Goal: Task Accomplishment & Management: Manage account settings

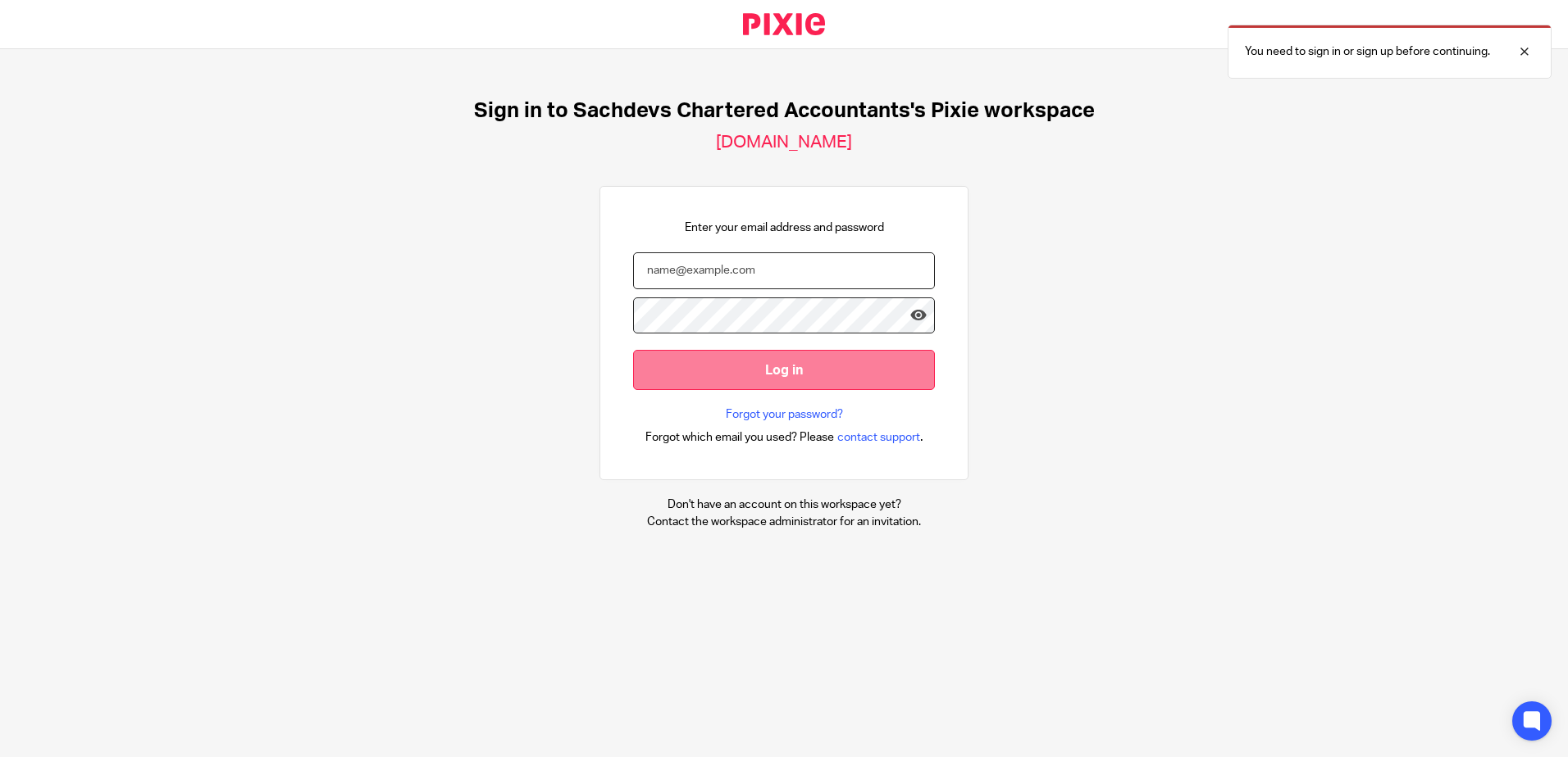
type input "sam@as1group.co.uk"
click at [801, 376] on input "Log in" at bounding box center [784, 370] width 301 height 41
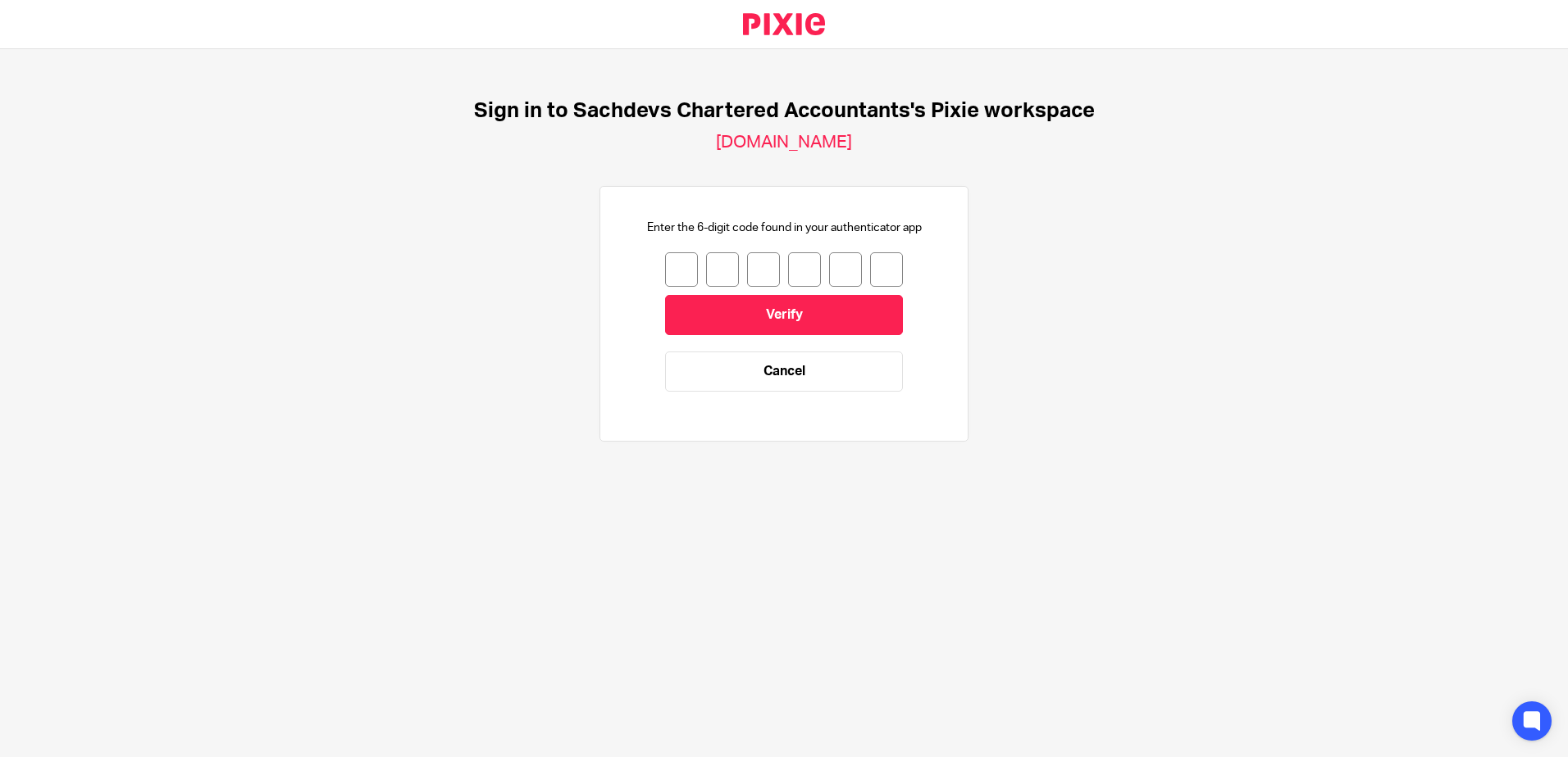
click at [674, 267] on input "number" at bounding box center [681, 269] width 33 height 35
type input "4"
type input "9"
type input "7"
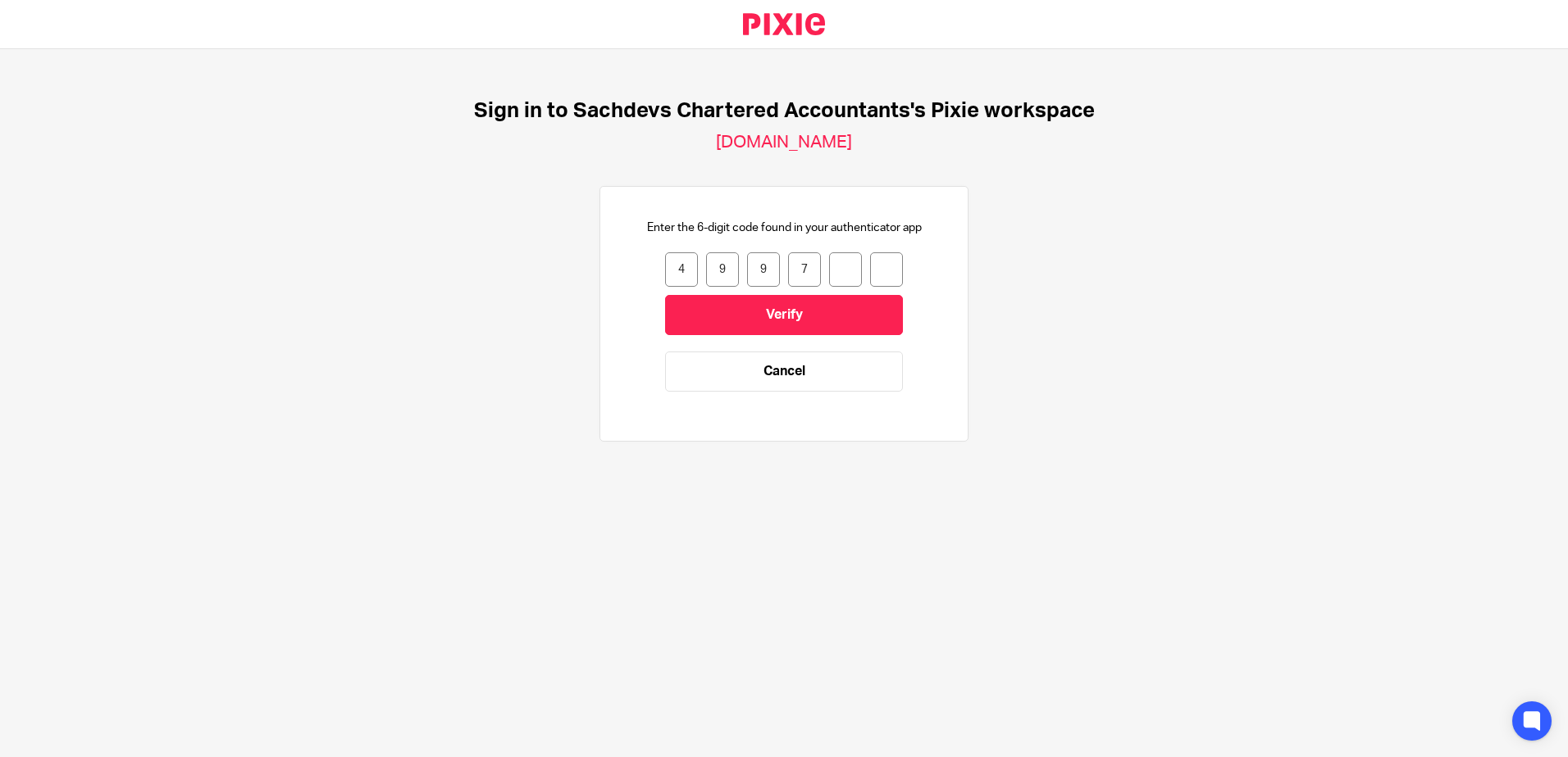
type input "2"
type input "5"
click at [757, 323] on input "Verify" at bounding box center [784, 316] width 238 height 41
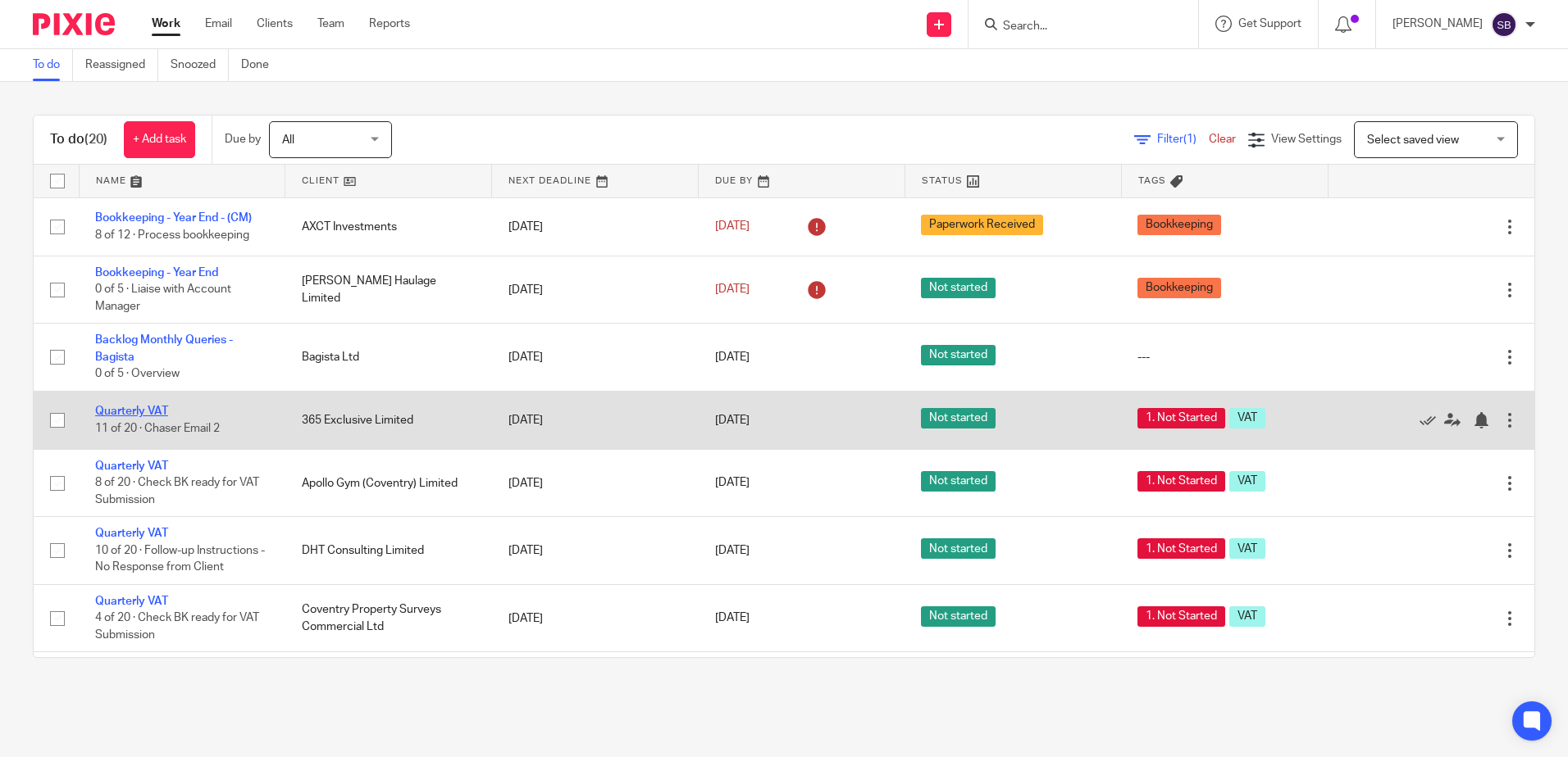
scroll to position [82, 0]
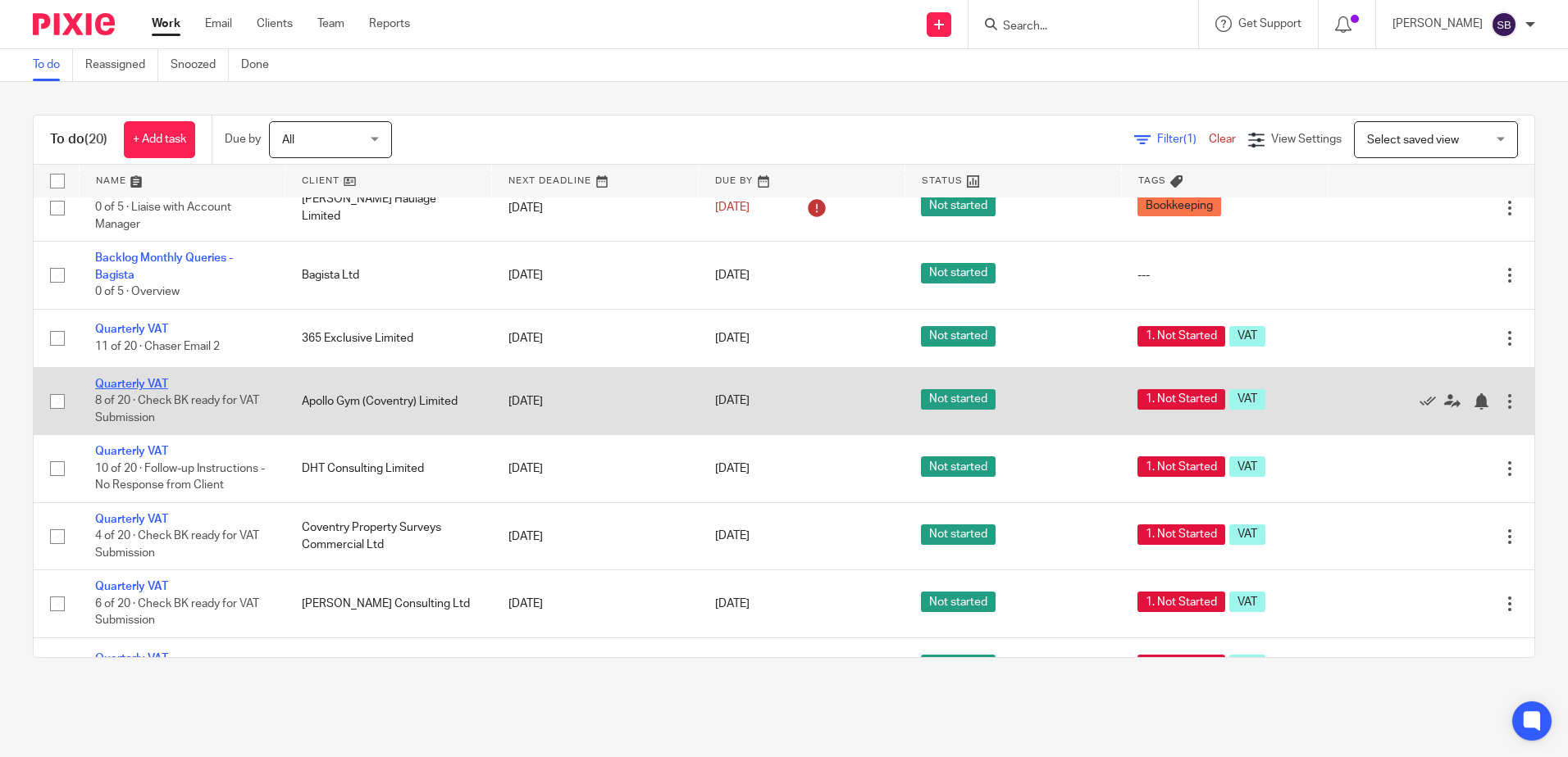
click at [165, 384] on link "Quarterly VAT" at bounding box center [131, 384] width 73 height 12
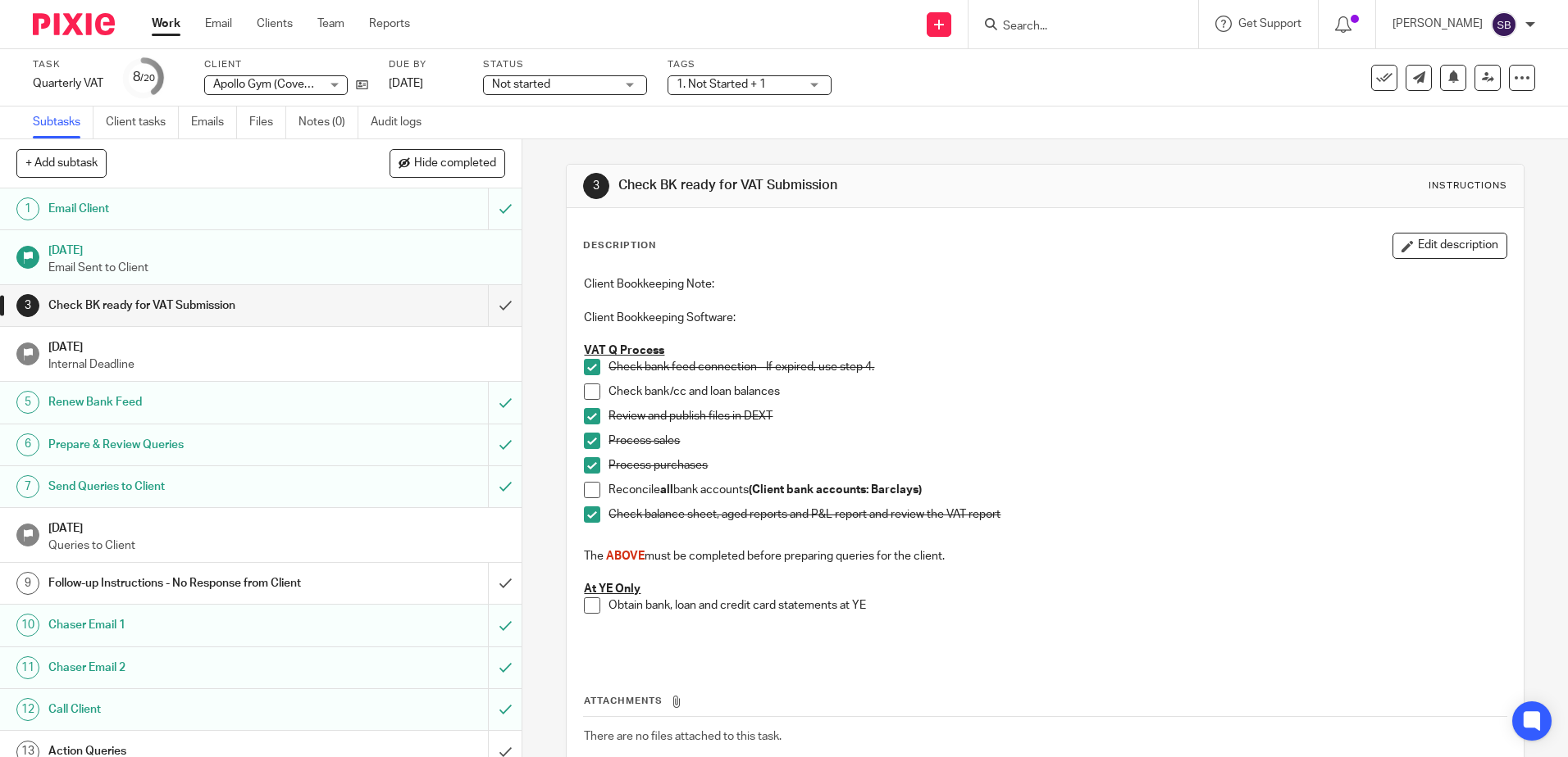
click at [166, 24] on link "Work" at bounding box center [166, 23] width 29 height 16
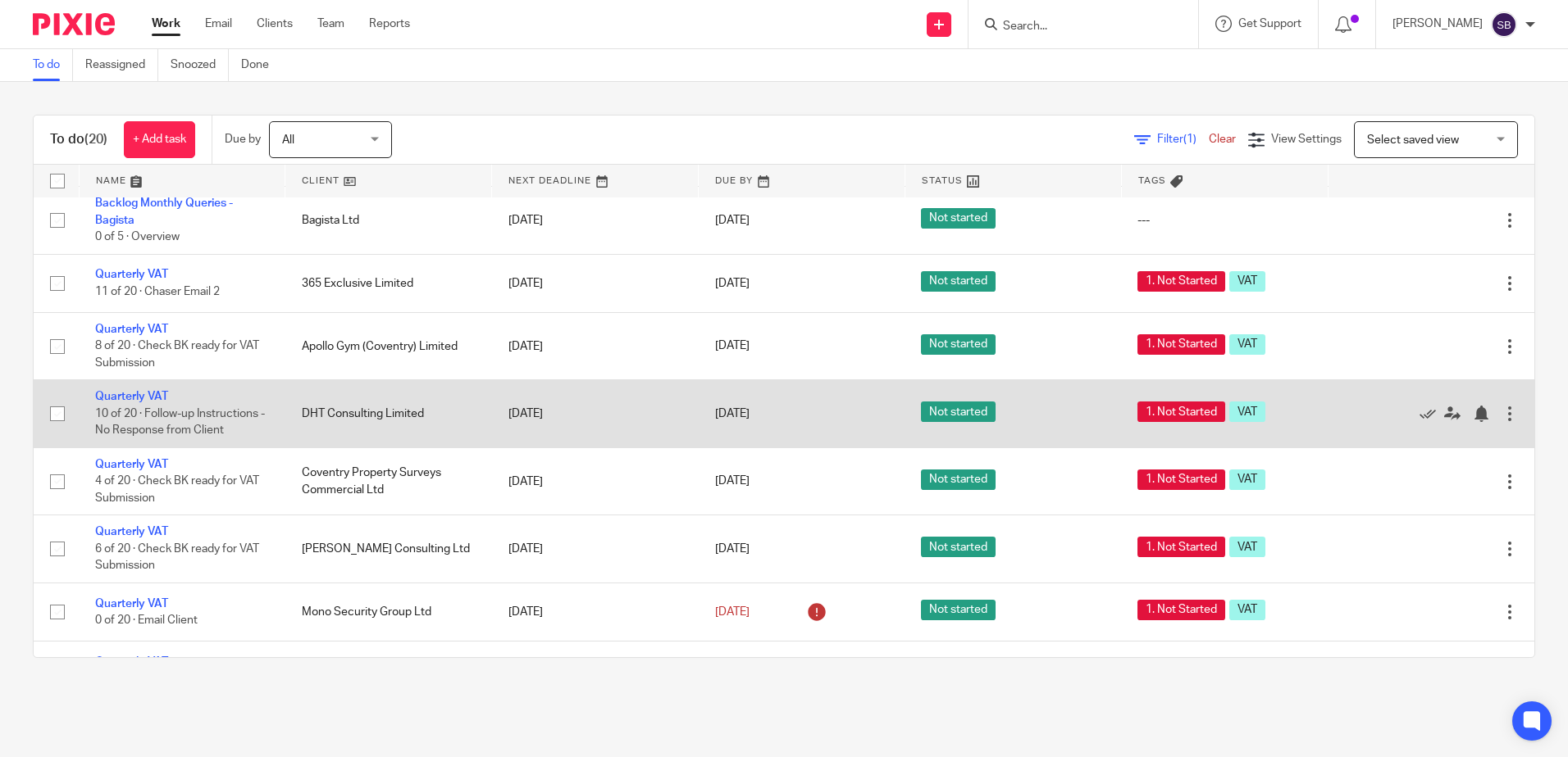
scroll to position [164, 0]
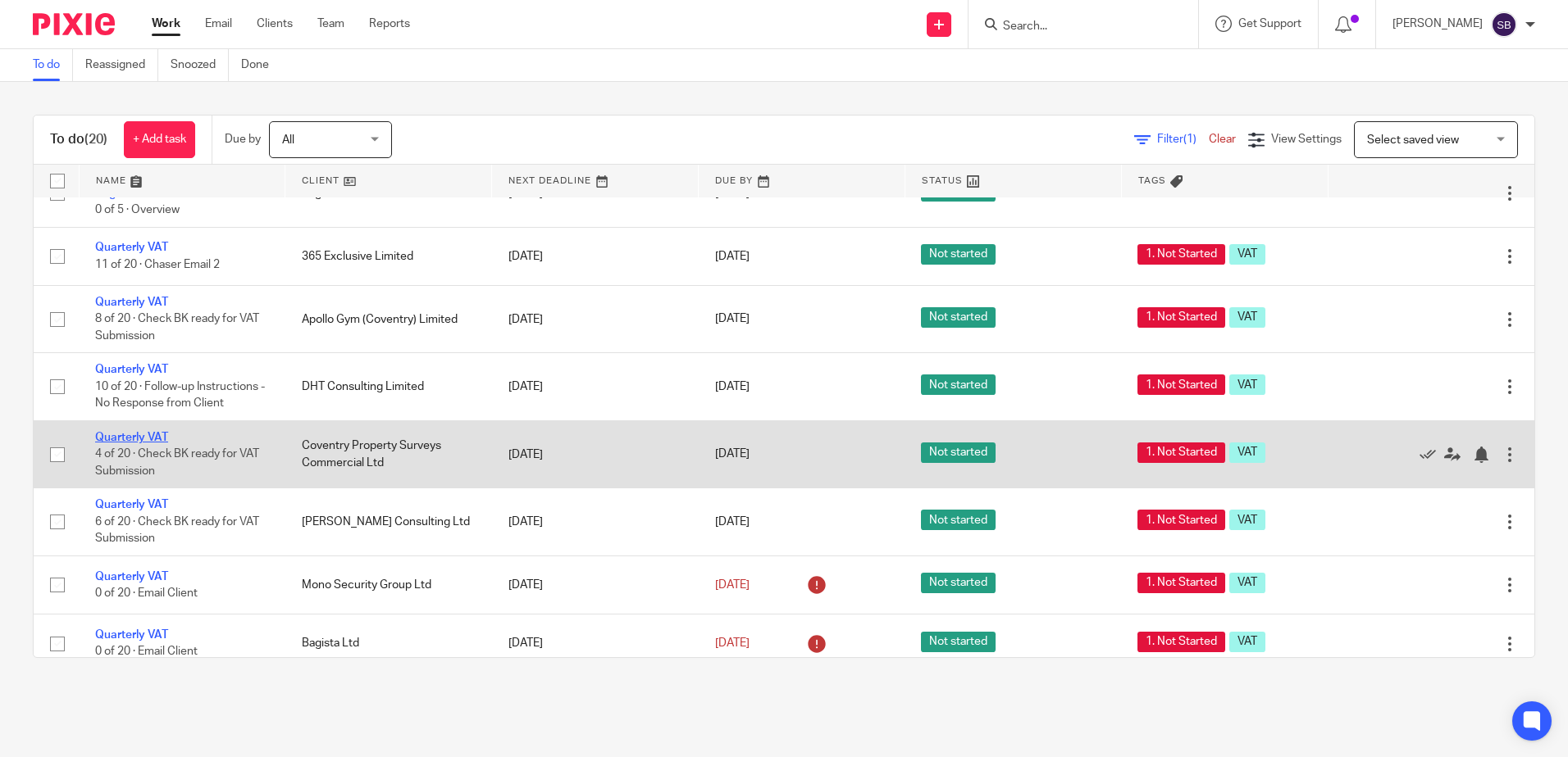
click at [118, 432] on link "Quarterly VAT" at bounding box center [131, 437] width 73 height 12
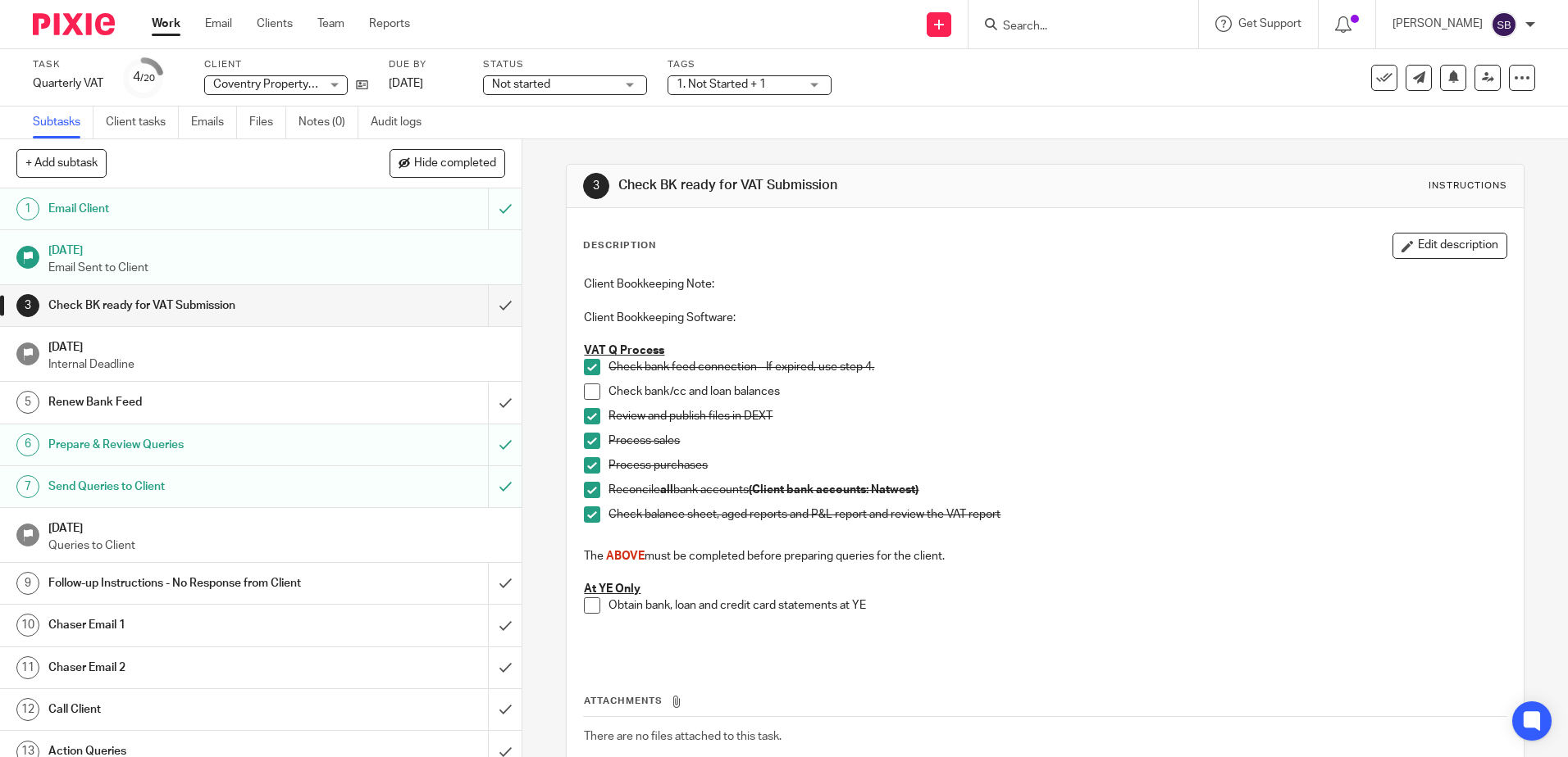
click at [159, 32] on link "Work" at bounding box center [166, 23] width 29 height 16
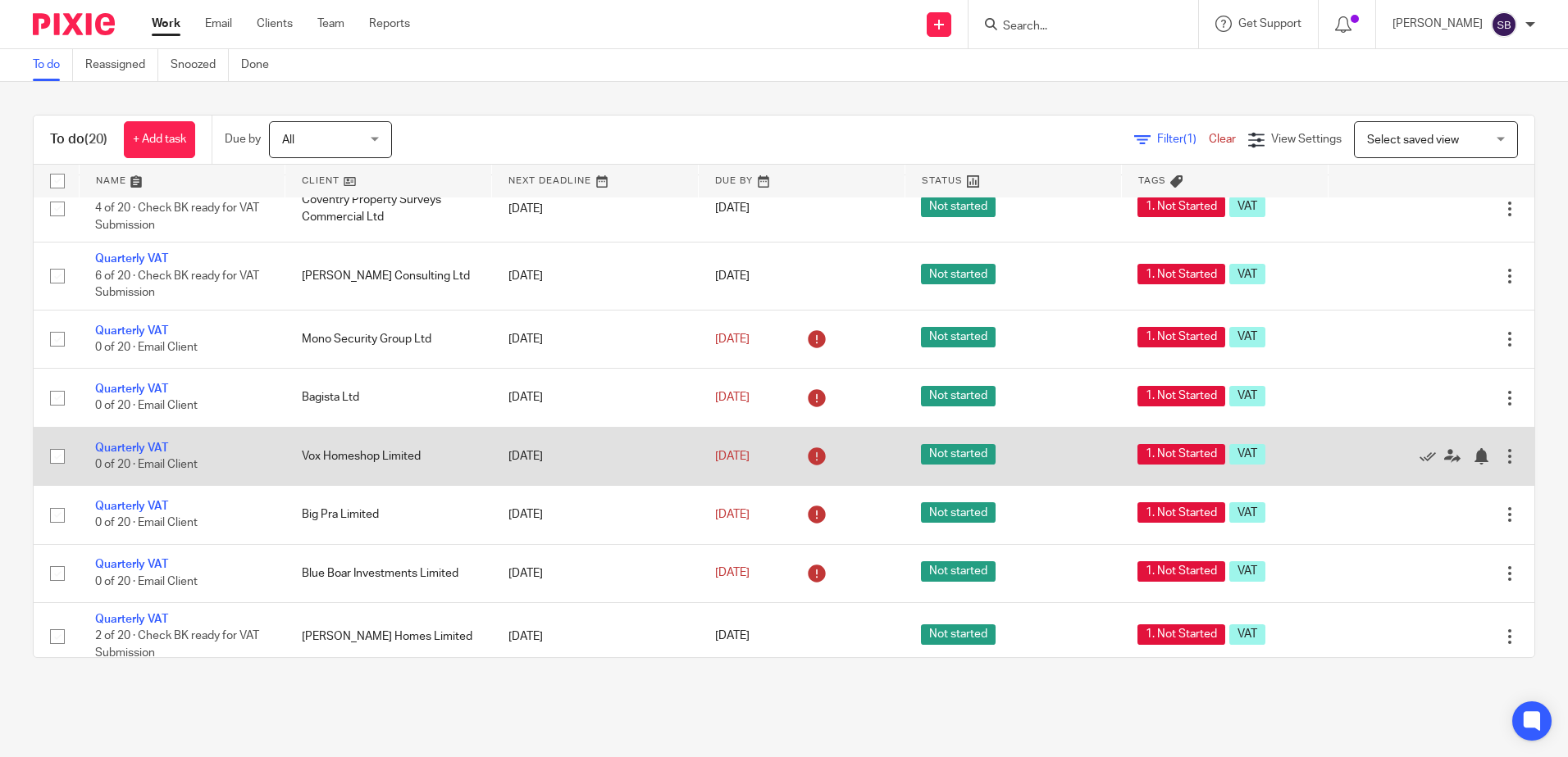
scroll to position [328, 0]
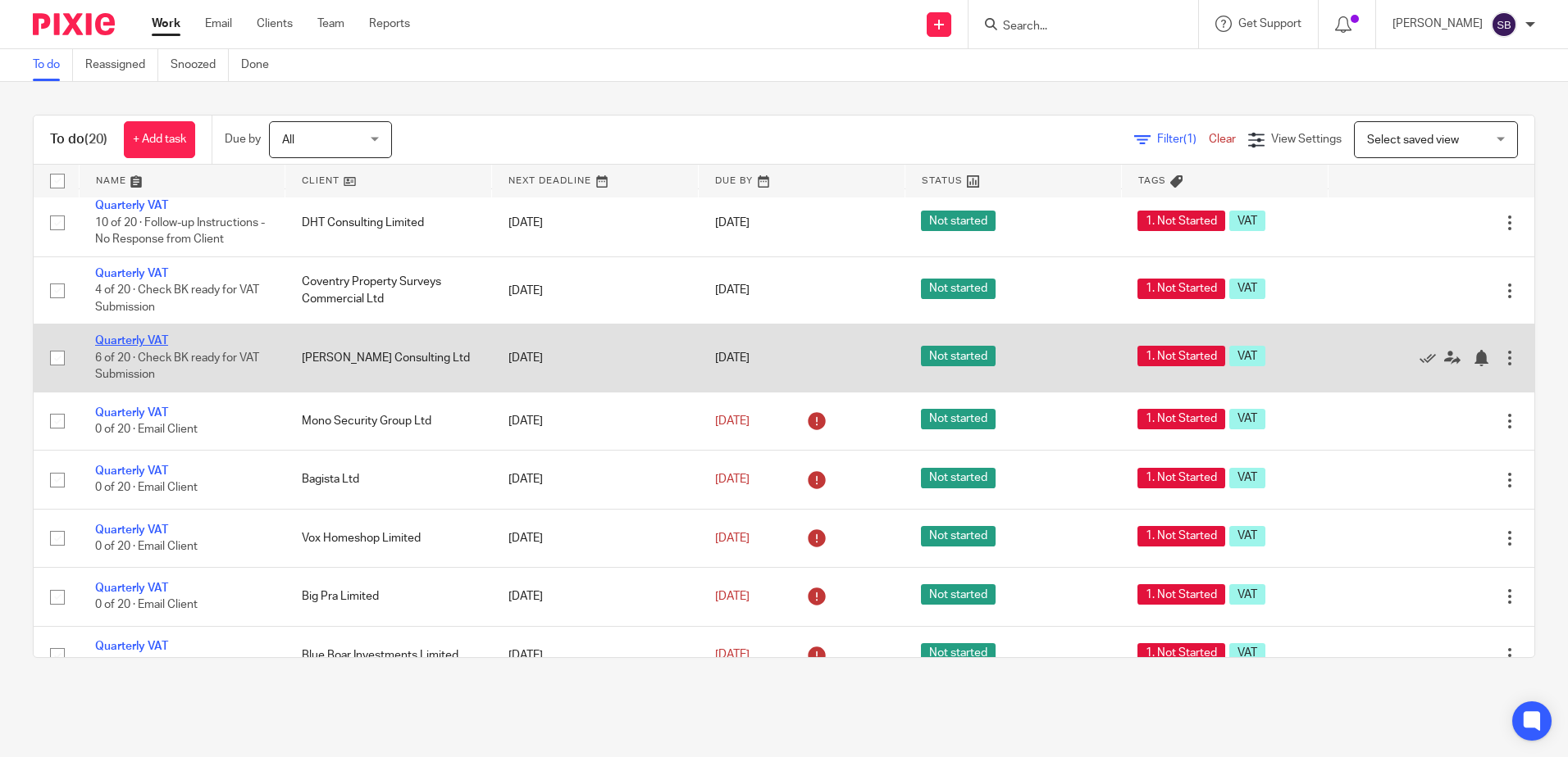
click at [135, 342] on link "Quarterly VAT" at bounding box center [131, 341] width 73 height 12
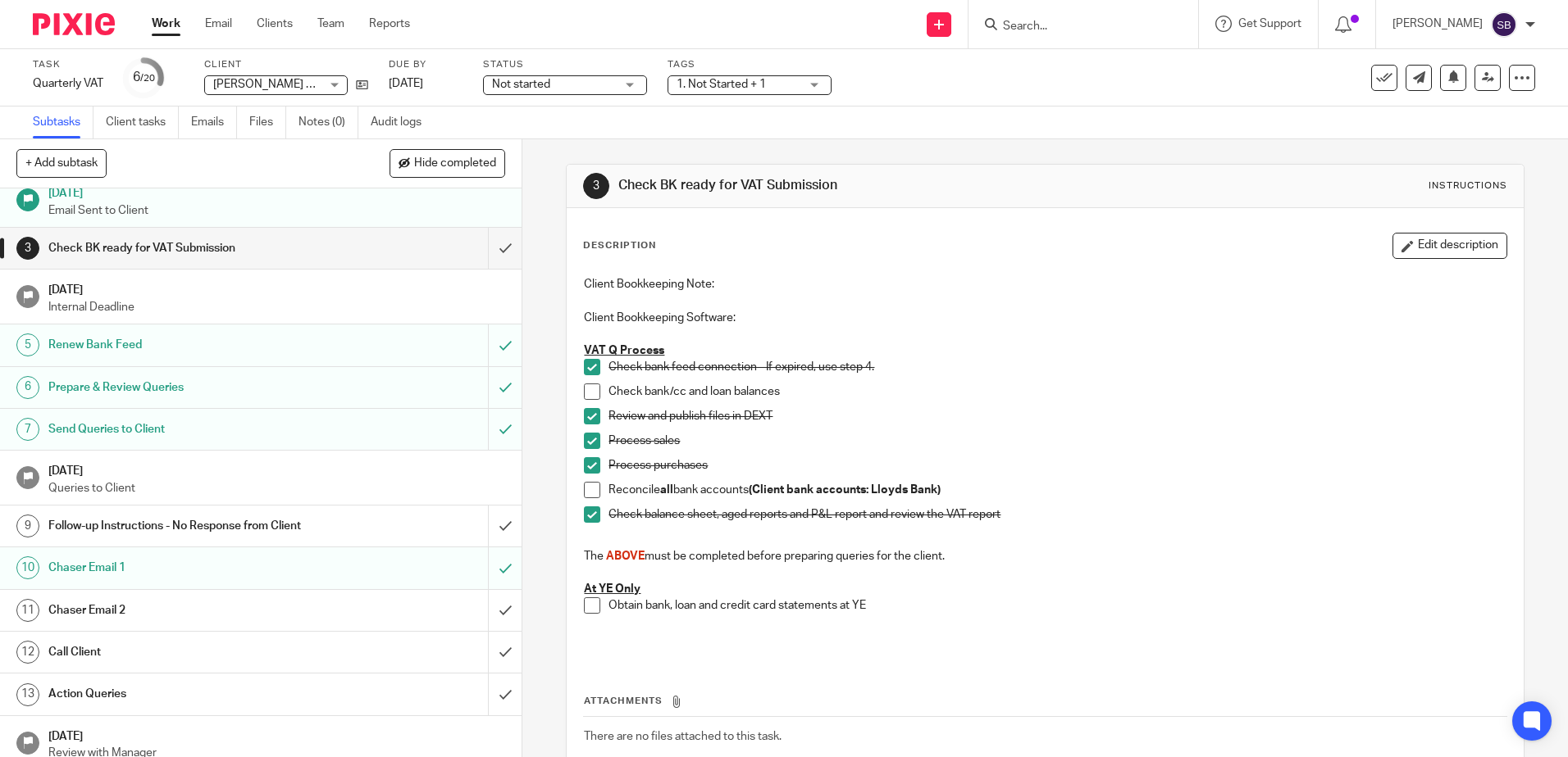
scroll to position [82, 0]
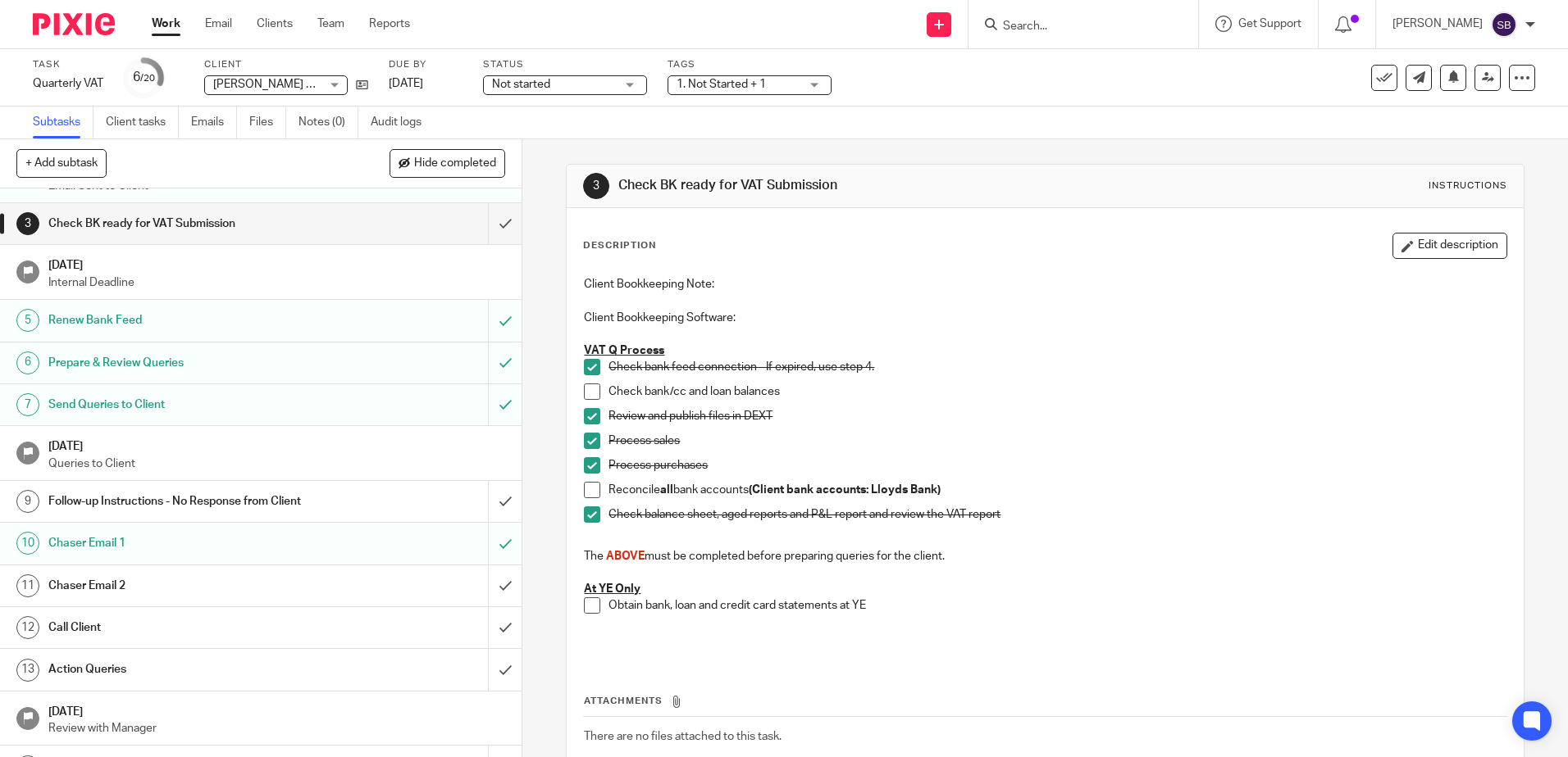
click at [594, 491] on span at bounding box center [591, 490] width 16 height 16
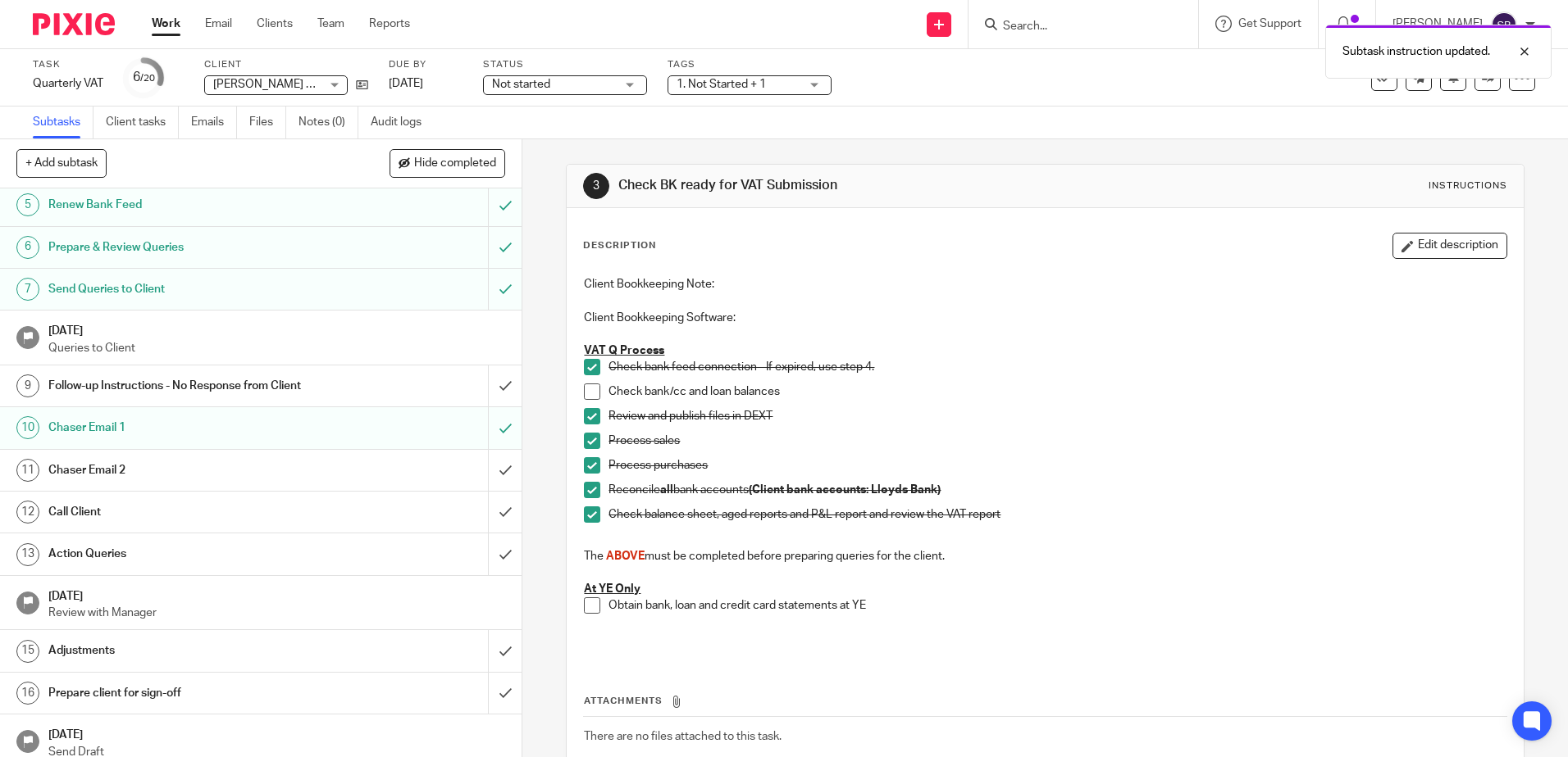
scroll to position [246, 0]
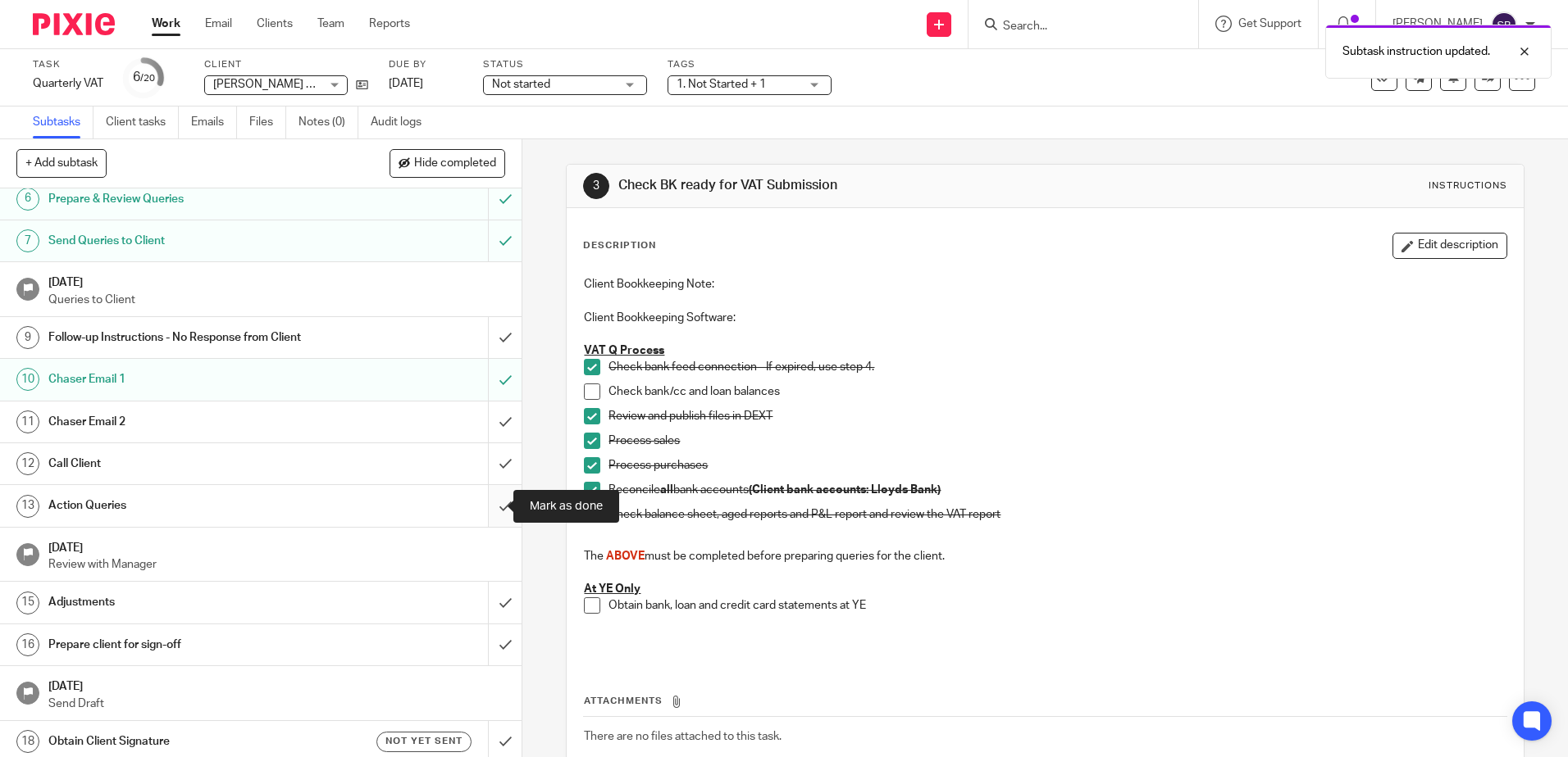
click at [481, 502] on input "submit" at bounding box center [261, 506] width 522 height 41
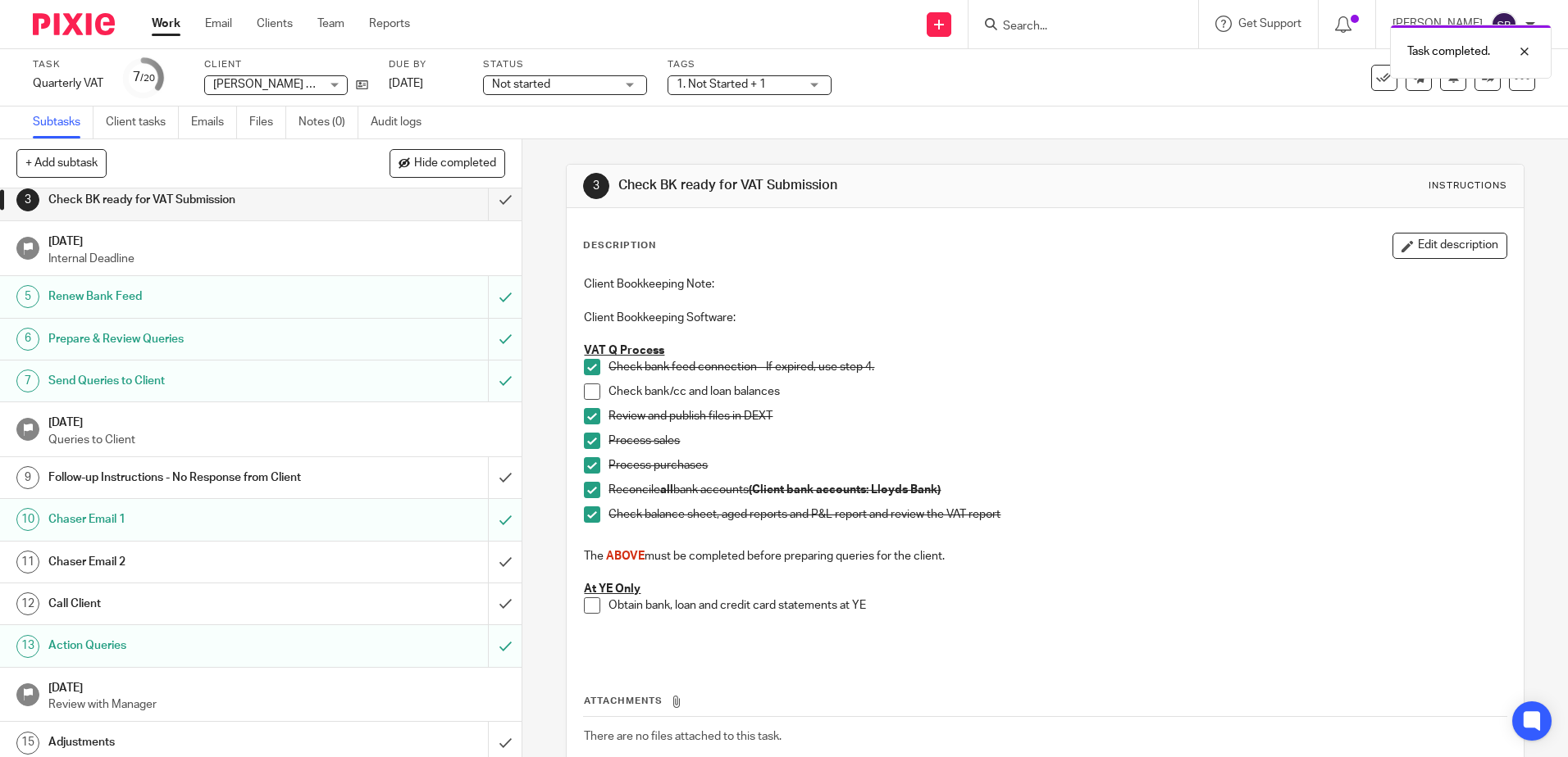
scroll to position [246, 0]
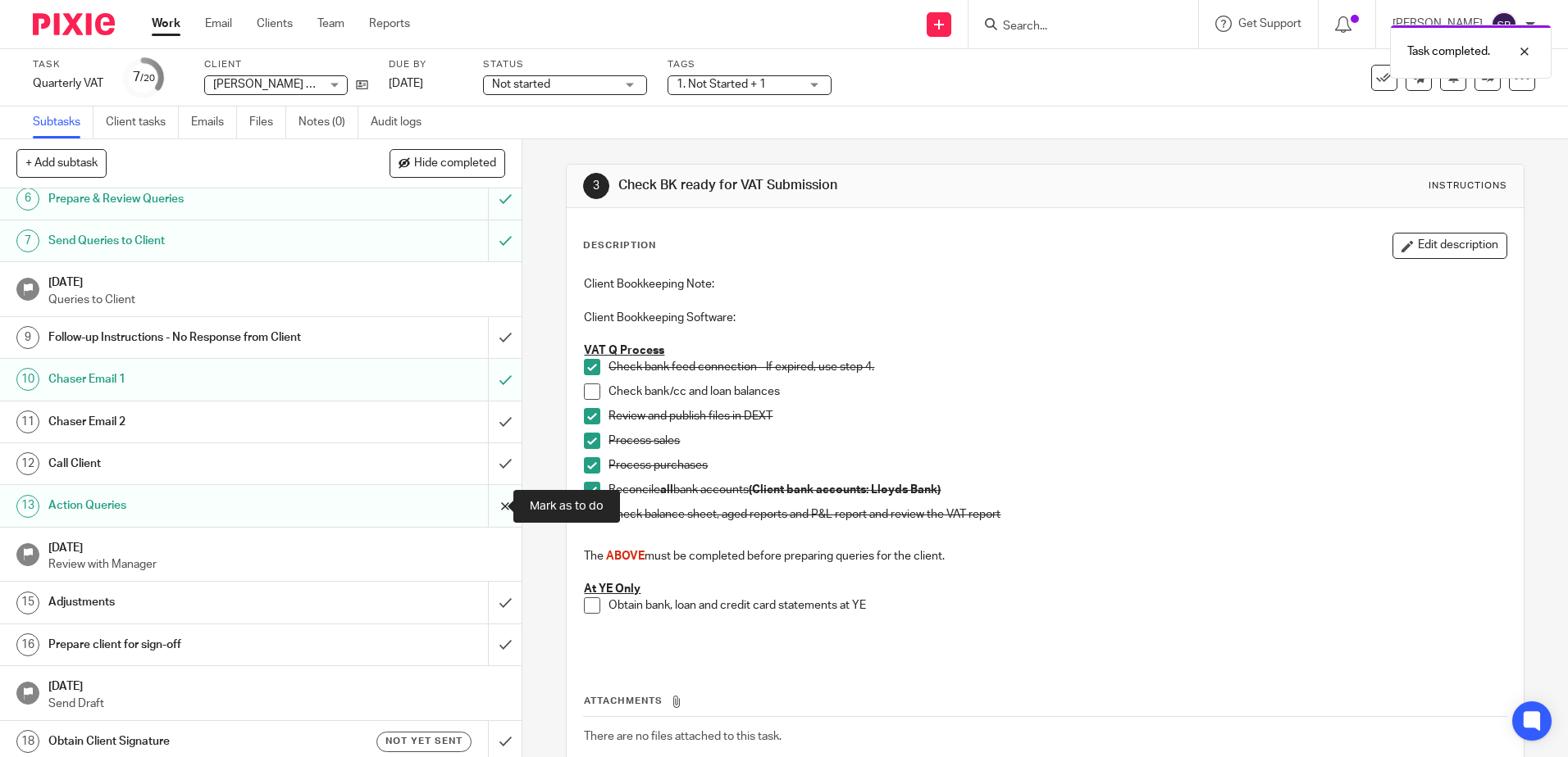
click at [495, 498] on input "submit" at bounding box center [261, 506] width 522 height 41
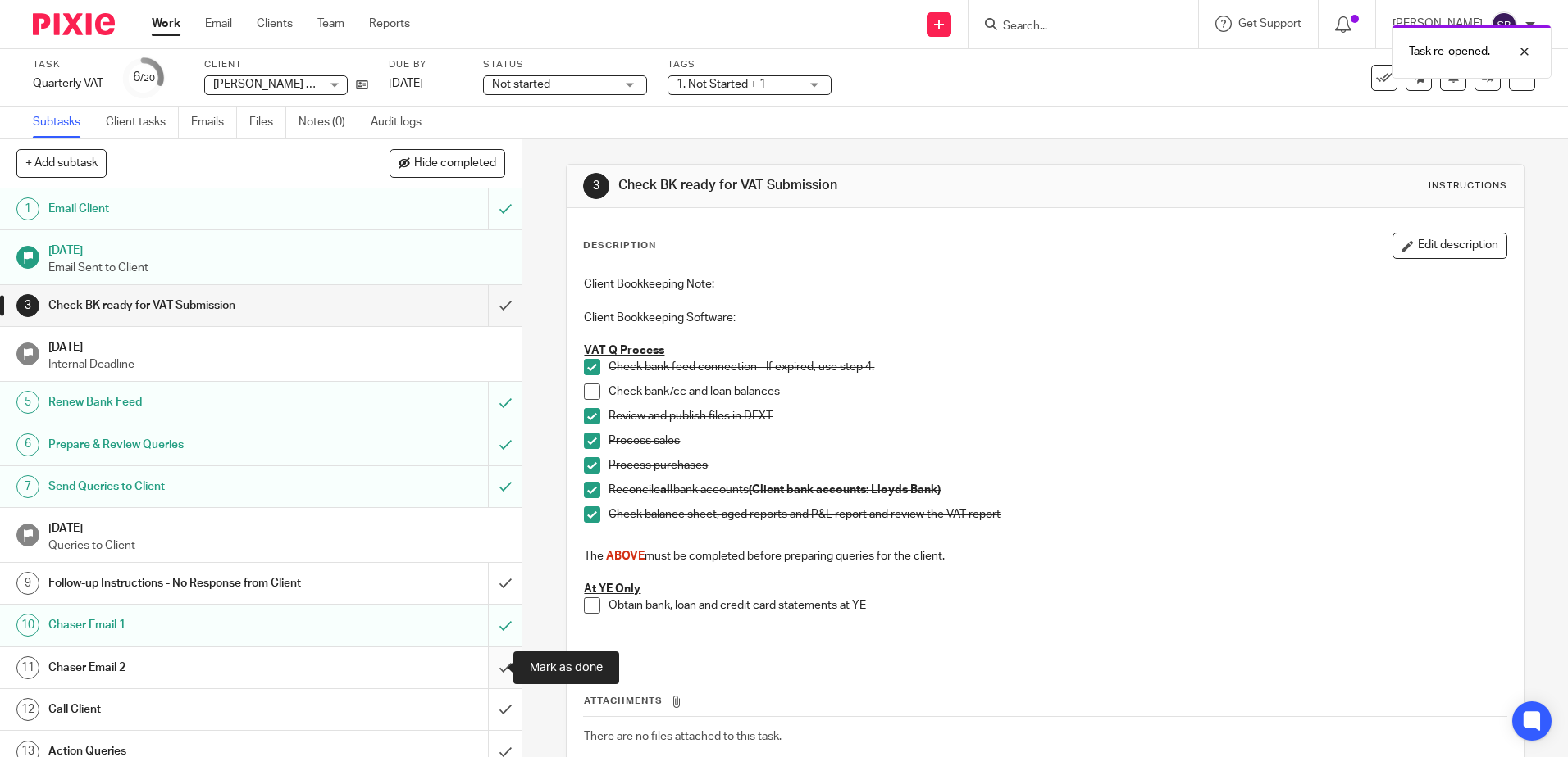
click at [489, 653] on input "submit" at bounding box center [261, 668] width 522 height 41
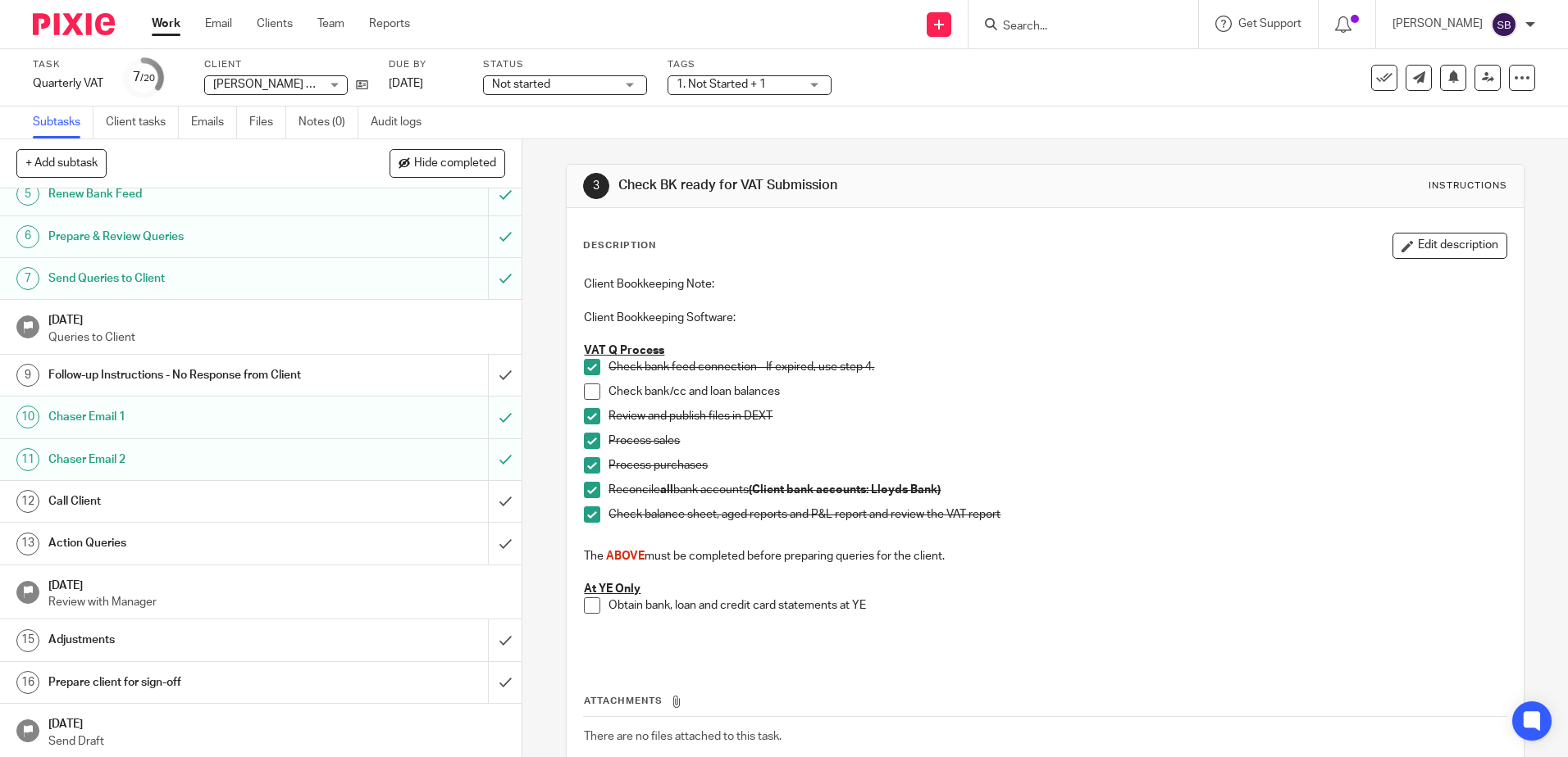
scroll to position [246, 0]
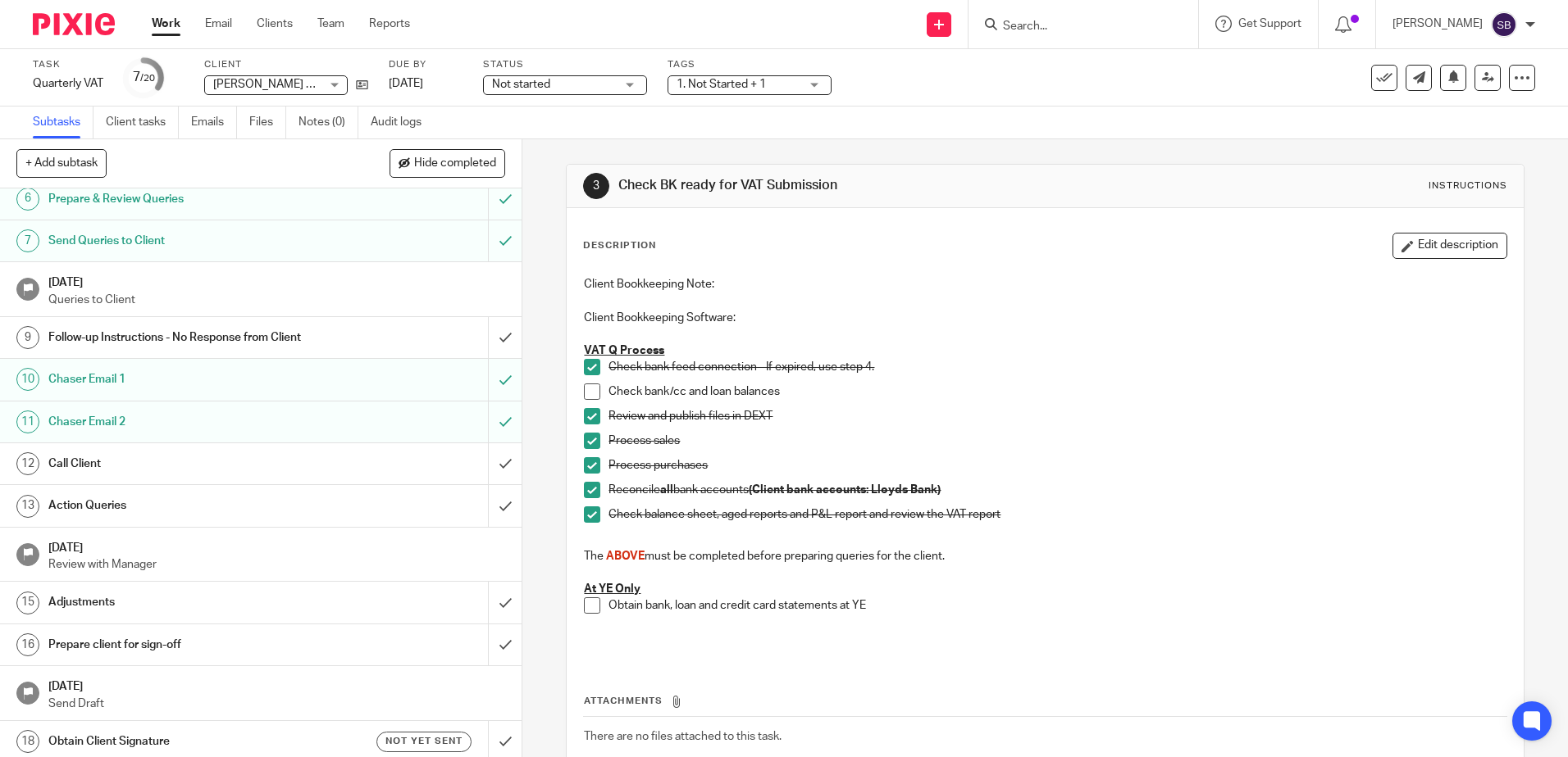
click at [584, 496] on span at bounding box center [591, 490] width 16 height 16
click at [488, 500] on input "submit" at bounding box center [261, 506] width 522 height 41
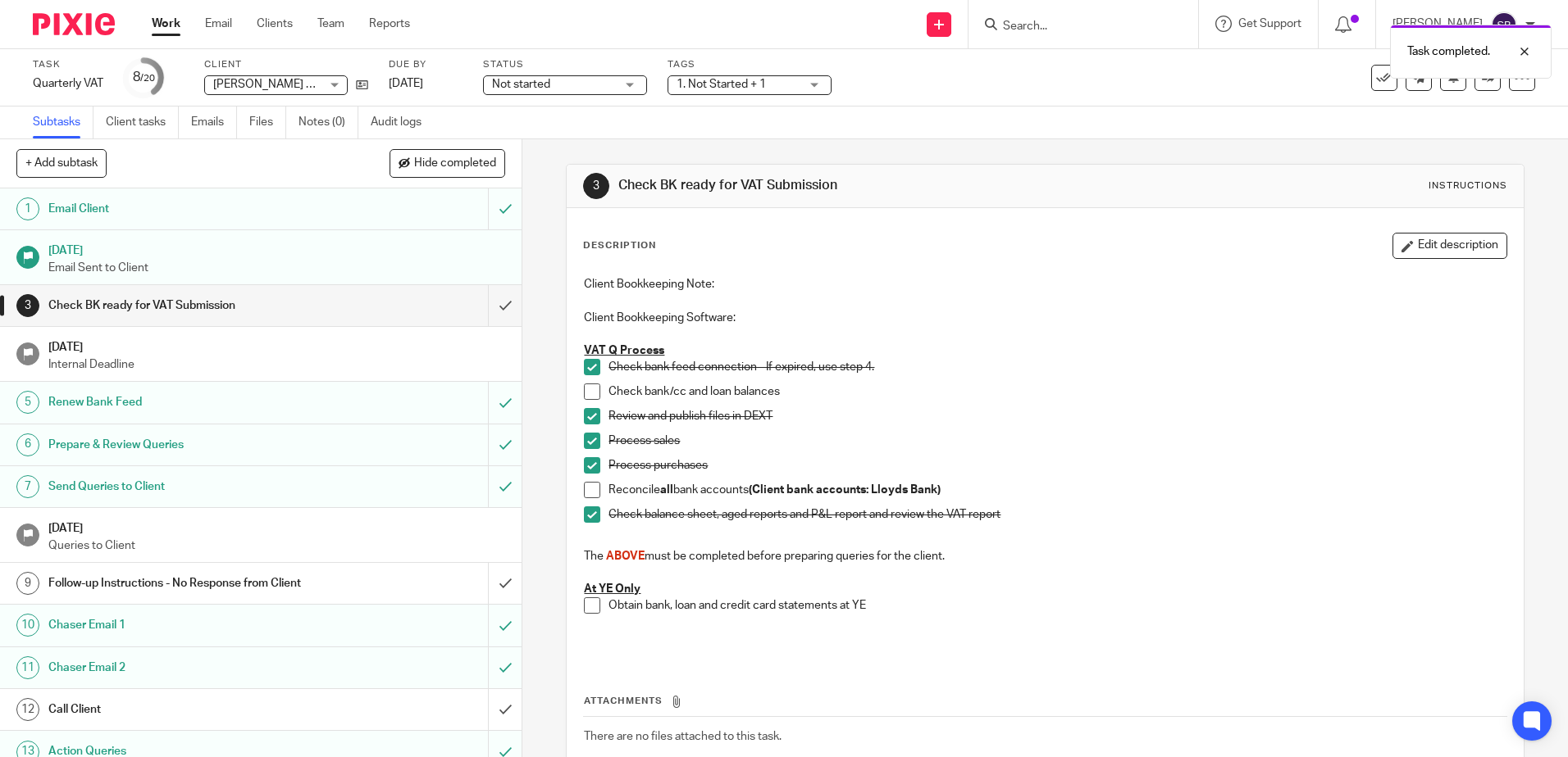
scroll to position [164, 0]
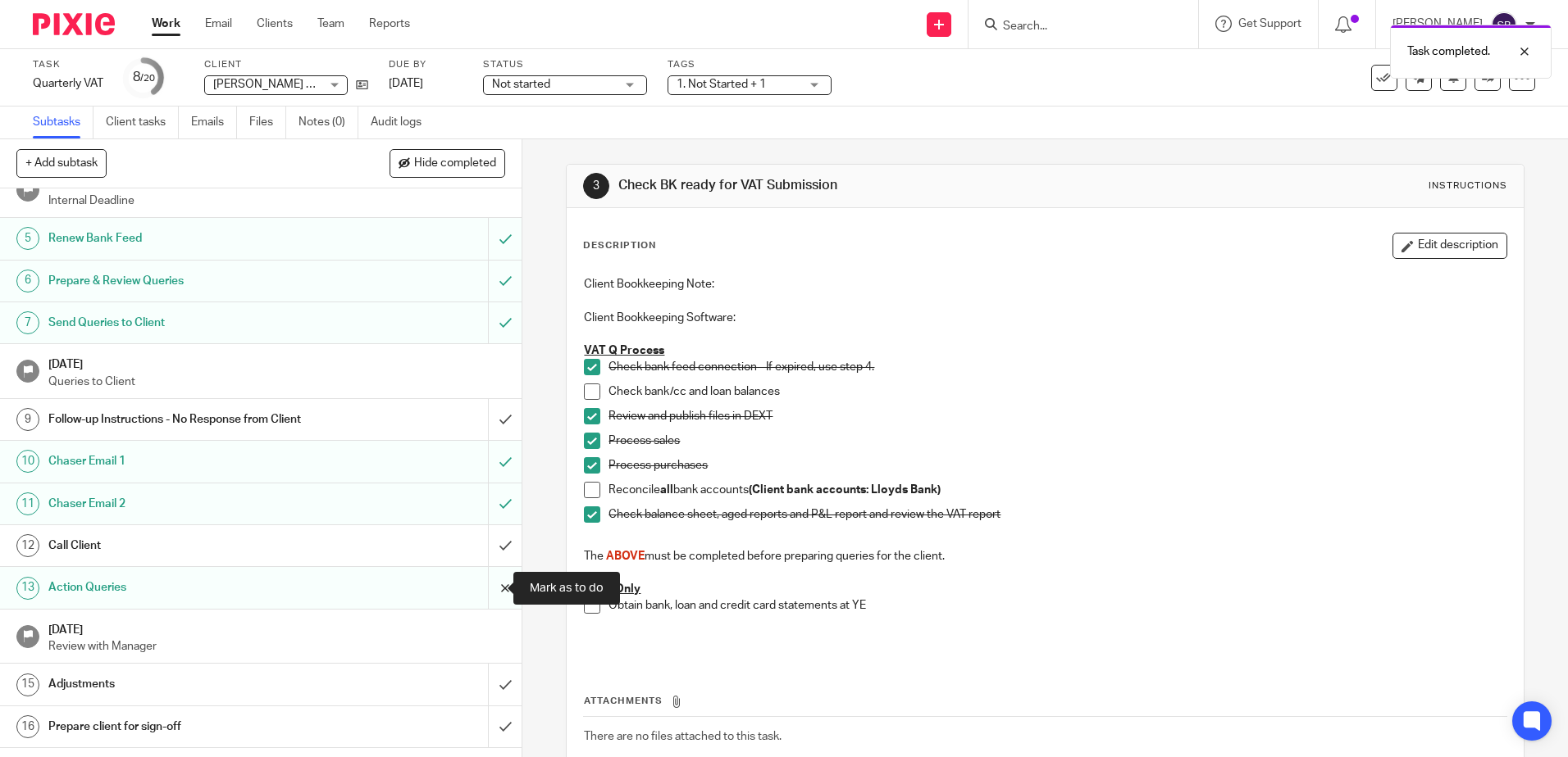
click at [492, 587] on input "submit" at bounding box center [261, 587] width 522 height 41
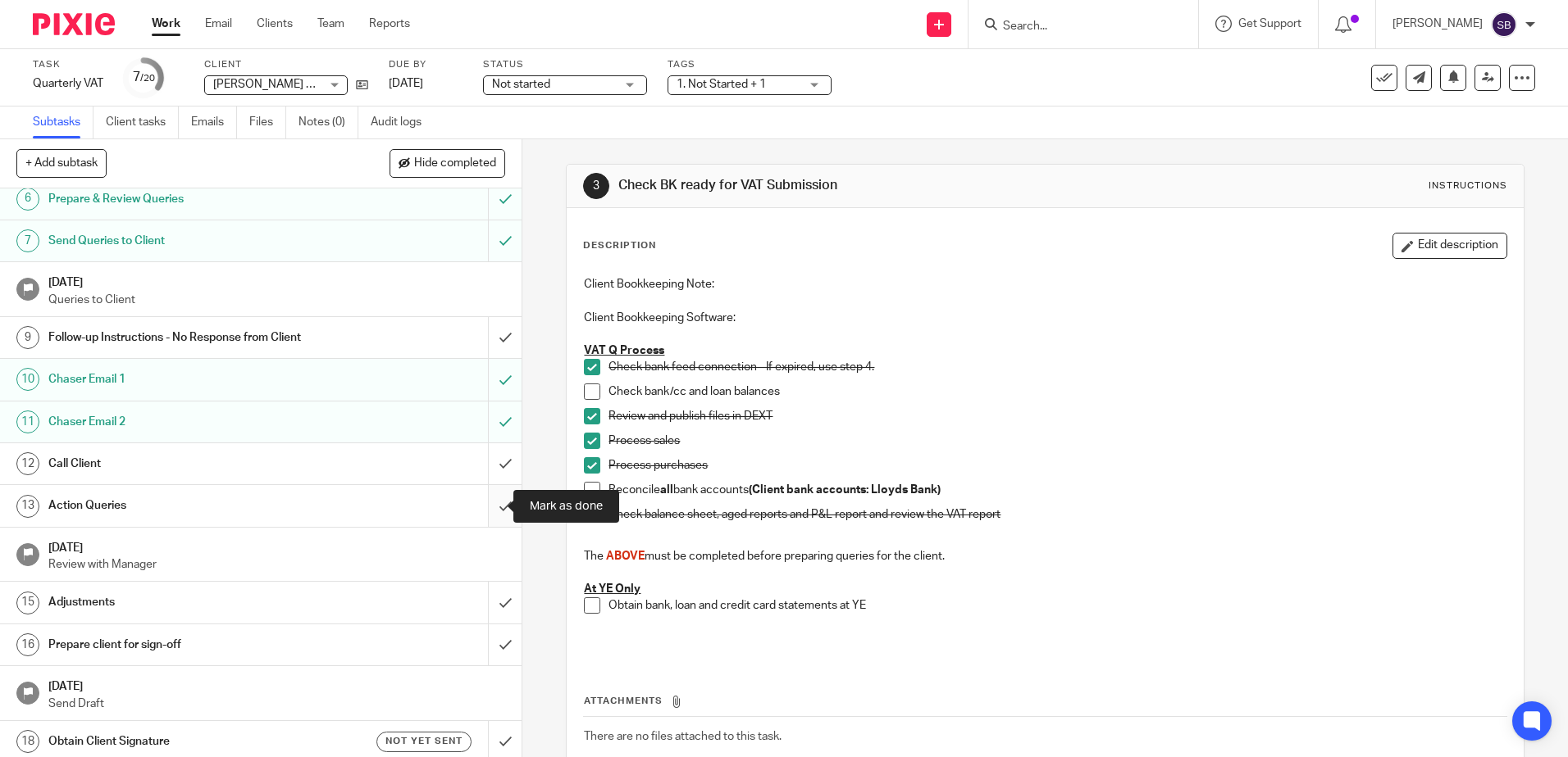
click at [495, 502] on input "submit" at bounding box center [261, 506] width 522 height 41
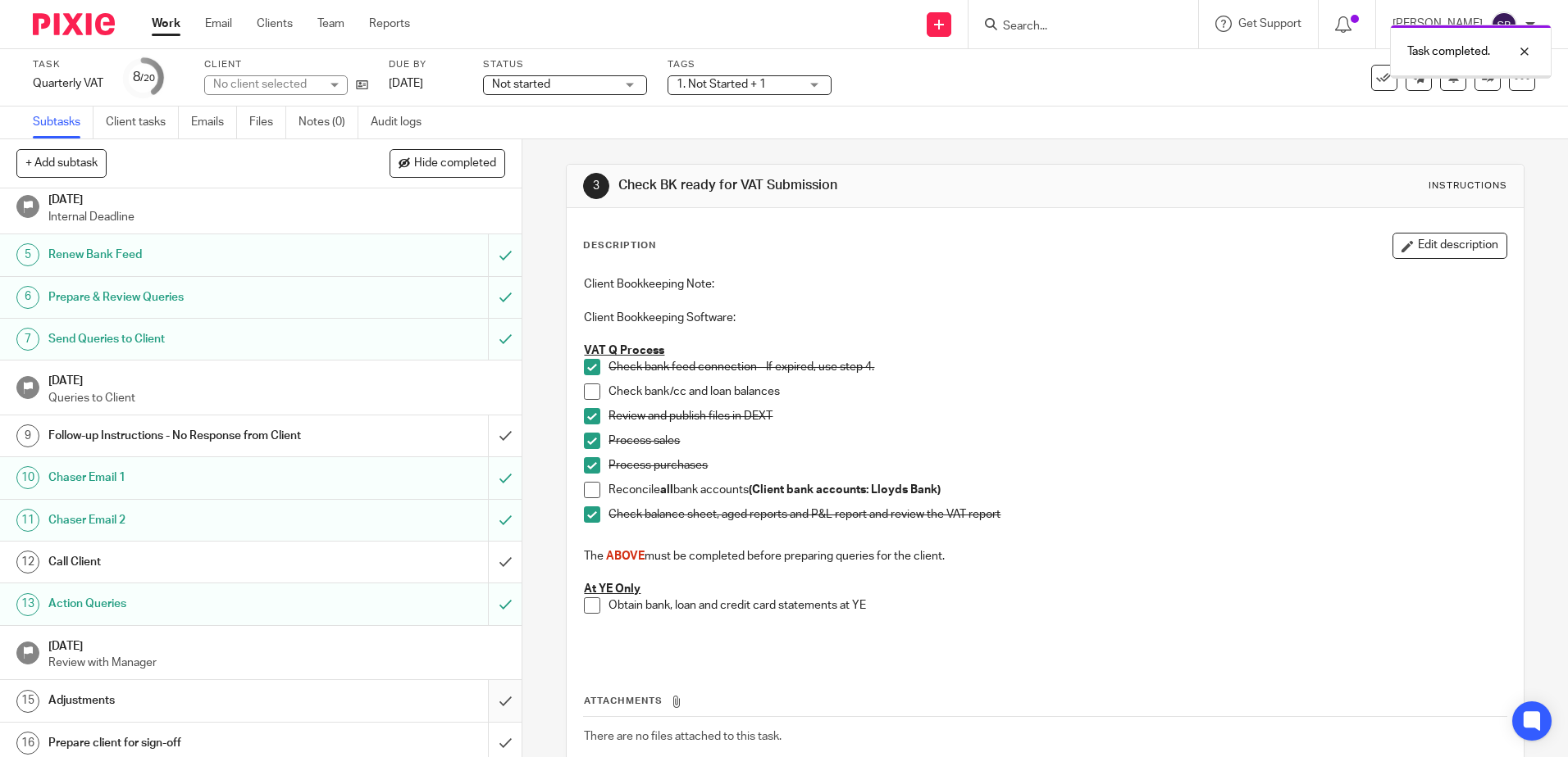
scroll to position [328, 0]
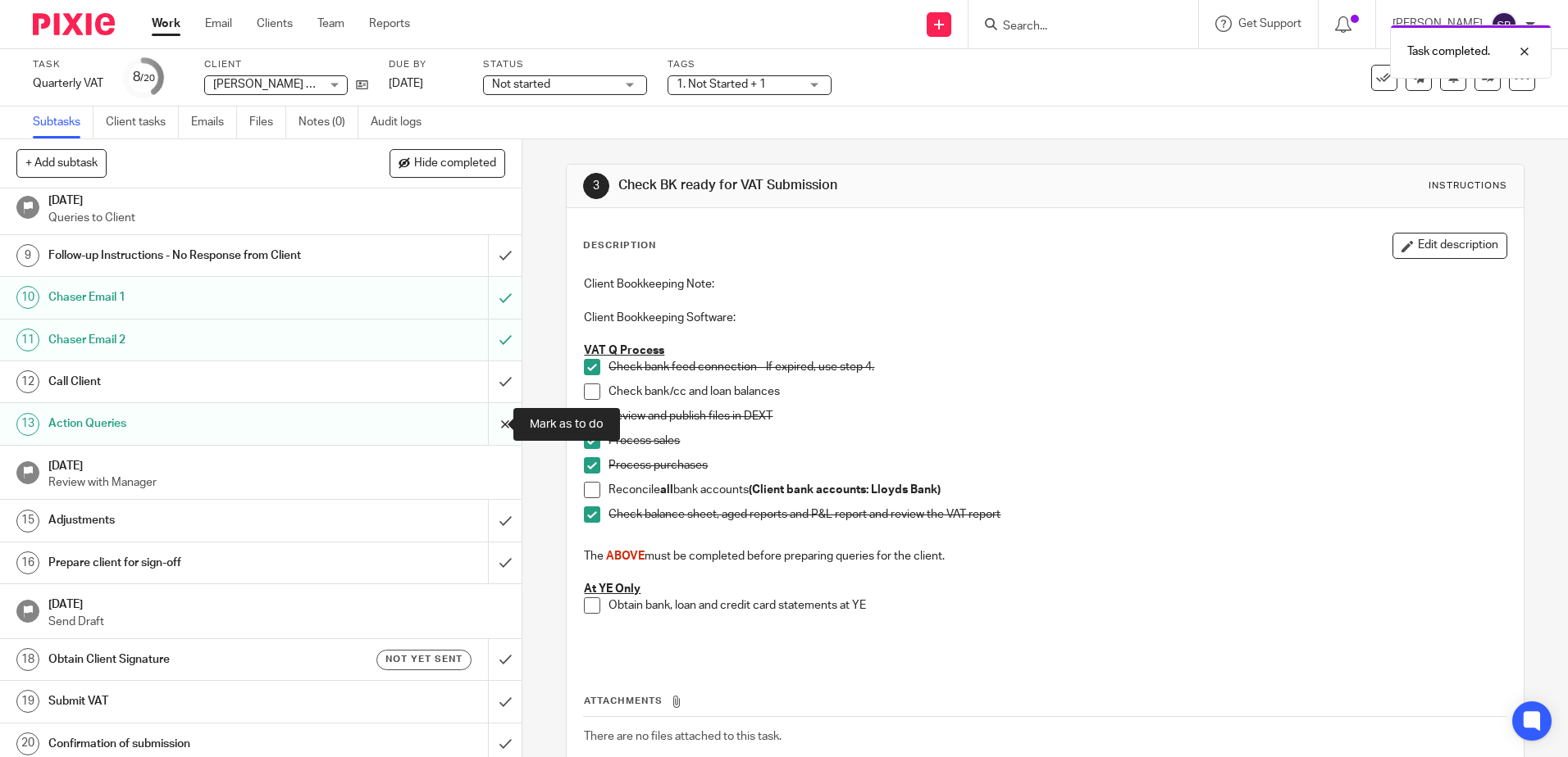
click at [486, 426] on input "submit" at bounding box center [261, 424] width 522 height 41
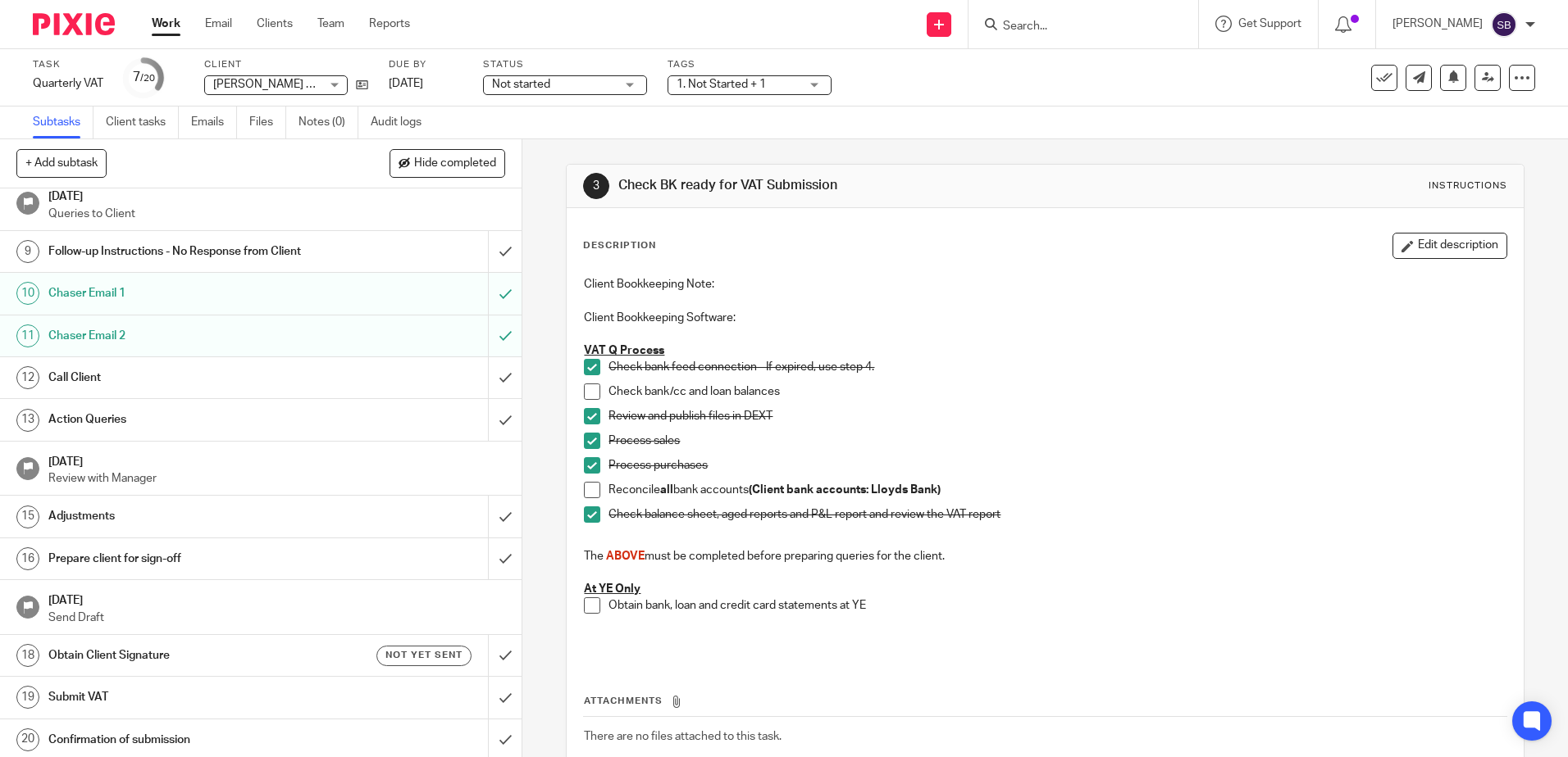
scroll to position [336, 0]
click at [171, 22] on link "Work" at bounding box center [166, 23] width 29 height 16
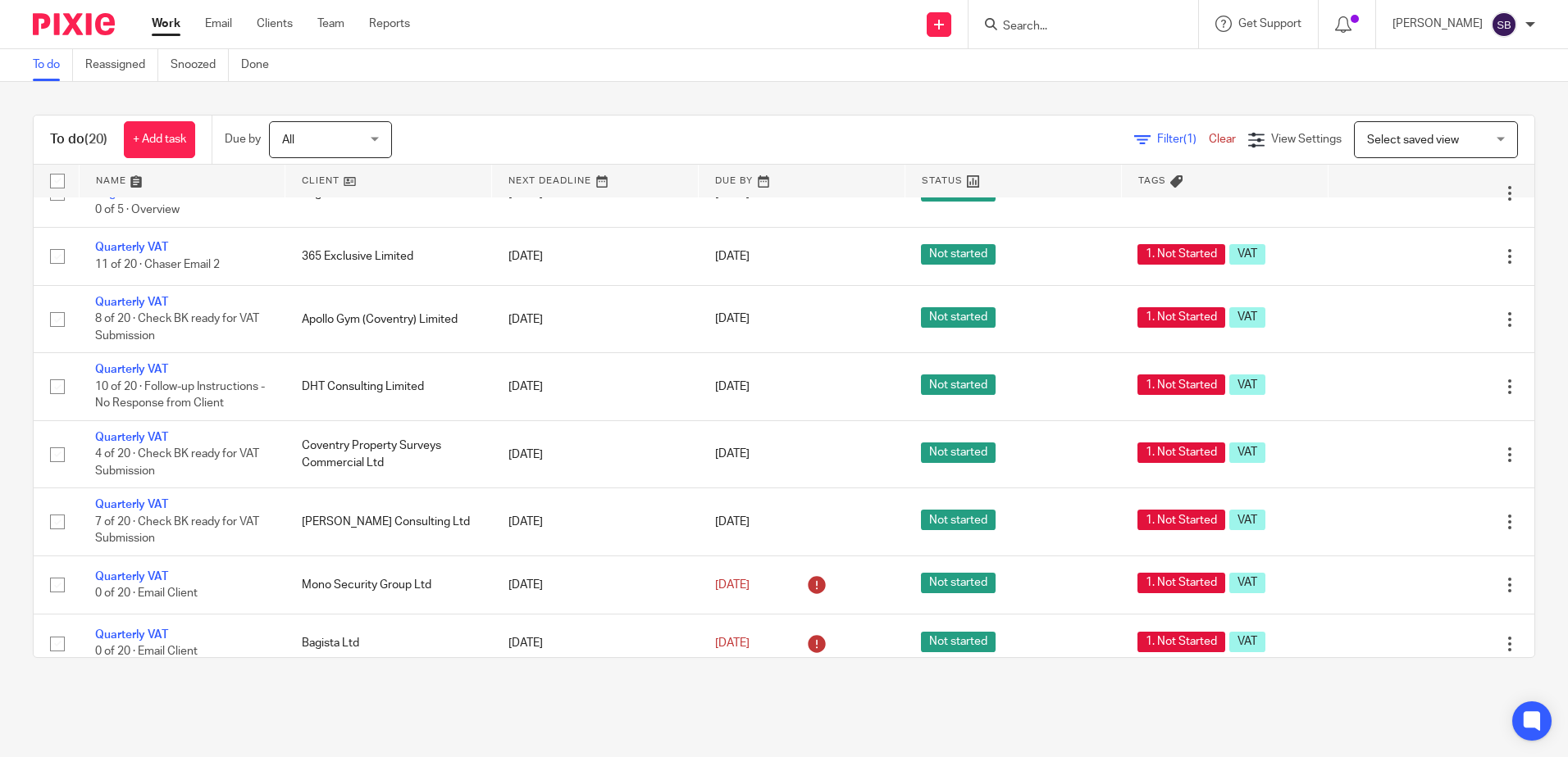
scroll to position [328, 0]
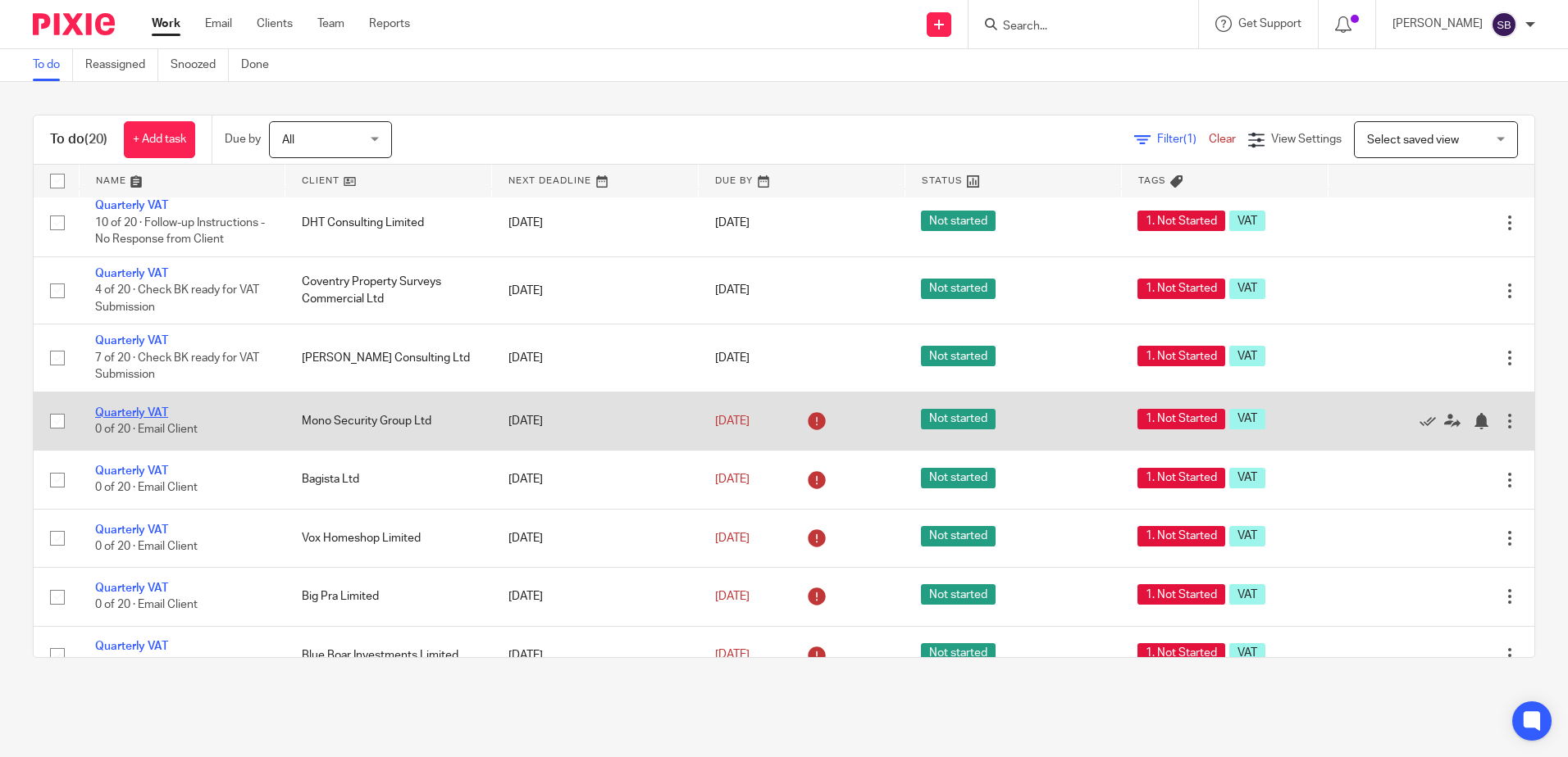
click at [109, 409] on link "Quarterly VAT" at bounding box center [131, 413] width 73 height 12
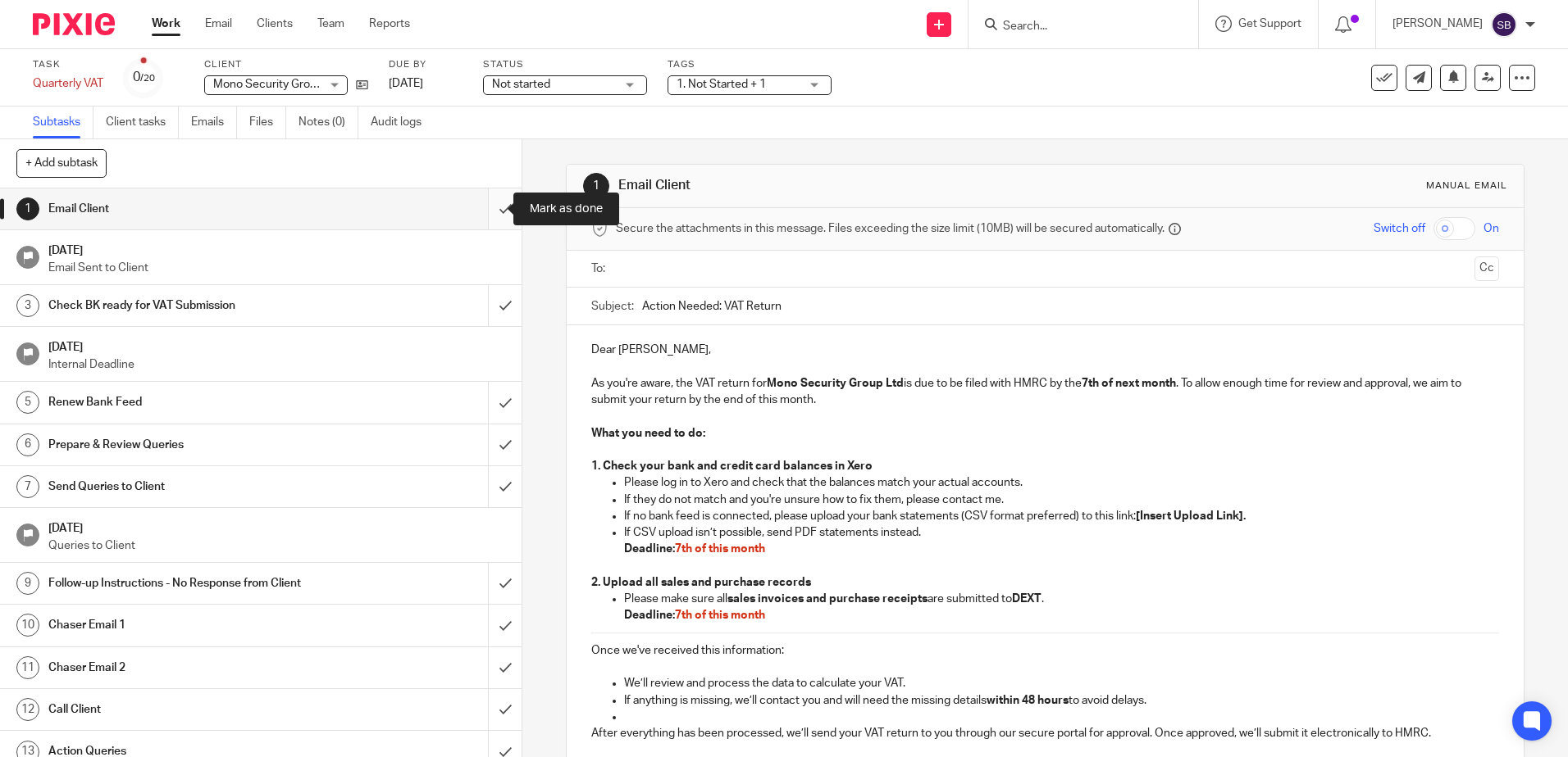
click at [492, 210] on input "submit" at bounding box center [261, 209] width 522 height 41
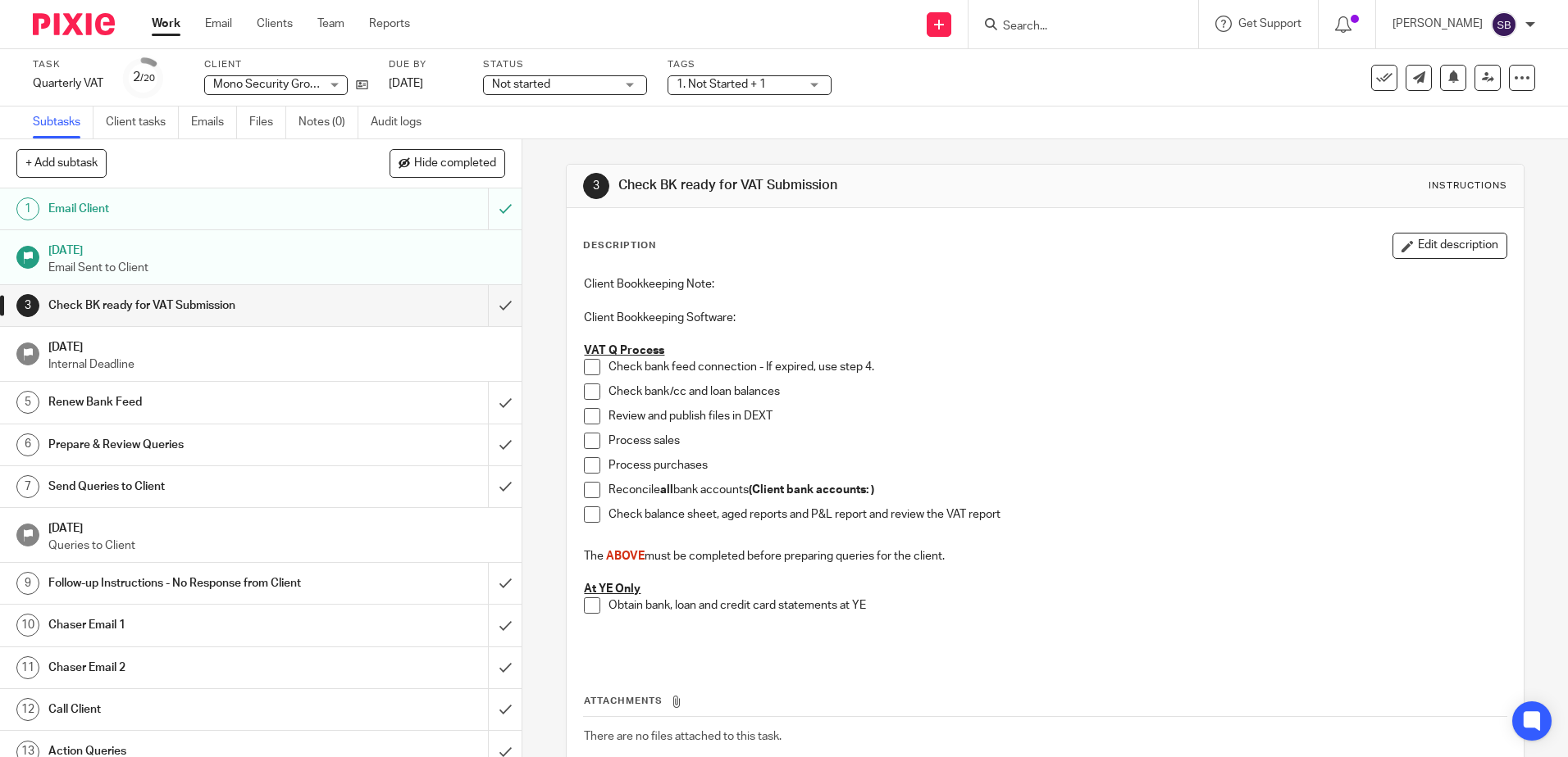
click at [594, 419] on span at bounding box center [591, 416] width 16 height 16
click at [586, 443] on span at bounding box center [591, 440] width 16 height 16
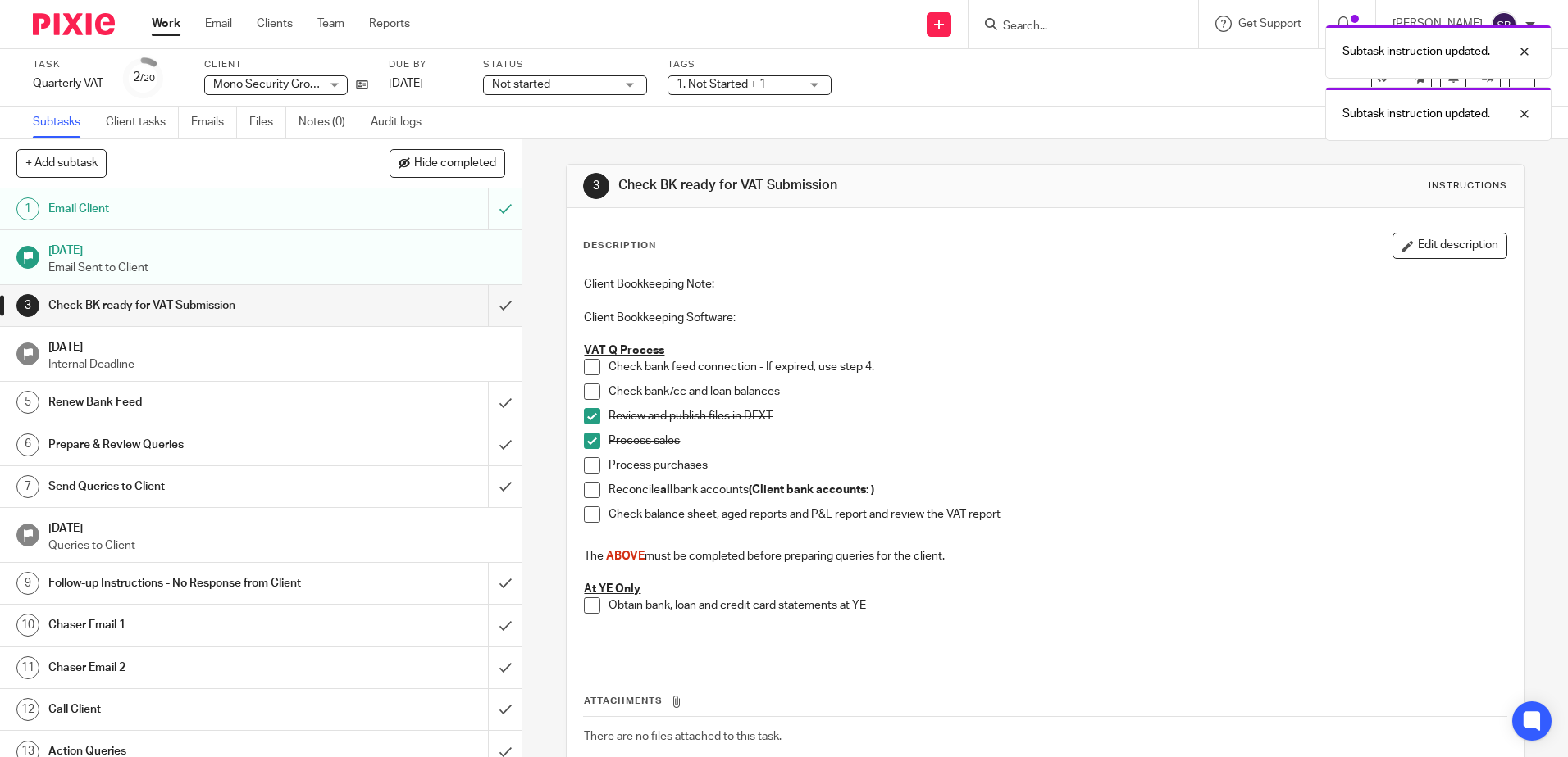
click at [593, 463] on span at bounding box center [591, 465] width 16 height 16
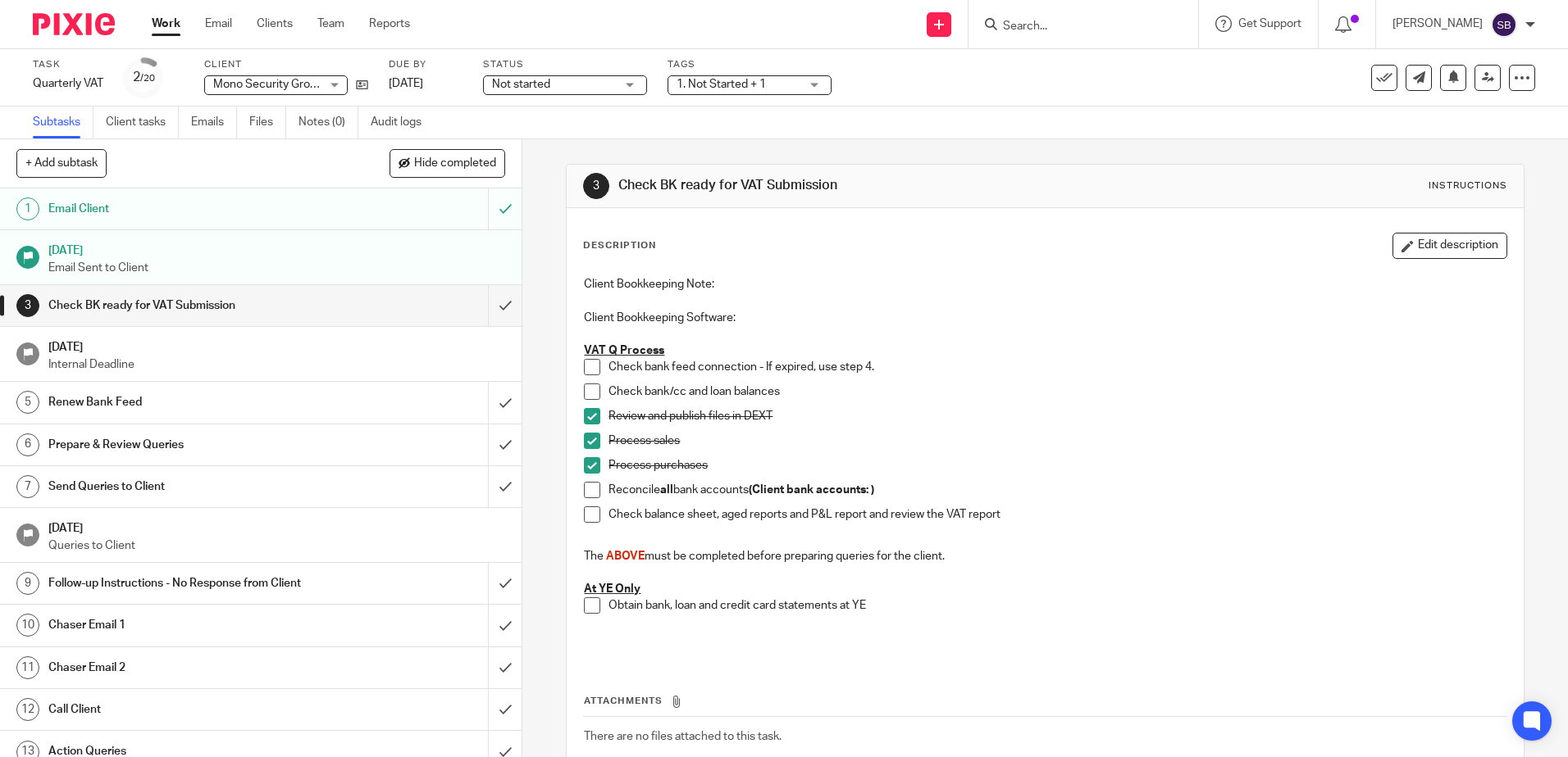
click at [654, 373] on p "Check bank feed connection - If expired, use step 4." at bounding box center [1057, 367] width 898 height 16
click at [591, 366] on span at bounding box center [591, 367] width 16 height 16
click at [160, 31] on link "Work" at bounding box center [166, 23] width 29 height 16
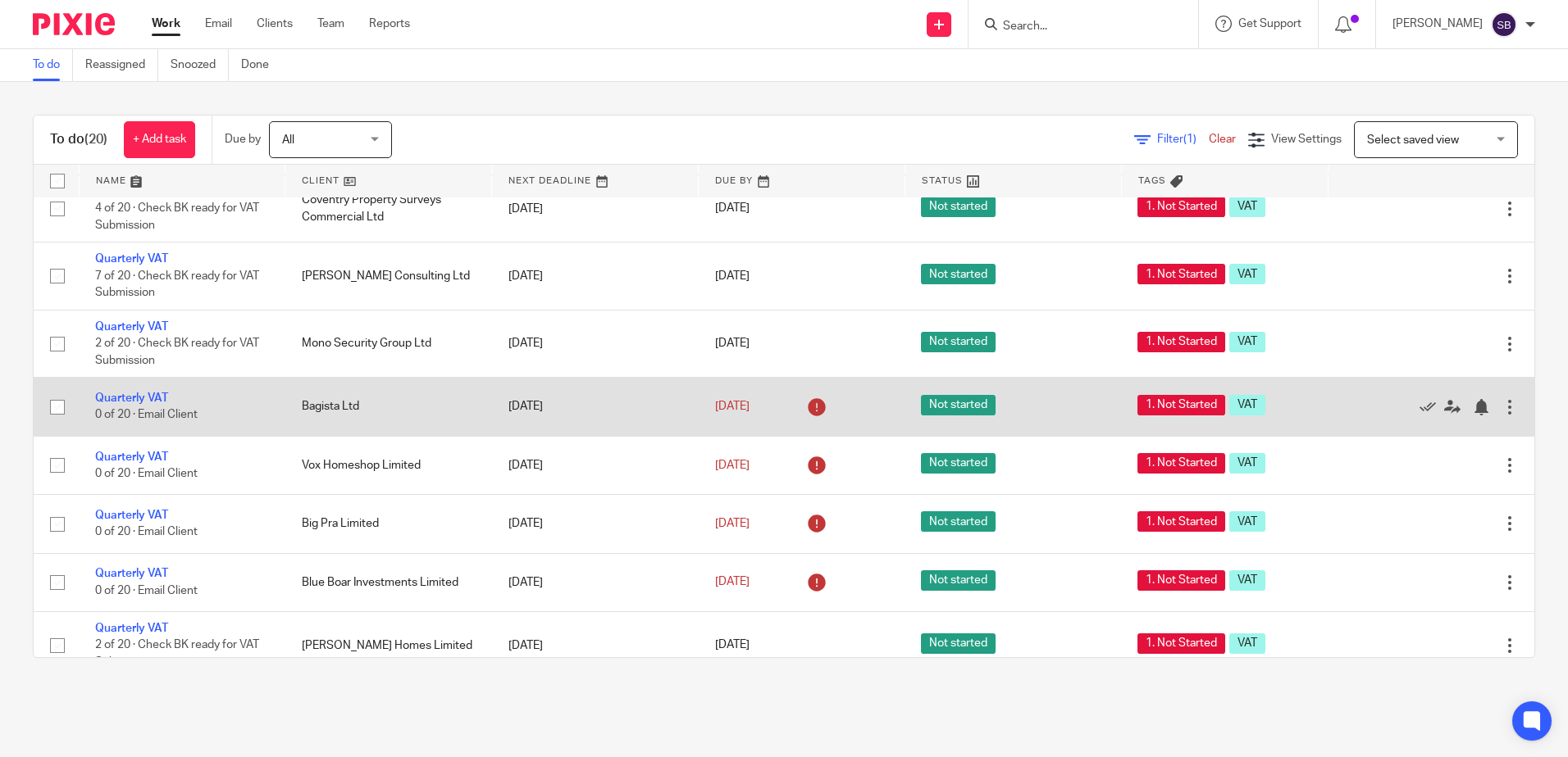
scroll to position [491, 0]
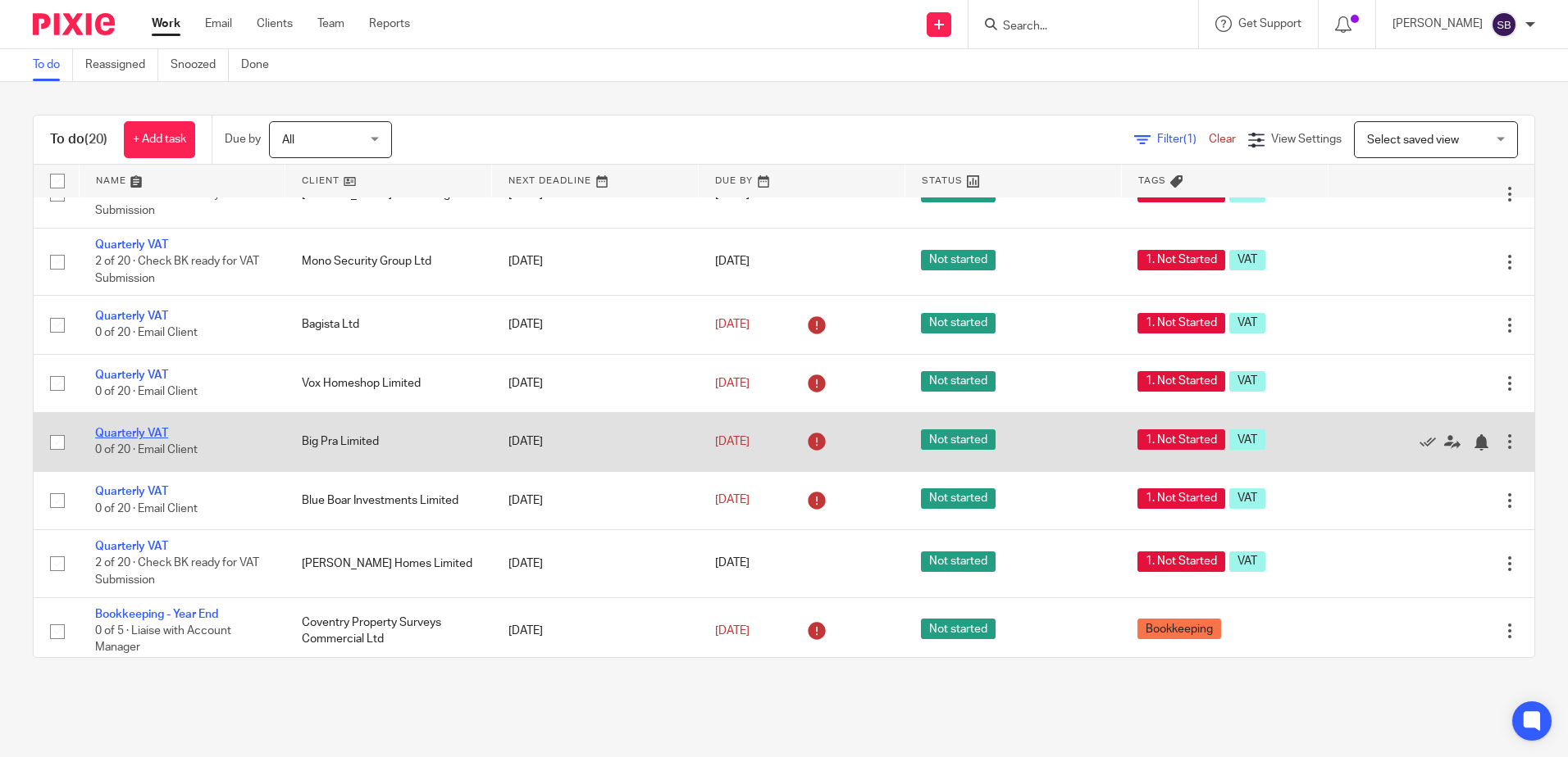
click at [115, 432] on link "Quarterly VAT" at bounding box center [131, 434] width 73 height 12
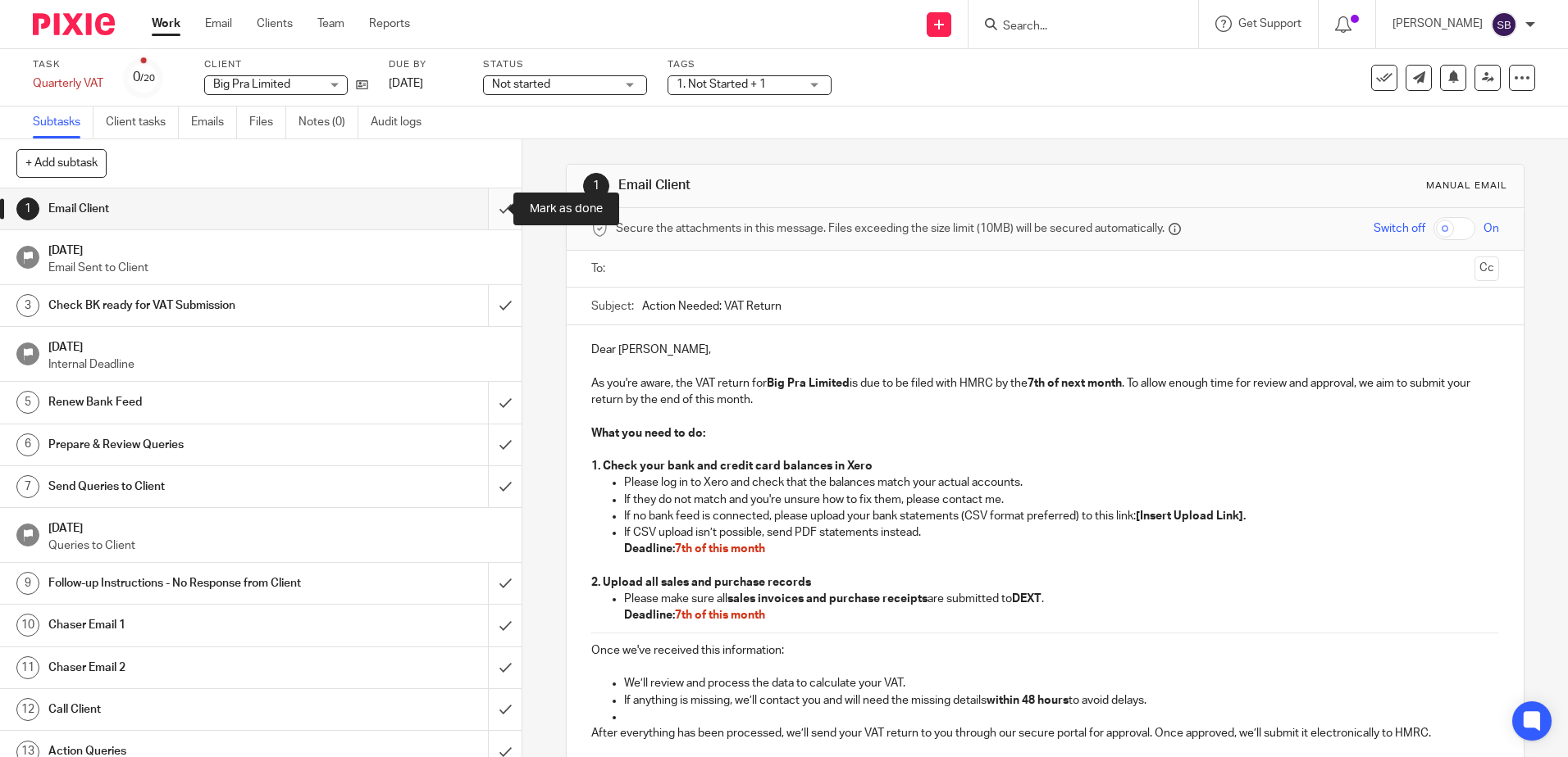
click at [493, 204] on input "submit" at bounding box center [261, 209] width 522 height 41
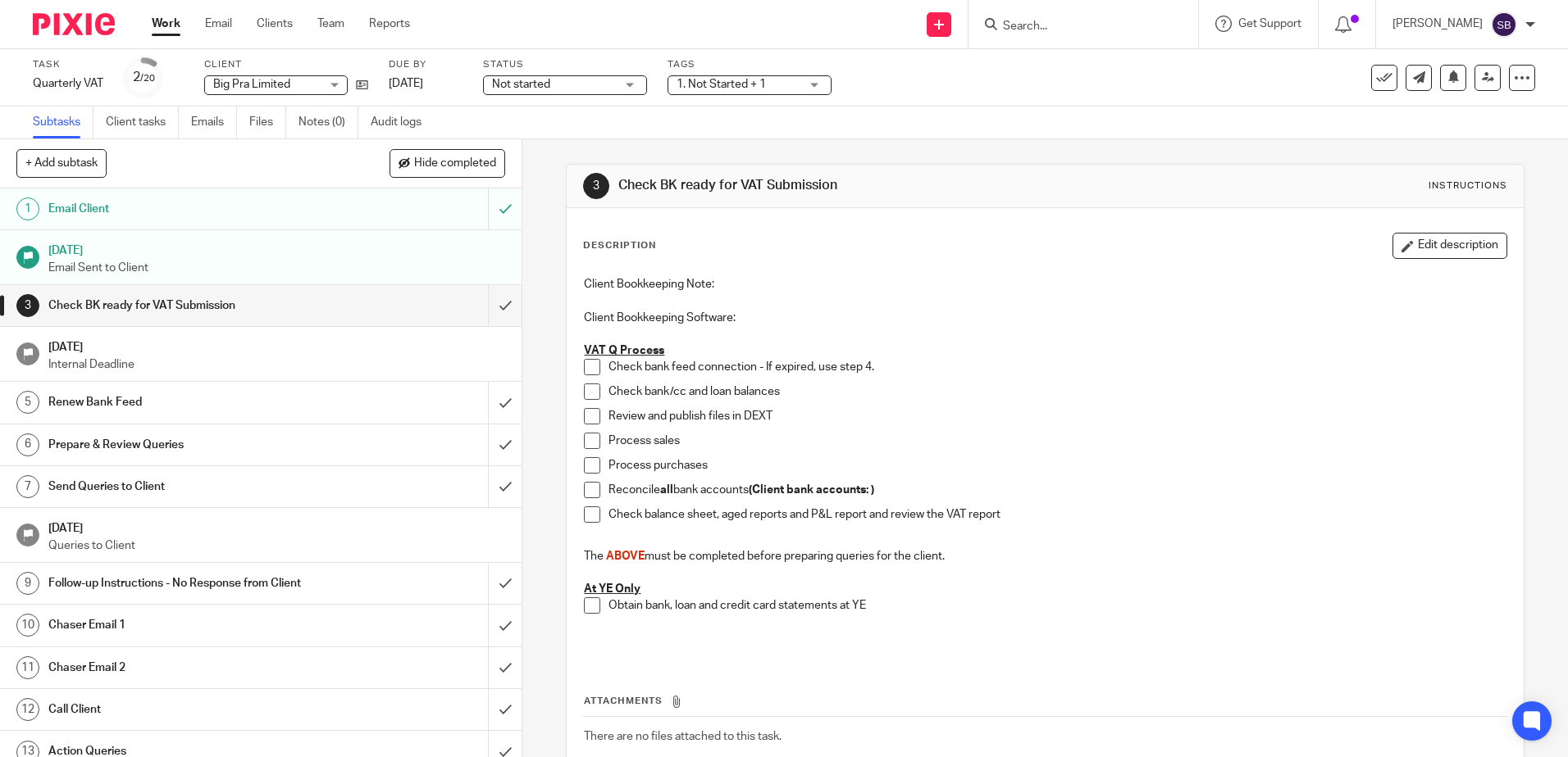
click at [589, 373] on span at bounding box center [591, 367] width 16 height 16
click at [168, 20] on link "Work" at bounding box center [166, 23] width 29 height 16
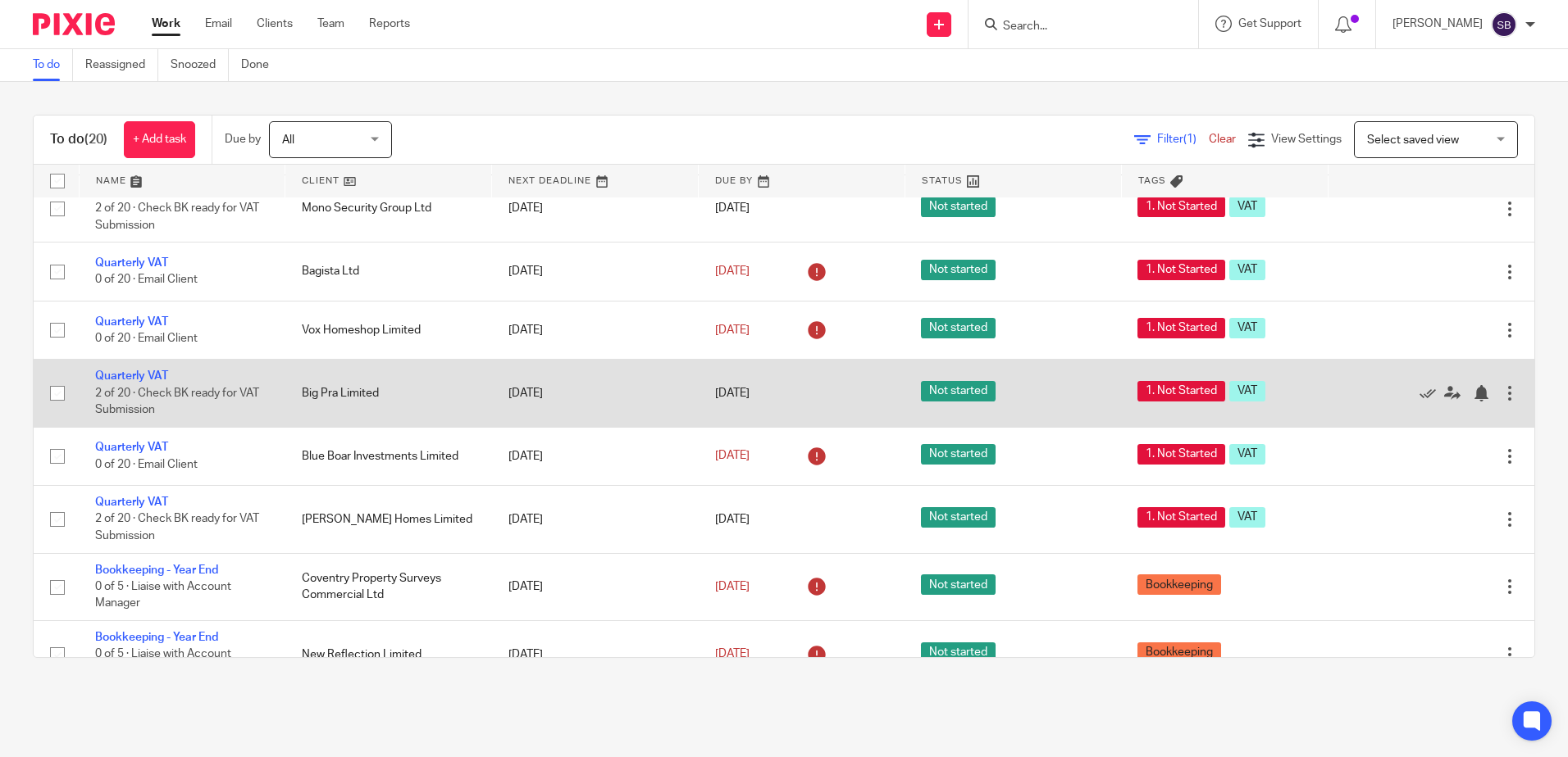
scroll to position [574, 0]
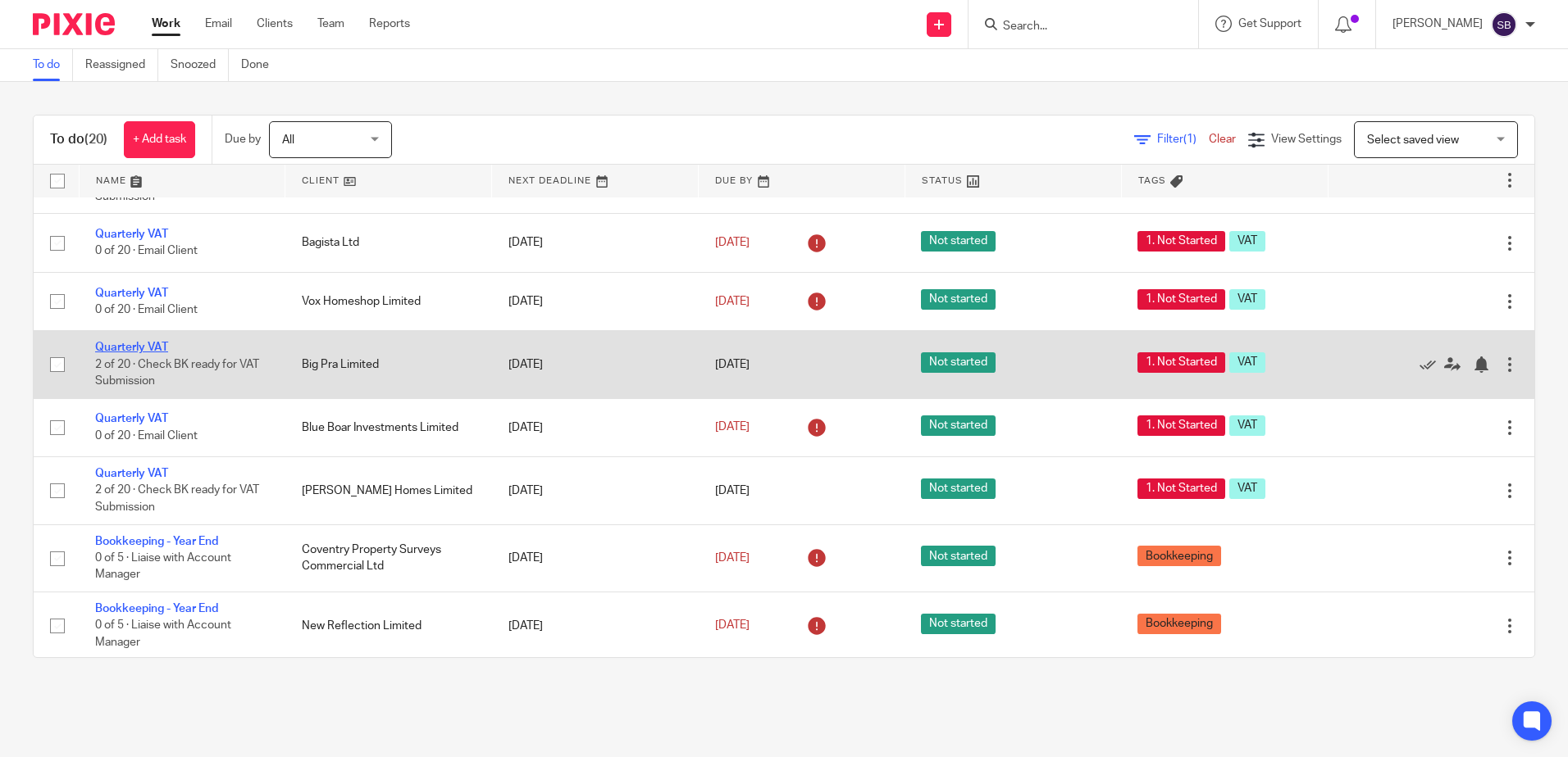
click at [148, 345] on link "Quarterly VAT" at bounding box center [131, 348] width 73 height 12
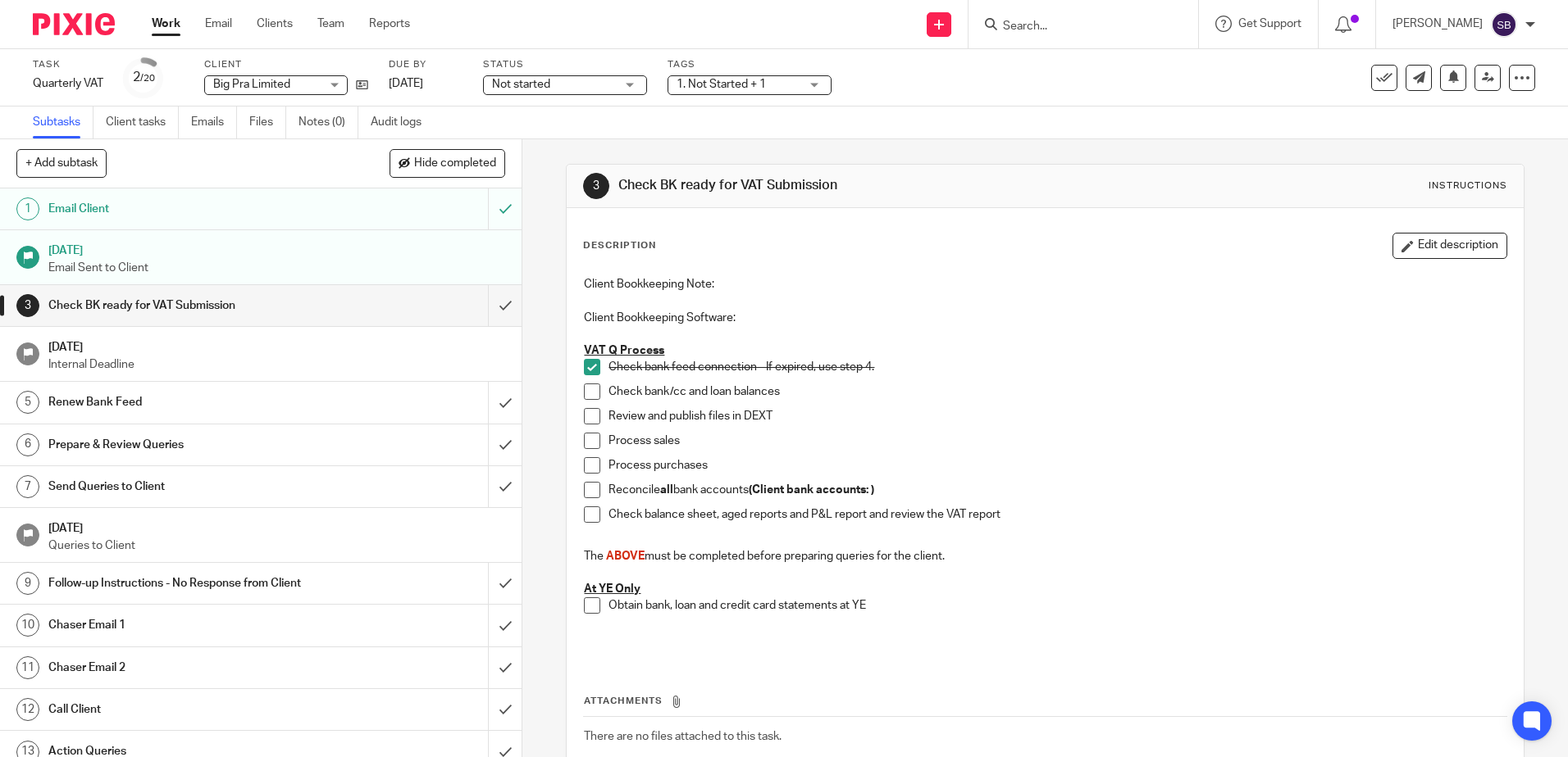
click at [175, 29] on link "Work" at bounding box center [166, 23] width 29 height 16
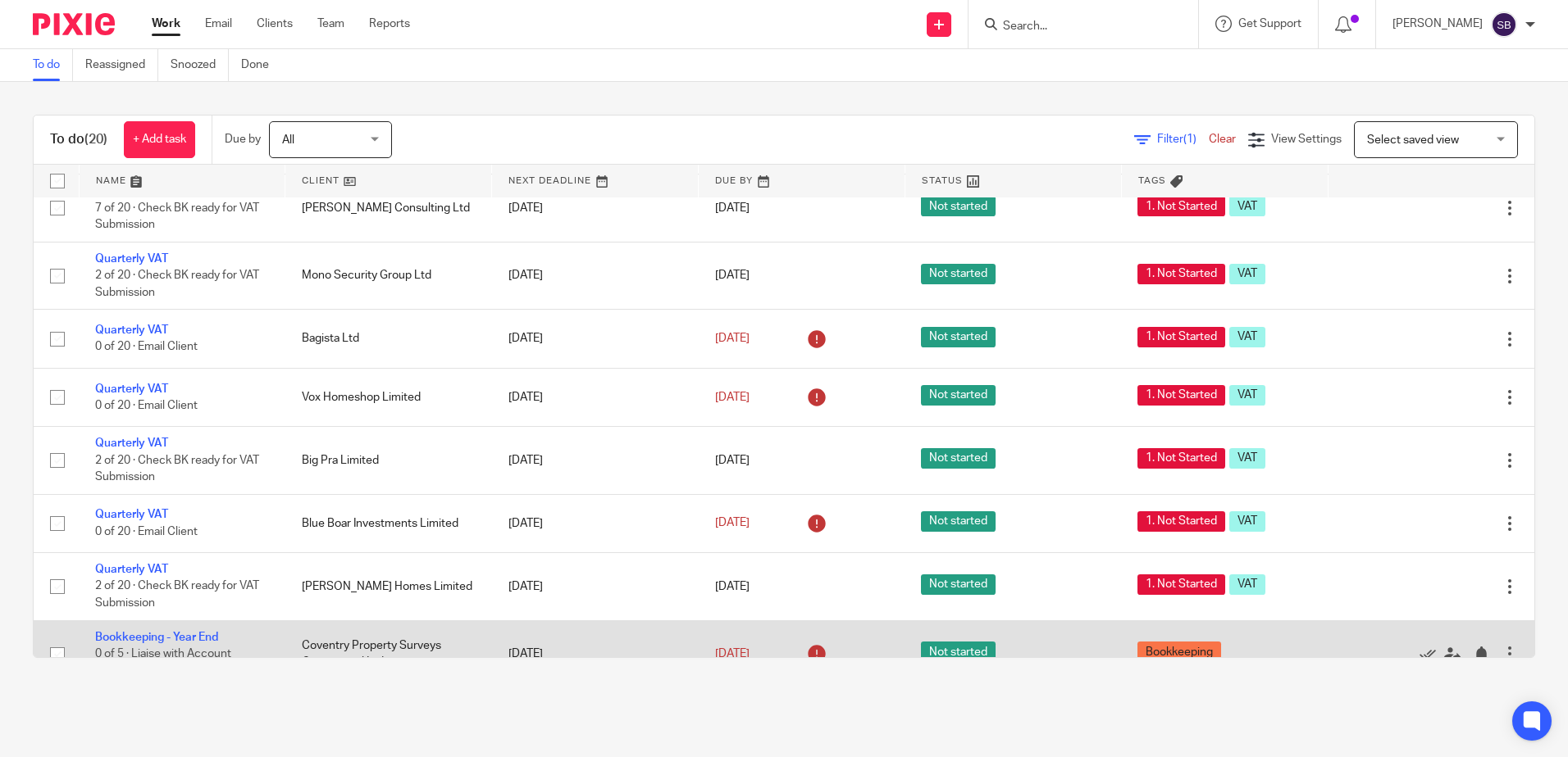
scroll to position [656, 0]
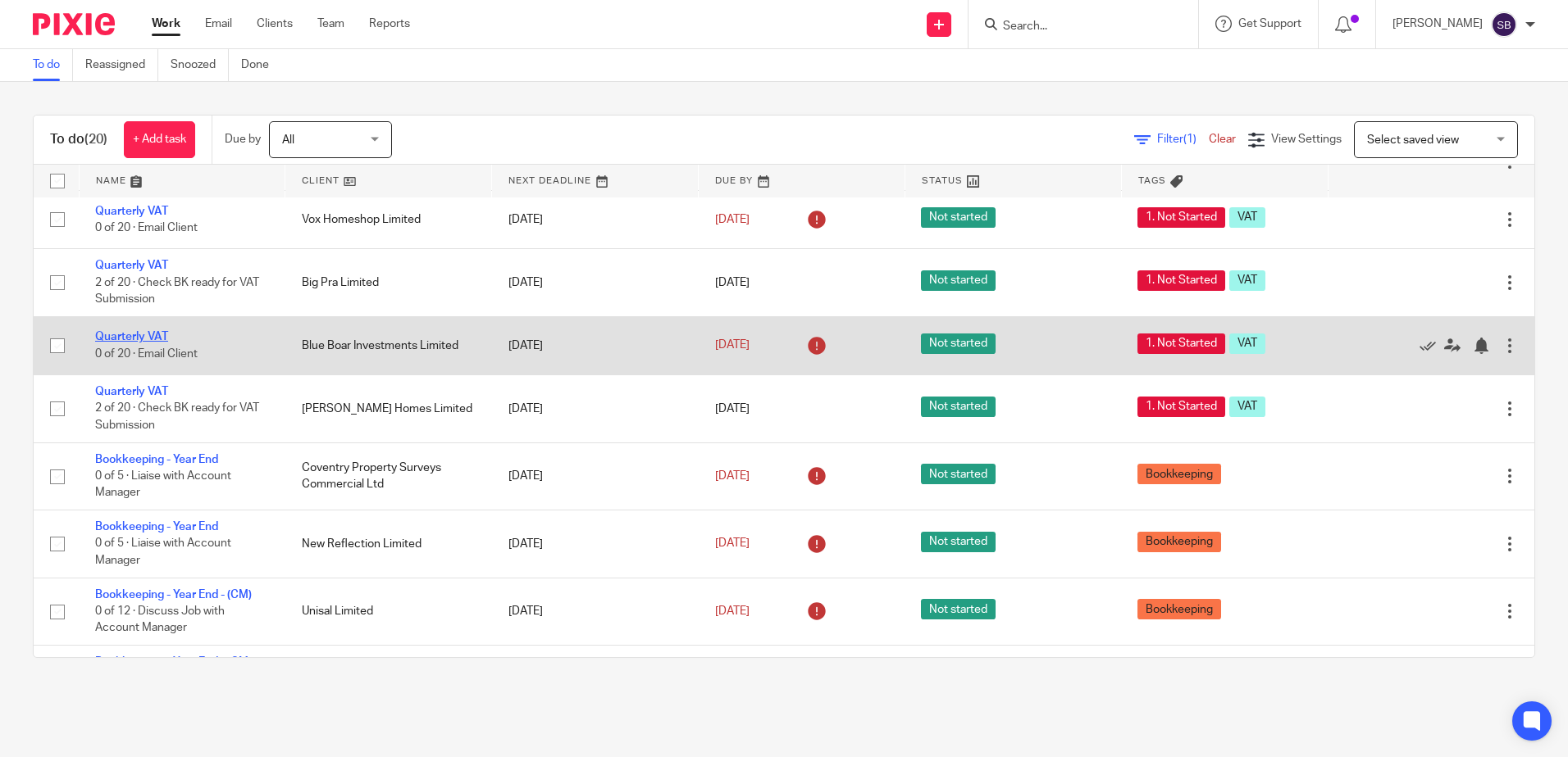
click at [123, 338] on link "Quarterly VAT" at bounding box center [131, 337] width 73 height 12
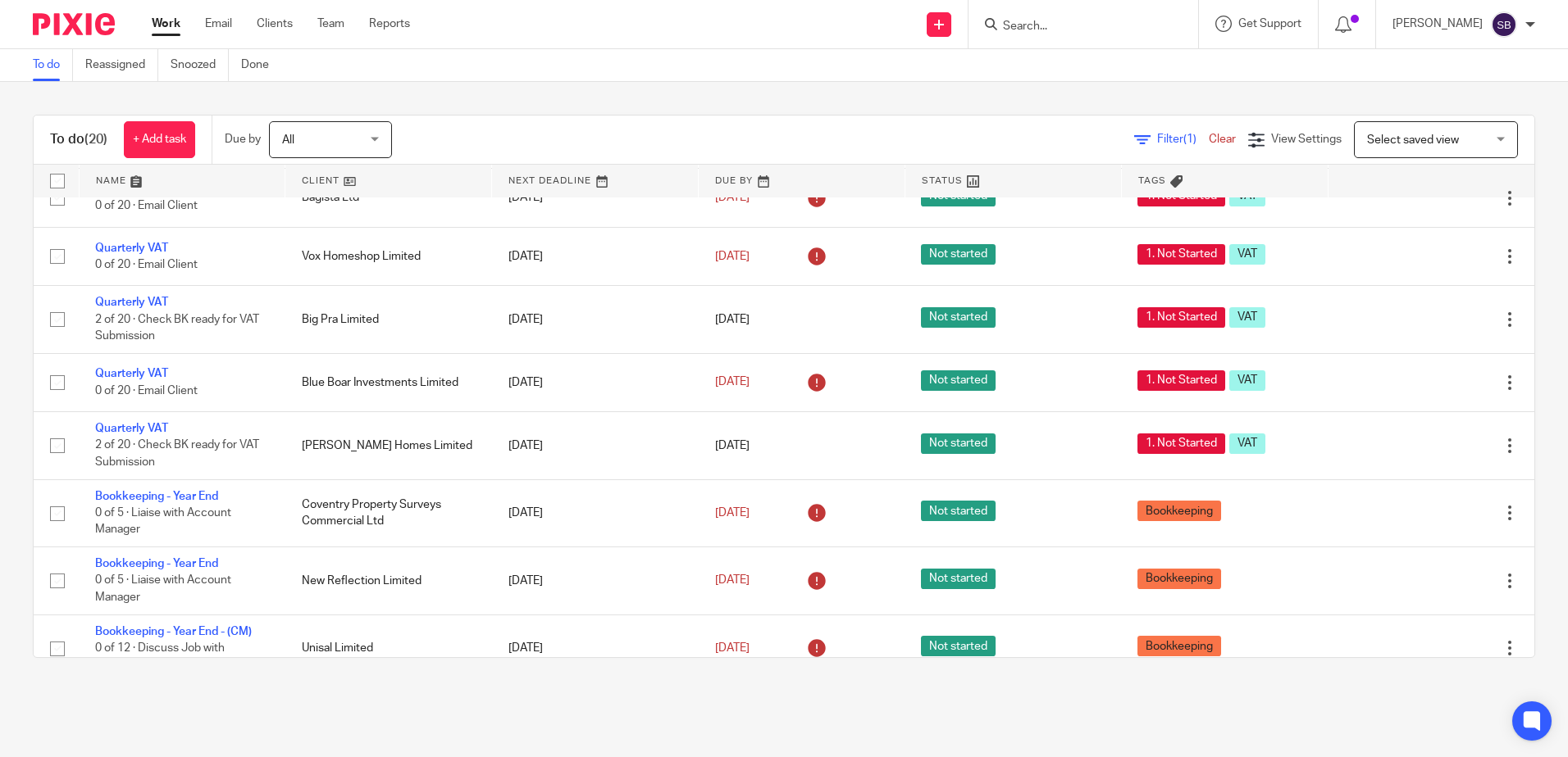
scroll to position [656, 0]
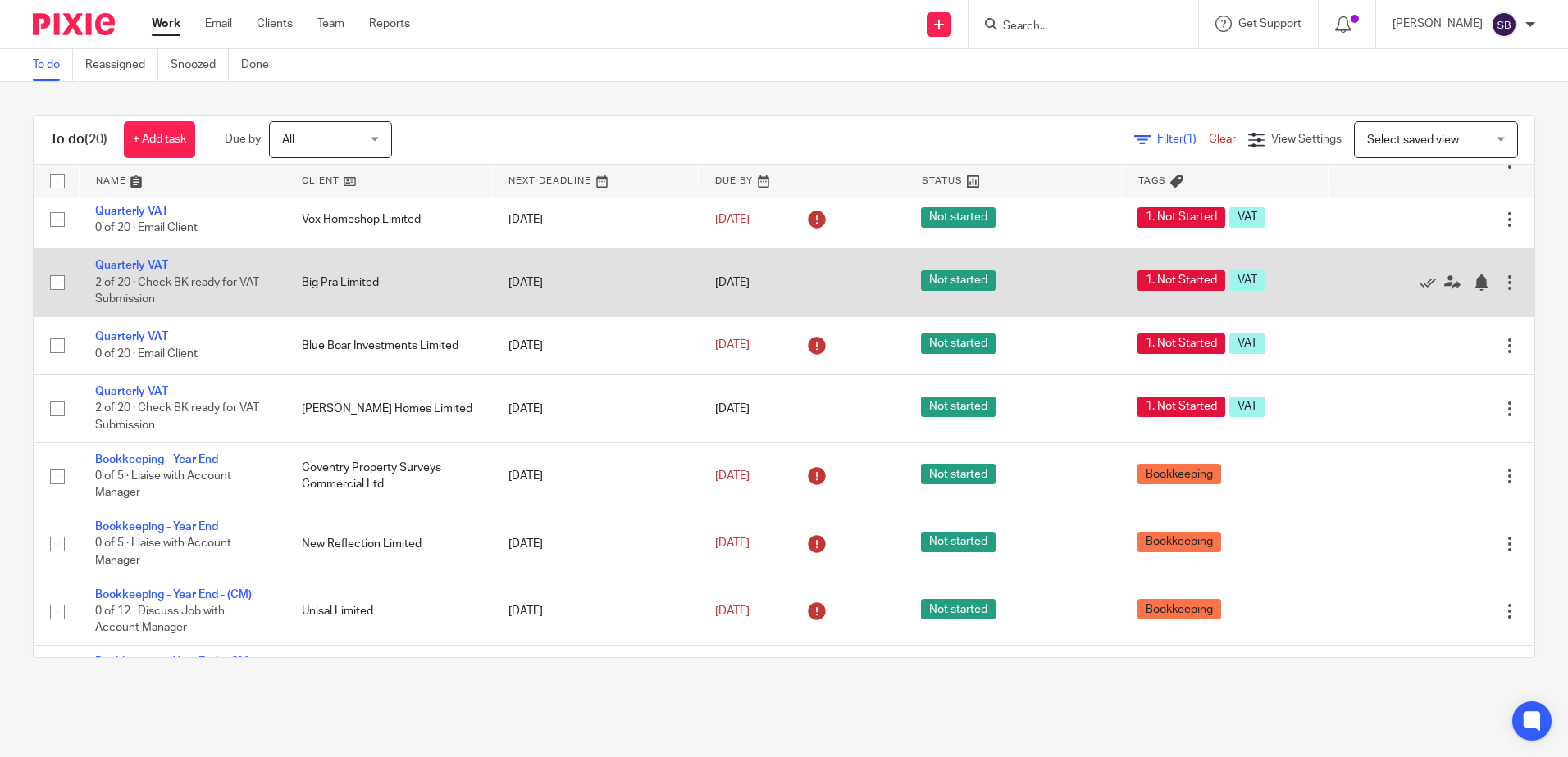
click at [152, 265] on link "Quarterly VAT" at bounding box center [131, 266] width 73 height 12
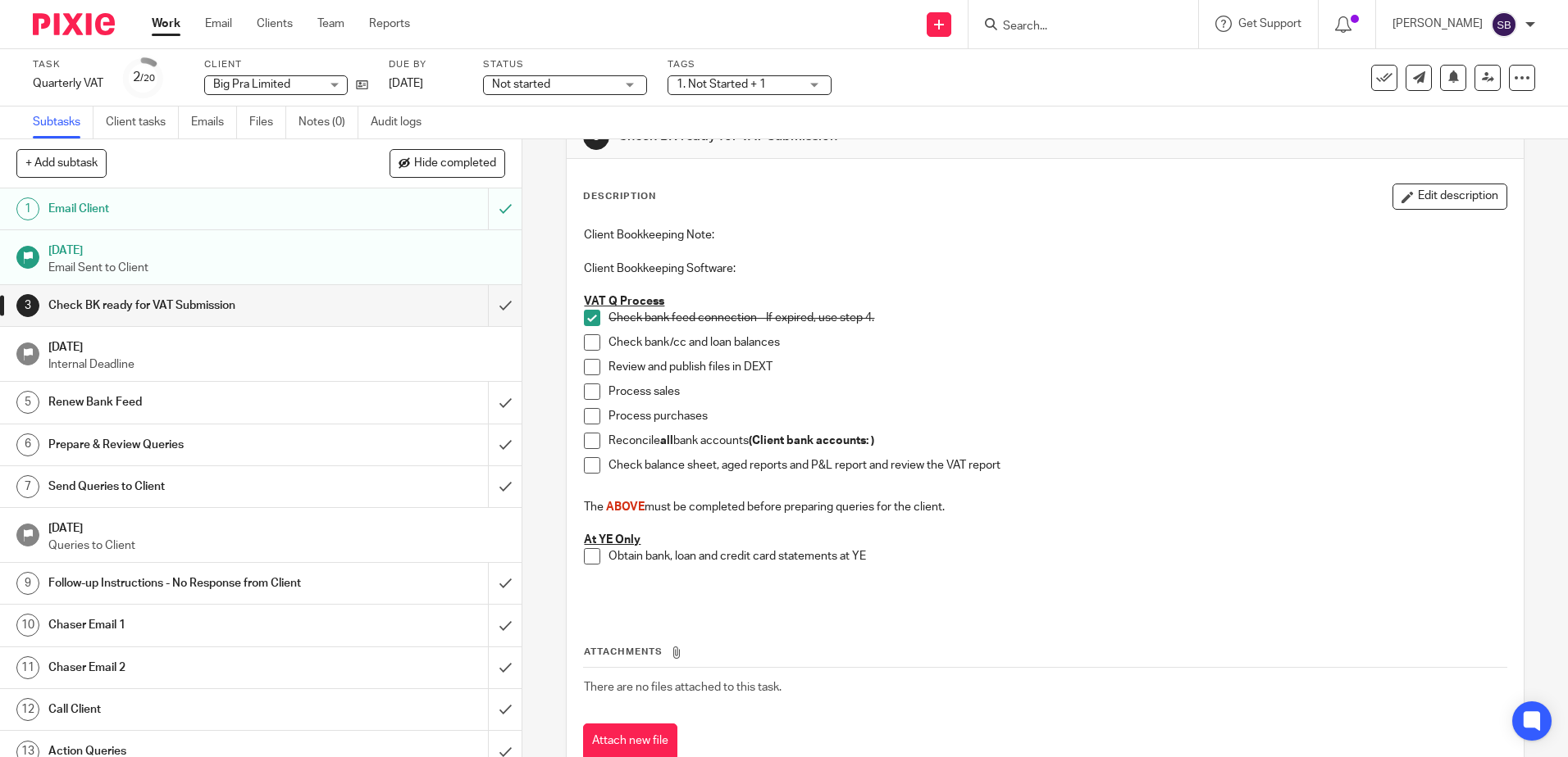
scroll to position [102, 0]
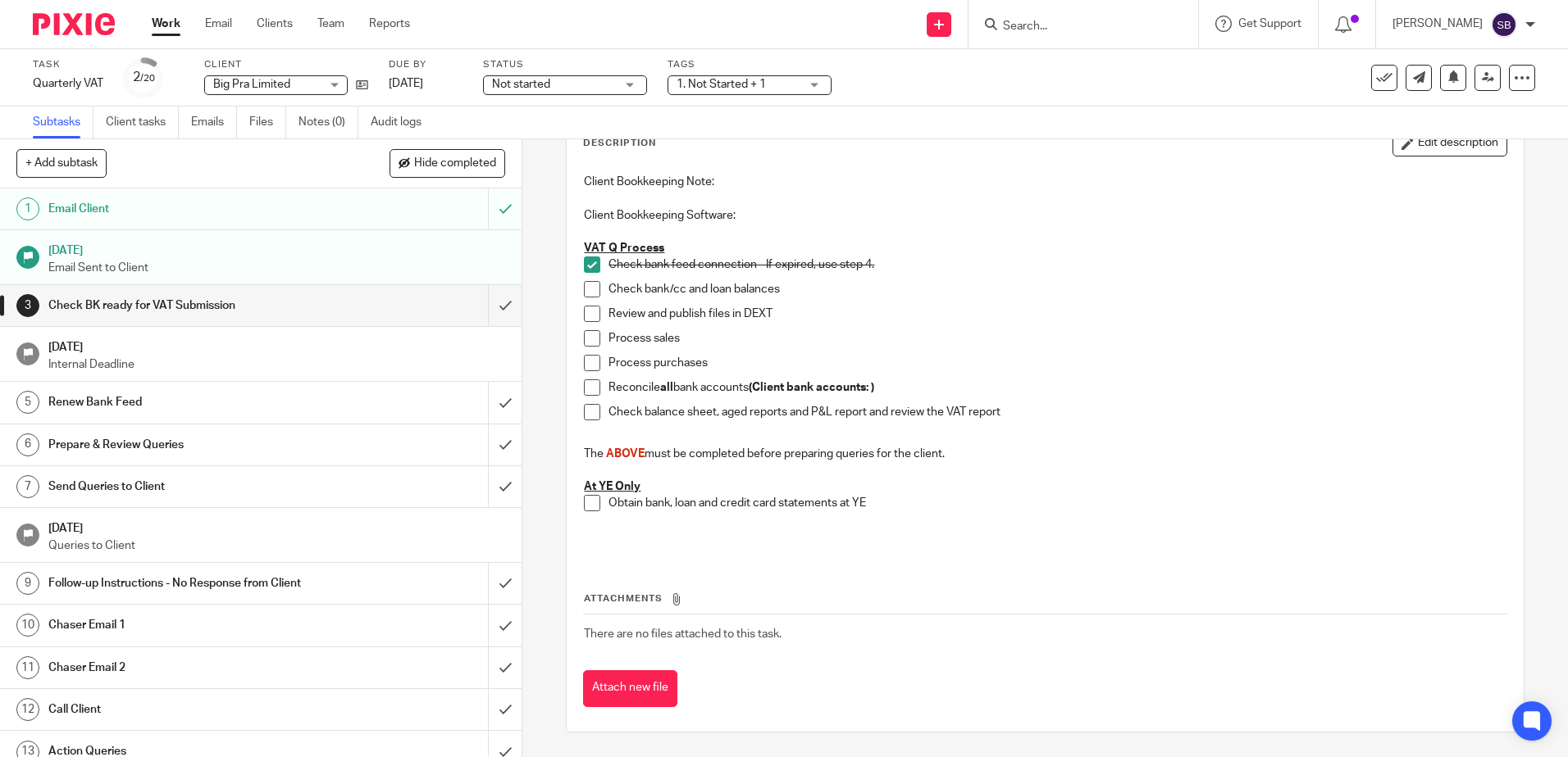
click at [152, 27] on link "Work" at bounding box center [166, 23] width 29 height 16
click at [165, 32] on link "Work" at bounding box center [166, 23] width 29 height 16
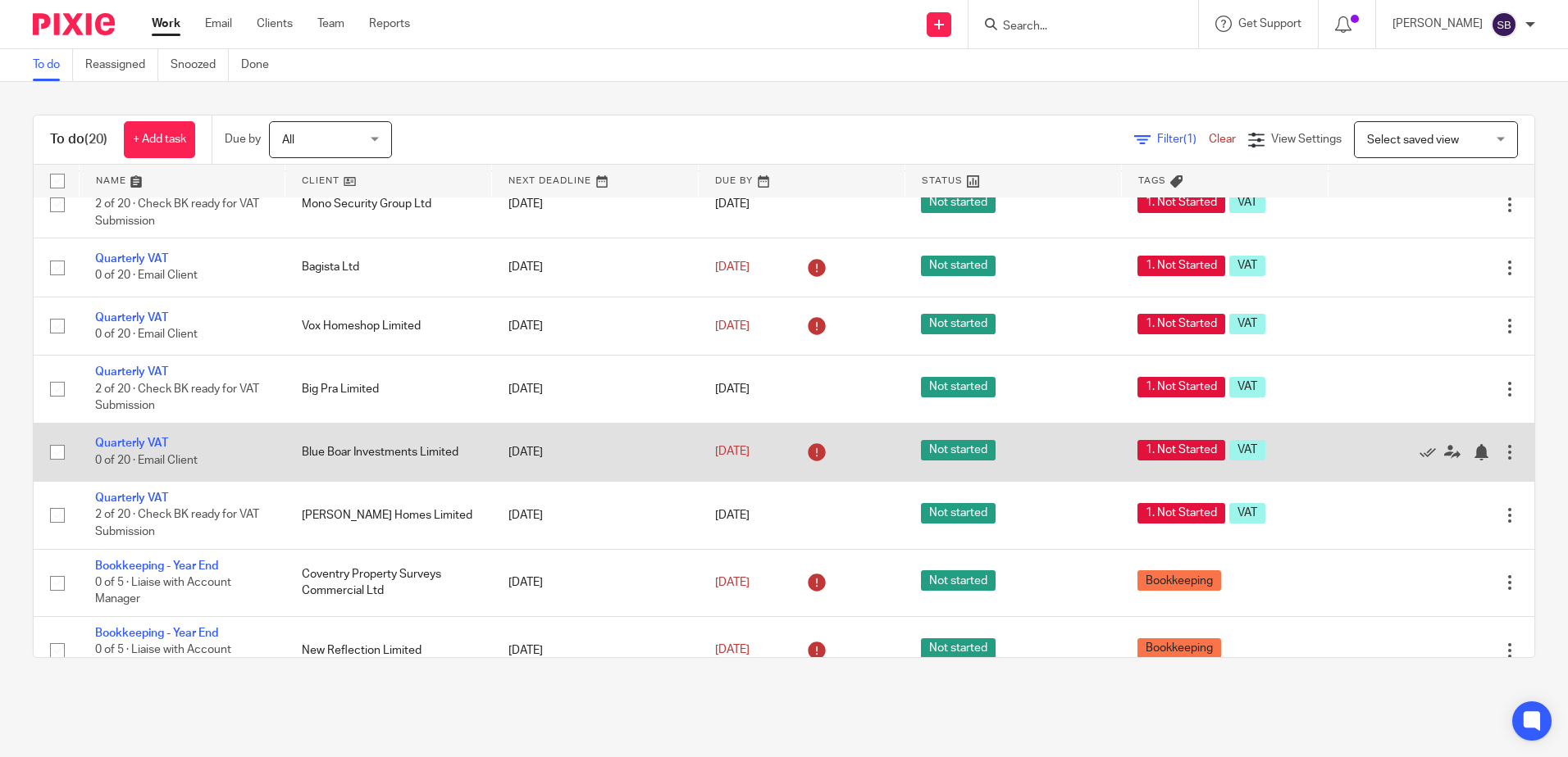
scroll to position [574, 0]
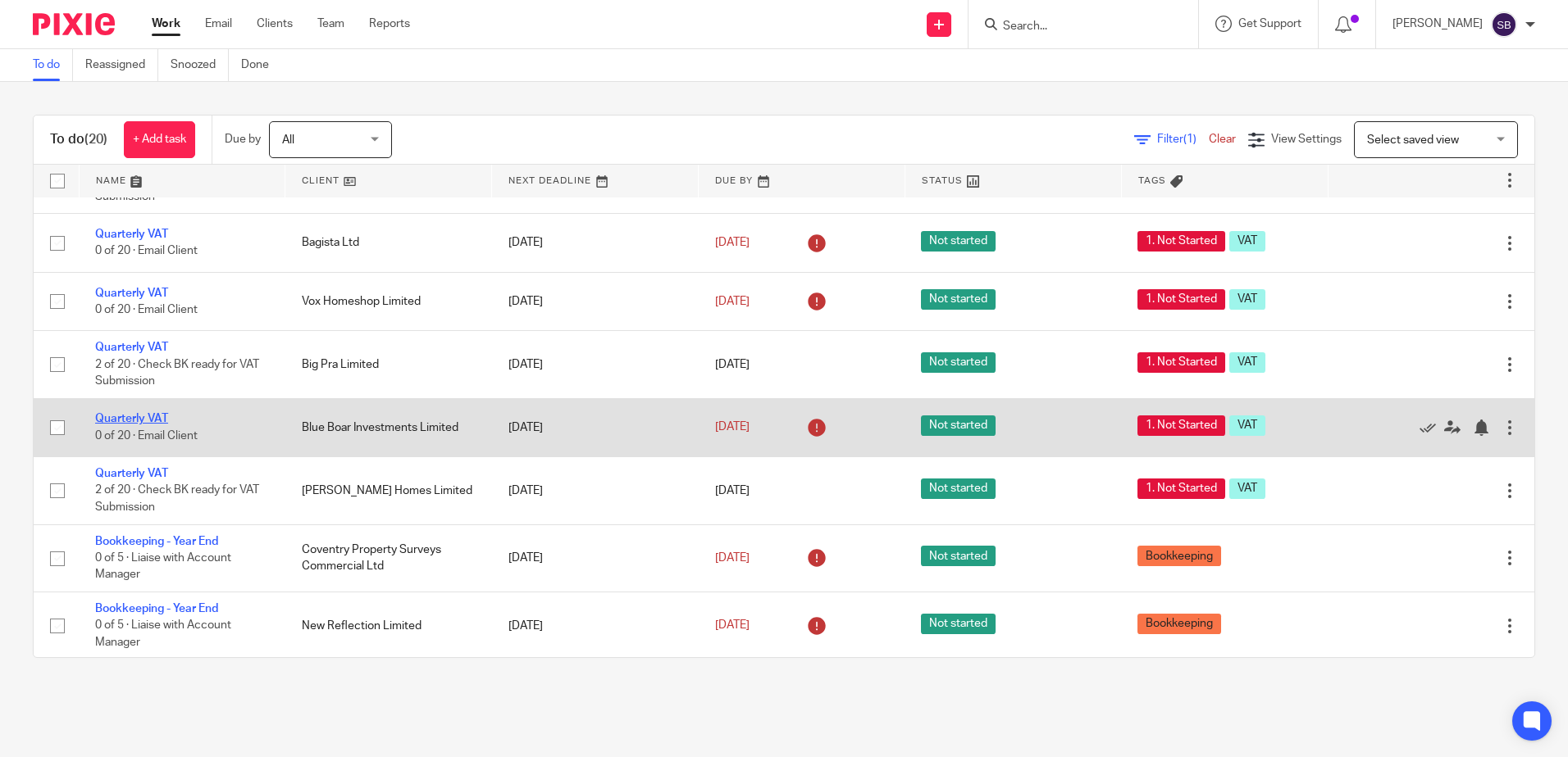
click at [155, 417] on link "Quarterly VAT" at bounding box center [131, 419] width 73 height 12
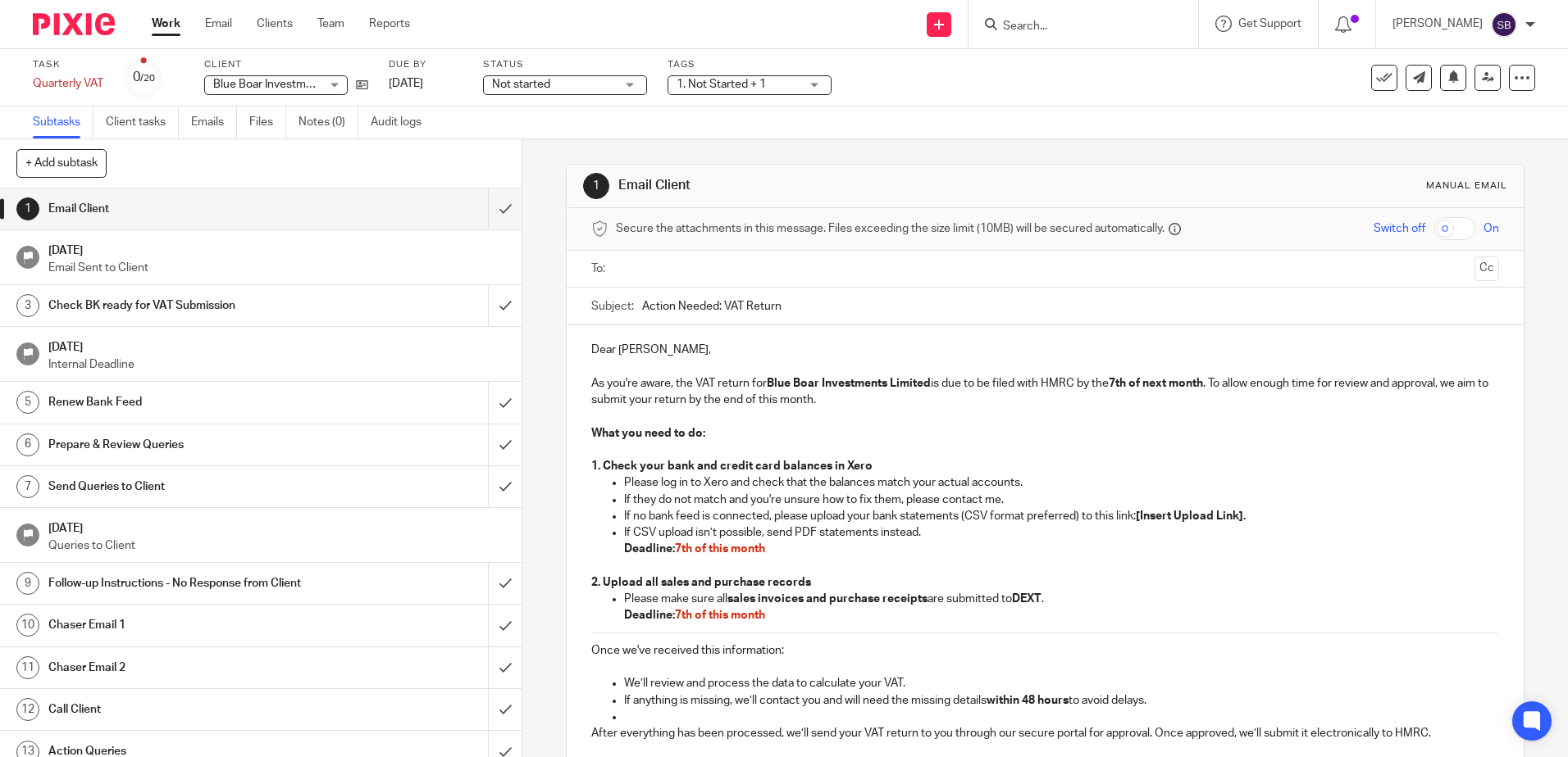
click at [640, 270] on input "text" at bounding box center [1043, 269] width 845 height 19
paste input "getminibus@aol.com"
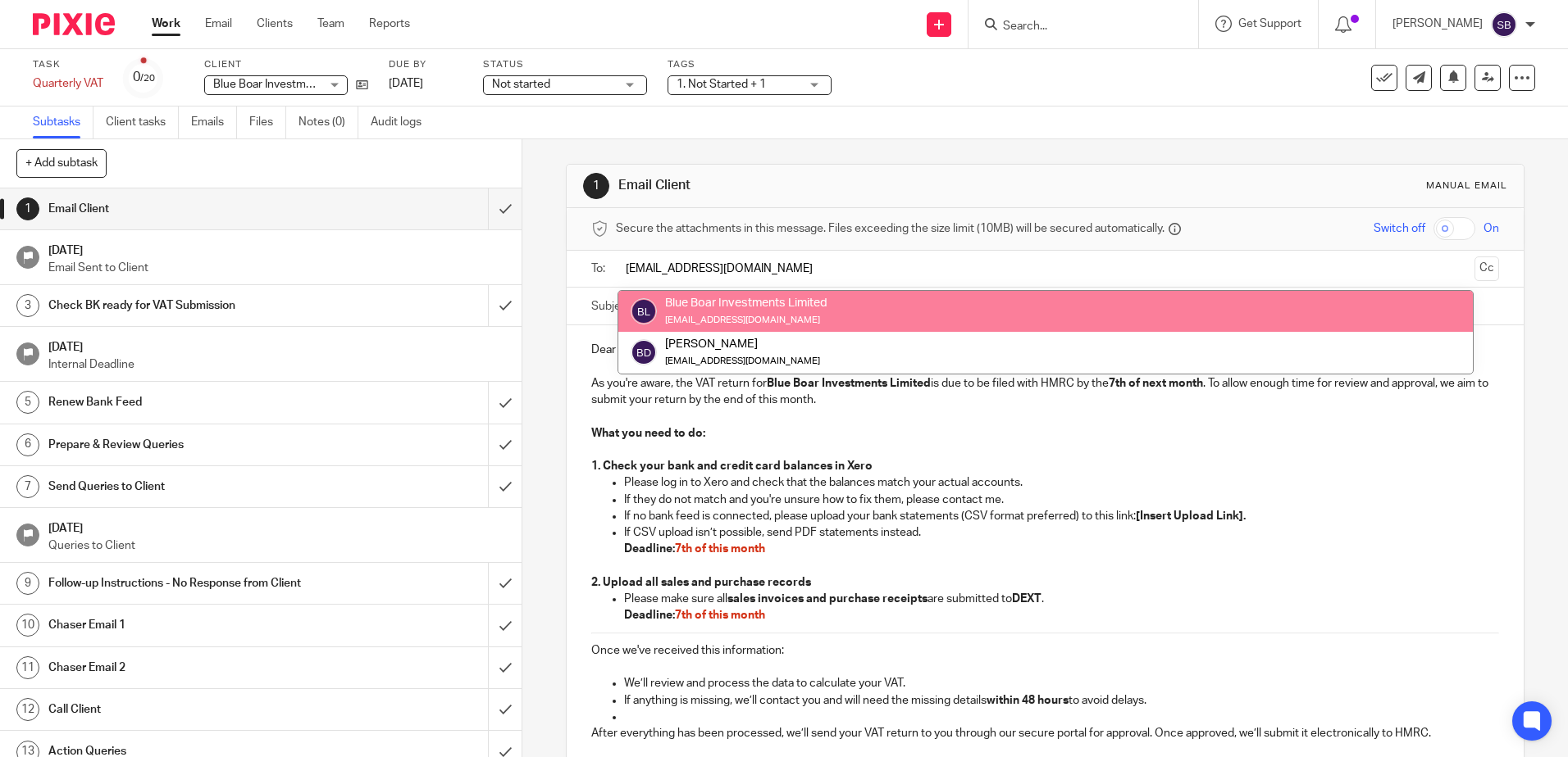
type input "getminibus@aol.com"
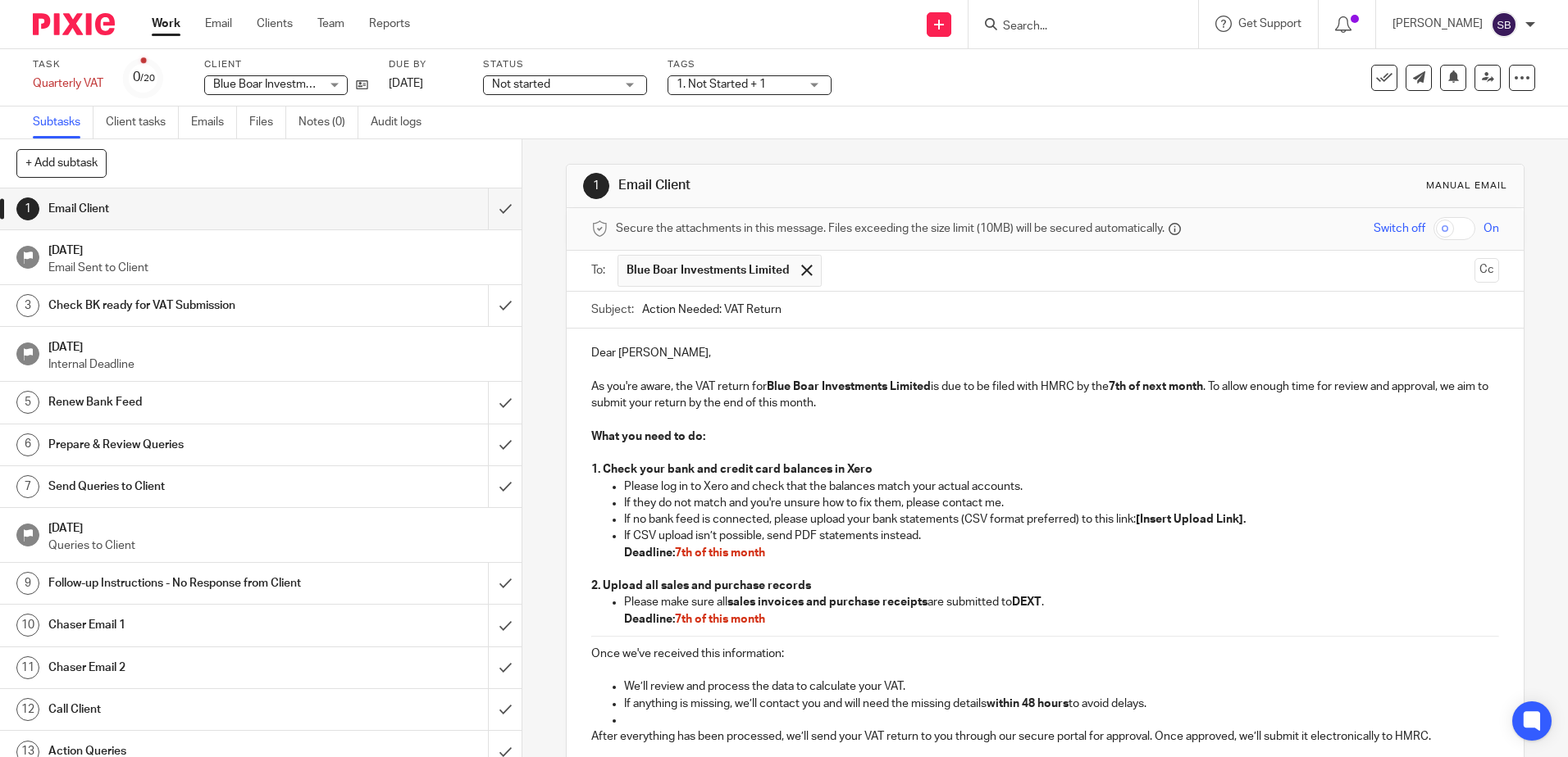
click at [823, 308] on input "Action Needed: VAT Return" at bounding box center [1070, 310] width 856 height 37
click at [721, 312] on input "Action Needed: VAT Return" at bounding box center [1070, 310] width 856 height 37
type input "Action Needed: June-August VAT Return"
click at [582, 437] on div "Dear Baljinder, As you're aware, the VAT return for Blue Boar Investments Limit…" at bounding box center [1045, 617] width 956 height 578
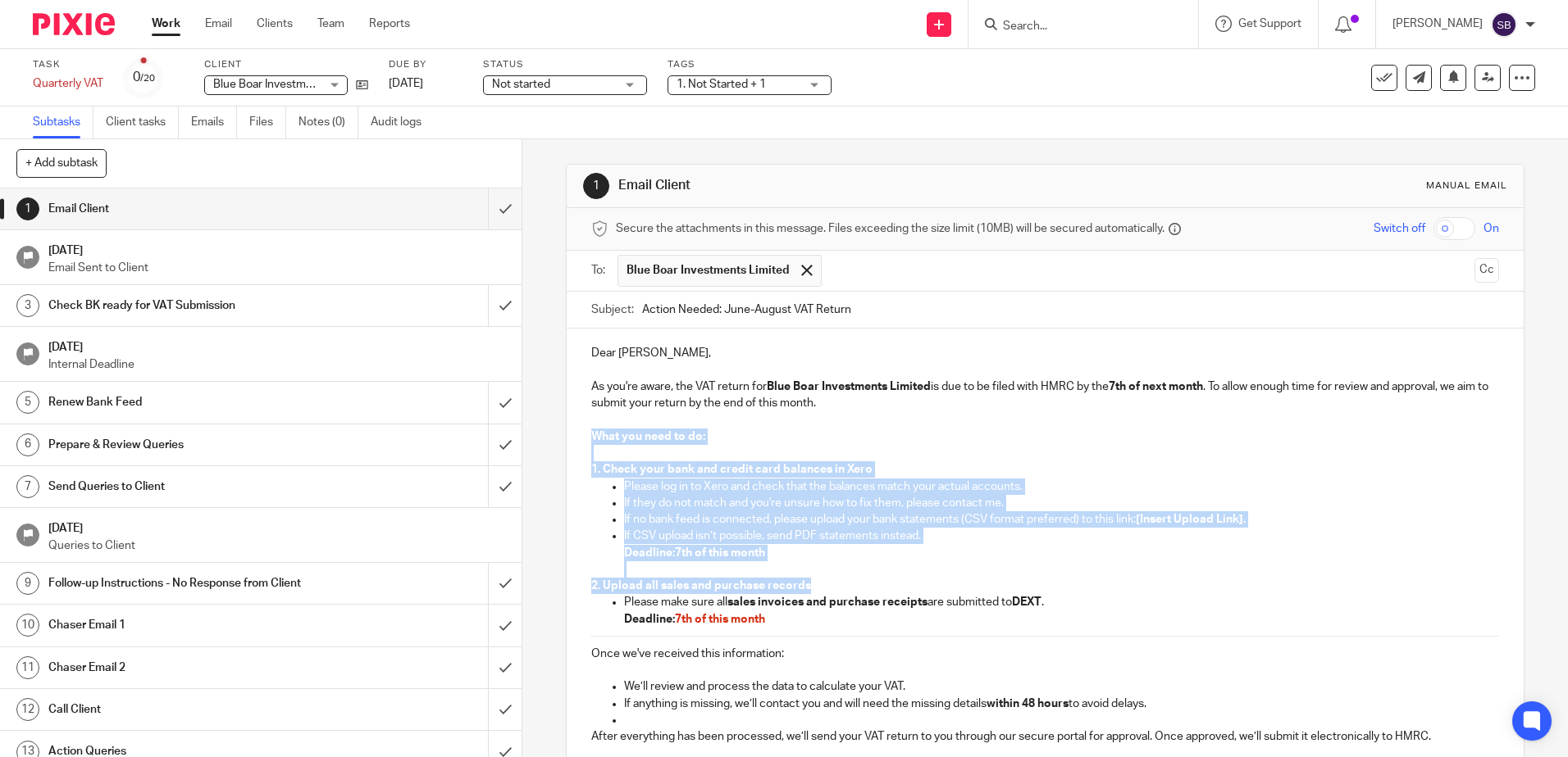
drag, startPoint x: 585, startPoint y: 435, endPoint x: 804, endPoint y: 637, distance: 297.9
click at [804, 637] on div "Dear Baljinder, As you're aware, the VAT return for Blue Boar Investments Limit…" at bounding box center [1045, 617] width 956 height 578
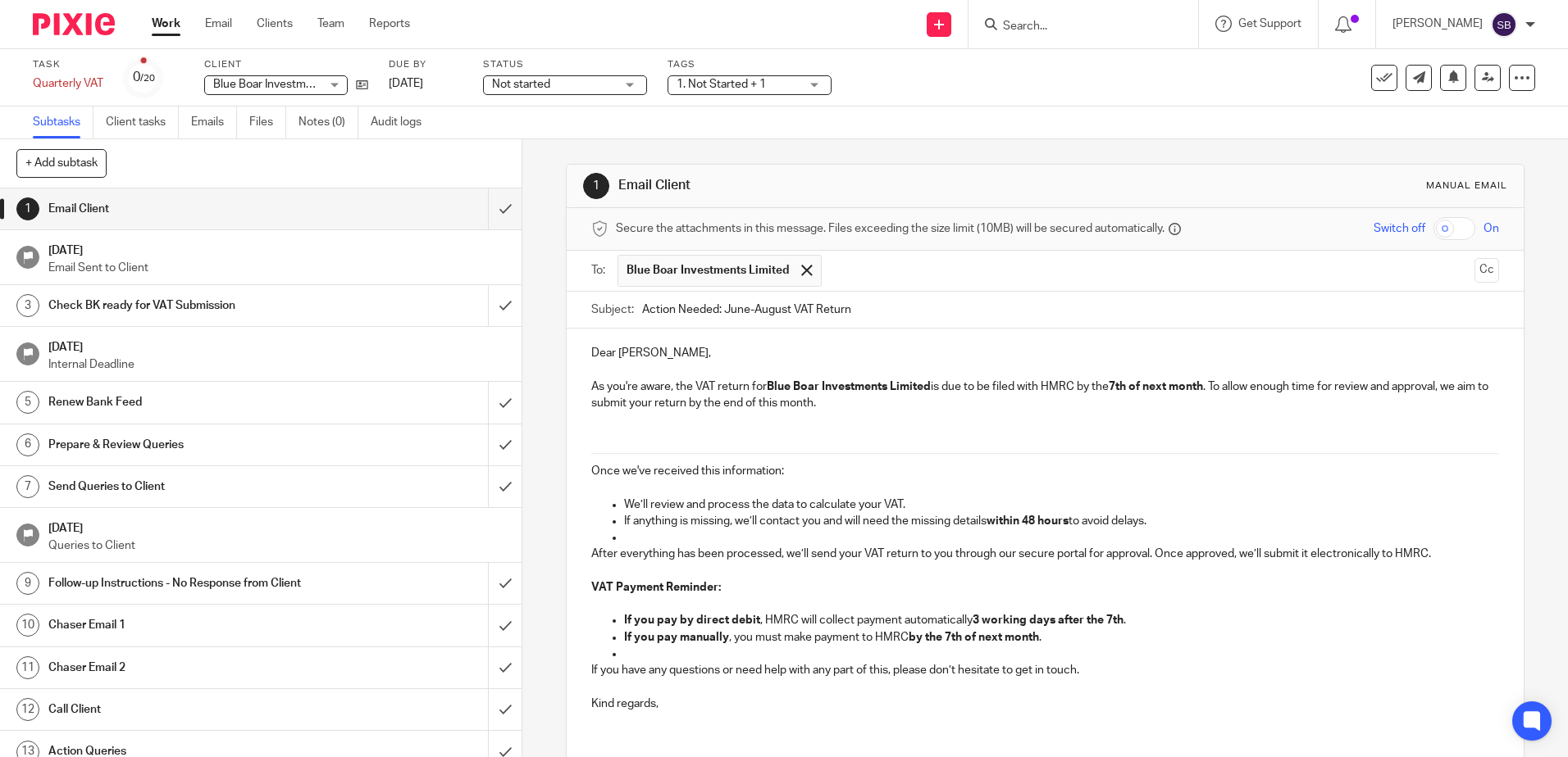
drag, startPoint x: 584, startPoint y: 453, endPoint x: 589, endPoint y: 480, distance: 27.5
click at [589, 480] on div "Dear Baljinder, As you're aware, the VAT return for Blue Boar Investments Limit…" at bounding box center [1045, 526] width 956 height 396
click at [582, 464] on div "Dear Baljinder, As you're aware, the VAT return for Blue Boar Investments Limit…" at bounding box center [1045, 526] width 956 height 396
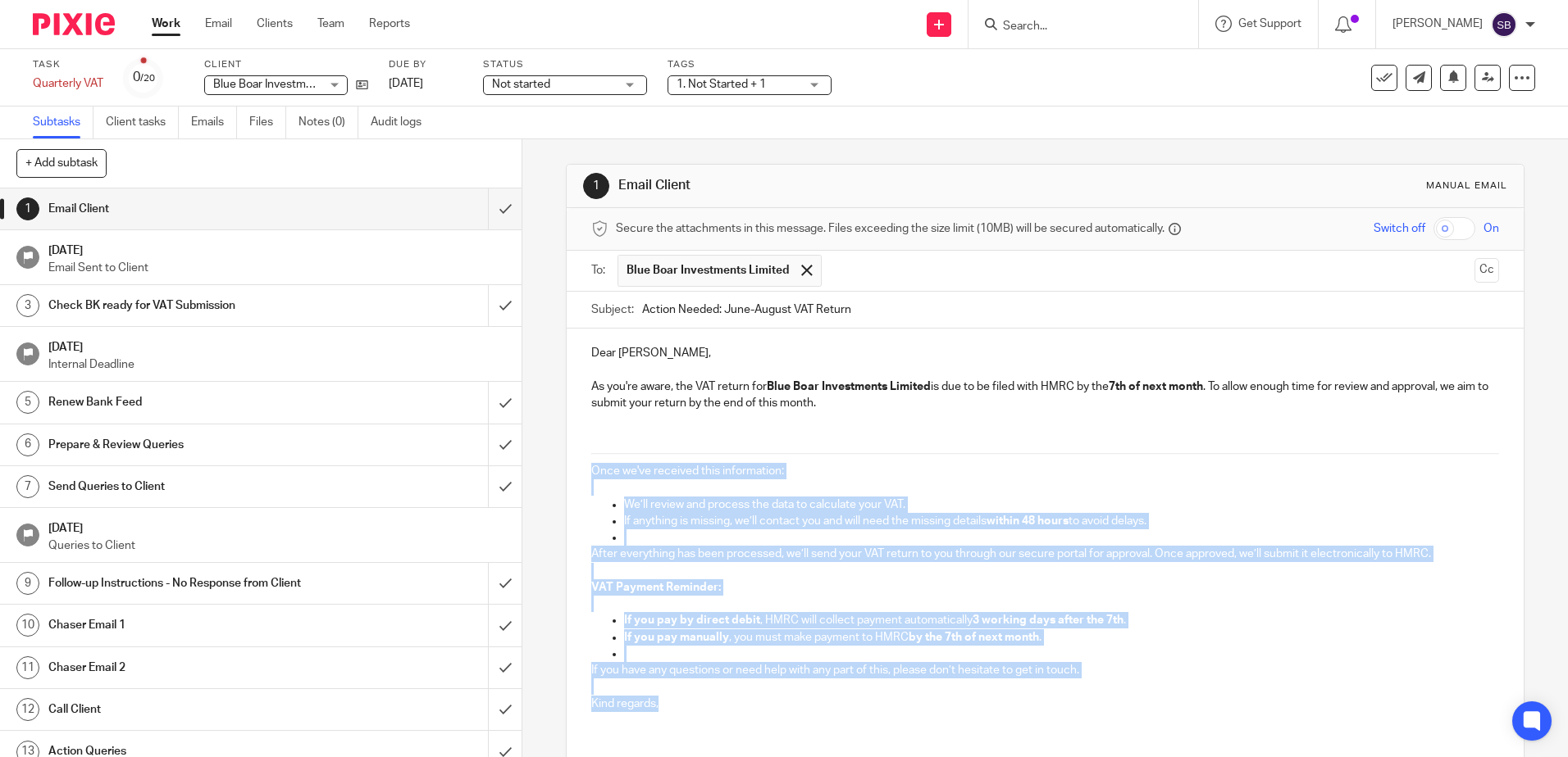
drag, startPoint x: 584, startPoint y: 466, endPoint x: 837, endPoint y: 701, distance: 345.3
click at [837, 701] on div "Dear Baljinder, As you're aware, the VAT return for Blue Boar Investments Limit…" at bounding box center [1045, 526] width 956 height 396
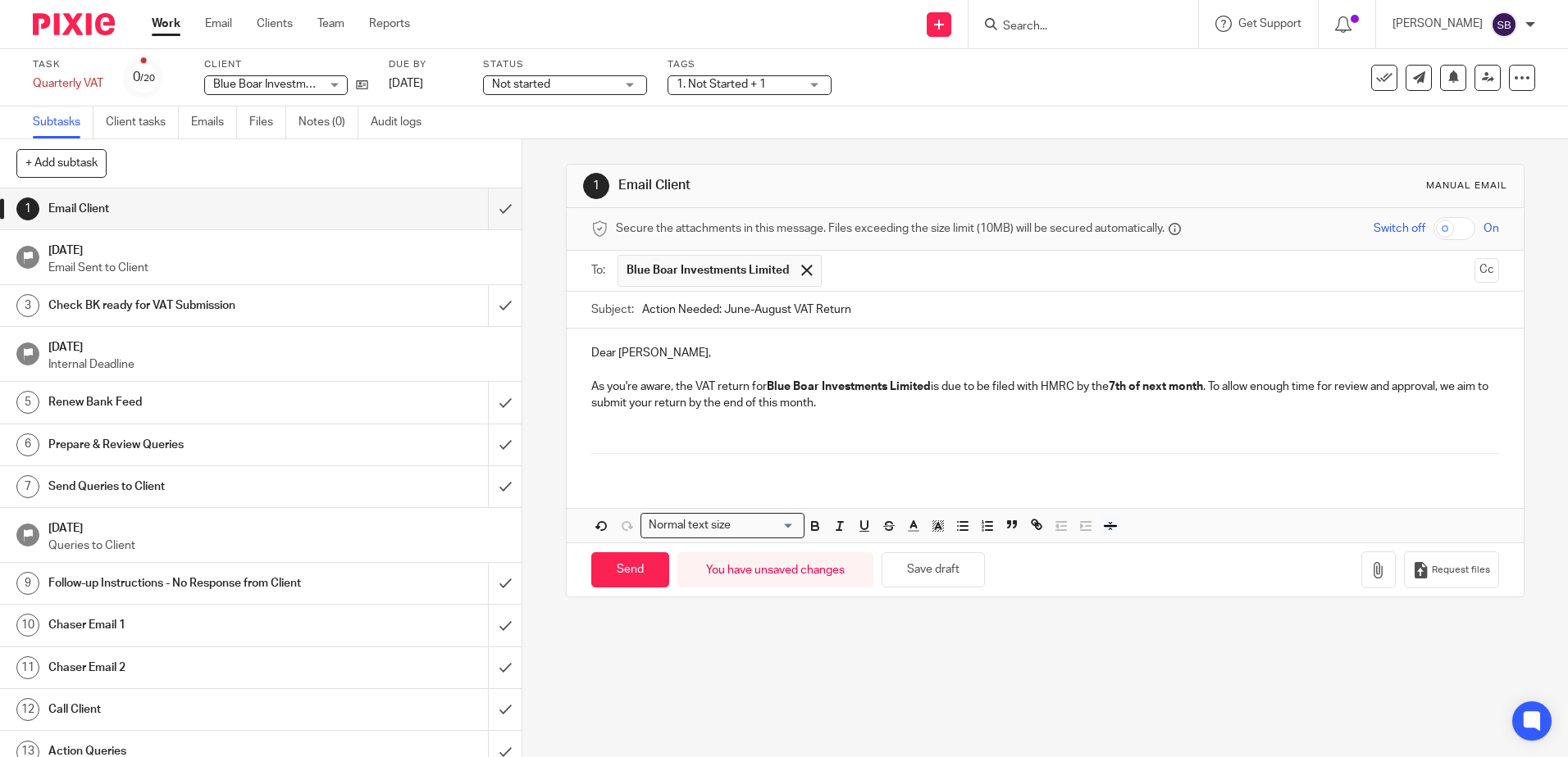
click at [646, 446] on div "Dear Baljinder, As you're aware, the VAT return for Blue Boar Investments Limit…" at bounding box center [1045, 402] width 956 height 147
click at [1221, 452] on div "Dear Baljinder, As you're aware, the VAT return for Blue Boar Investments Limit…" at bounding box center [1045, 402] width 956 height 147
drag, startPoint x: 1221, startPoint y: 452, endPoint x: 1134, endPoint y: 436, distance: 88.5
click at [1220, 452] on div "Dear Baljinder, As you're aware, the VAT return for Blue Boar Investments Limit…" at bounding box center [1045, 402] width 956 height 147
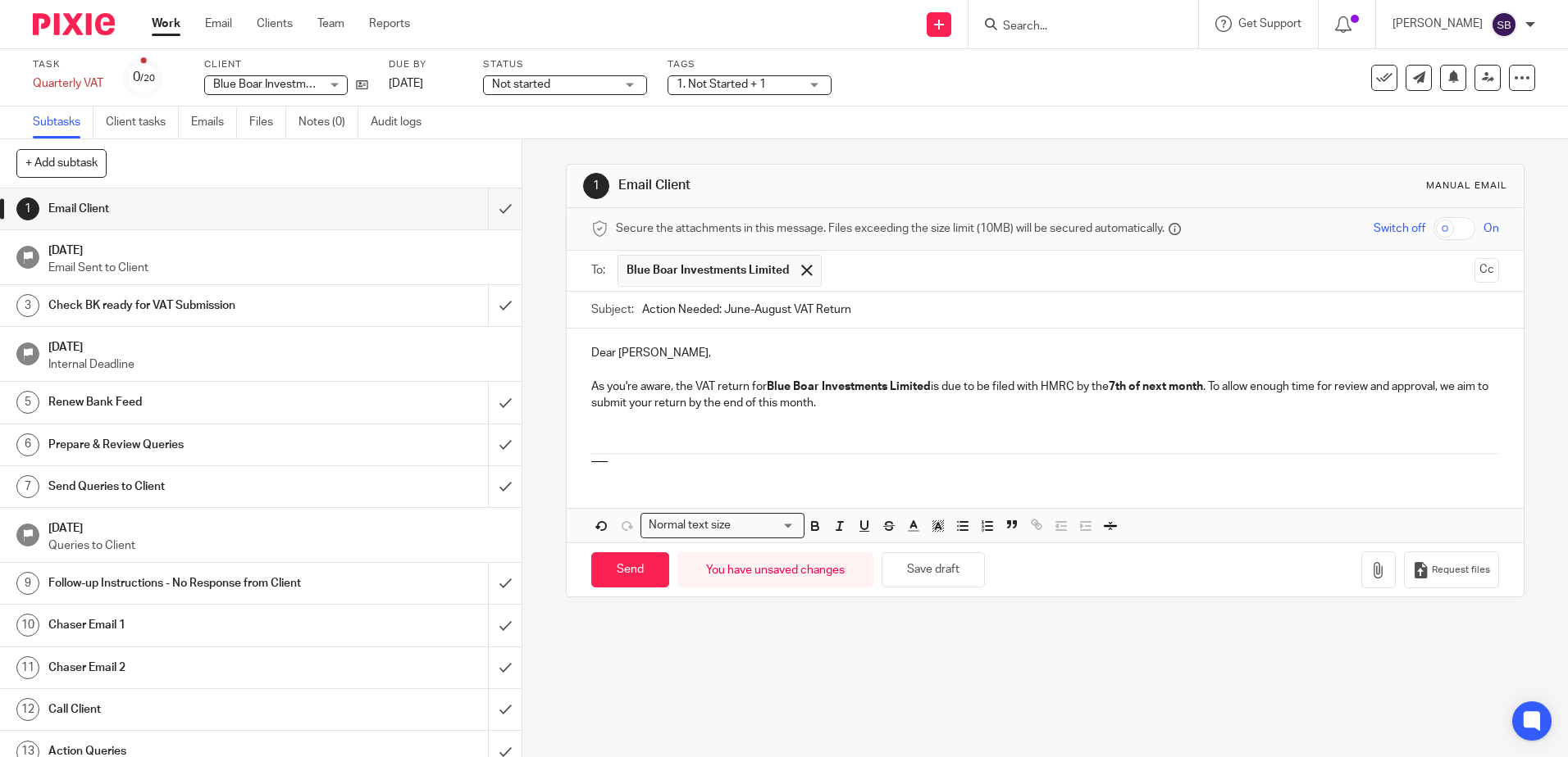
click at [812, 430] on p at bounding box center [1044, 436] width 907 height 16
click at [650, 463] on div "Dear Baljinder, As you're aware, the VAT return for Blue Boar Investments Limit…" at bounding box center [1045, 402] width 956 height 147
click at [647, 463] on div "Dear Baljinder, As you're aware, the VAT return for Blue Boar Investments Limit…" at bounding box center [1045, 402] width 956 height 147
click at [867, 401] on p "As you're aware, the VAT return for Blue Boar Investments Limited is due to be …" at bounding box center [1044, 395] width 907 height 34
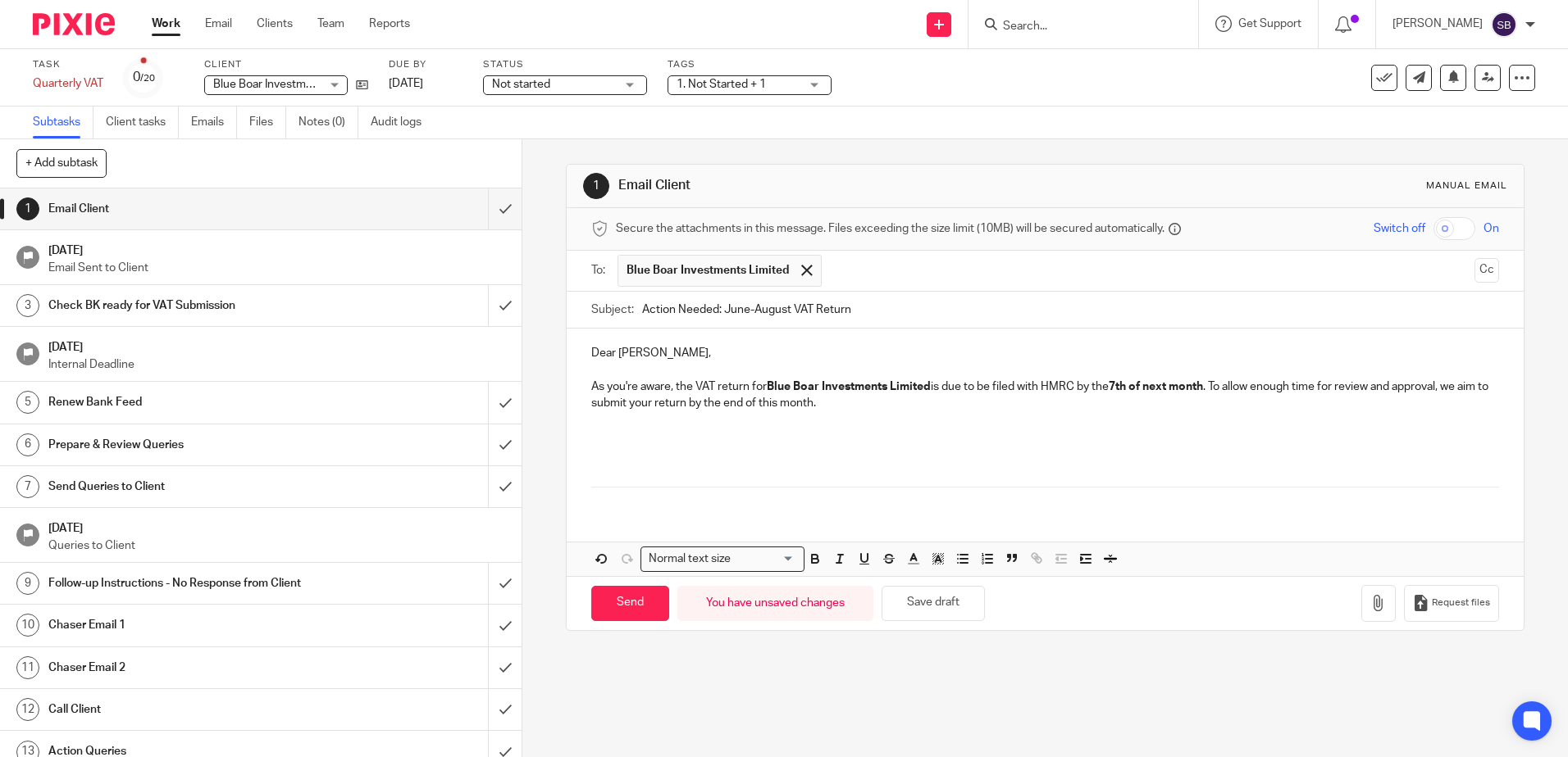
click at [875, 397] on p "As you're aware, the VAT return for Blue Boar Investments Limited is due to be …" at bounding box center [1044, 395] width 907 height 34
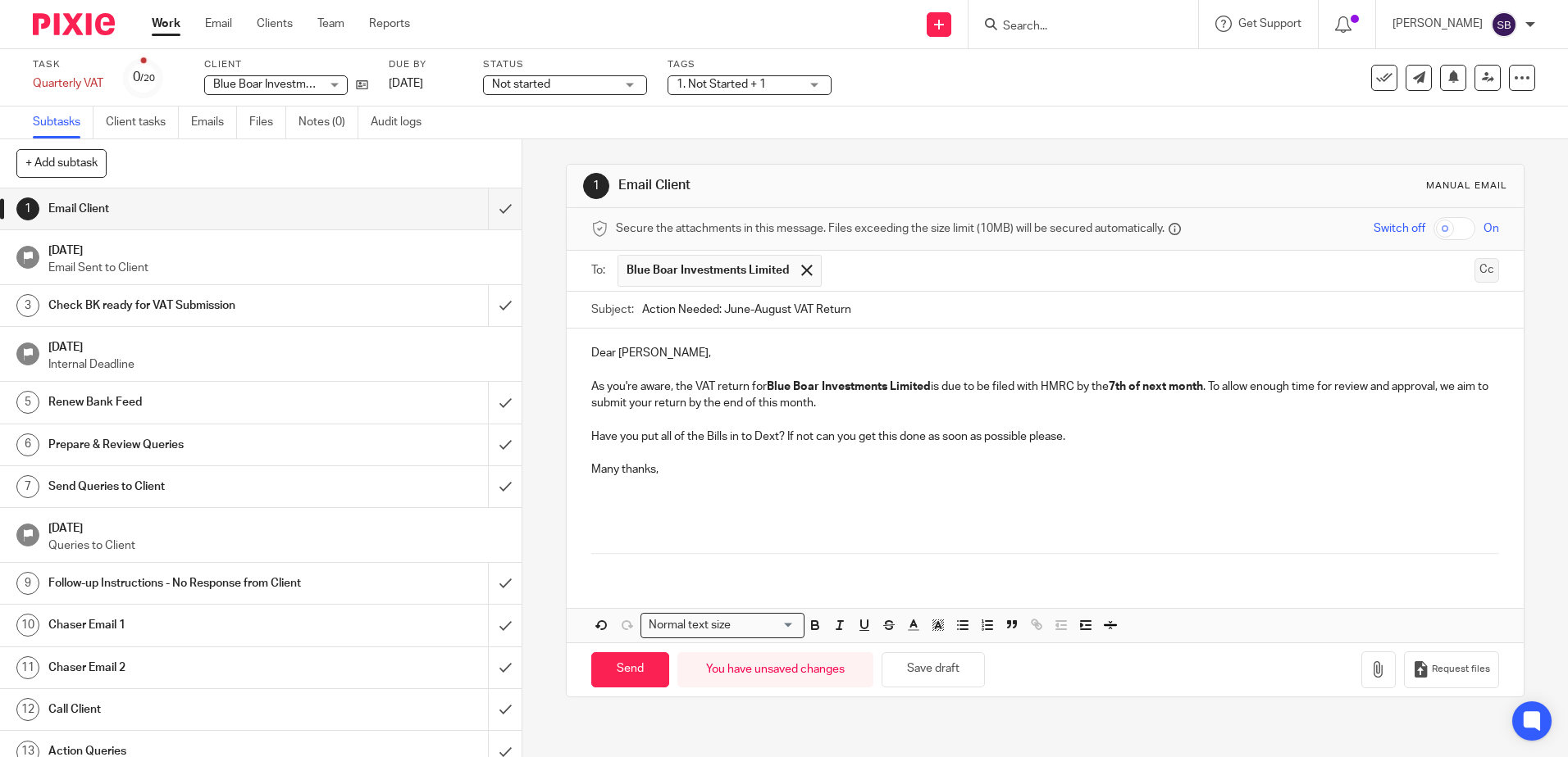
click at [1474, 278] on button "Cc" at bounding box center [1486, 269] width 24 height 24
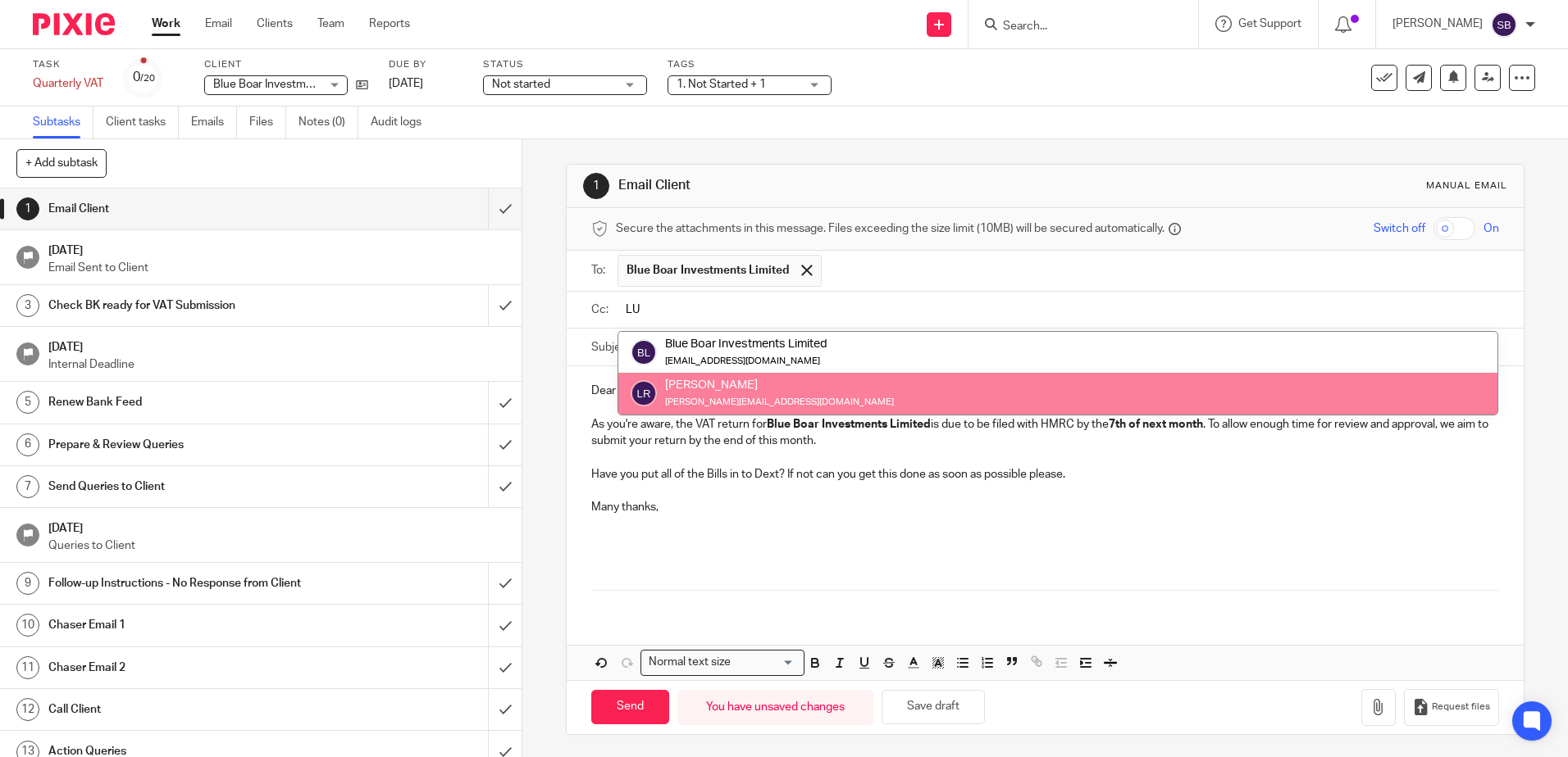
type input "LU"
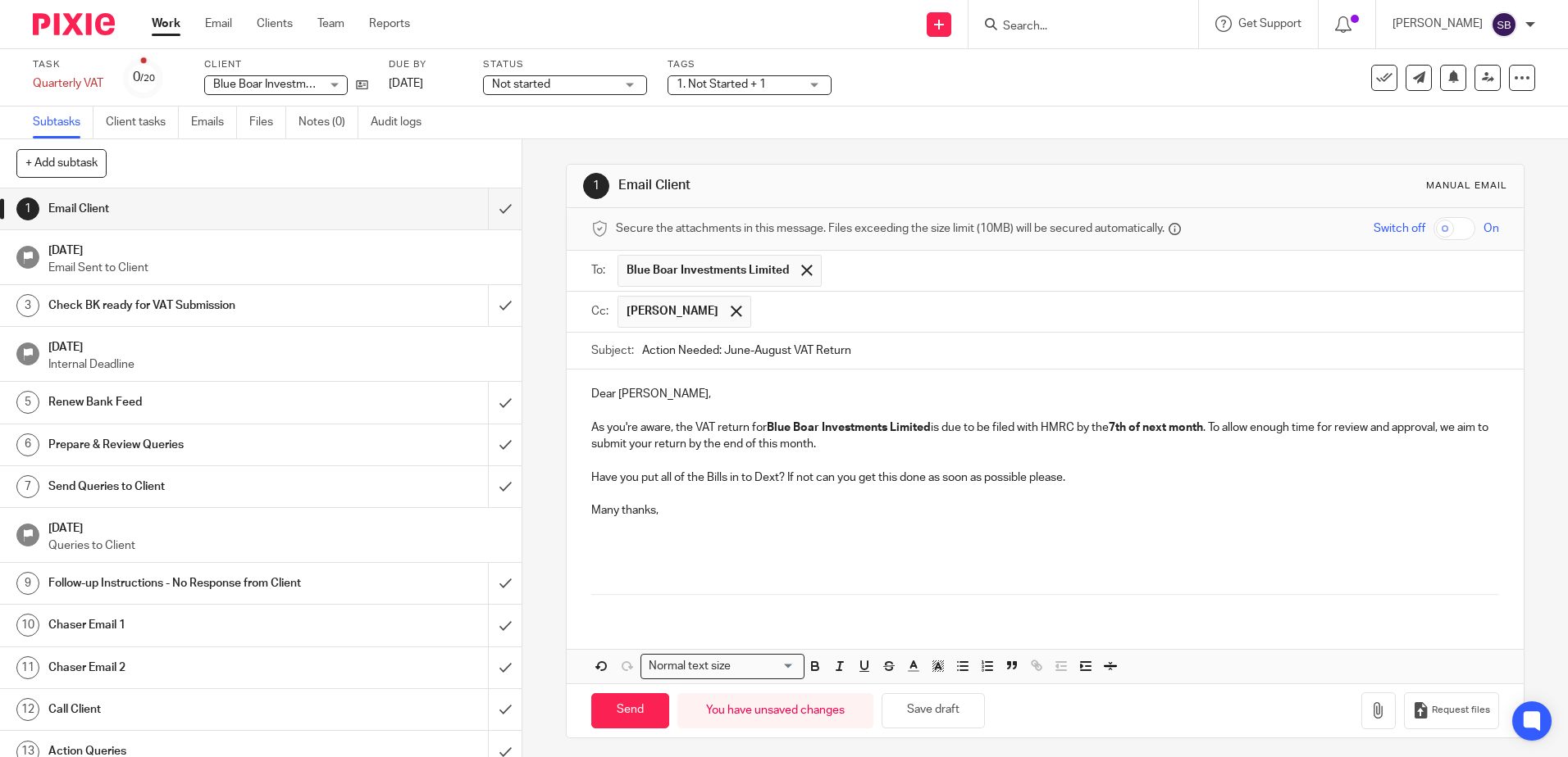
click at [1080, 480] on p "Have you put all of the Bills in to Dext? If not can you get this done as soon …" at bounding box center [1044, 477] width 907 height 16
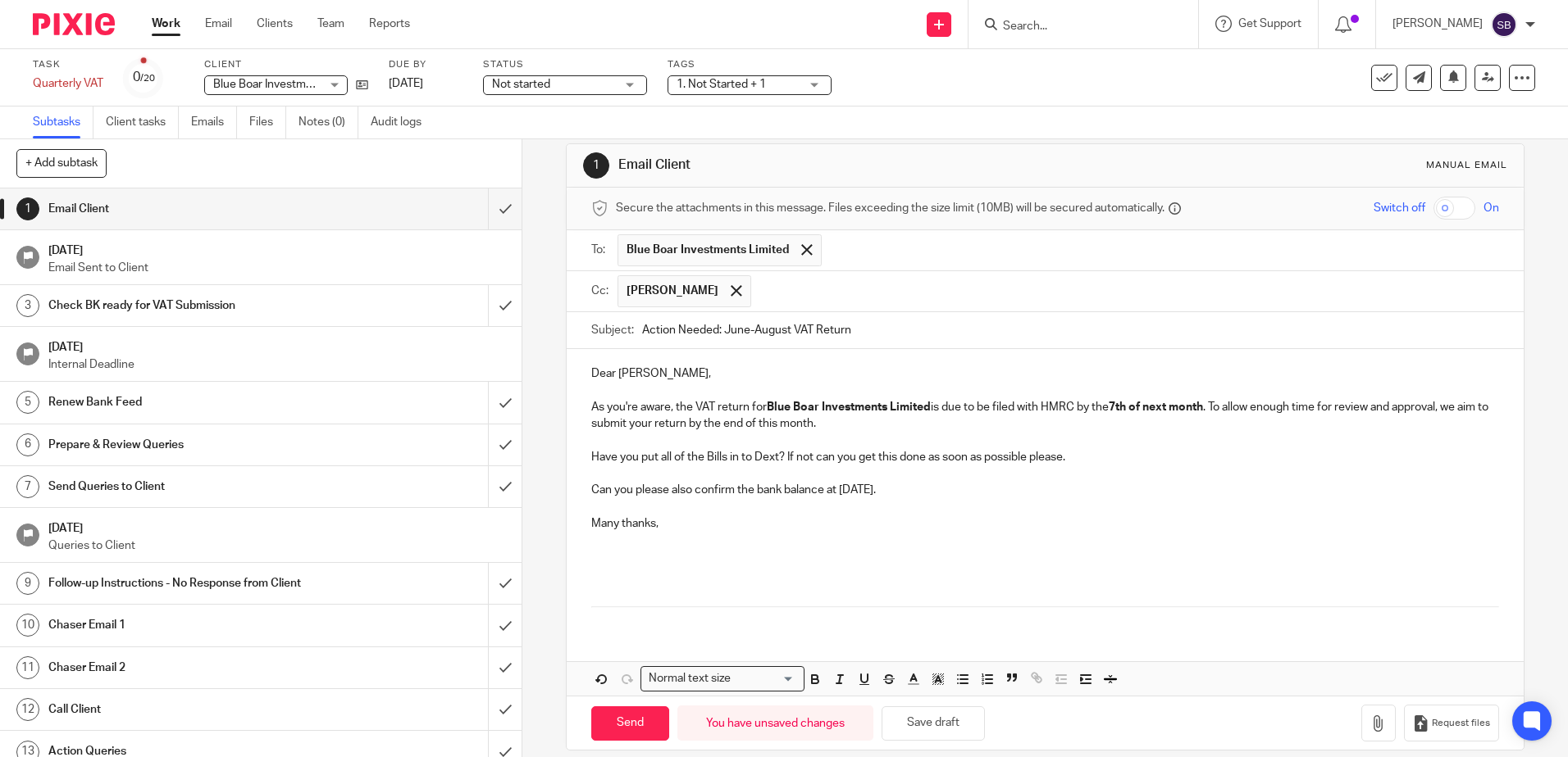
scroll to position [39, 0]
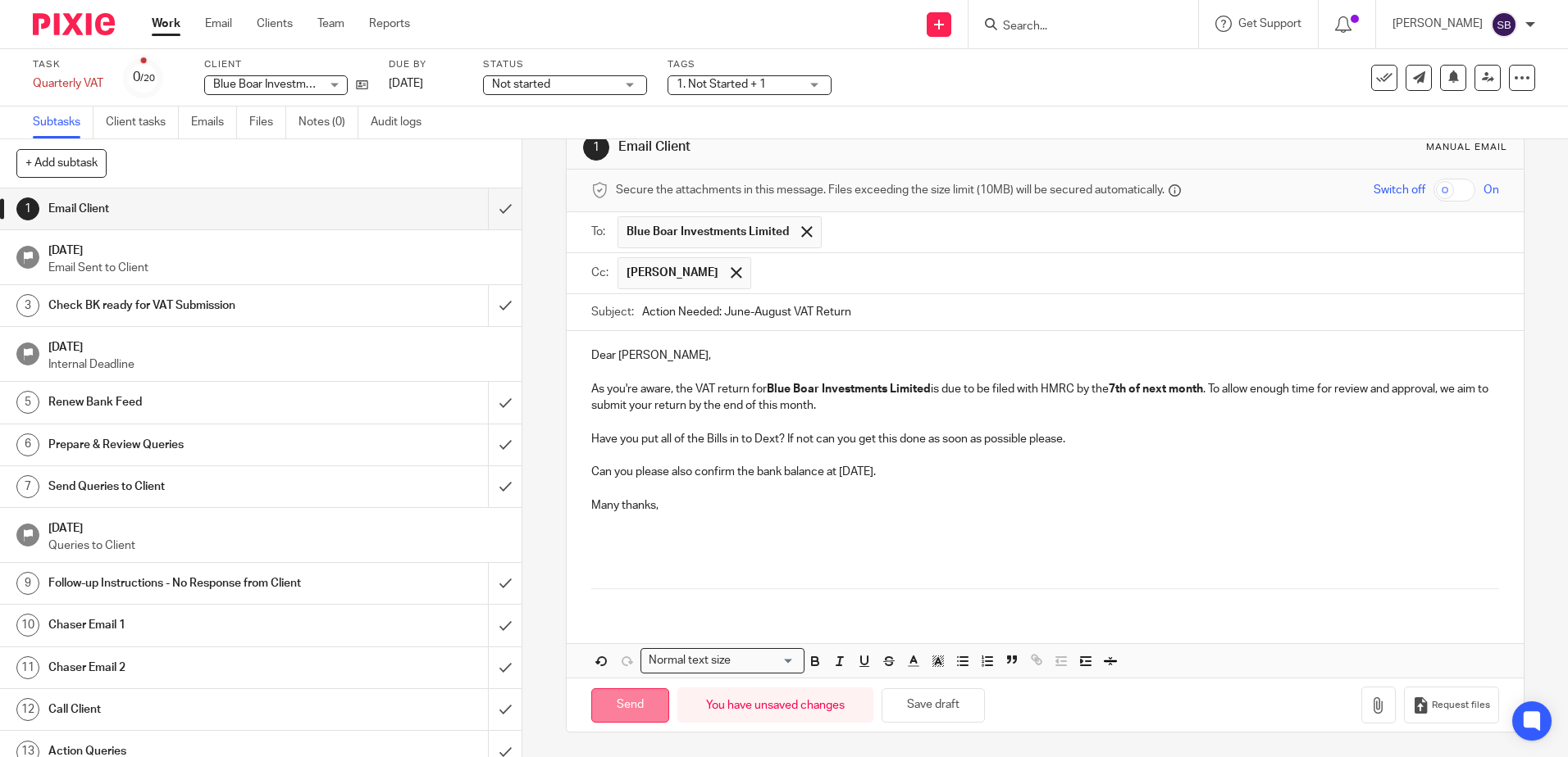
click at [620, 710] on input "Send" at bounding box center [630, 706] width 78 height 36
type input "Sent"
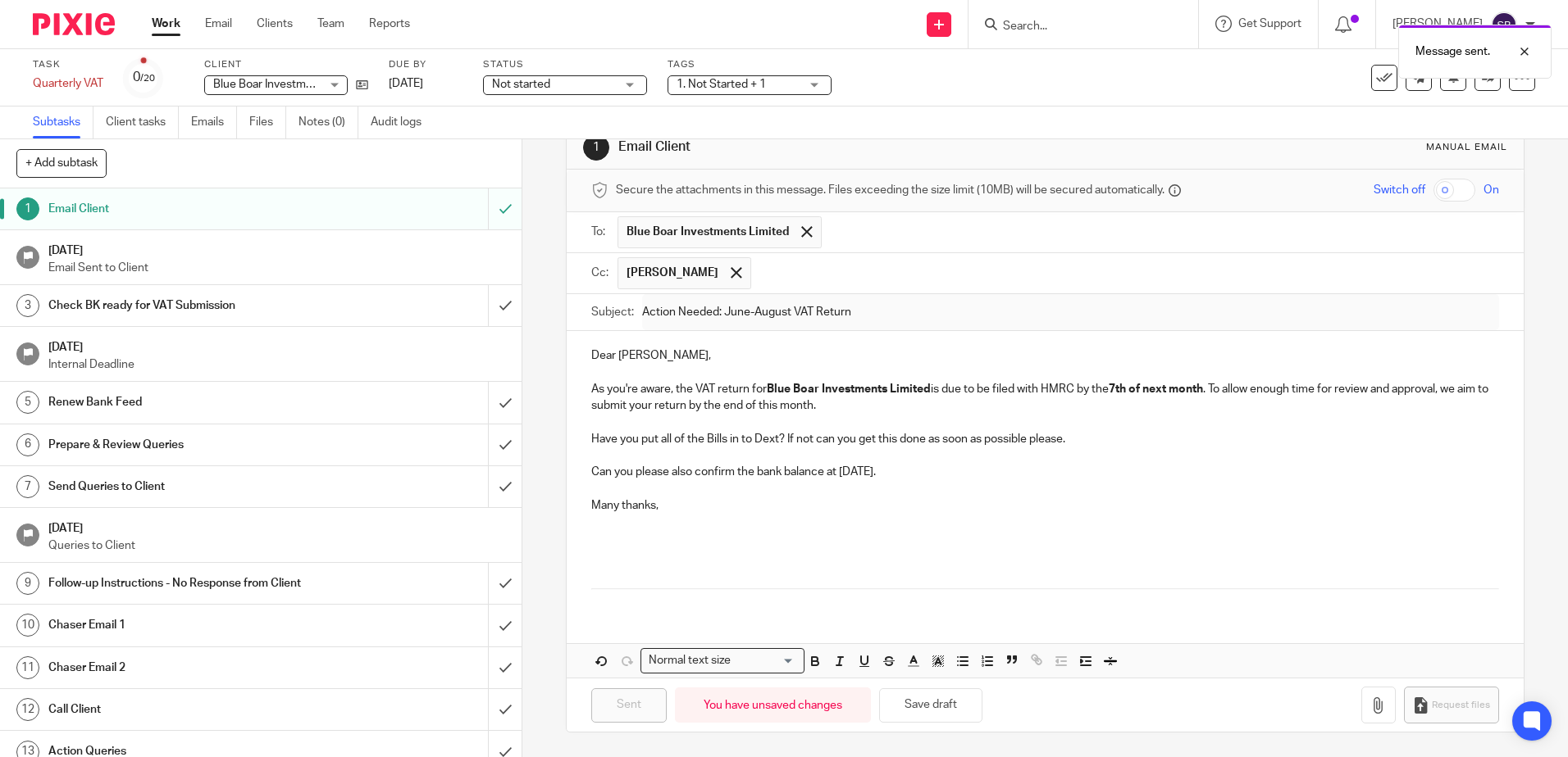
scroll to position [0, 0]
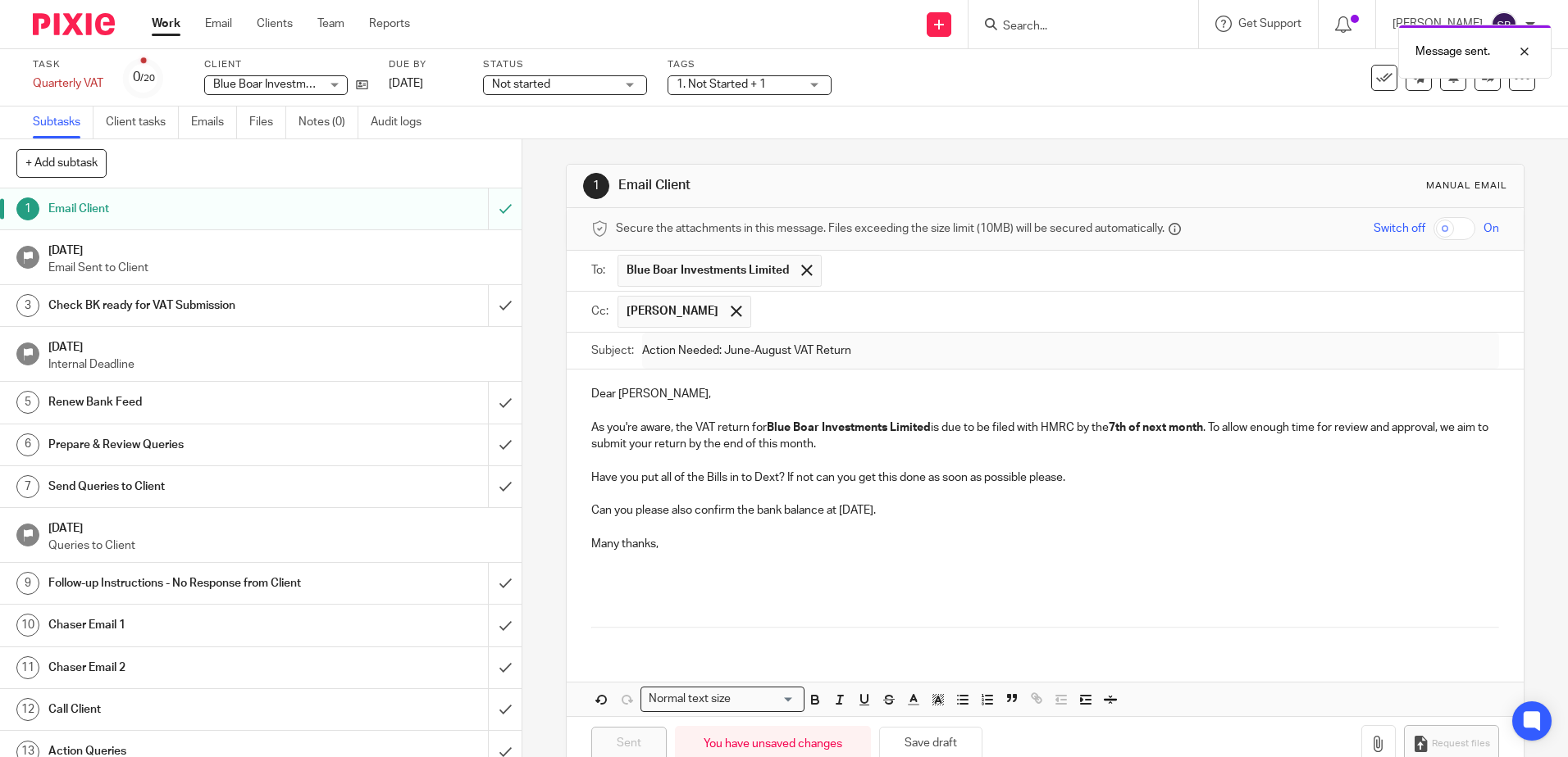
click at [377, 266] on p "Email Sent to Client" at bounding box center [277, 267] width 458 height 16
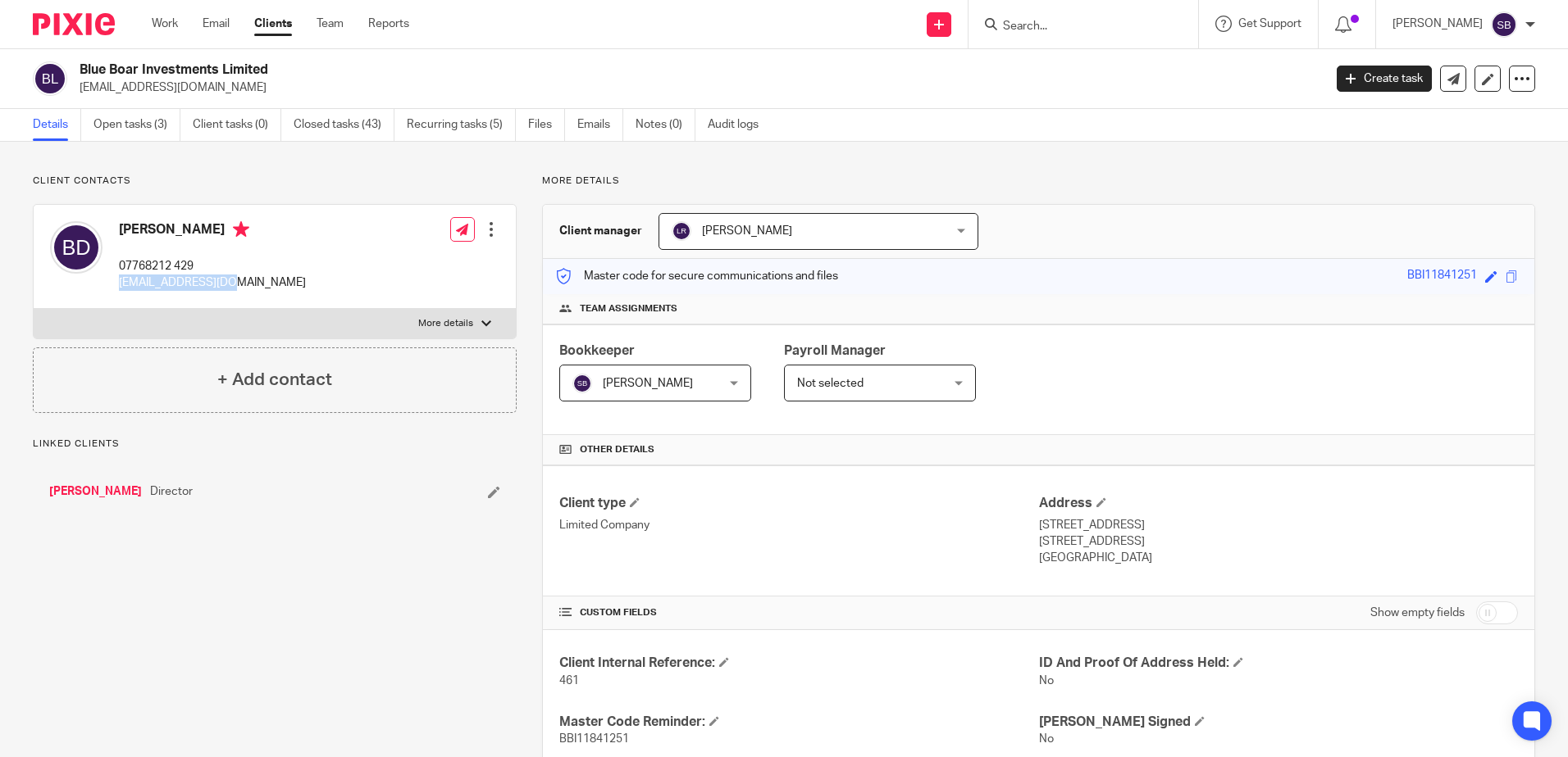
drag, startPoint x: 232, startPoint y: 280, endPoint x: 117, endPoint y: 279, distance: 115.0
click at [117, 279] on div "Baljinder Dhaliwal 07768212 429 getminibus@aol.com" at bounding box center [178, 257] width 256 height 87
copy p "getminibus@aol.com"
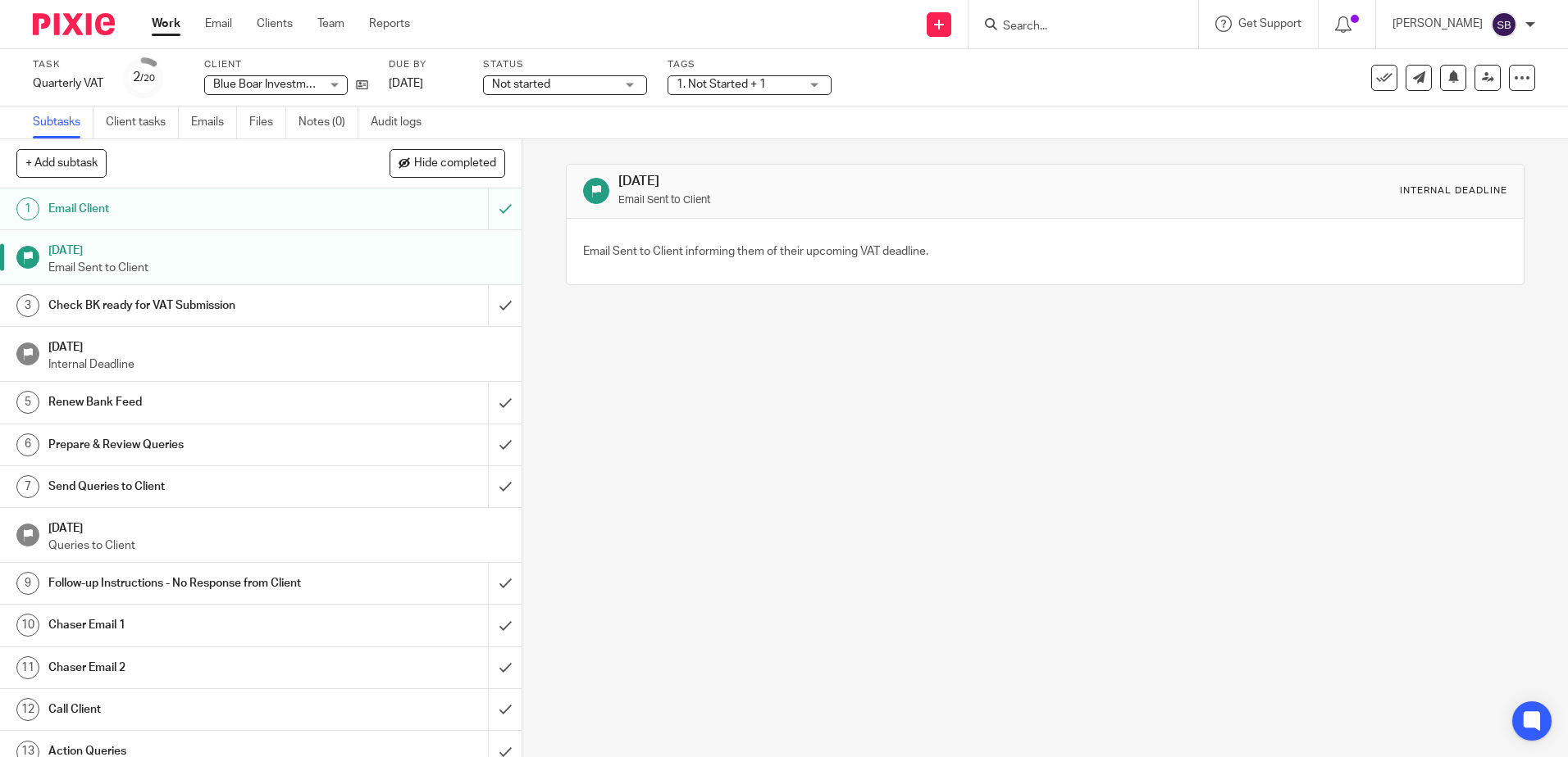
click at [289, 310] on h1 "Check BK ready for VAT Submission" at bounding box center [189, 305] width 282 height 24
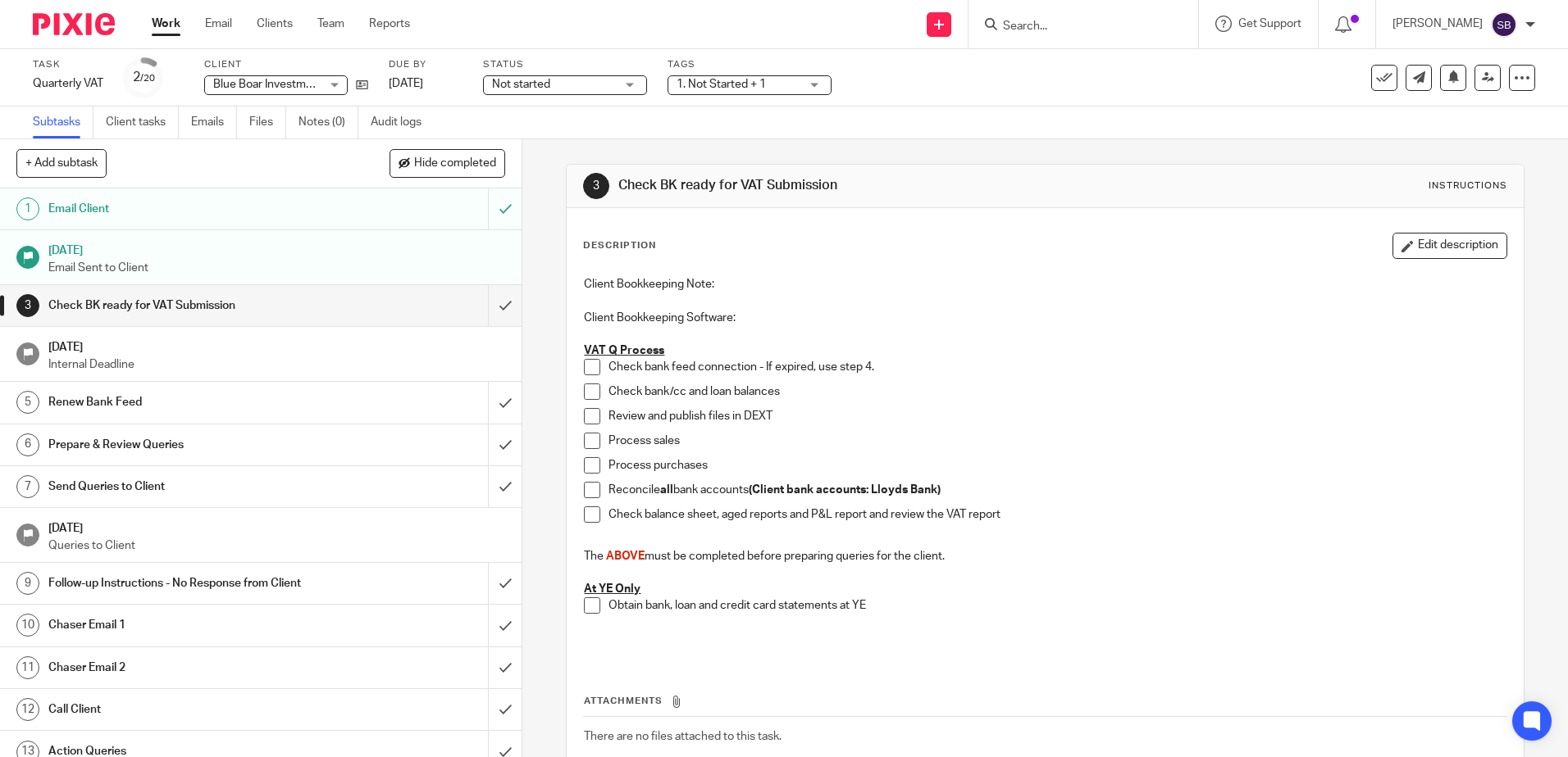
click at [587, 361] on span at bounding box center [591, 367] width 16 height 16
click at [210, 26] on link "Email" at bounding box center [218, 23] width 27 height 16
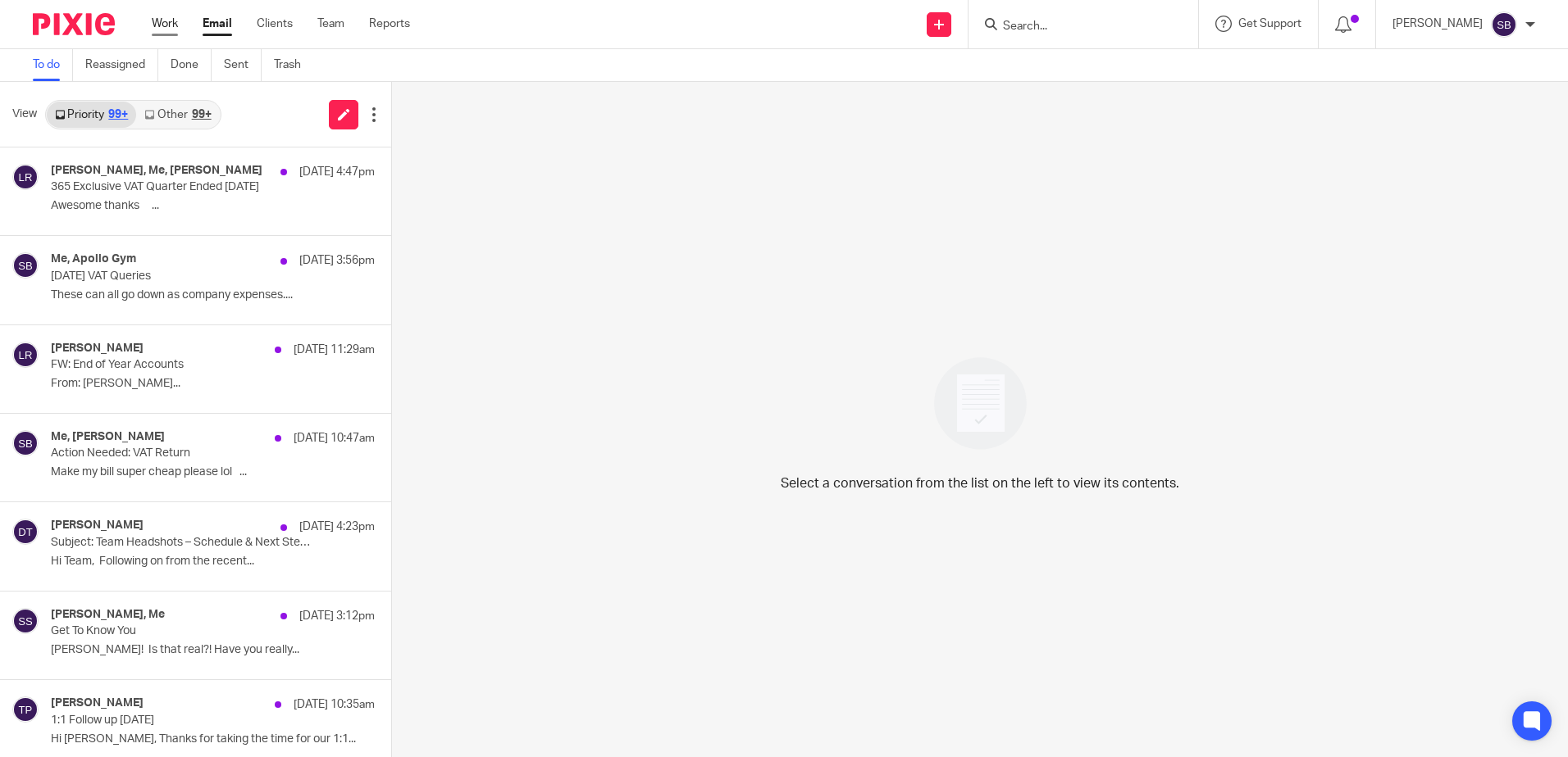
click at [166, 19] on link "Work" at bounding box center [164, 23] width 26 height 16
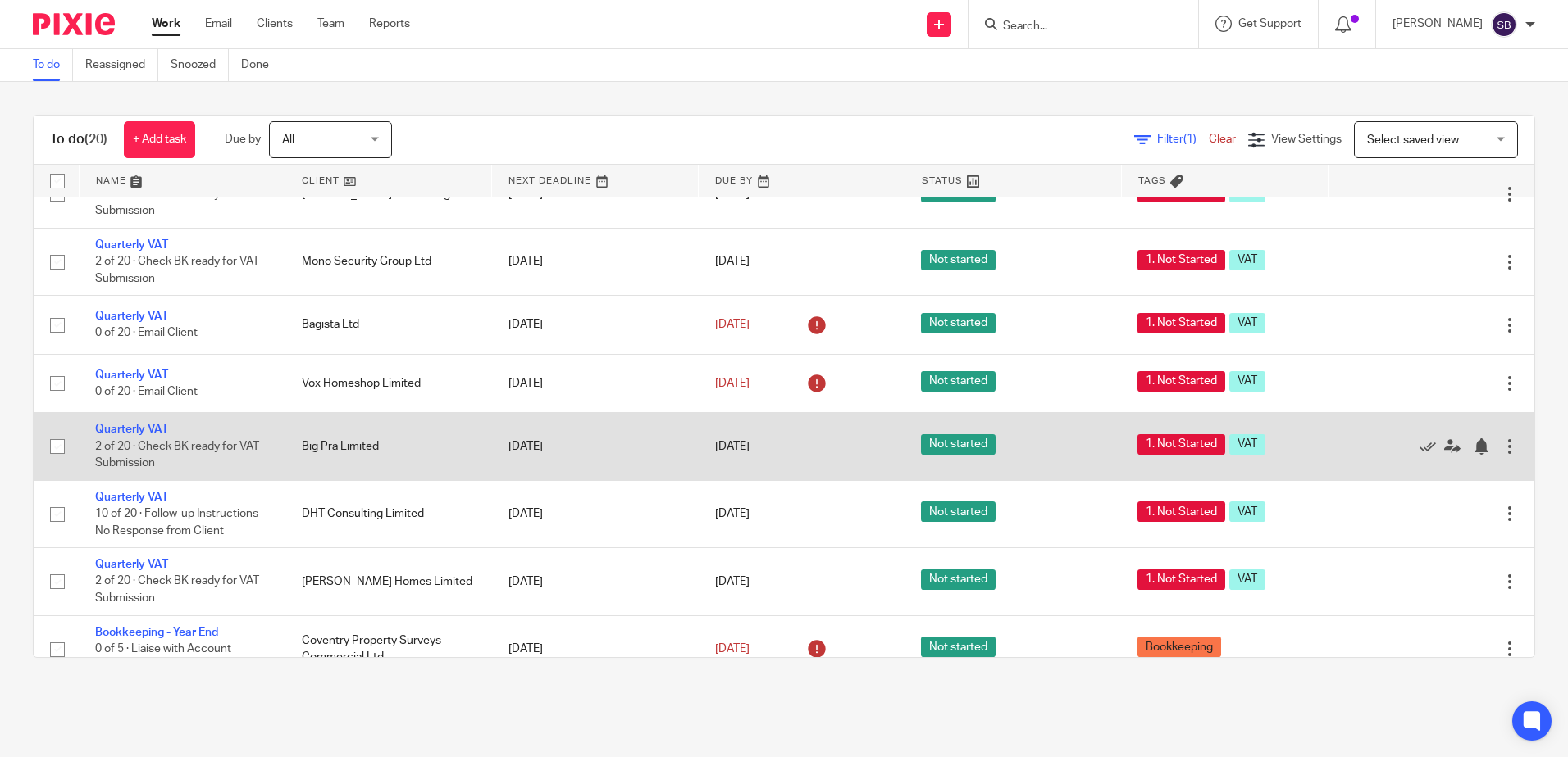
scroll to position [656, 0]
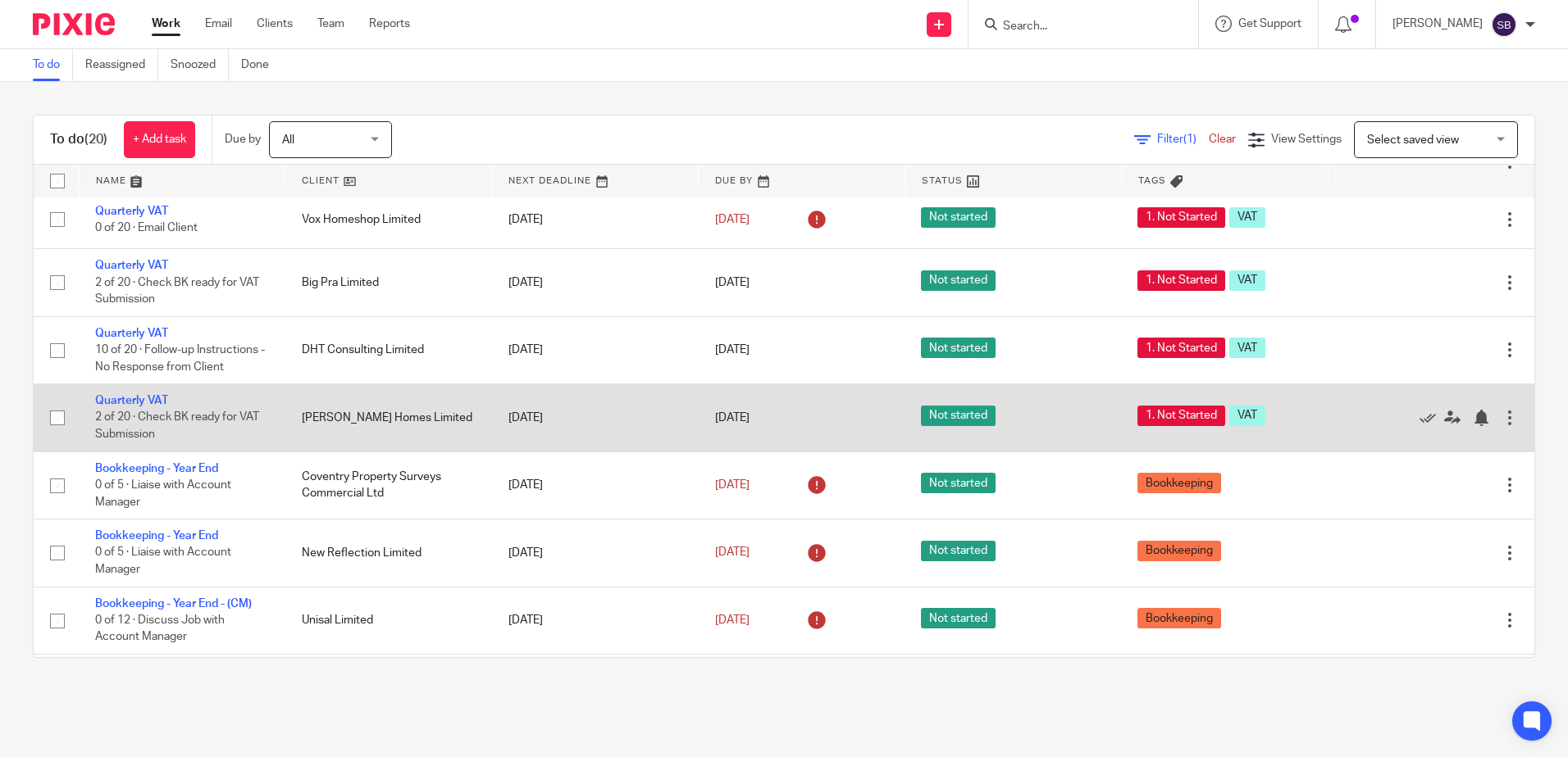
click at [143, 394] on td "Quarterly VAT 2 of 20 · Check BK ready for VAT Submission" at bounding box center [182, 418] width 207 height 68
click at [146, 399] on link "Quarterly VAT" at bounding box center [131, 401] width 73 height 12
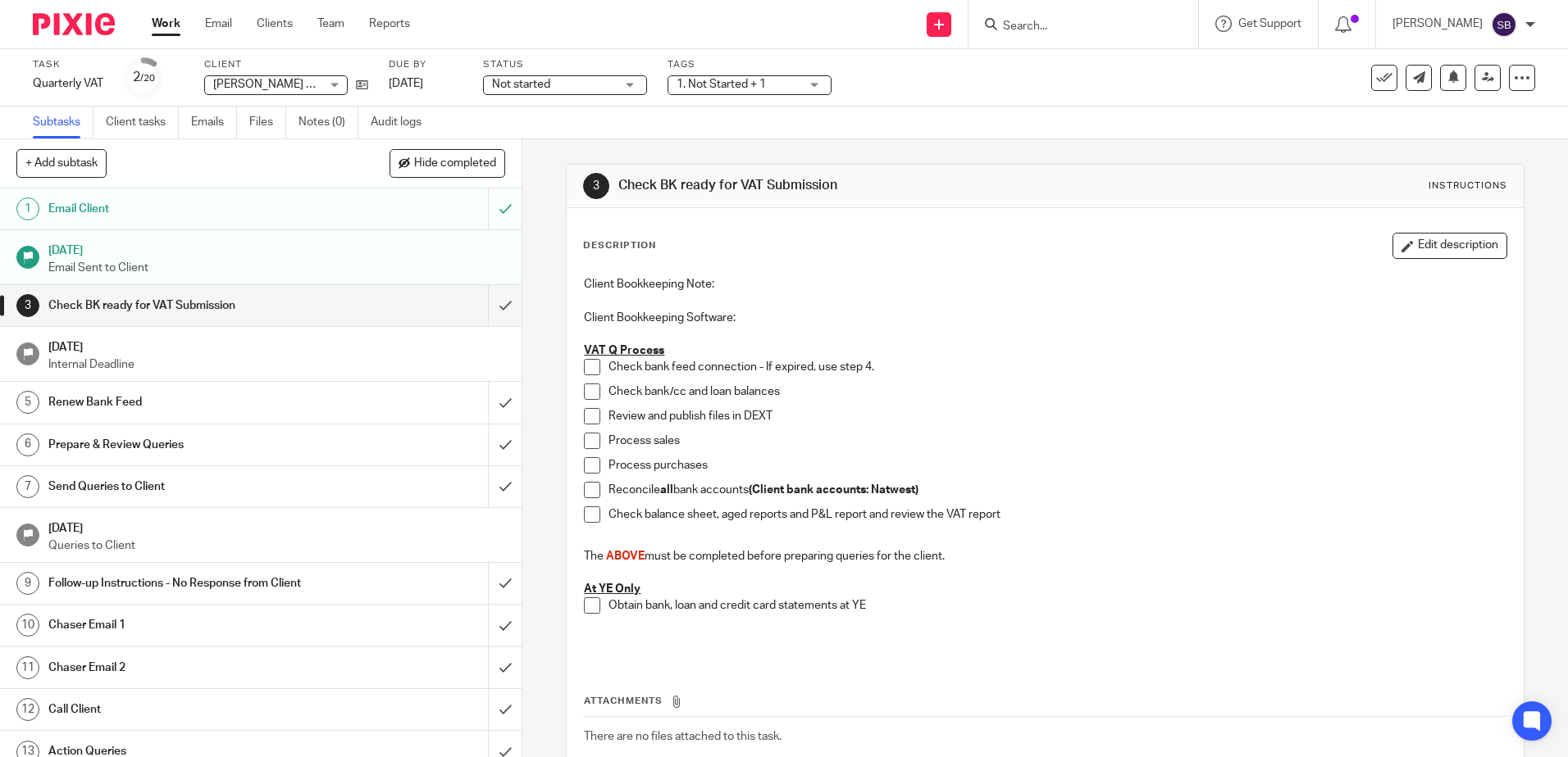
click at [584, 361] on span at bounding box center [591, 367] width 16 height 16
click at [167, 28] on link "Work" at bounding box center [166, 23] width 29 height 16
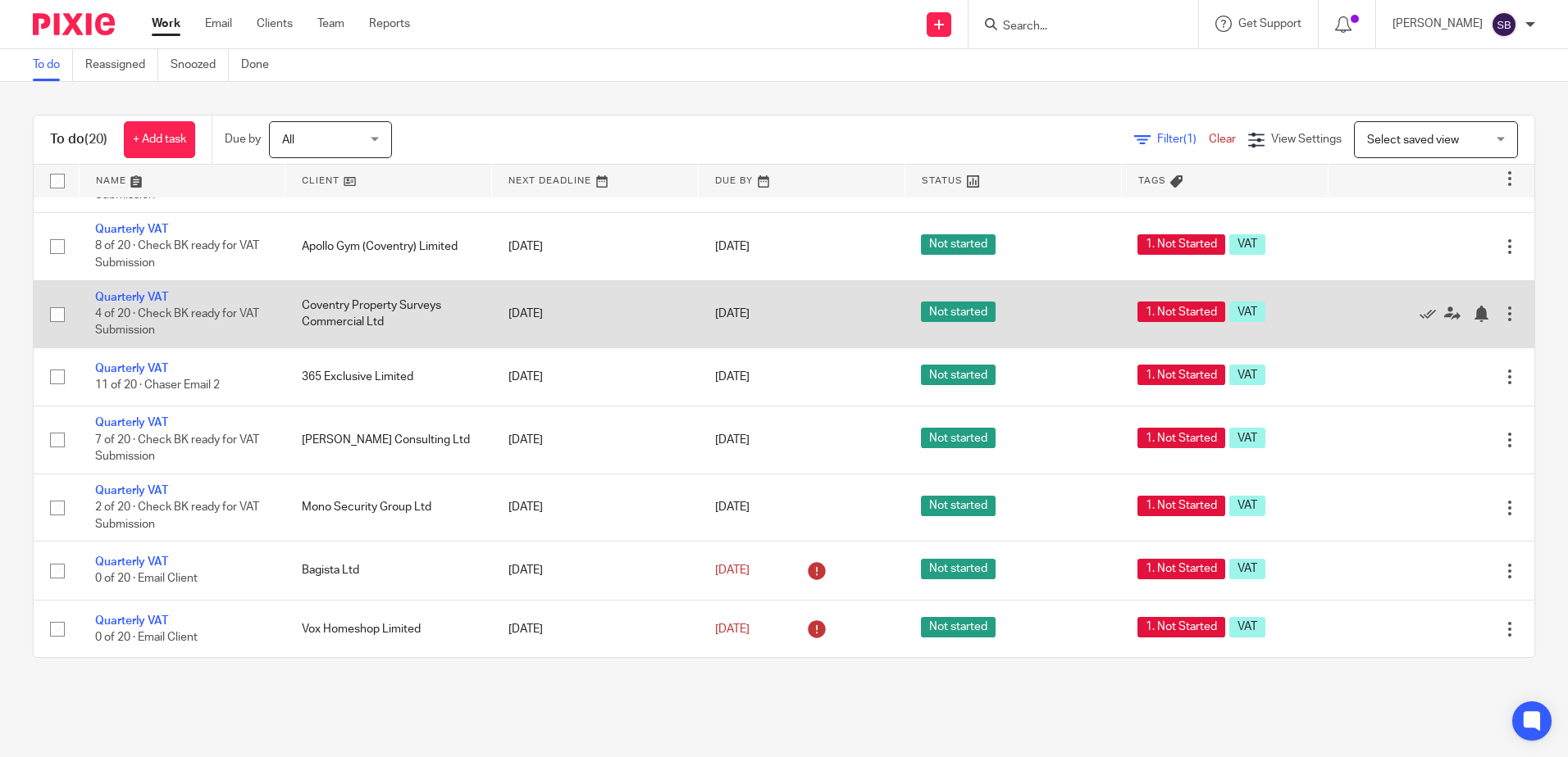
scroll to position [164, 0]
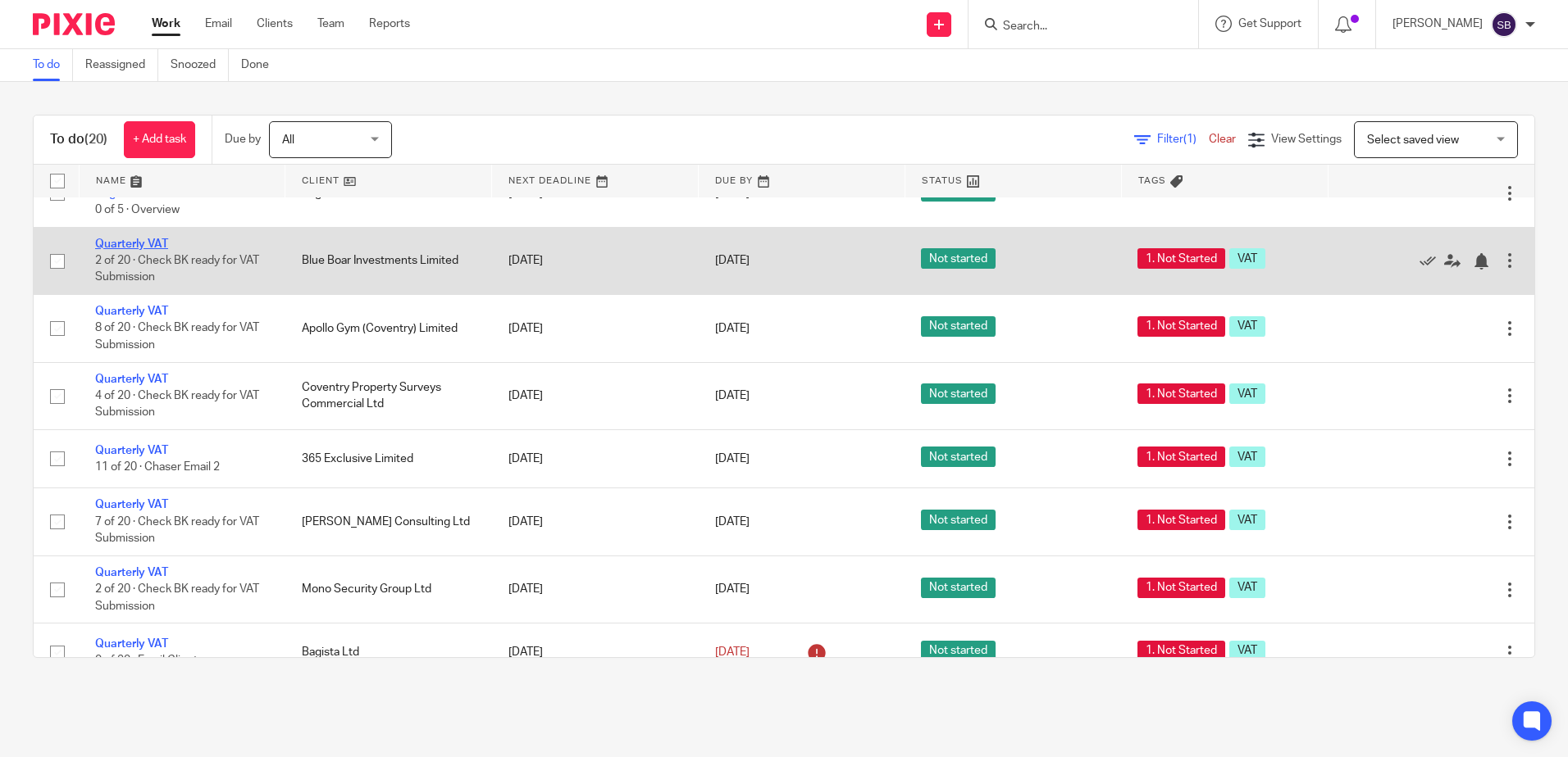
click at [160, 241] on link "Quarterly VAT" at bounding box center [131, 244] width 73 height 12
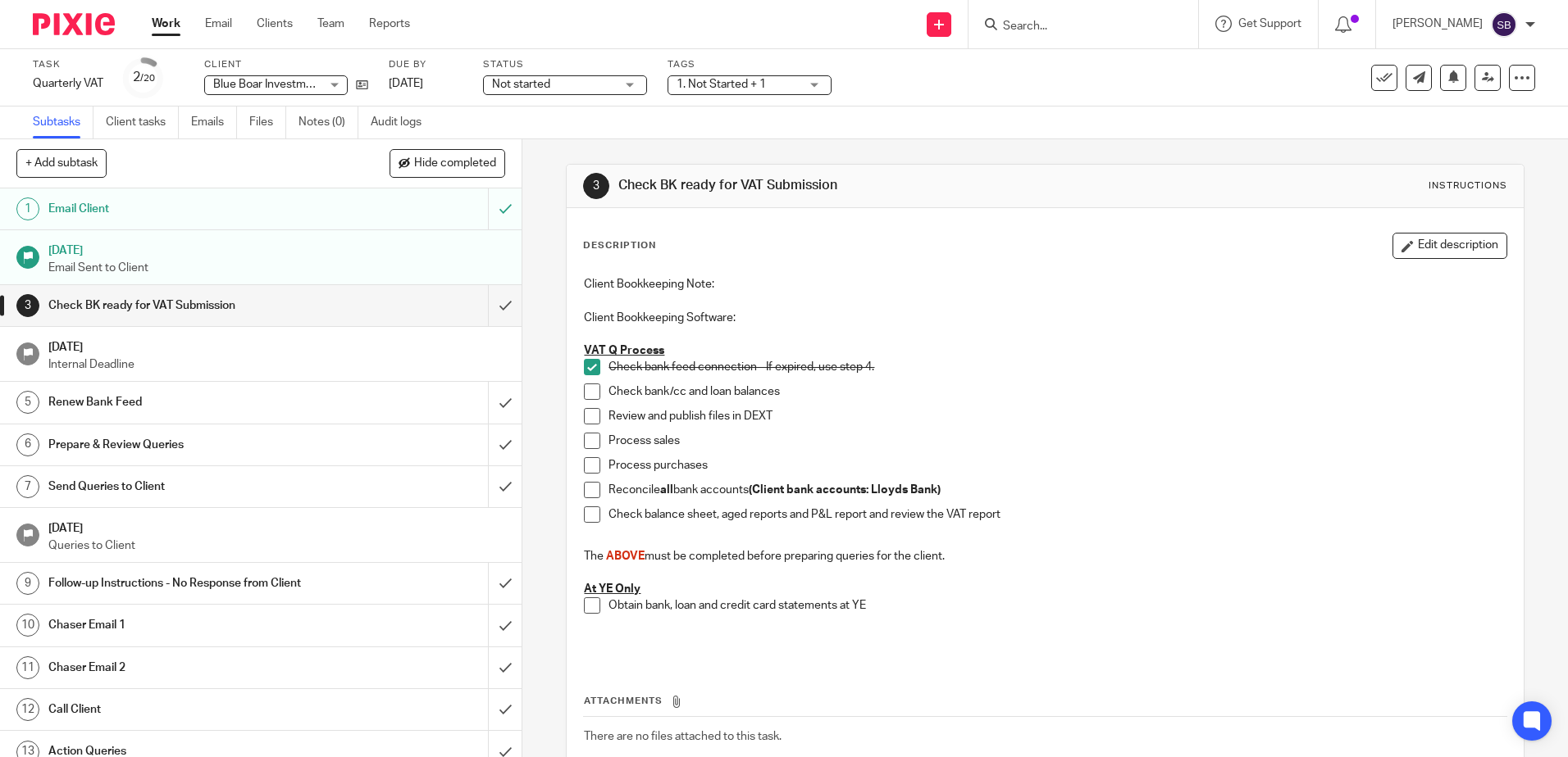
click at [606, 88] on span "Not started" at bounding box center [553, 85] width 123 height 17
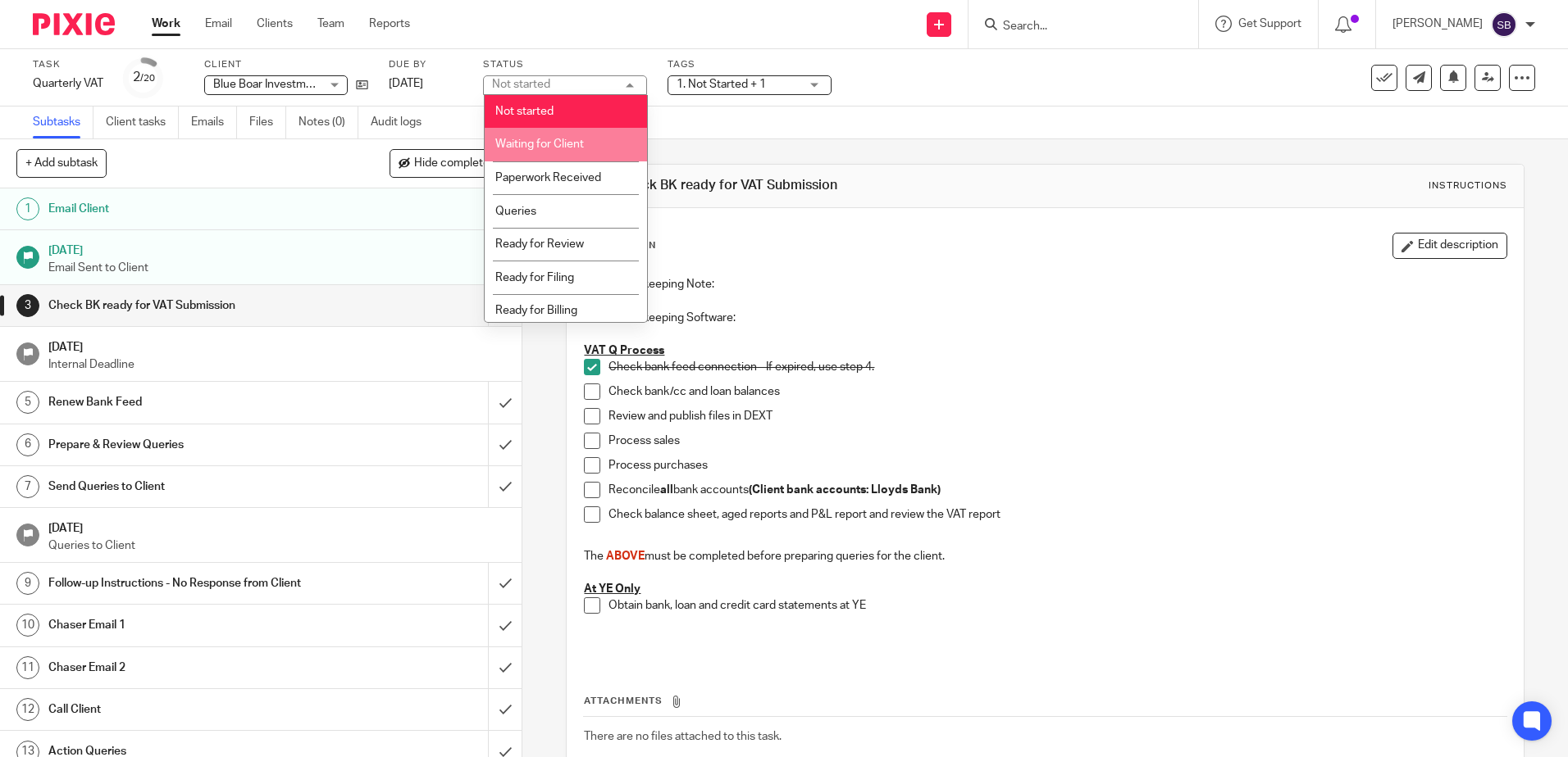
click at [602, 144] on li "Waiting for Client" at bounding box center [566, 144] width 162 height 34
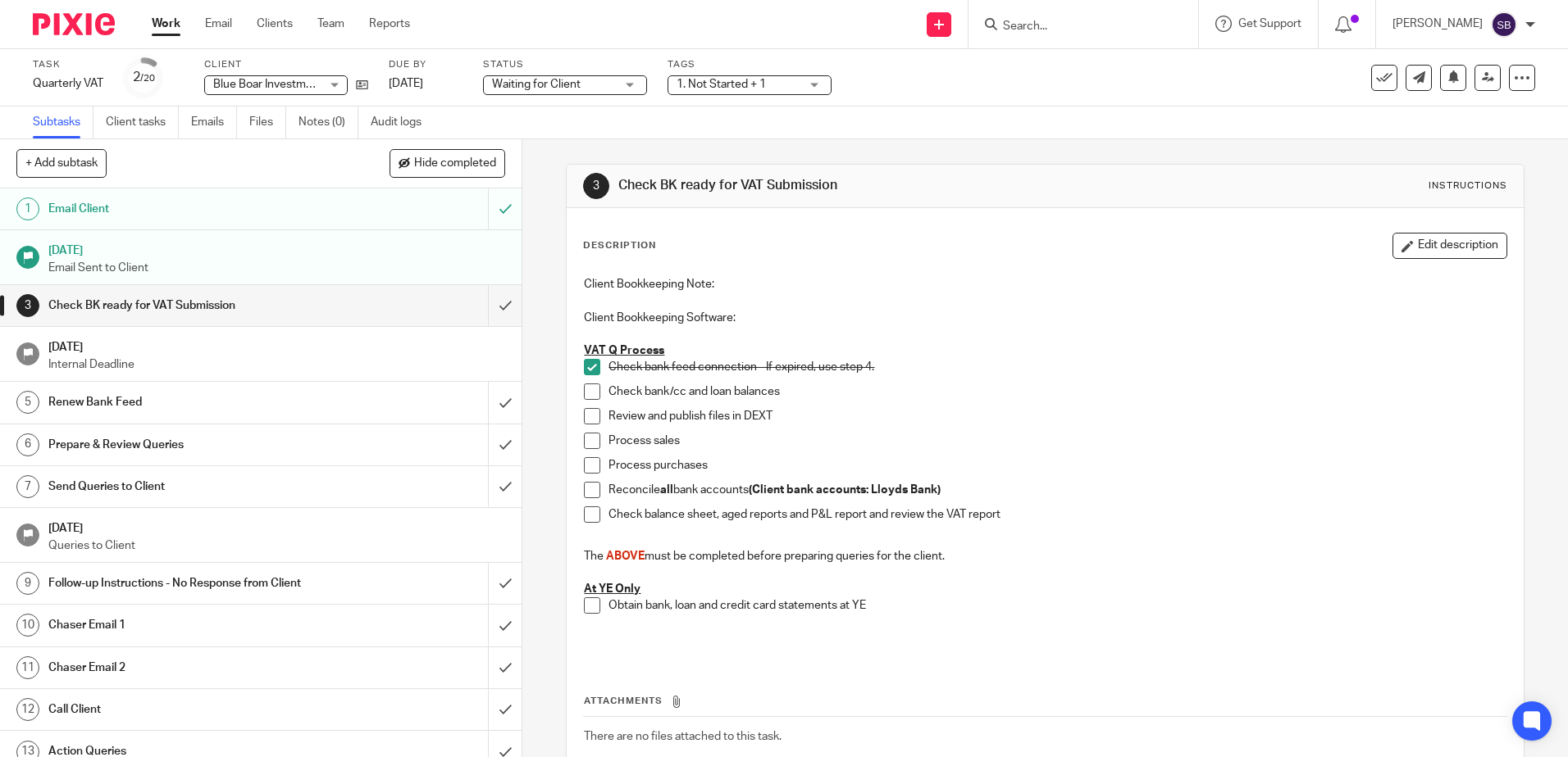
click at [727, 80] on span "1. Not Started + 1" at bounding box center [721, 84] width 90 height 12
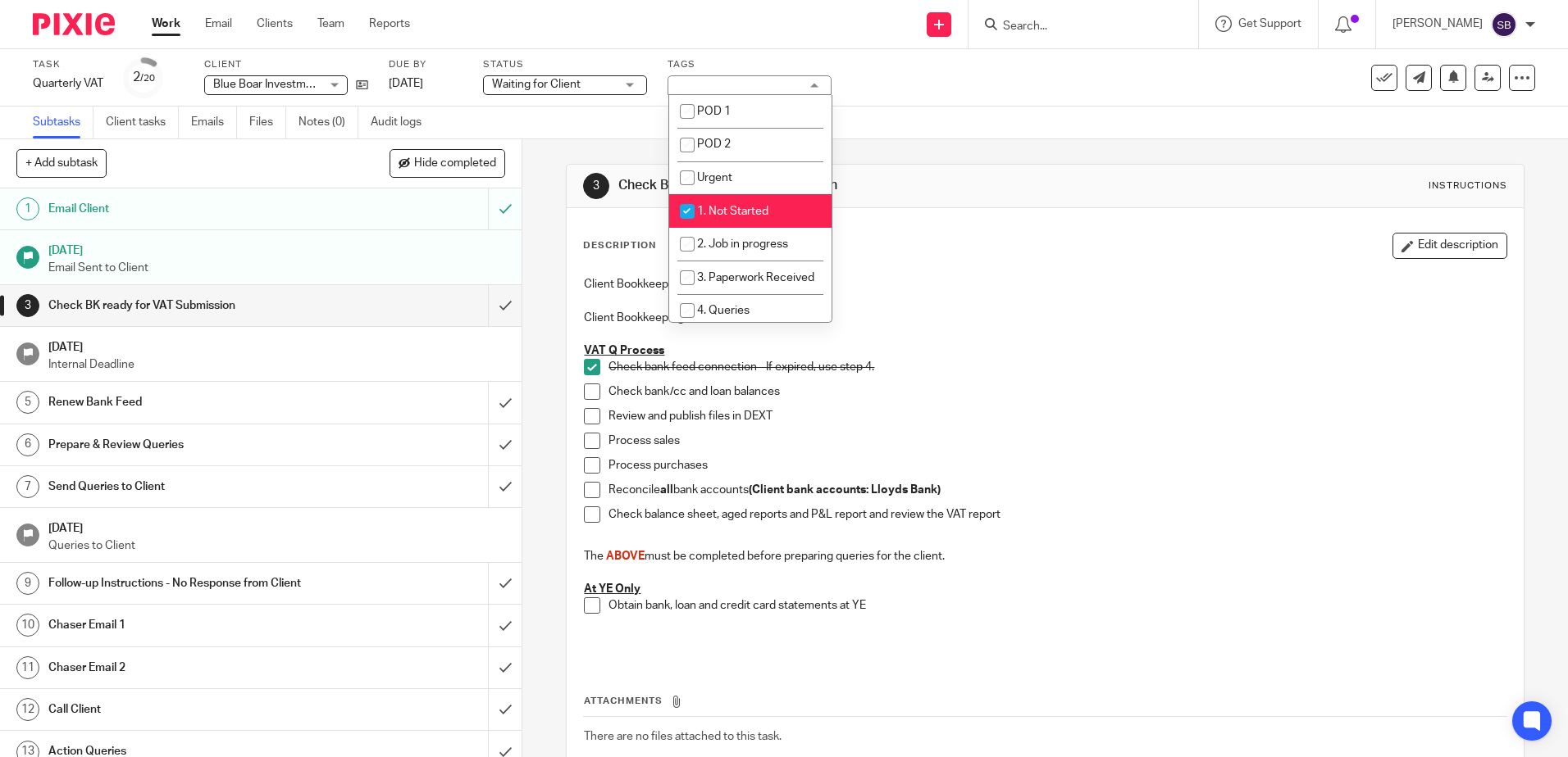
click at [729, 207] on span "1. Not Started" at bounding box center [733, 211] width 71 height 12
checkbox input "false"
click at [738, 182] on li "Urgent" at bounding box center [751, 178] width 162 height 34
checkbox input "true"
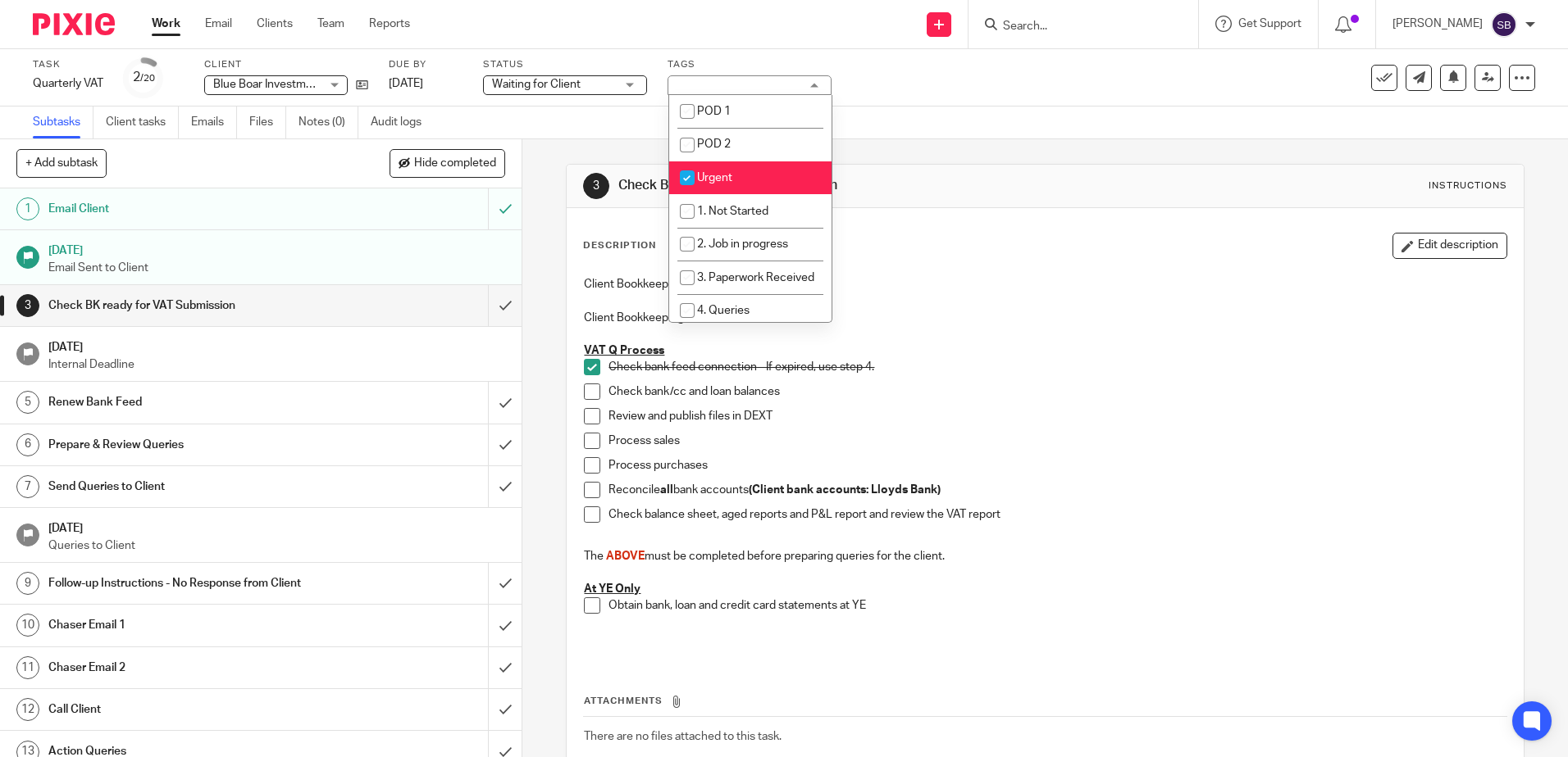
click at [171, 26] on link "Work" at bounding box center [166, 23] width 29 height 16
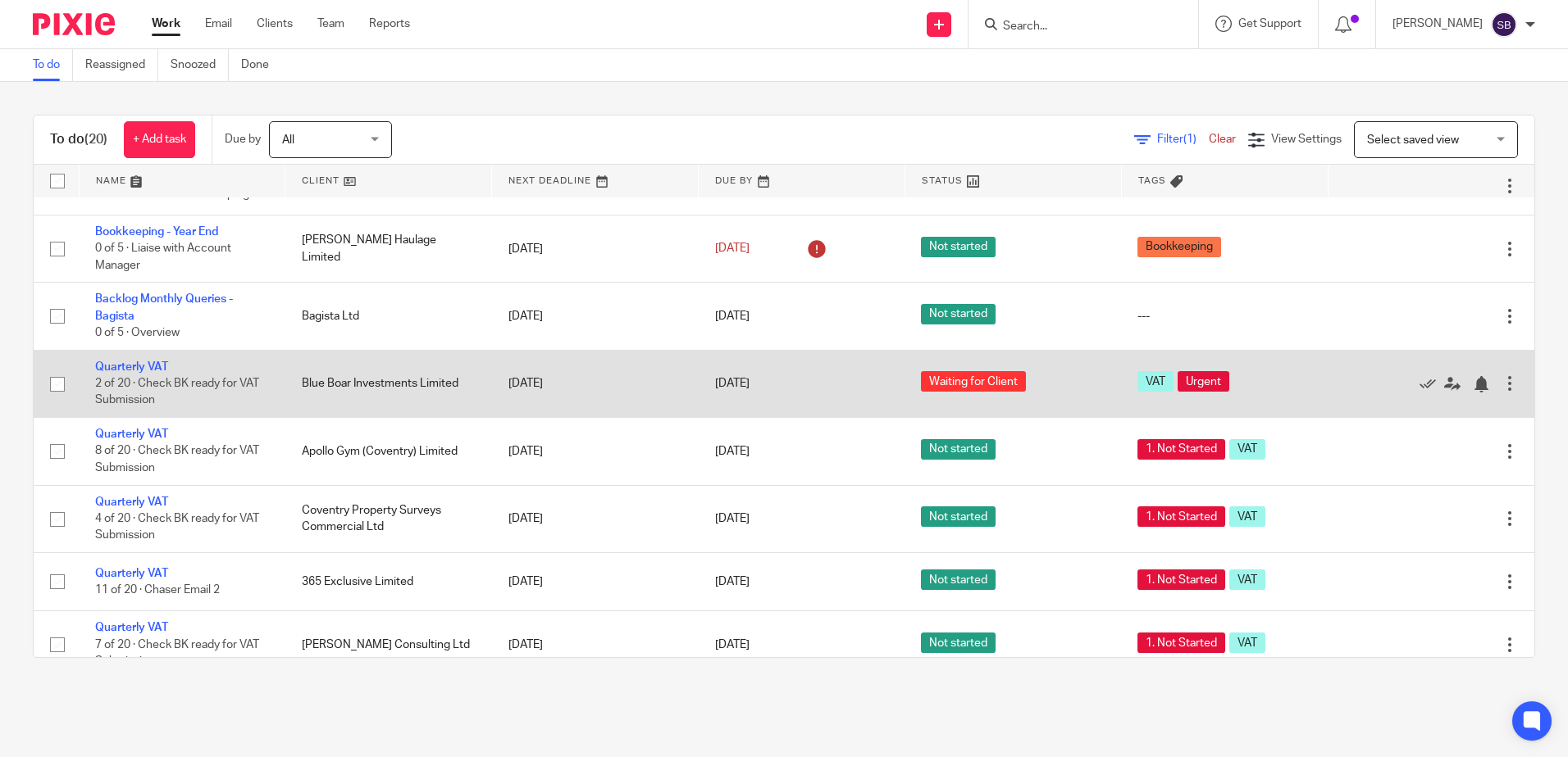
scroll to position [82, 0]
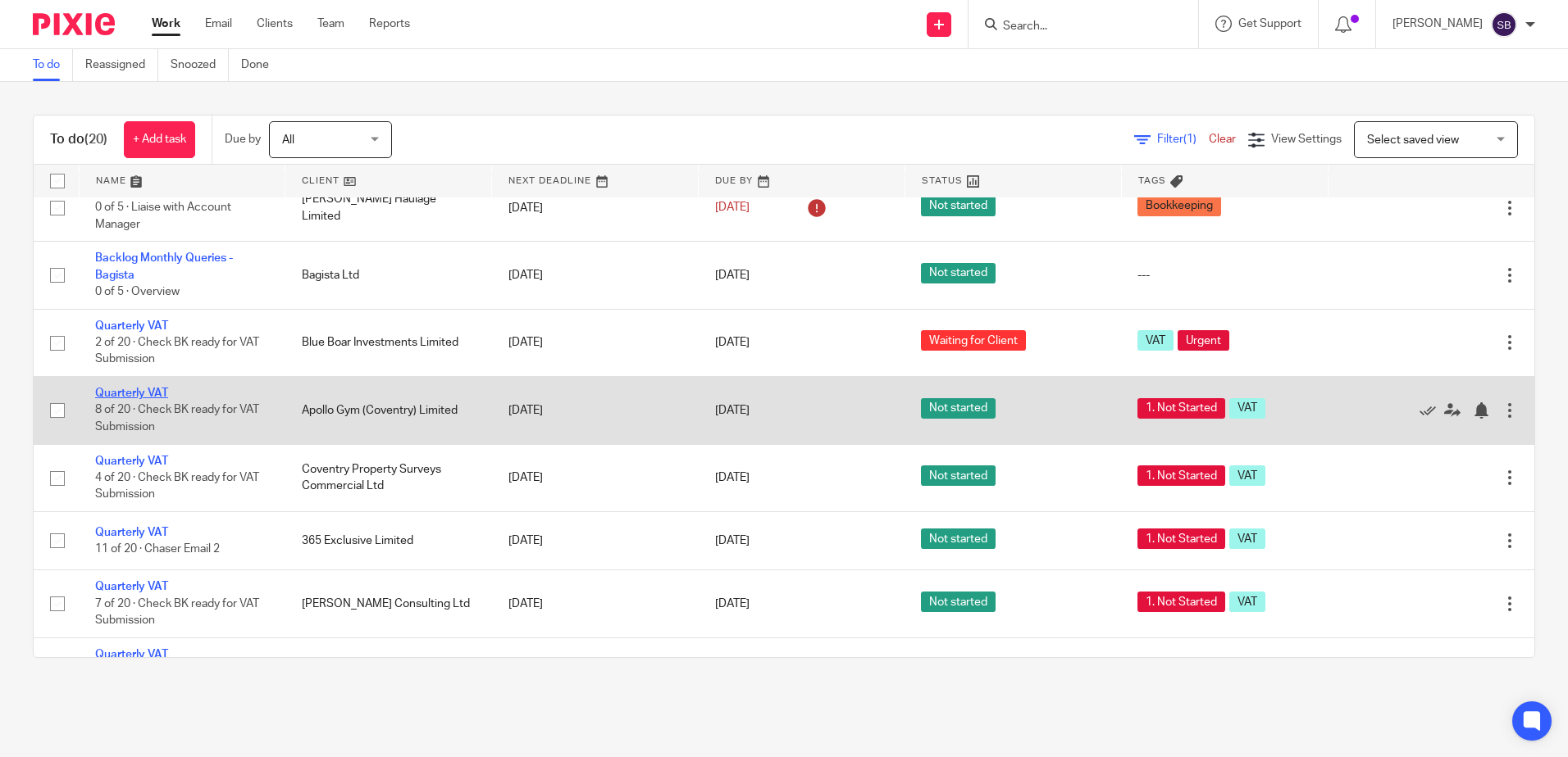
click at [128, 391] on link "Quarterly VAT" at bounding box center [131, 394] width 73 height 12
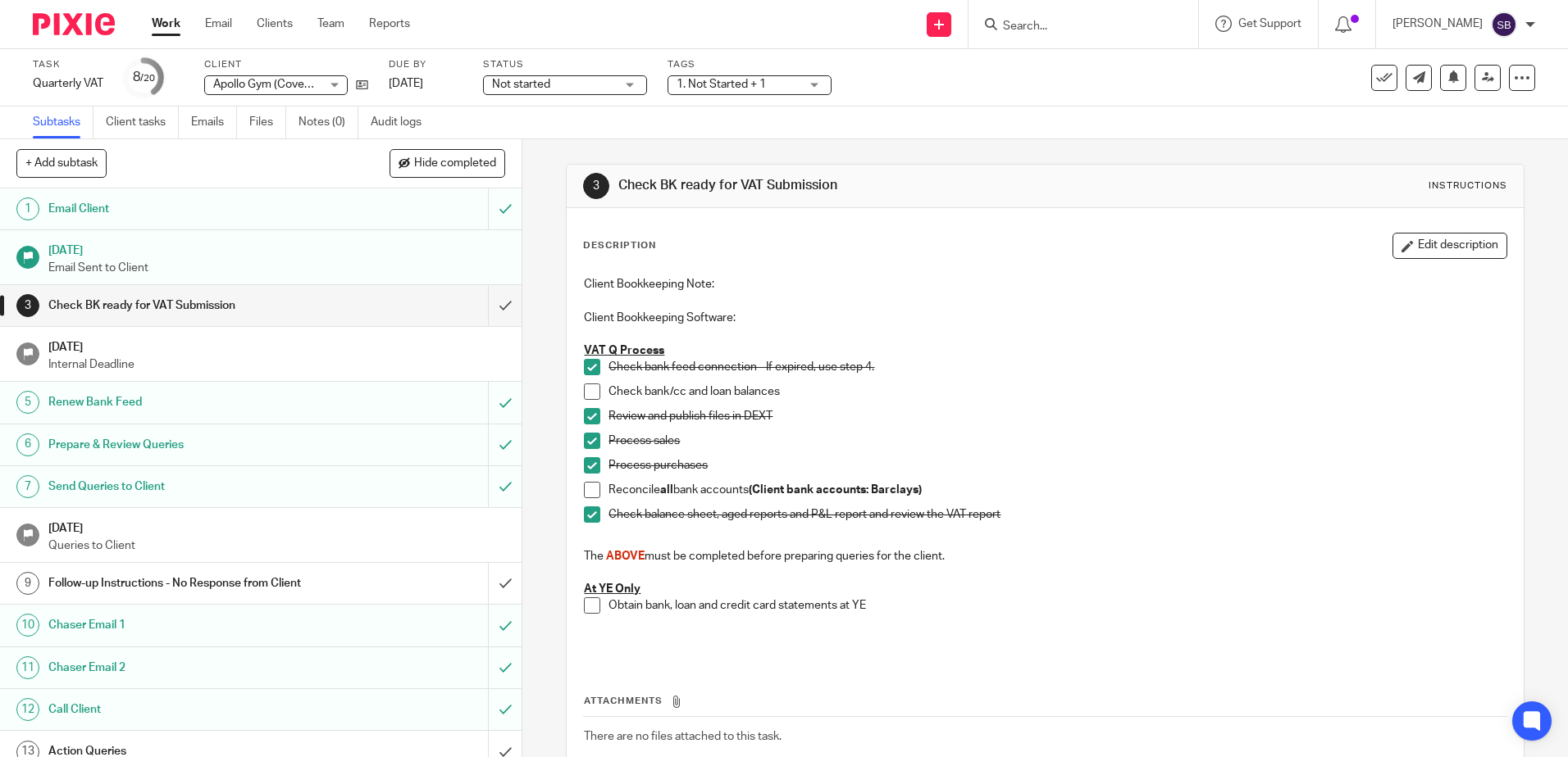
click at [582, 89] on span "Not started" at bounding box center [553, 85] width 123 height 17
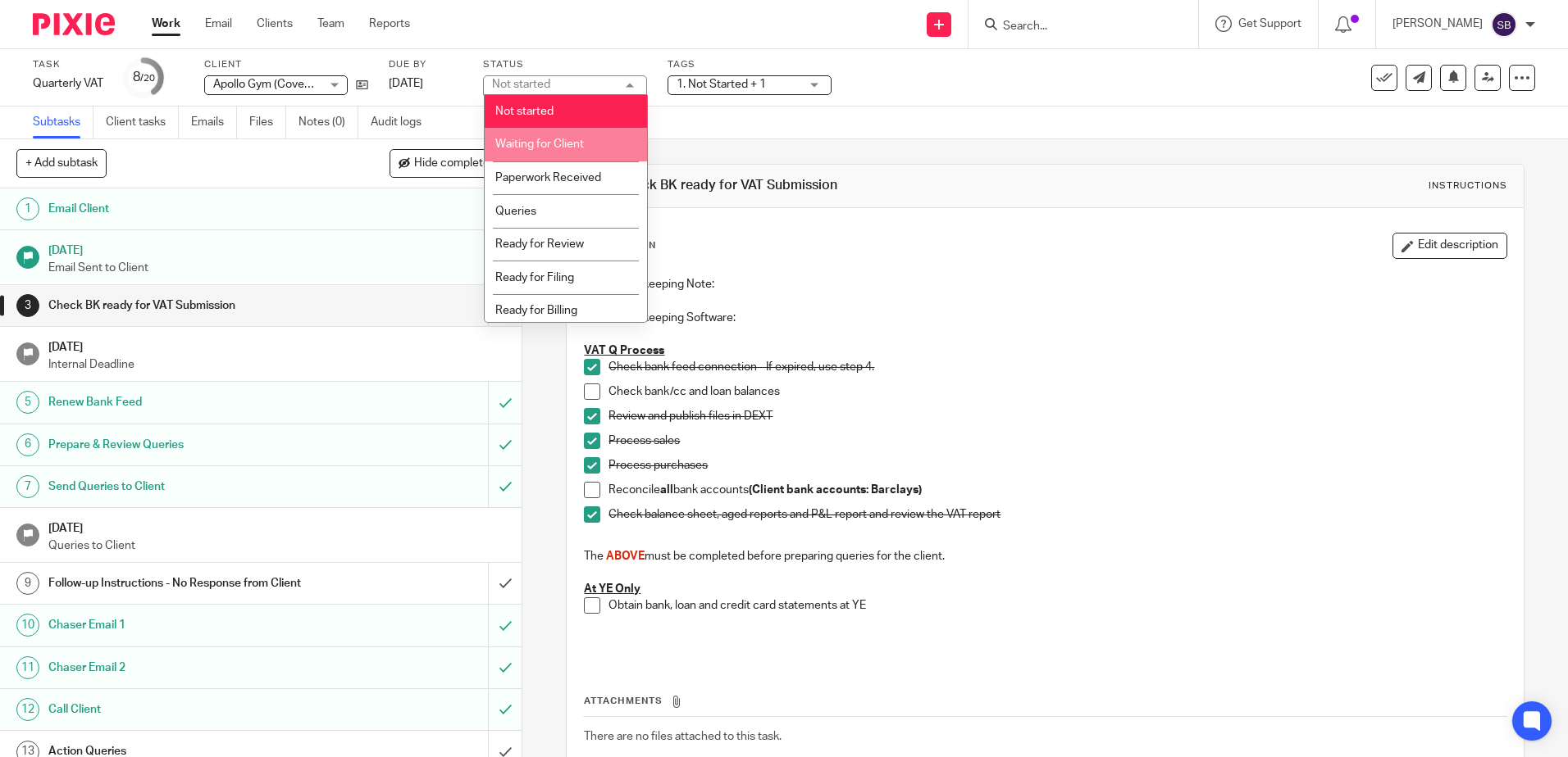
click at [577, 146] on span "Waiting for Client" at bounding box center [540, 144] width 89 height 12
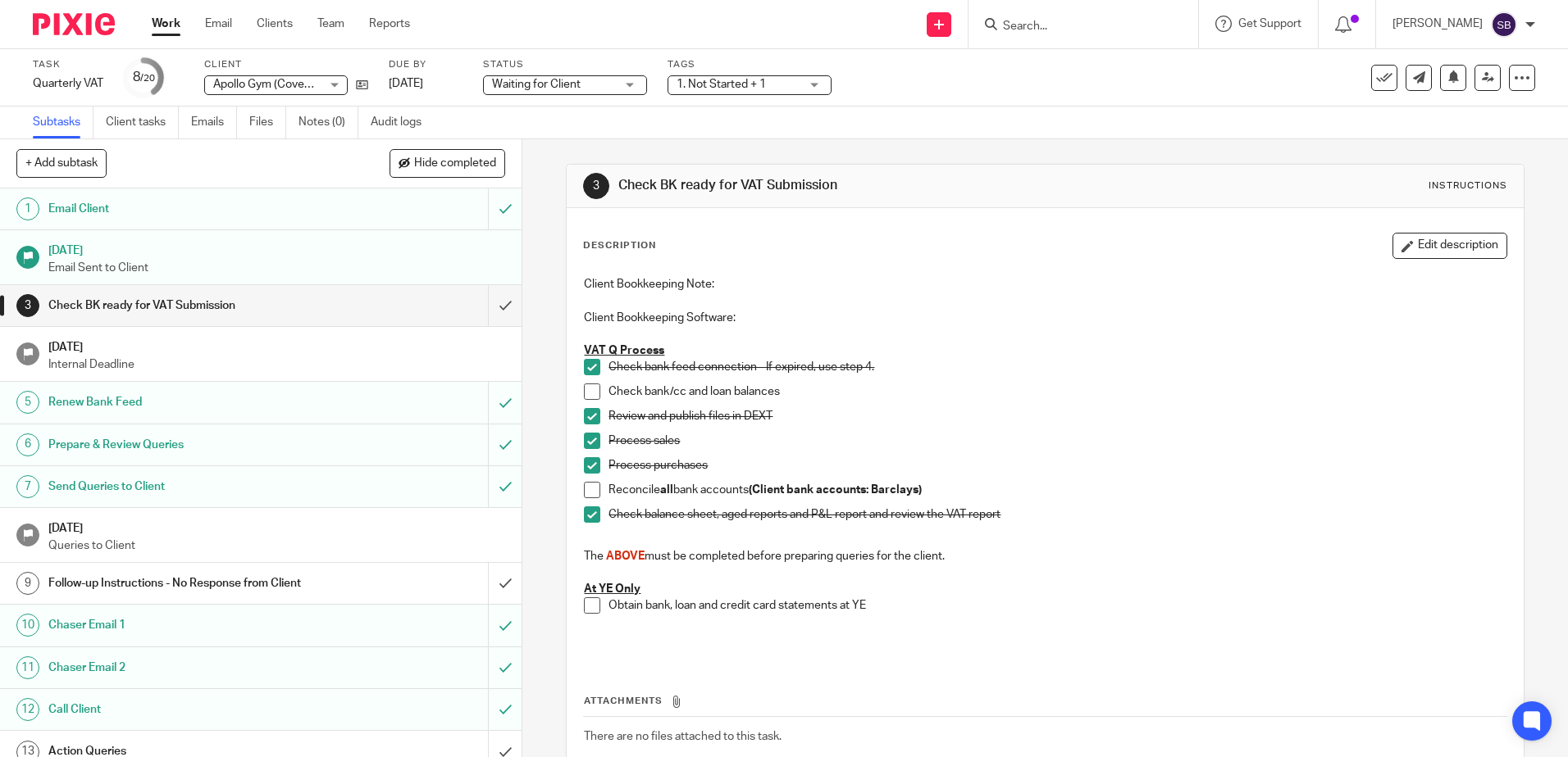
click at [729, 88] on span "1. Not Started + 1" at bounding box center [721, 84] width 90 height 12
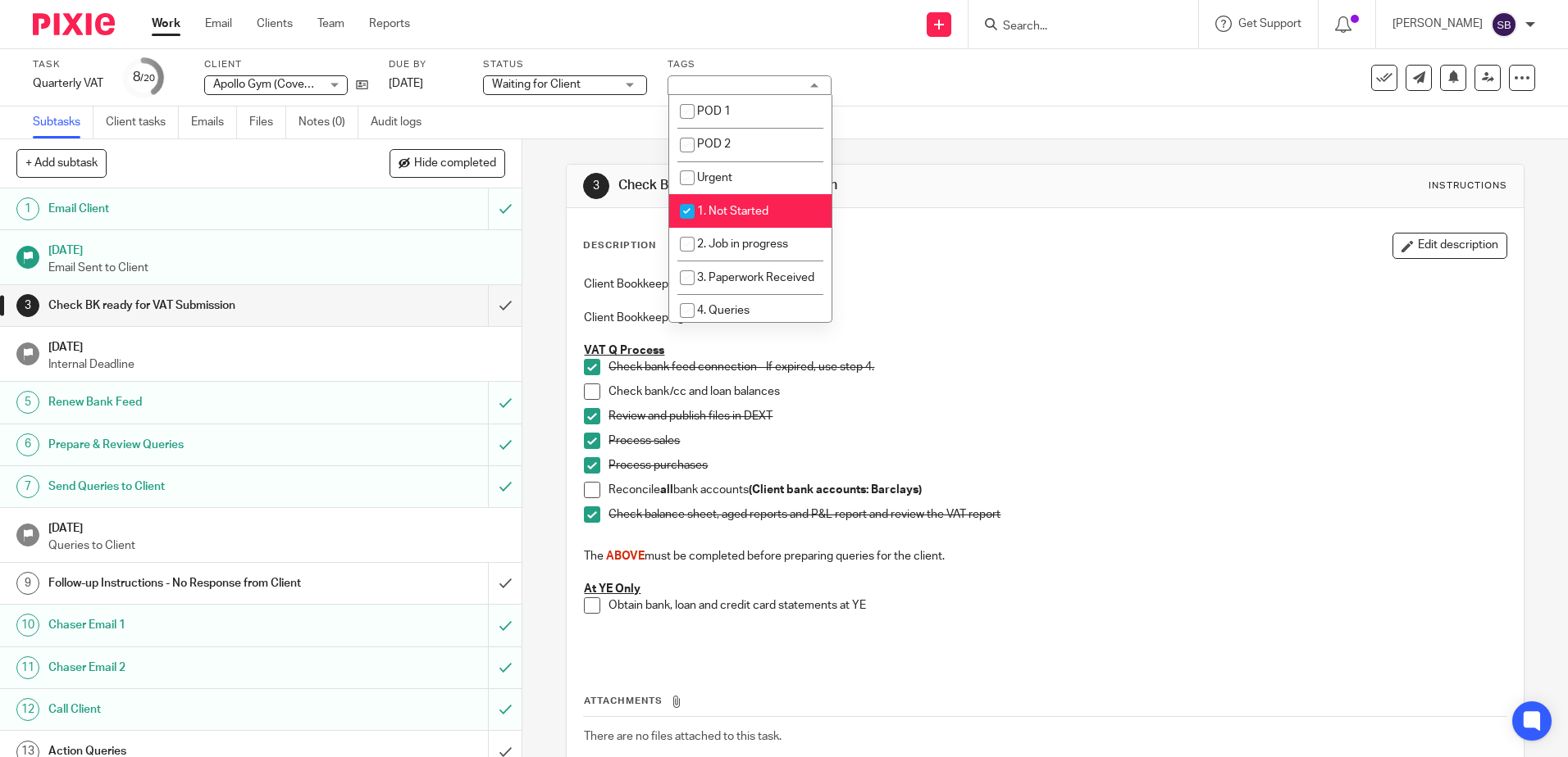
click at [744, 207] on span "1. Not Started" at bounding box center [733, 211] width 71 height 12
checkbox input "false"
click at [727, 176] on span "Urgent" at bounding box center [715, 178] width 36 height 12
checkbox input "true"
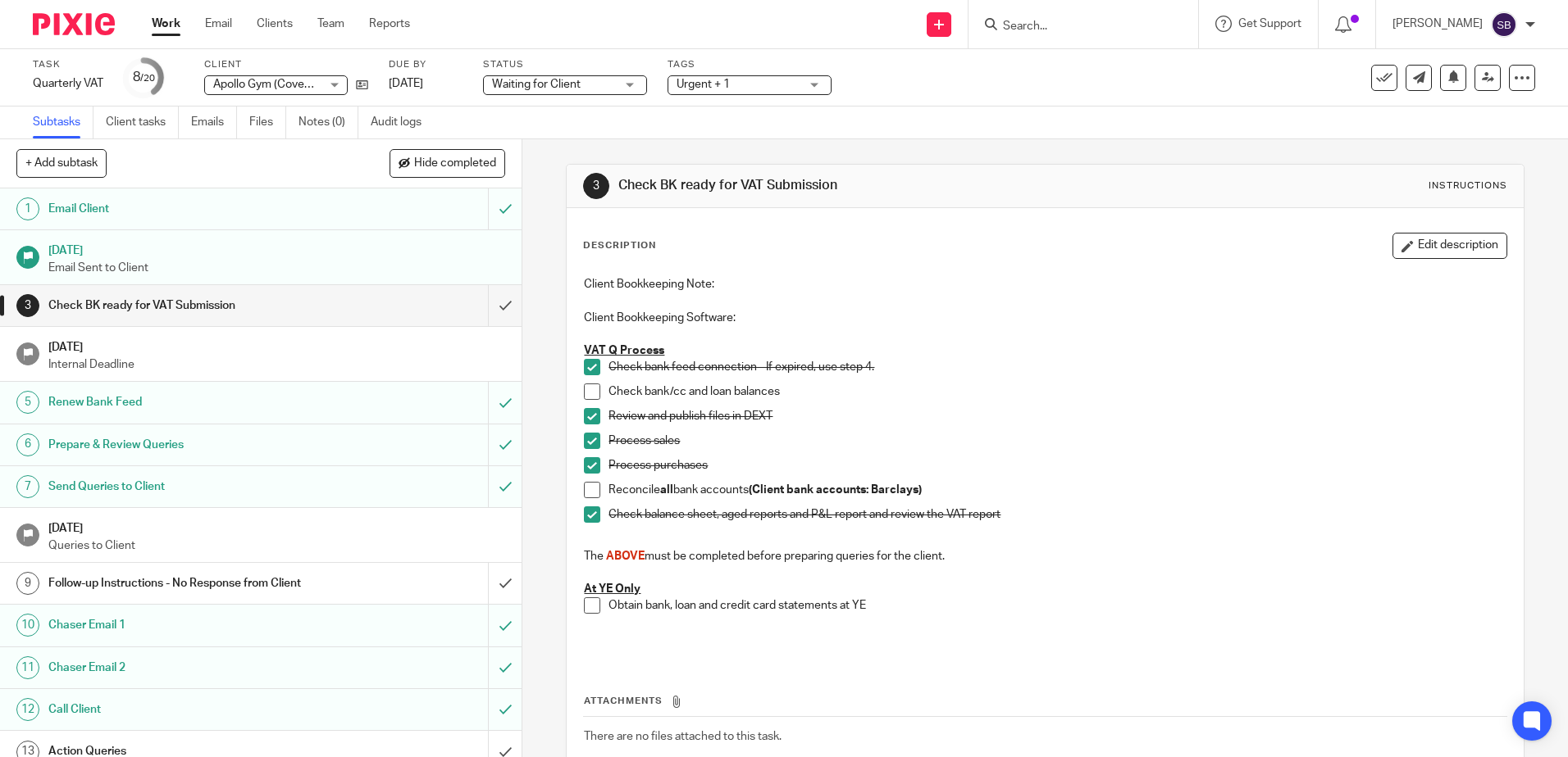
click at [178, 30] on link "Work" at bounding box center [166, 23] width 29 height 16
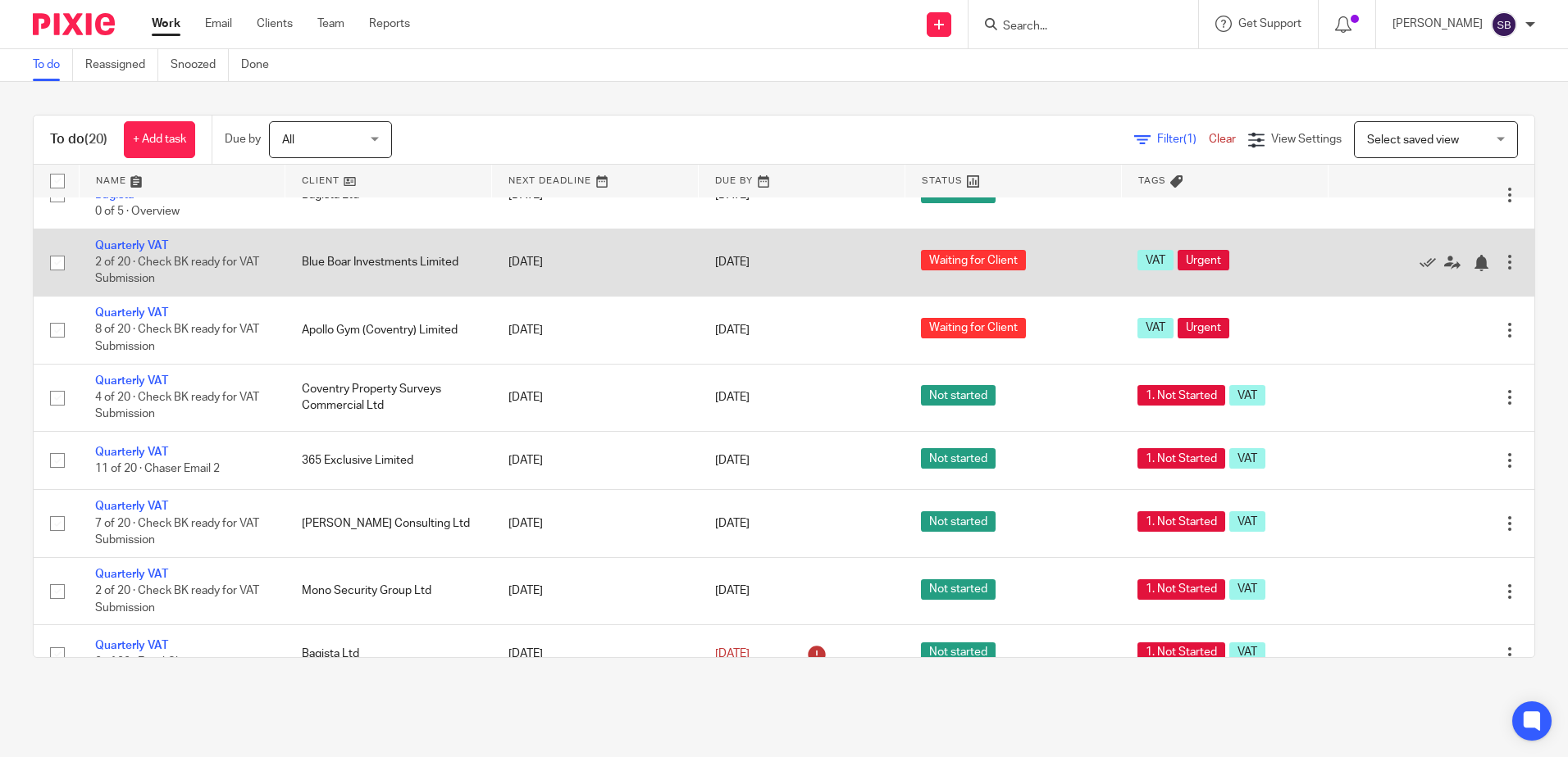
scroll to position [164, 0]
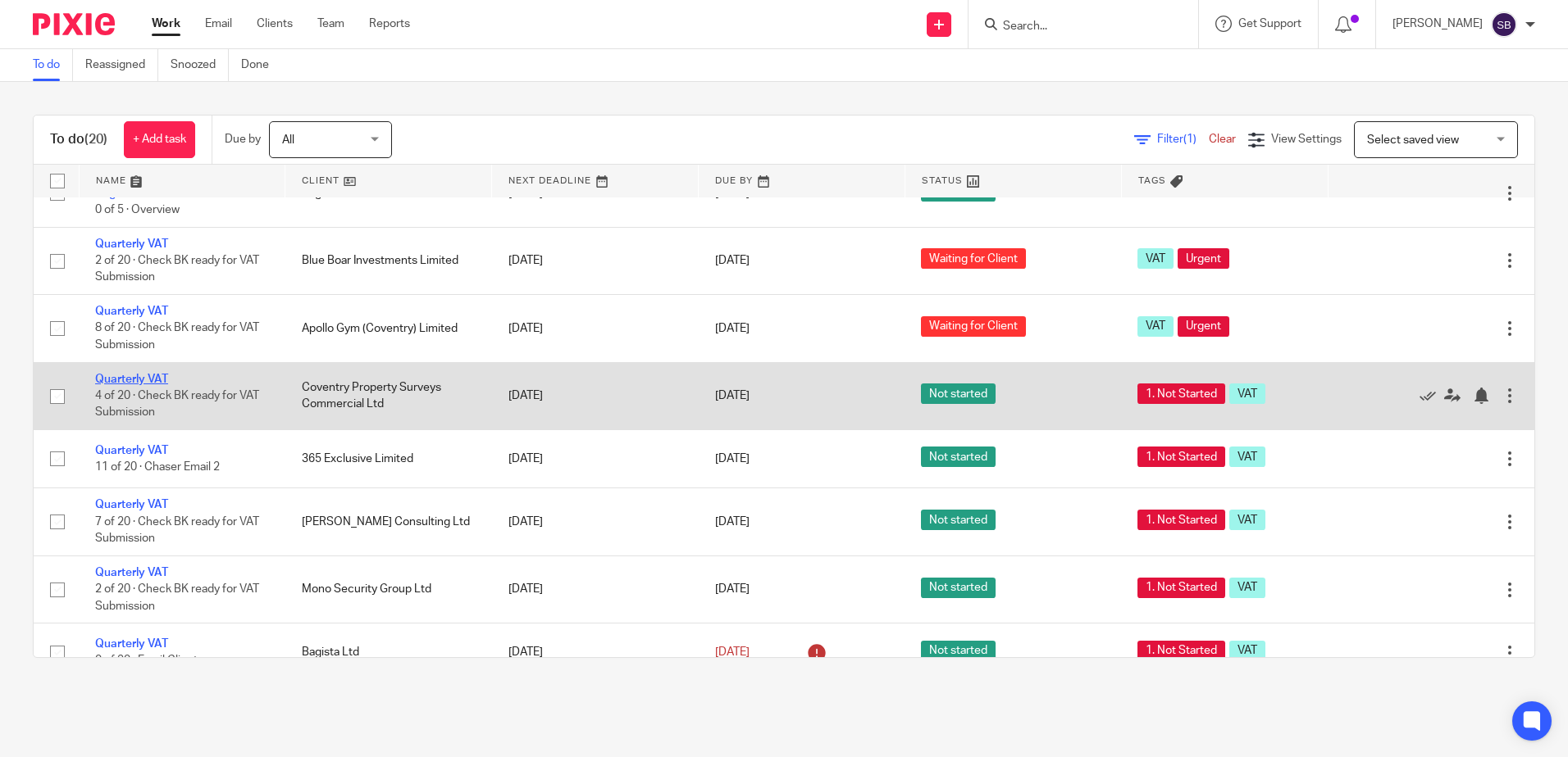
click at [144, 377] on link "Quarterly VAT" at bounding box center [131, 379] width 73 height 12
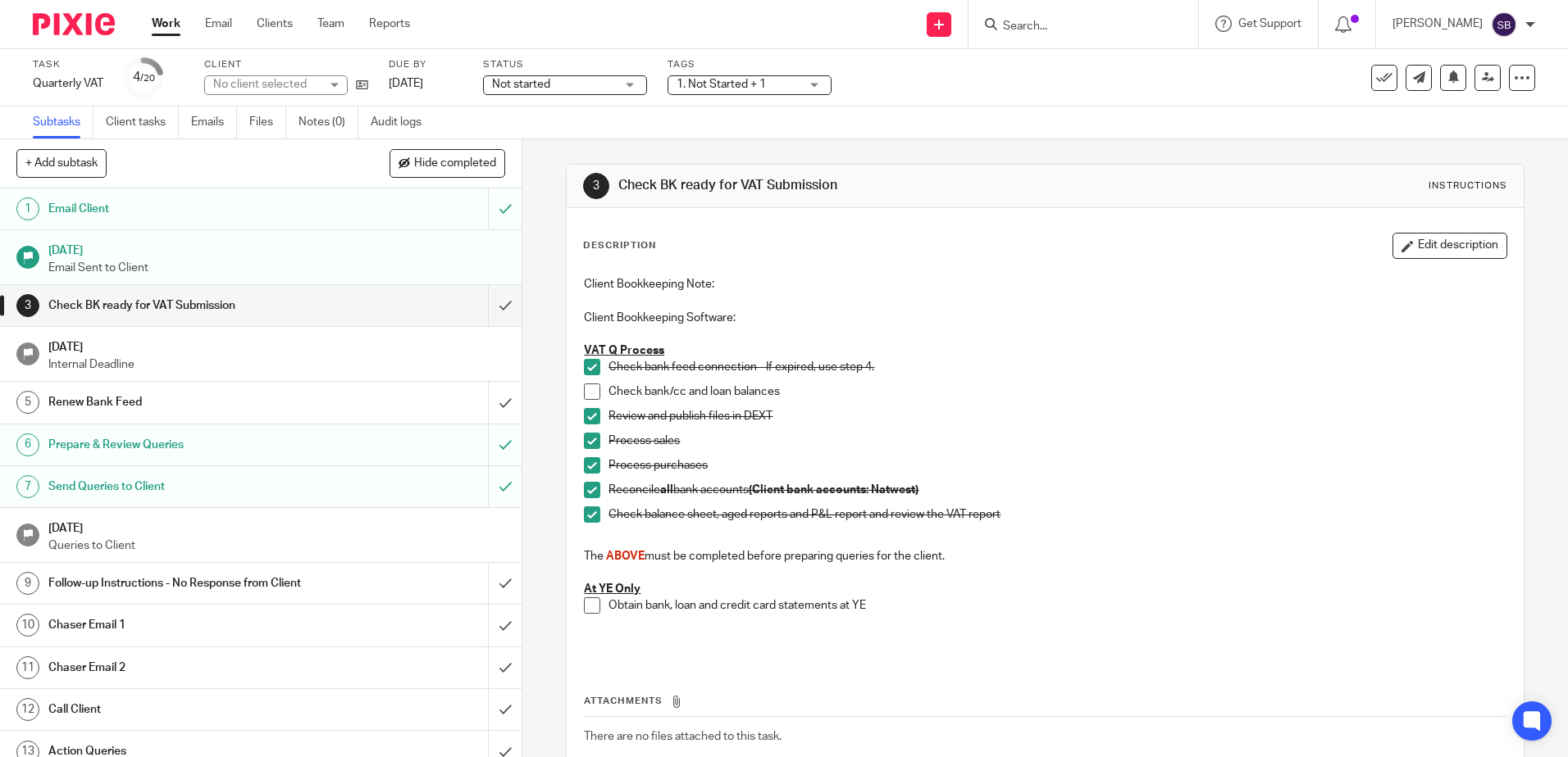
click at [590, 82] on span "Not started" at bounding box center [553, 85] width 123 height 17
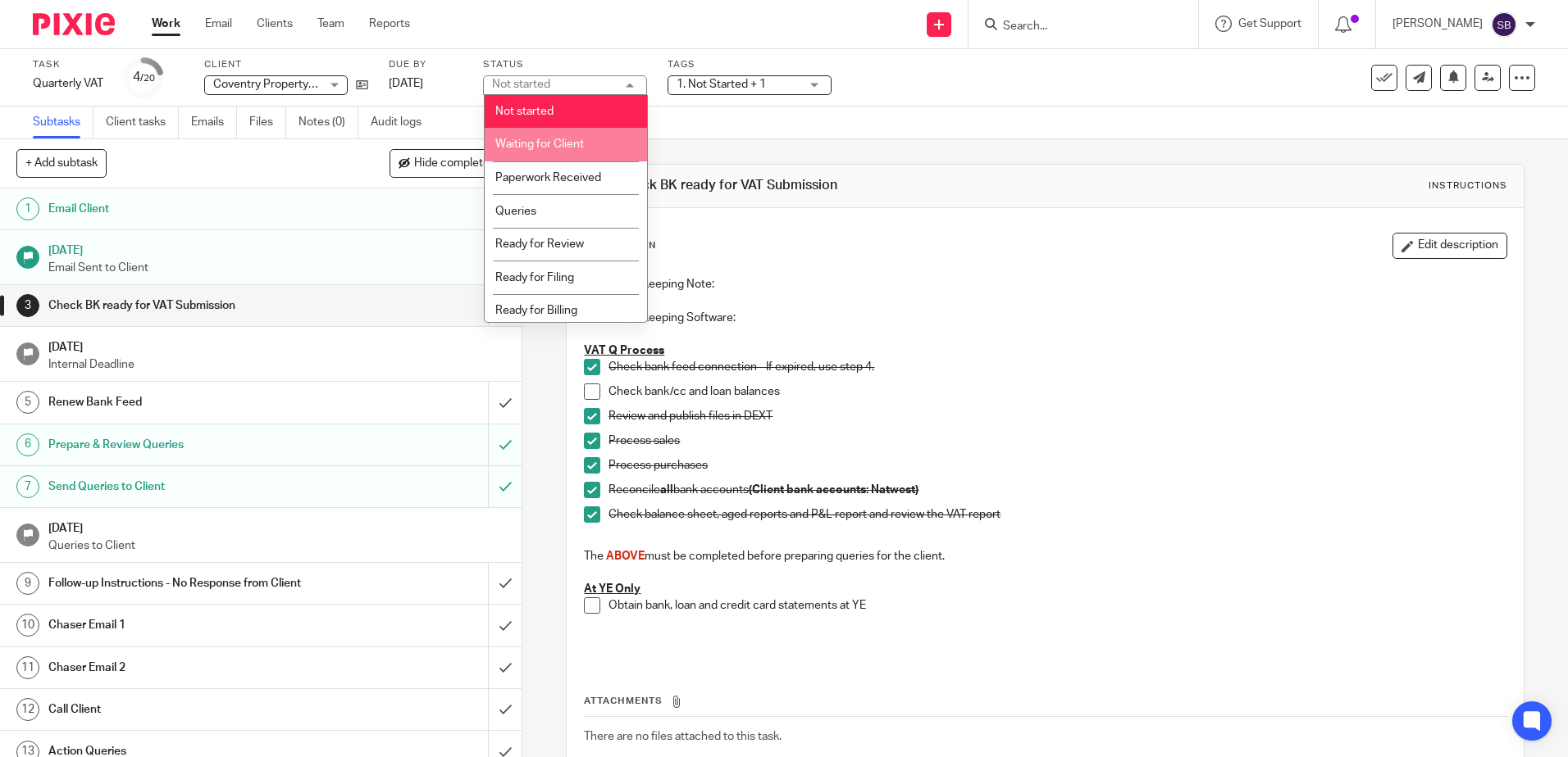
click at [567, 148] on span "Waiting for Client" at bounding box center [540, 144] width 89 height 12
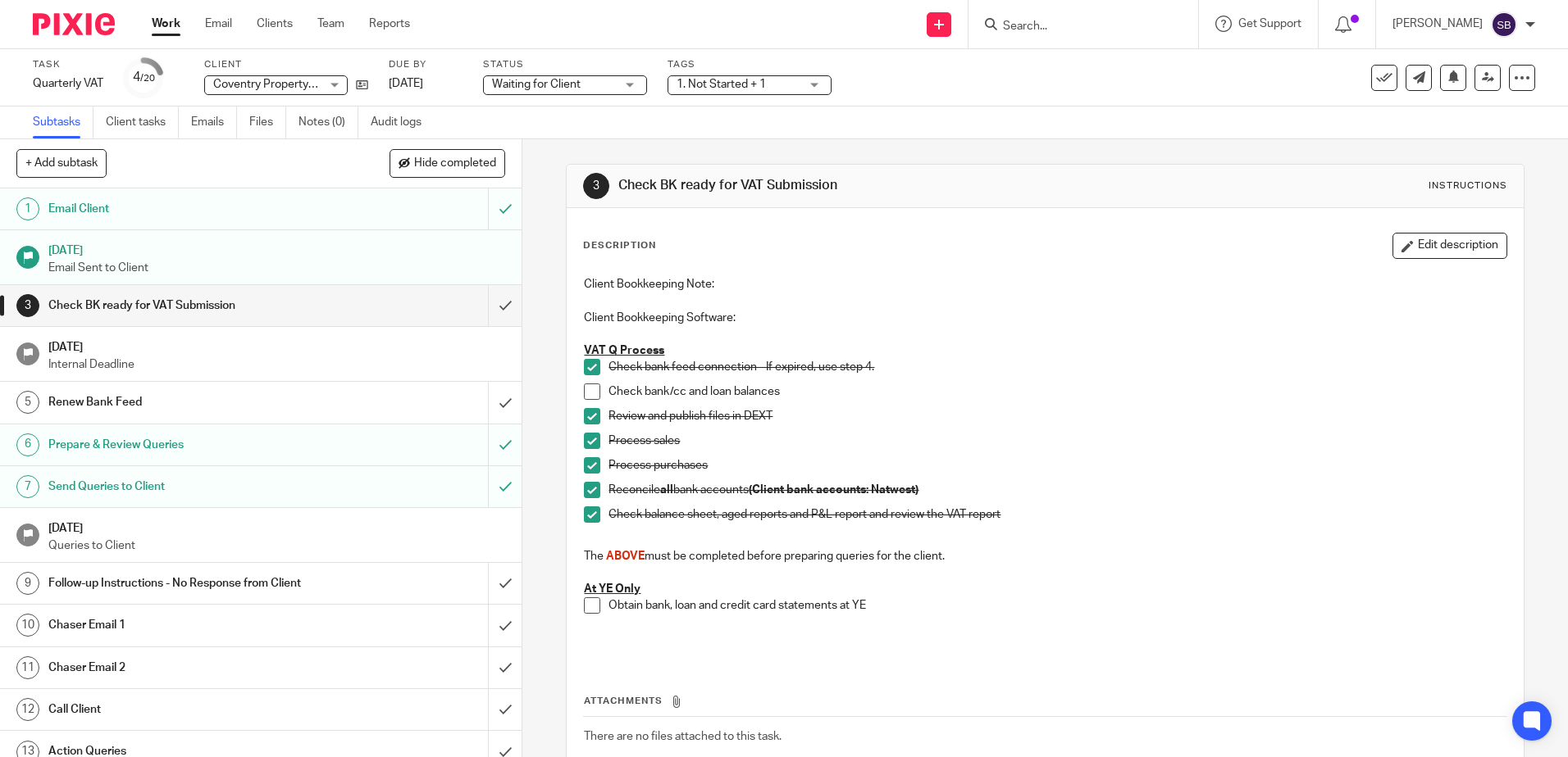
click at [756, 89] on span "1. Not Started + 1" at bounding box center [721, 84] width 90 height 12
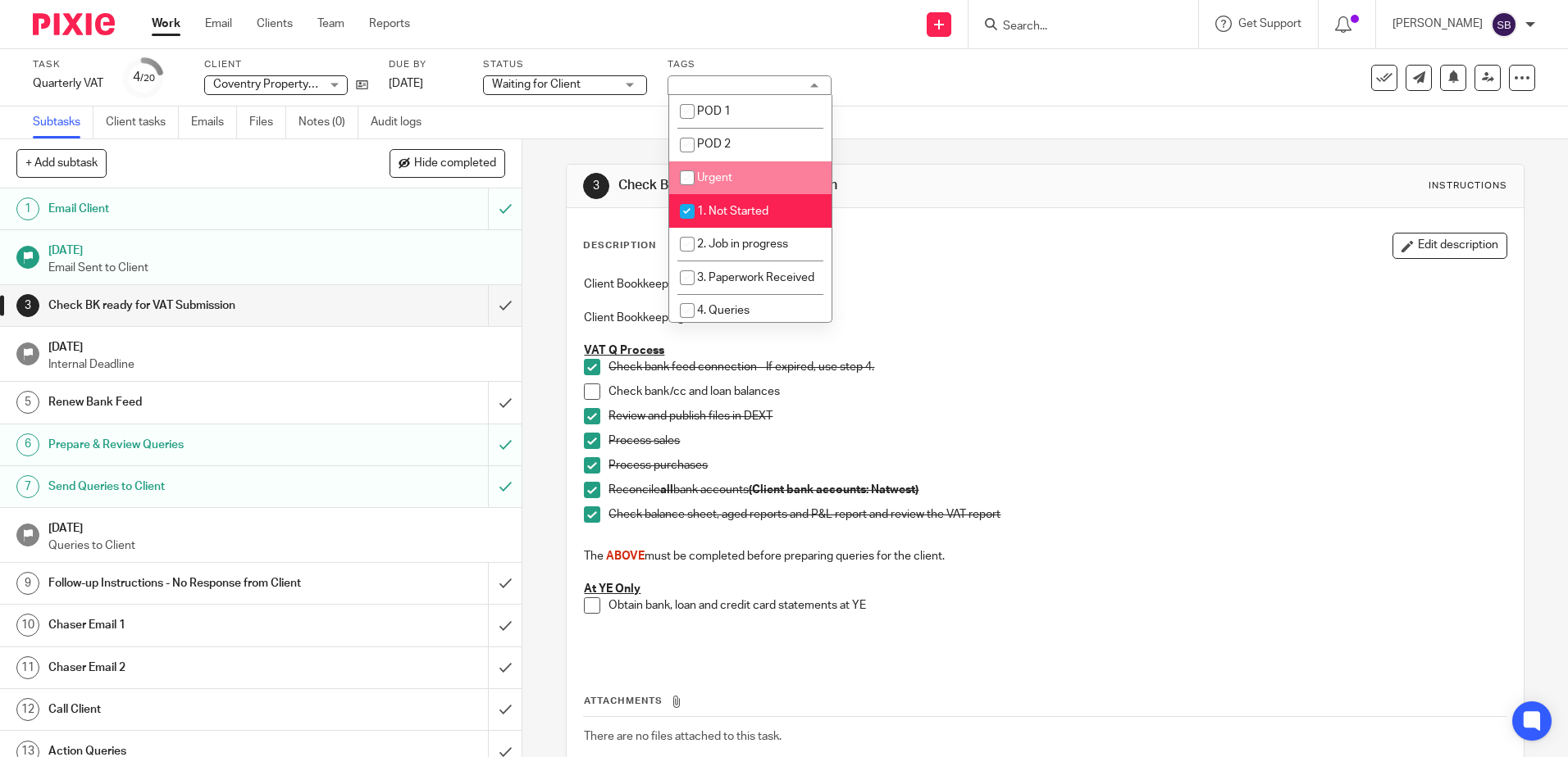
click at [729, 182] on span "Urgent" at bounding box center [715, 178] width 36 height 12
checkbox input "true"
click at [696, 208] on input "checkbox" at bounding box center [687, 211] width 31 height 31
checkbox input "false"
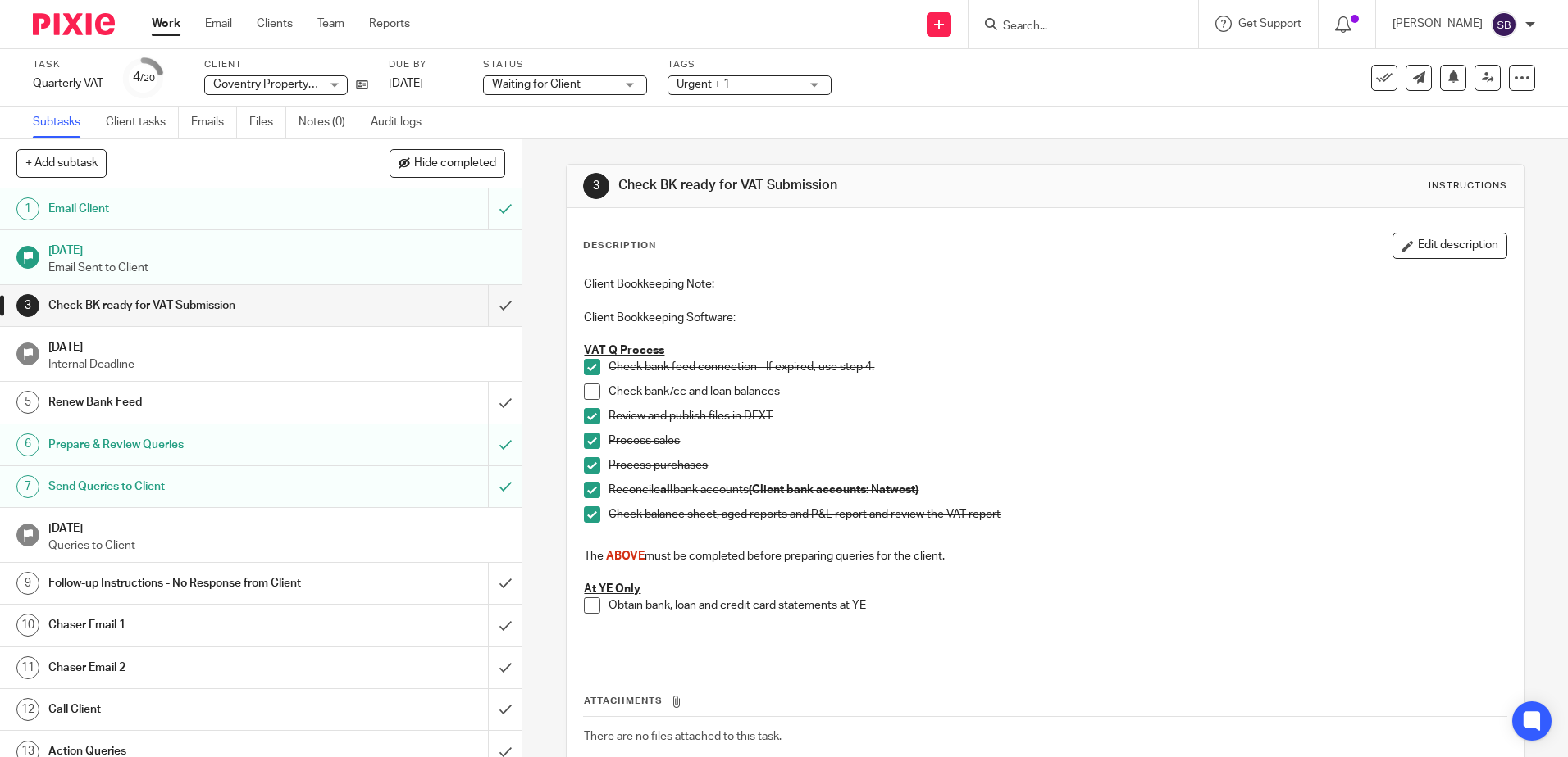
click at [169, 25] on link "Work" at bounding box center [166, 23] width 29 height 16
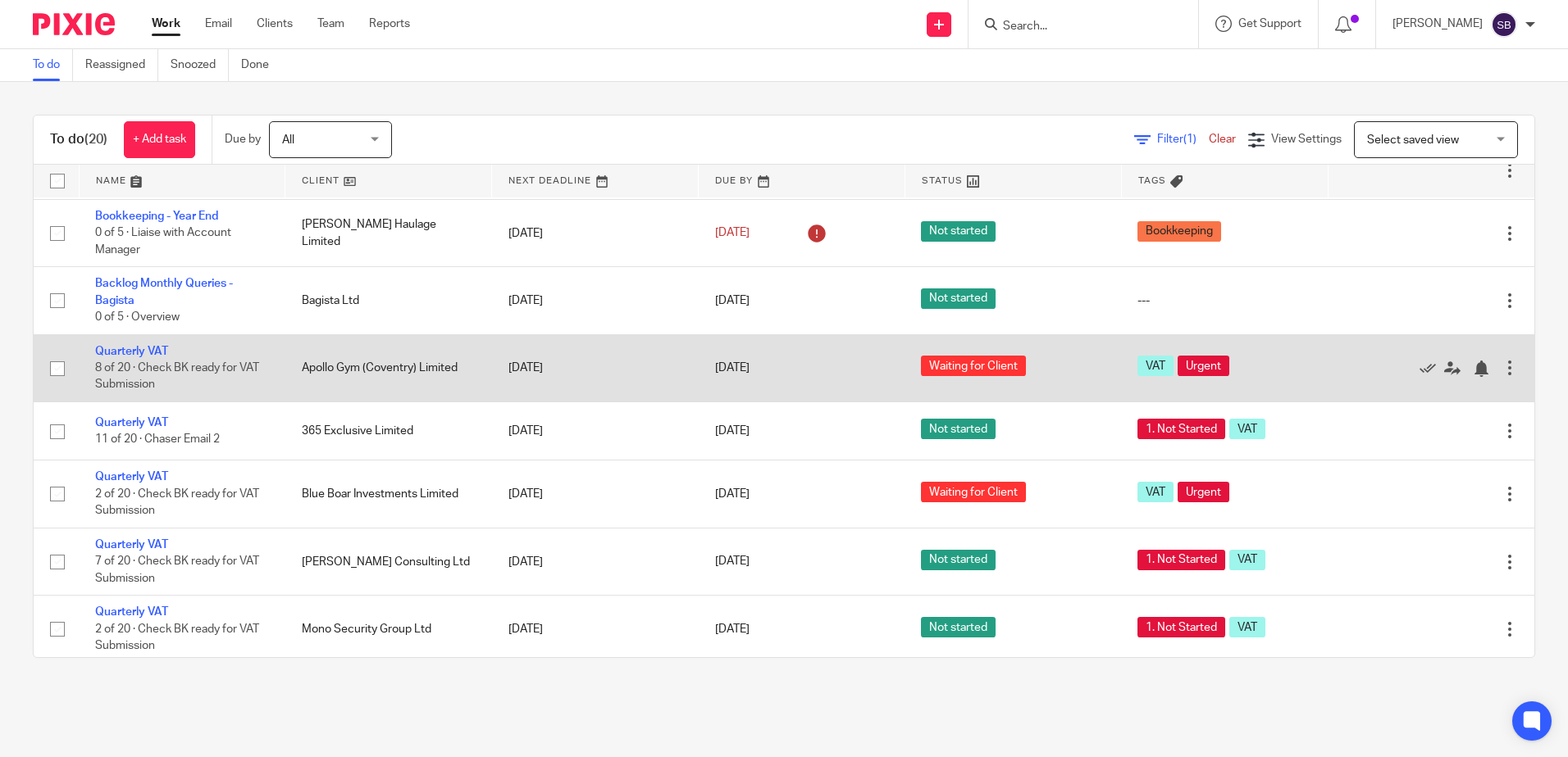
scroll to position [82, 0]
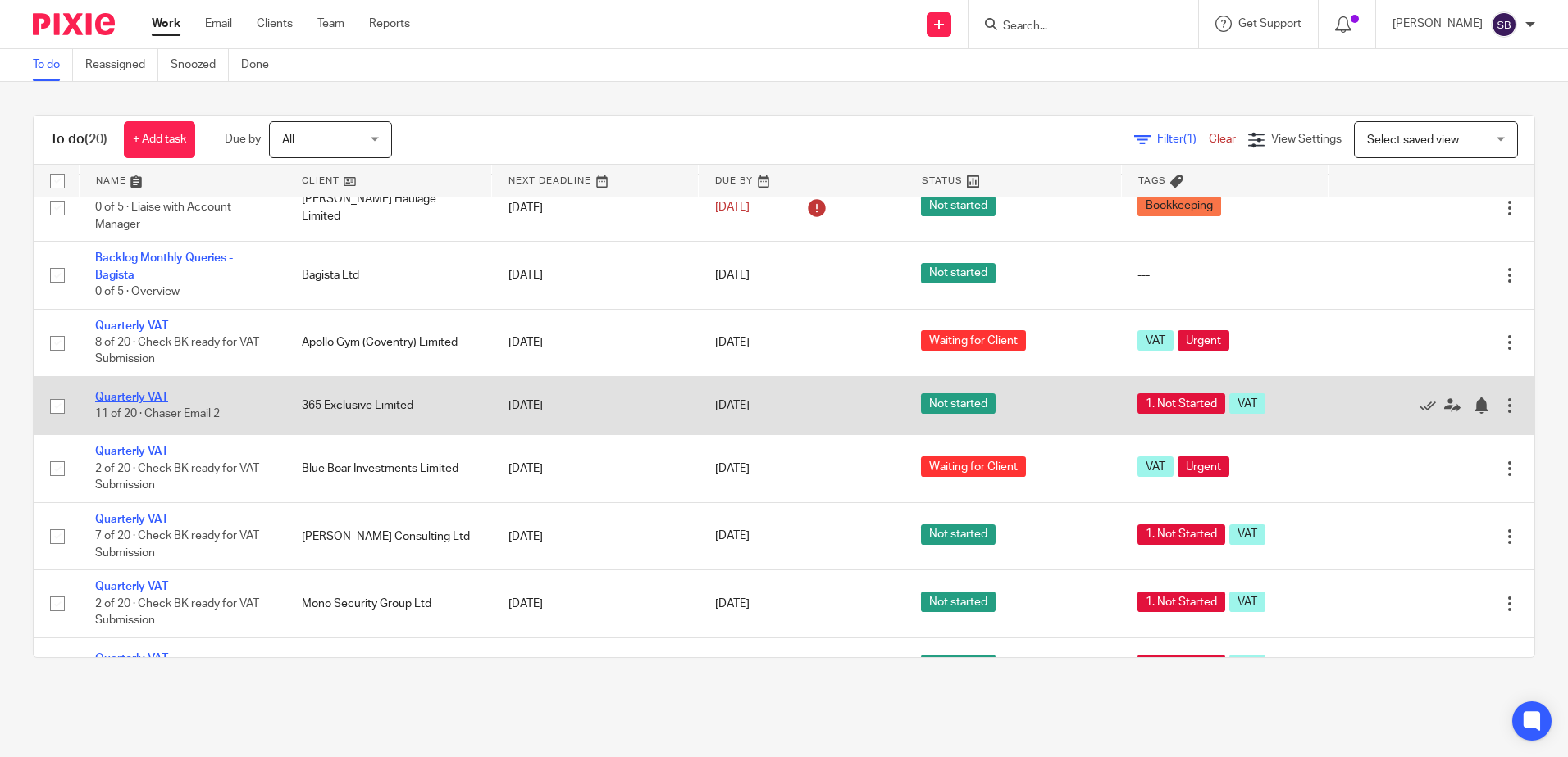
click at [142, 401] on link "Quarterly VAT" at bounding box center [131, 398] width 73 height 12
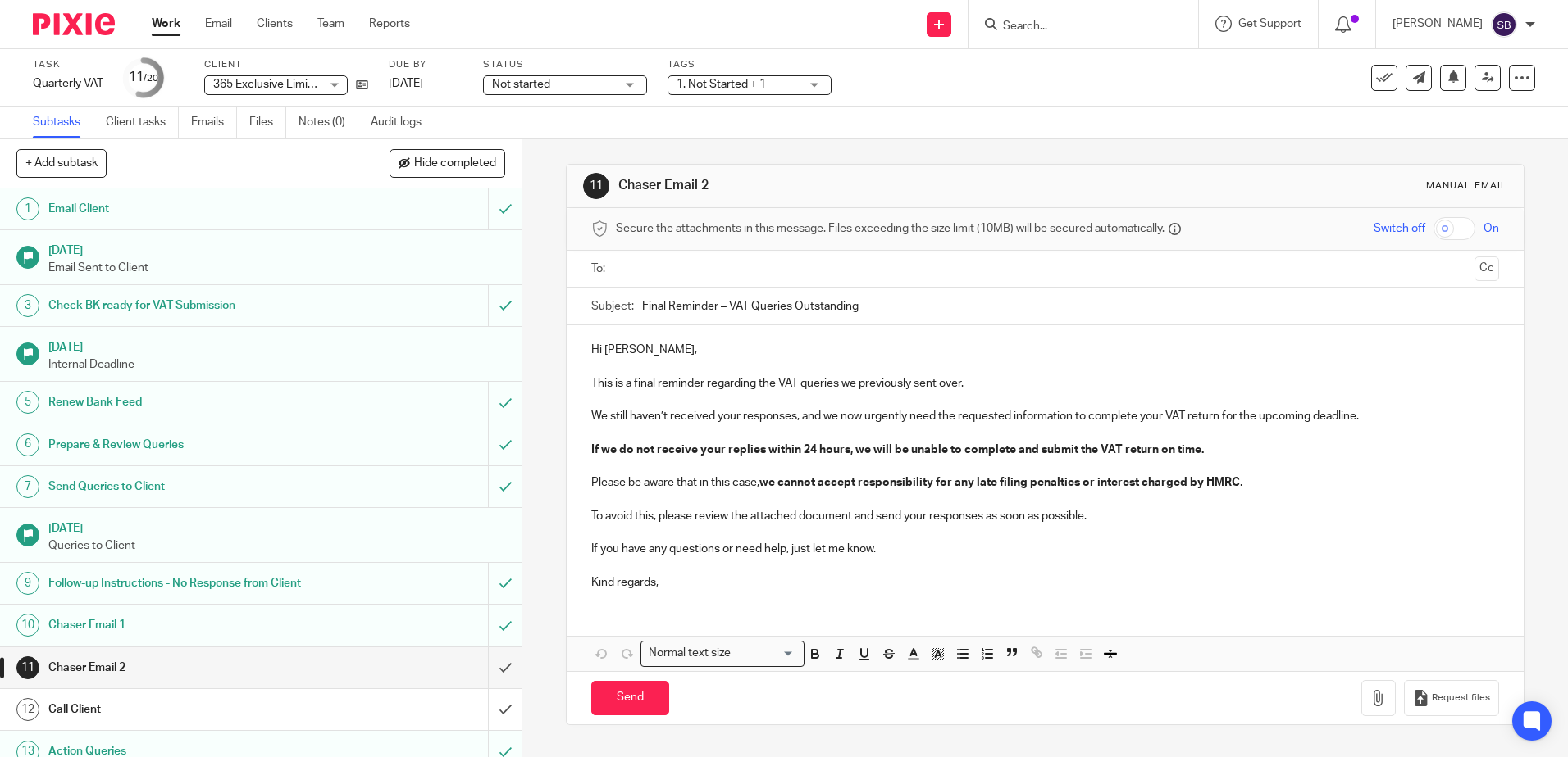
click at [710, 87] on span "1. Not Started + 1" at bounding box center [721, 84] width 90 height 12
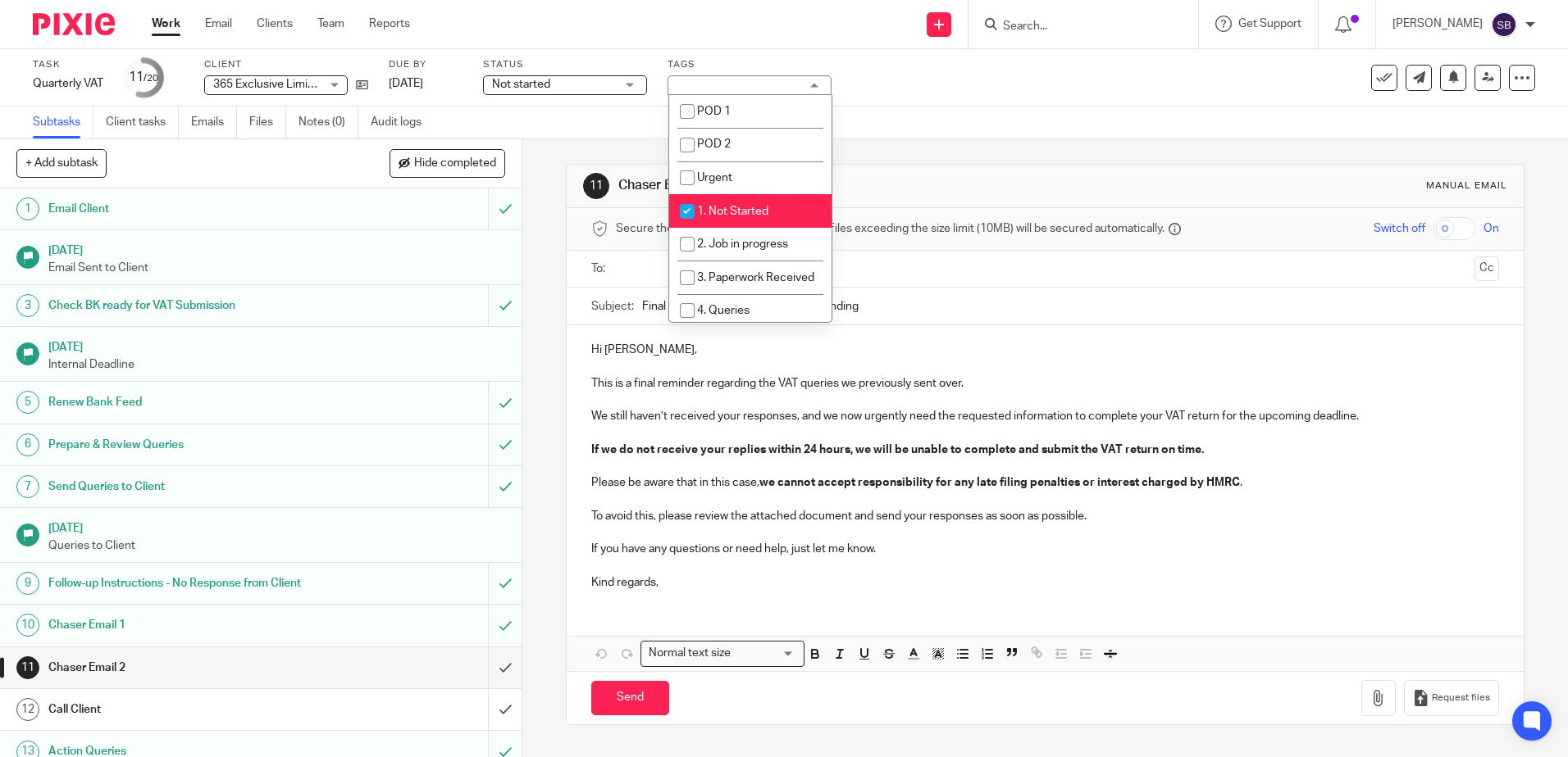
click at [699, 205] on input "checkbox" at bounding box center [687, 211] width 31 height 31
checkbox input "false"
click at [698, 179] on input "checkbox" at bounding box center [687, 178] width 31 height 31
checkbox input "true"
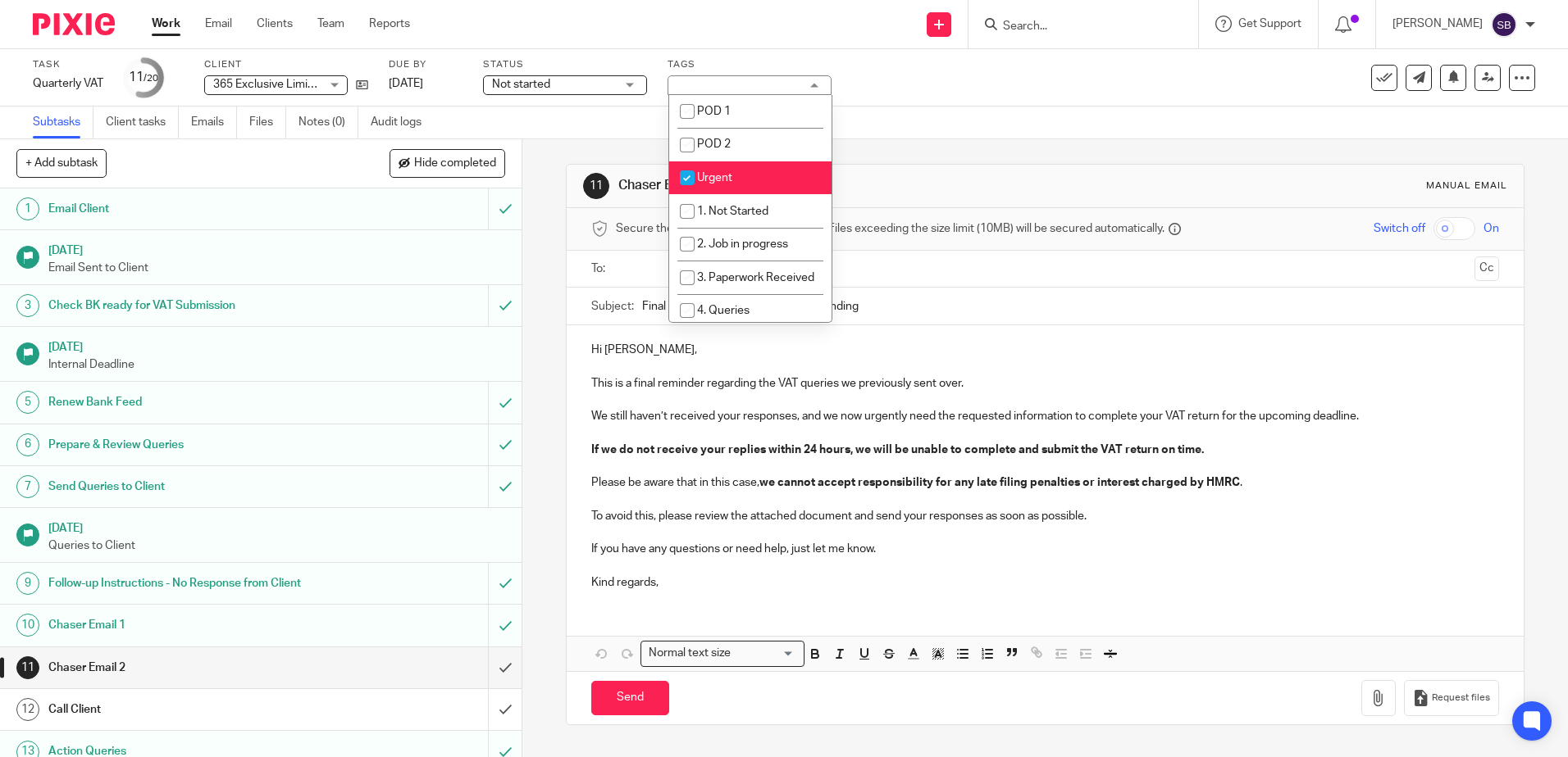
click at [613, 73] on div "Status Not started Not started Not started Waiting for Client Paperwork Receive…" at bounding box center [565, 77] width 164 height 40
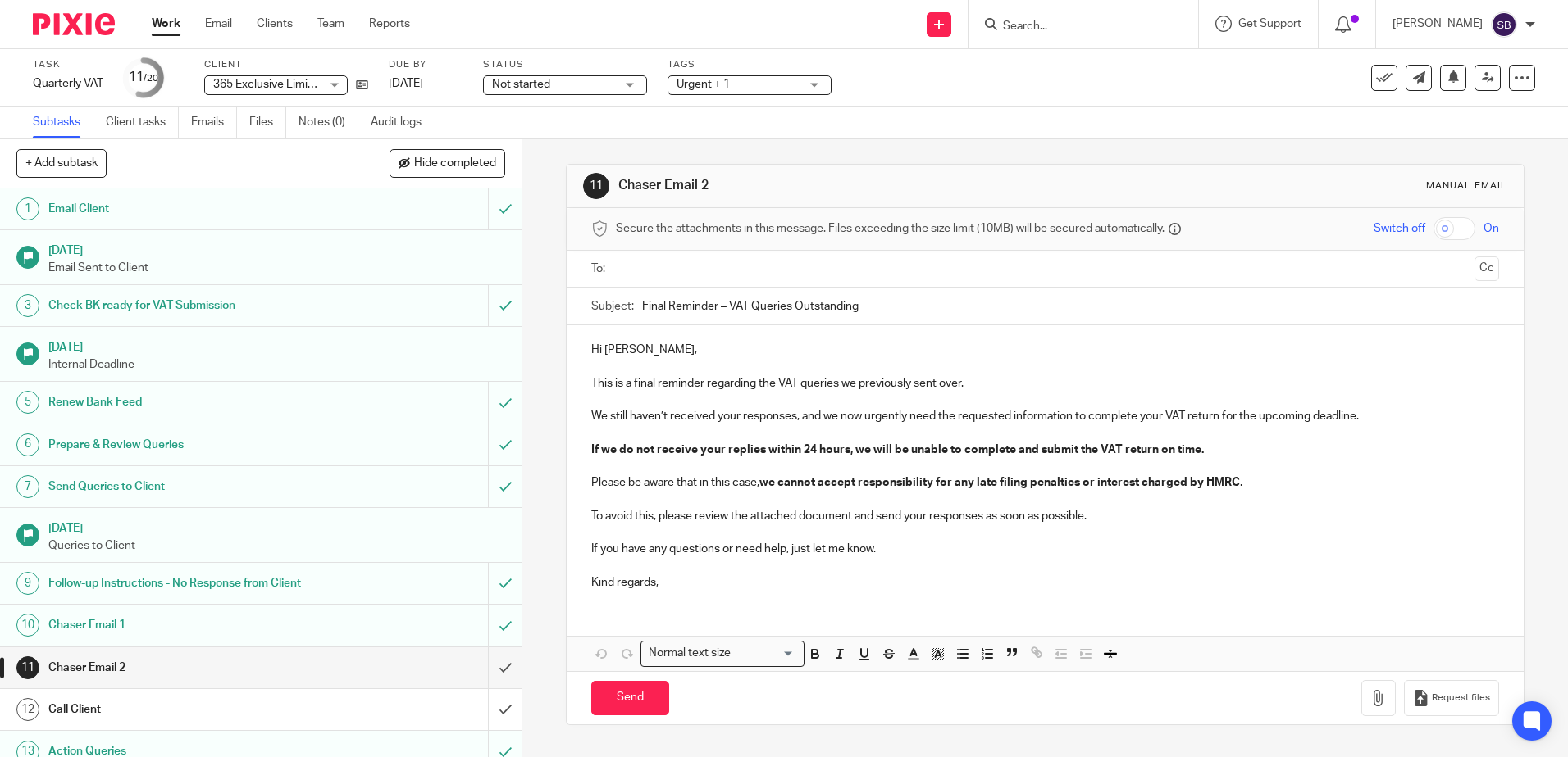
click at [596, 89] on span "Not started" at bounding box center [553, 85] width 123 height 17
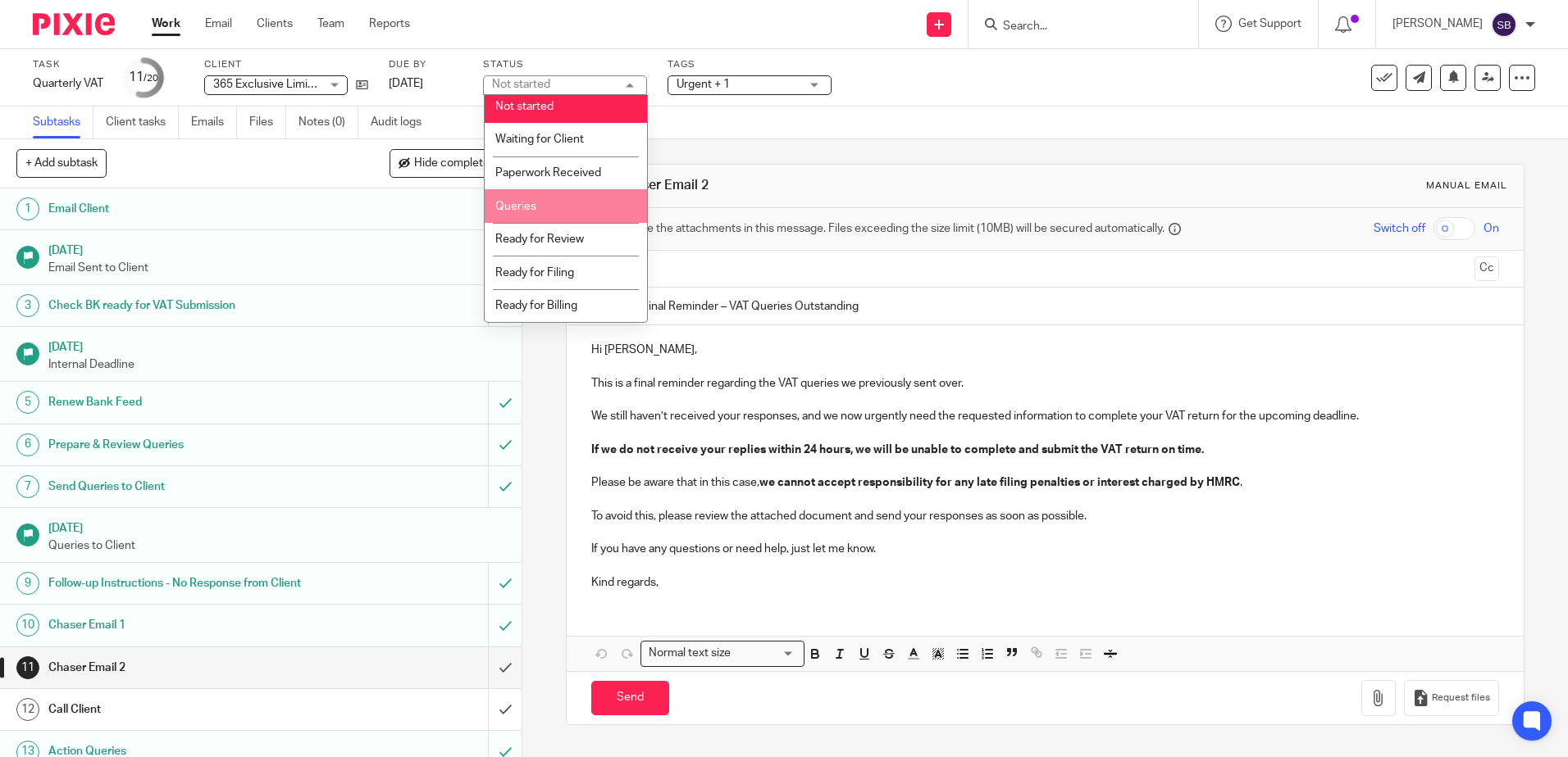
scroll to position [6, 0]
click at [578, 230] on li "Ready for Review" at bounding box center [566, 238] width 162 height 34
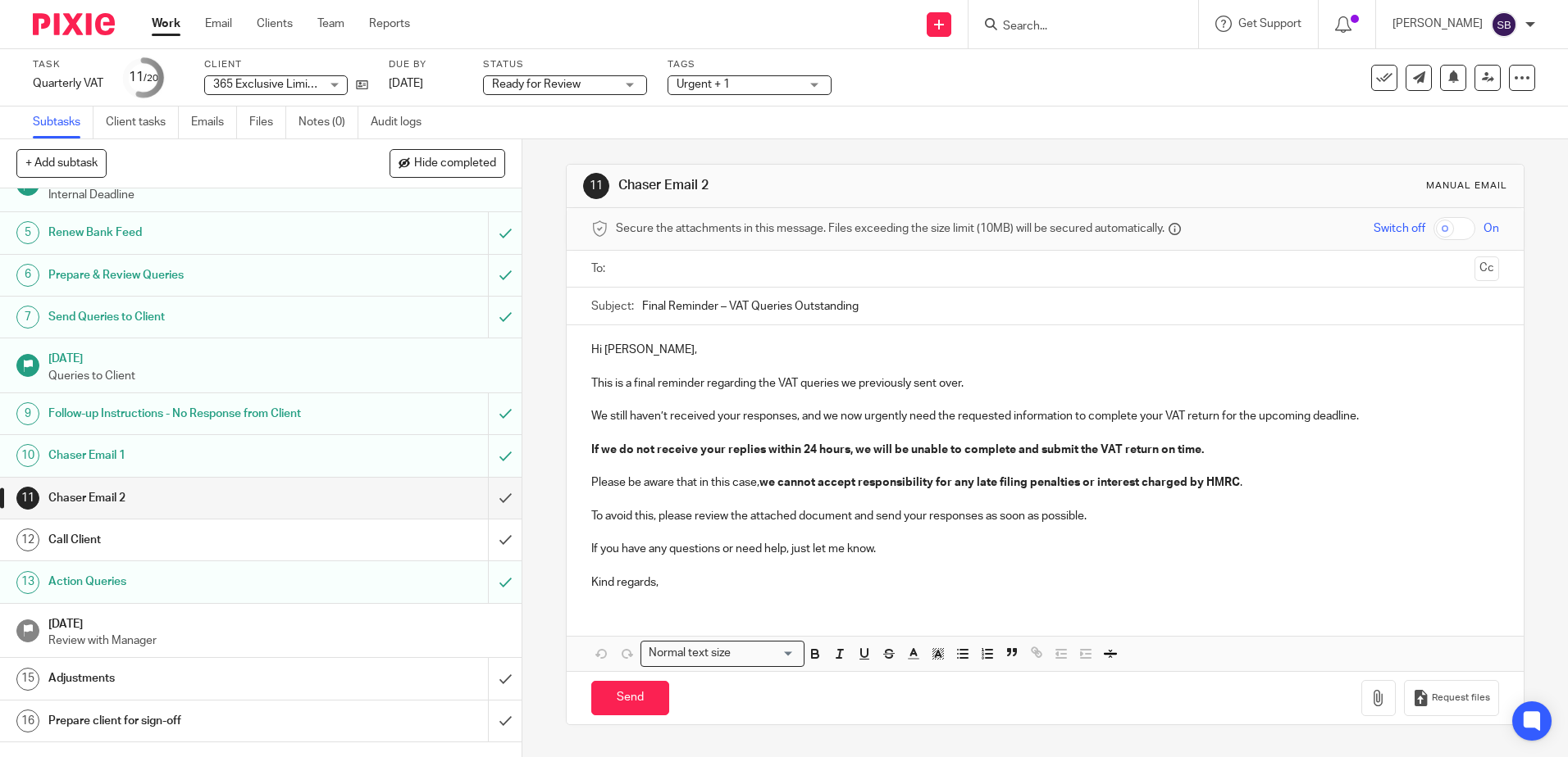
scroll to position [336, 0]
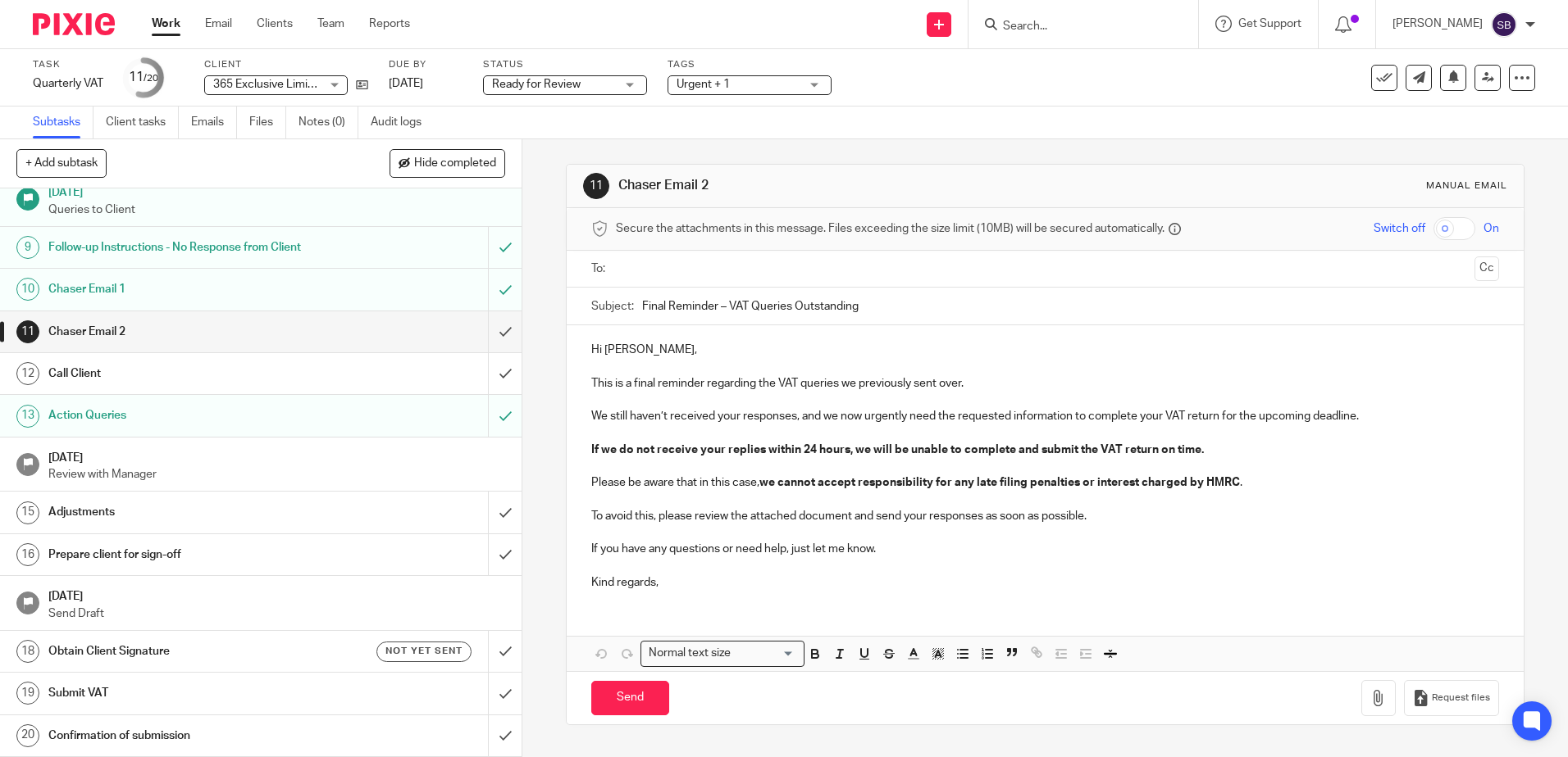
click at [168, 29] on link "Work" at bounding box center [166, 23] width 29 height 16
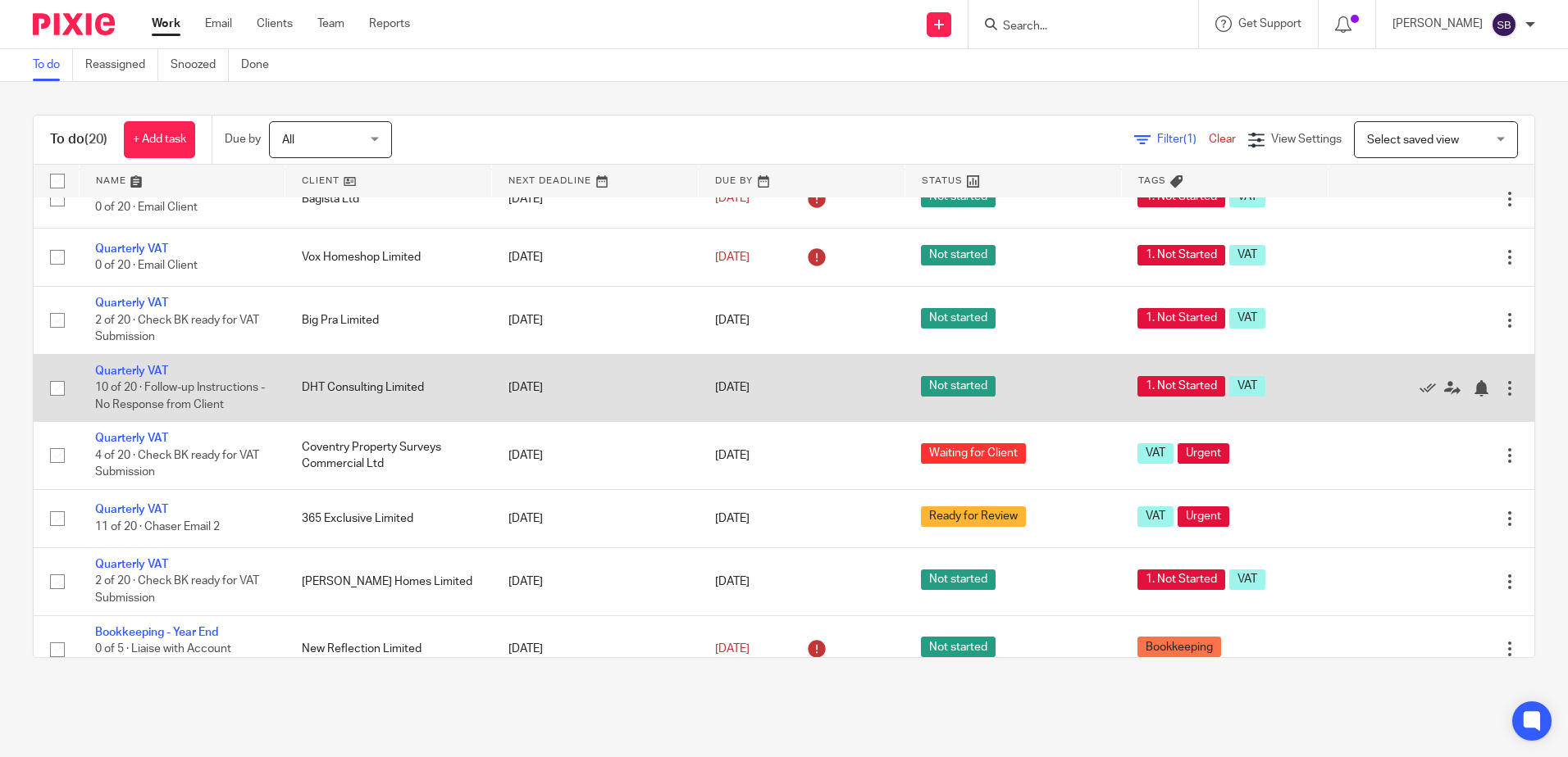
scroll to position [409, 0]
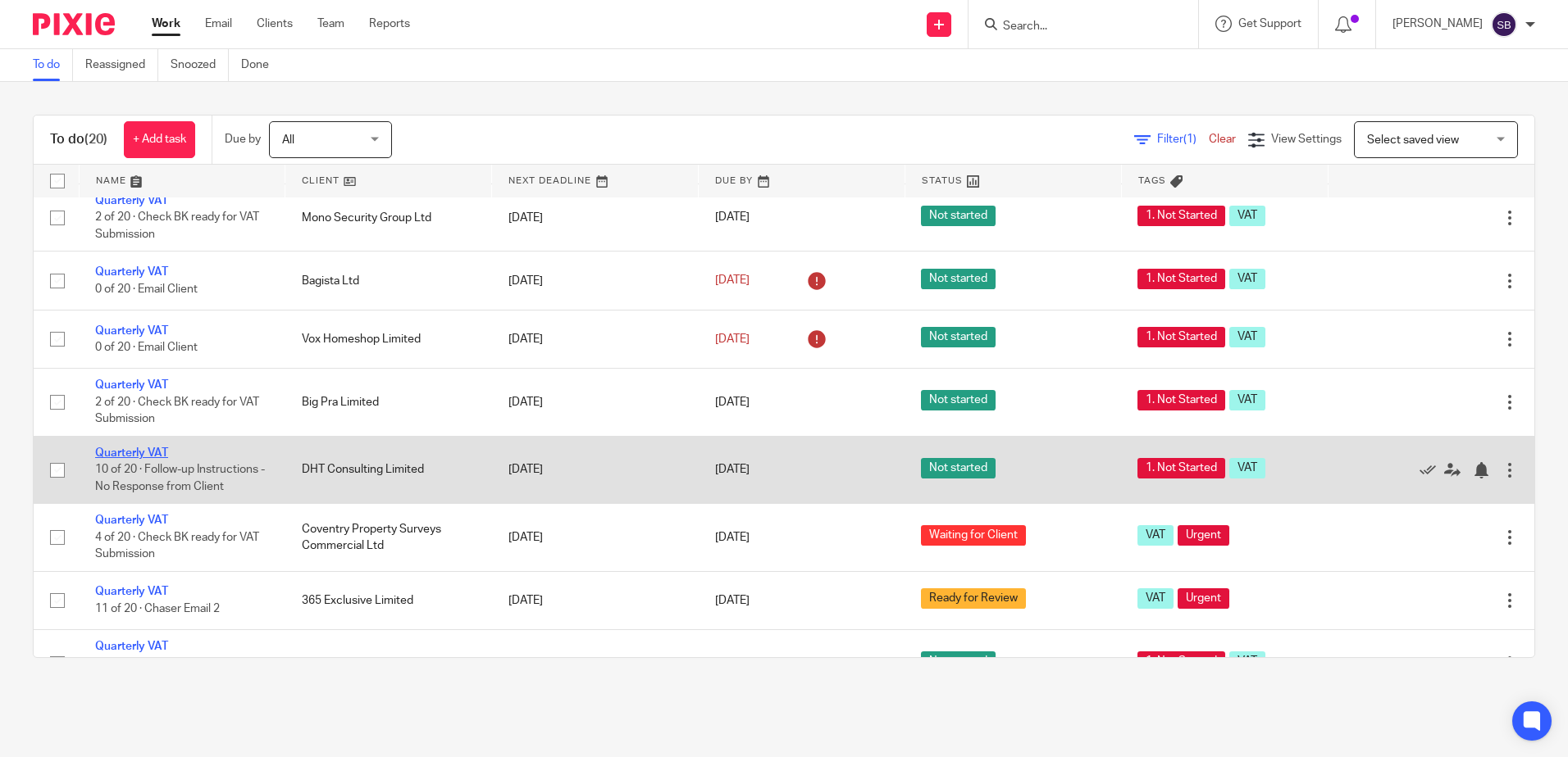
click at [137, 450] on link "Quarterly VAT" at bounding box center [131, 453] width 73 height 12
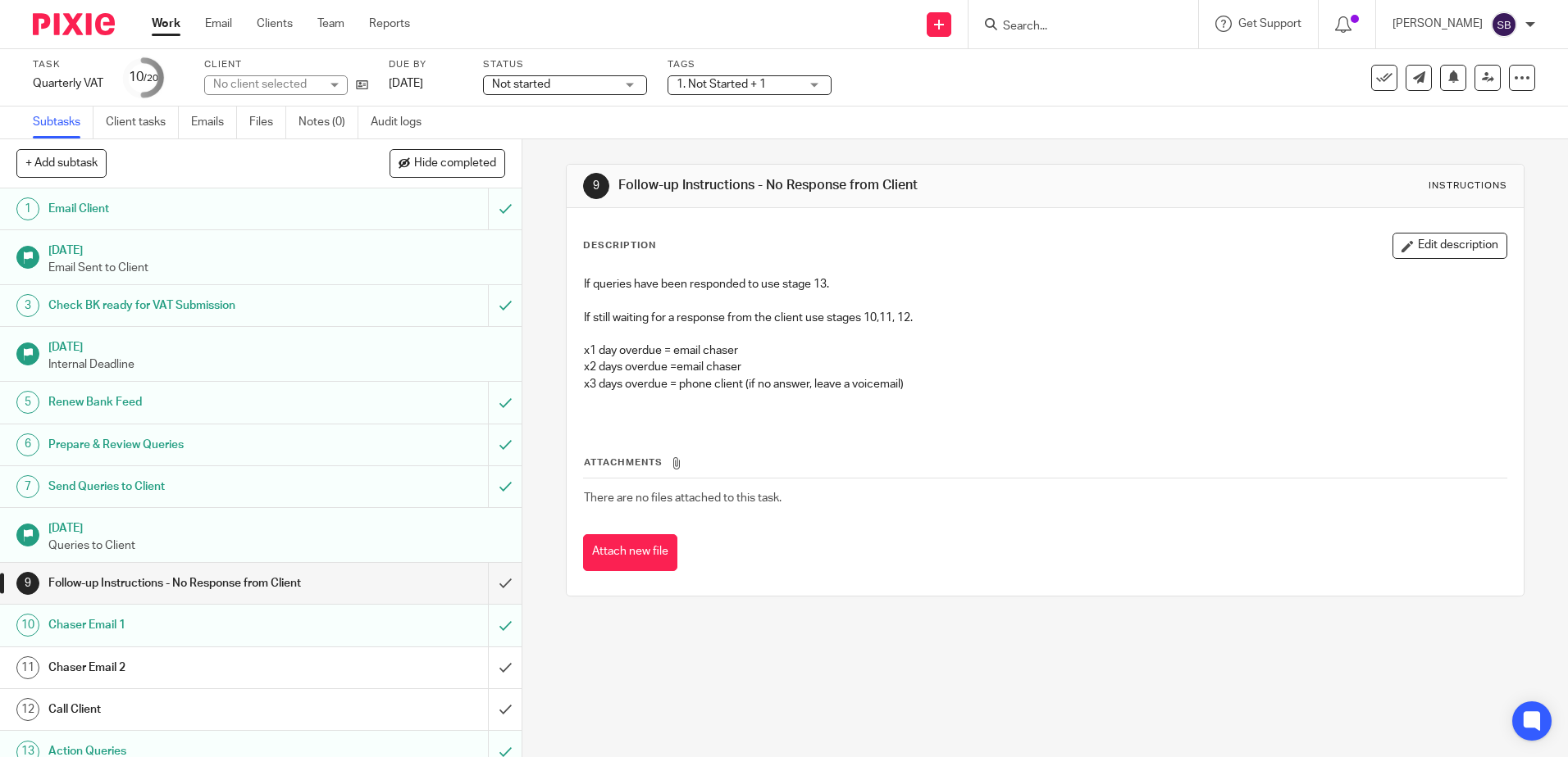
click at [560, 87] on span "Not started" at bounding box center [553, 85] width 123 height 17
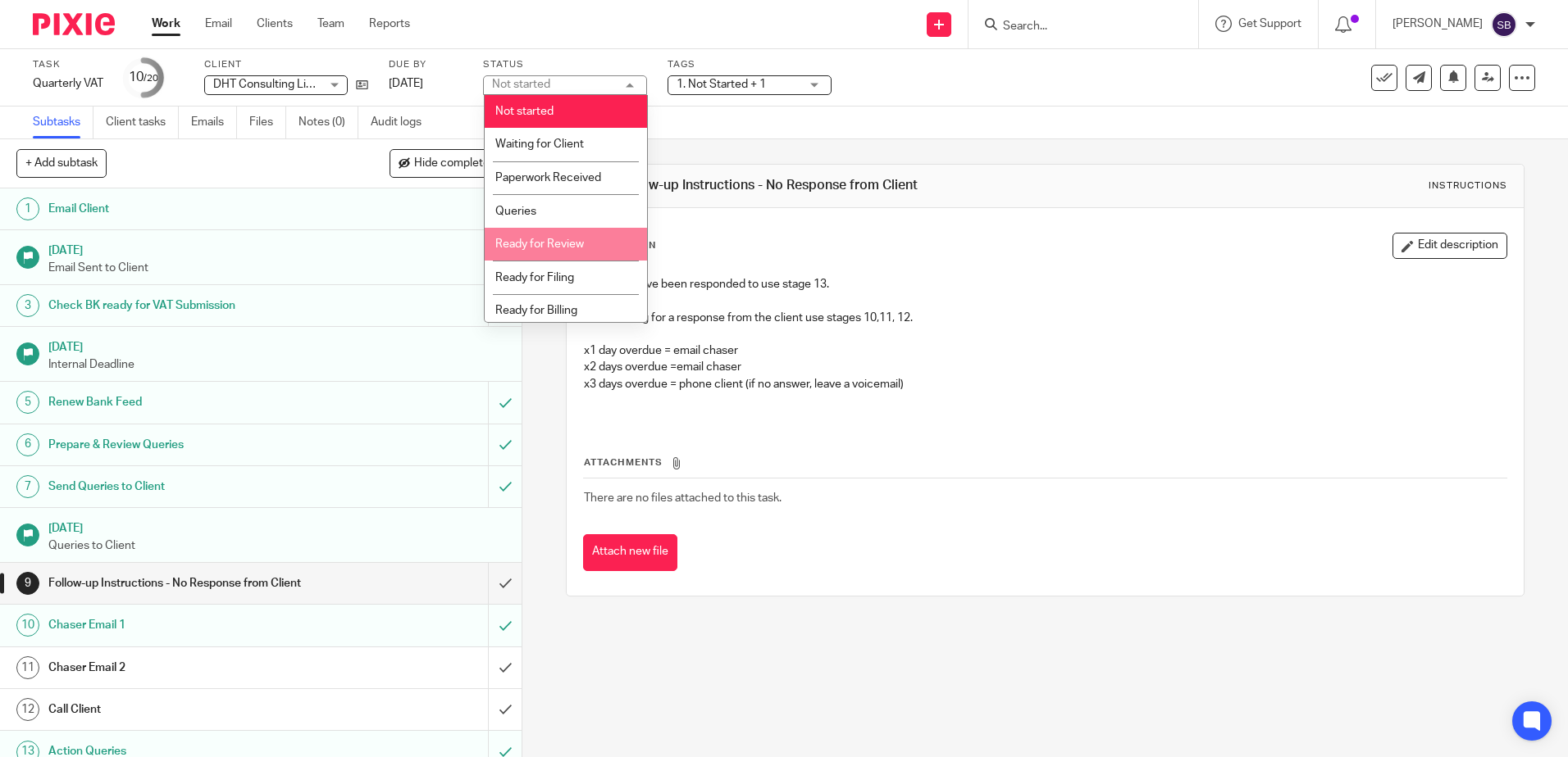
click at [563, 239] on span "Ready for Review" at bounding box center [540, 244] width 89 height 12
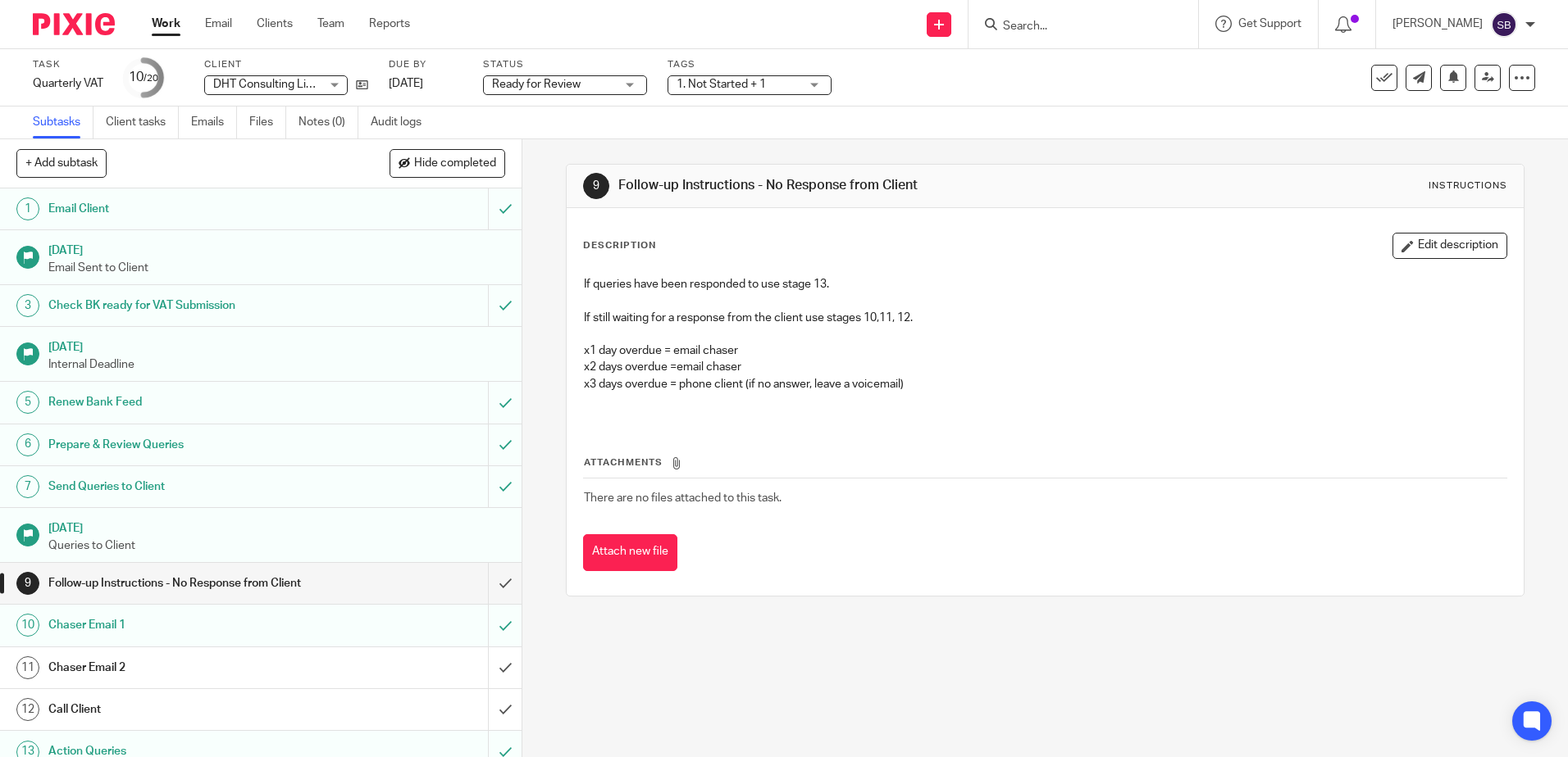
click at [735, 80] on span "1. Not Started + 1" at bounding box center [721, 84] width 90 height 12
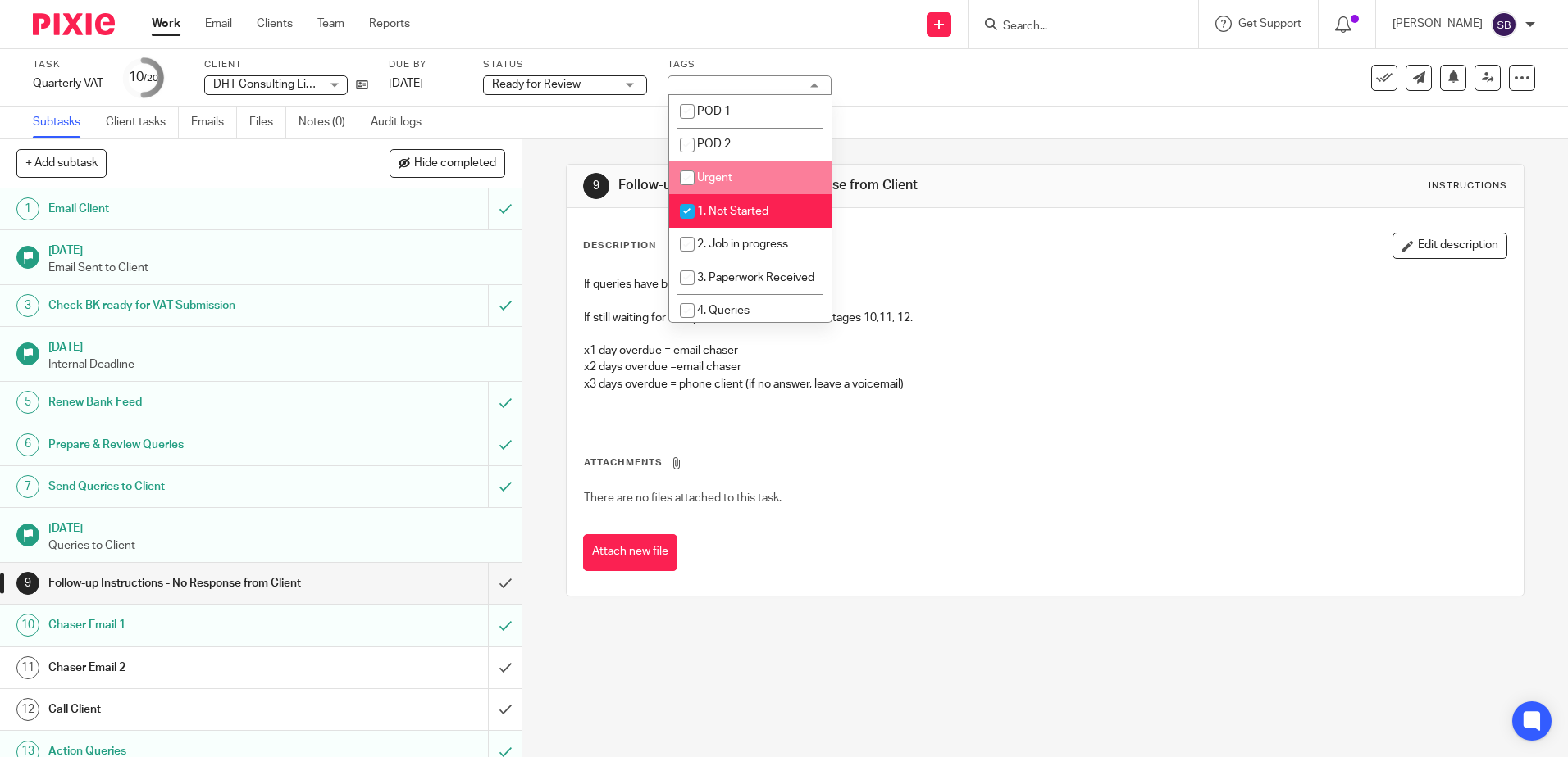
click at [742, 183] on li "Urgent" at bounding box center [751, 178] width 162 height 34
checkbox input "true"
click at [735, 208] on span "1. Not Started" at bounding box center [733, 211] width 71 height 12
checkbox input "false"
click at [160, 30] on link "Work" at bounding box center [166, 23] width 29 height 16
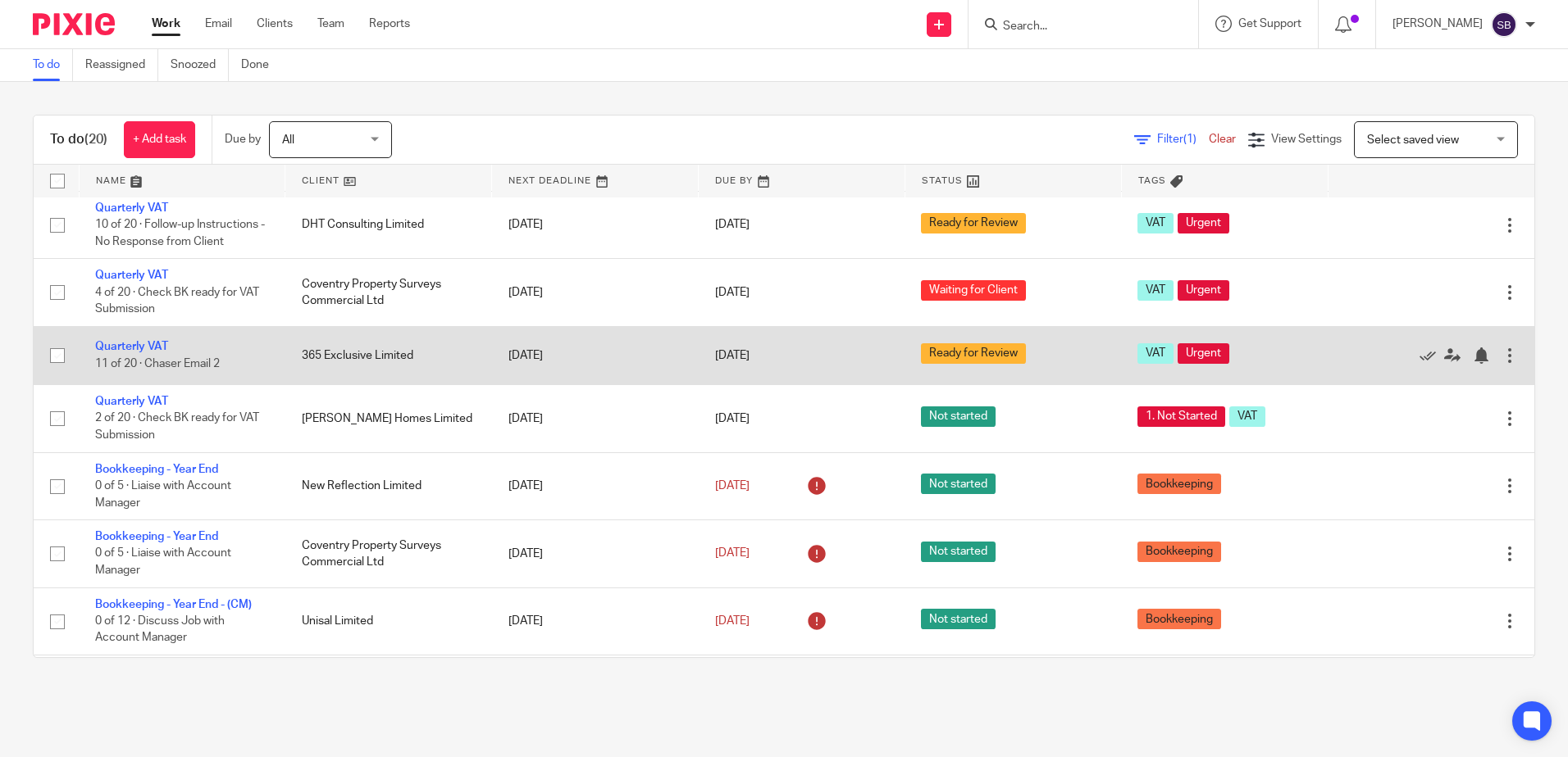
scroll to position [656, 0]
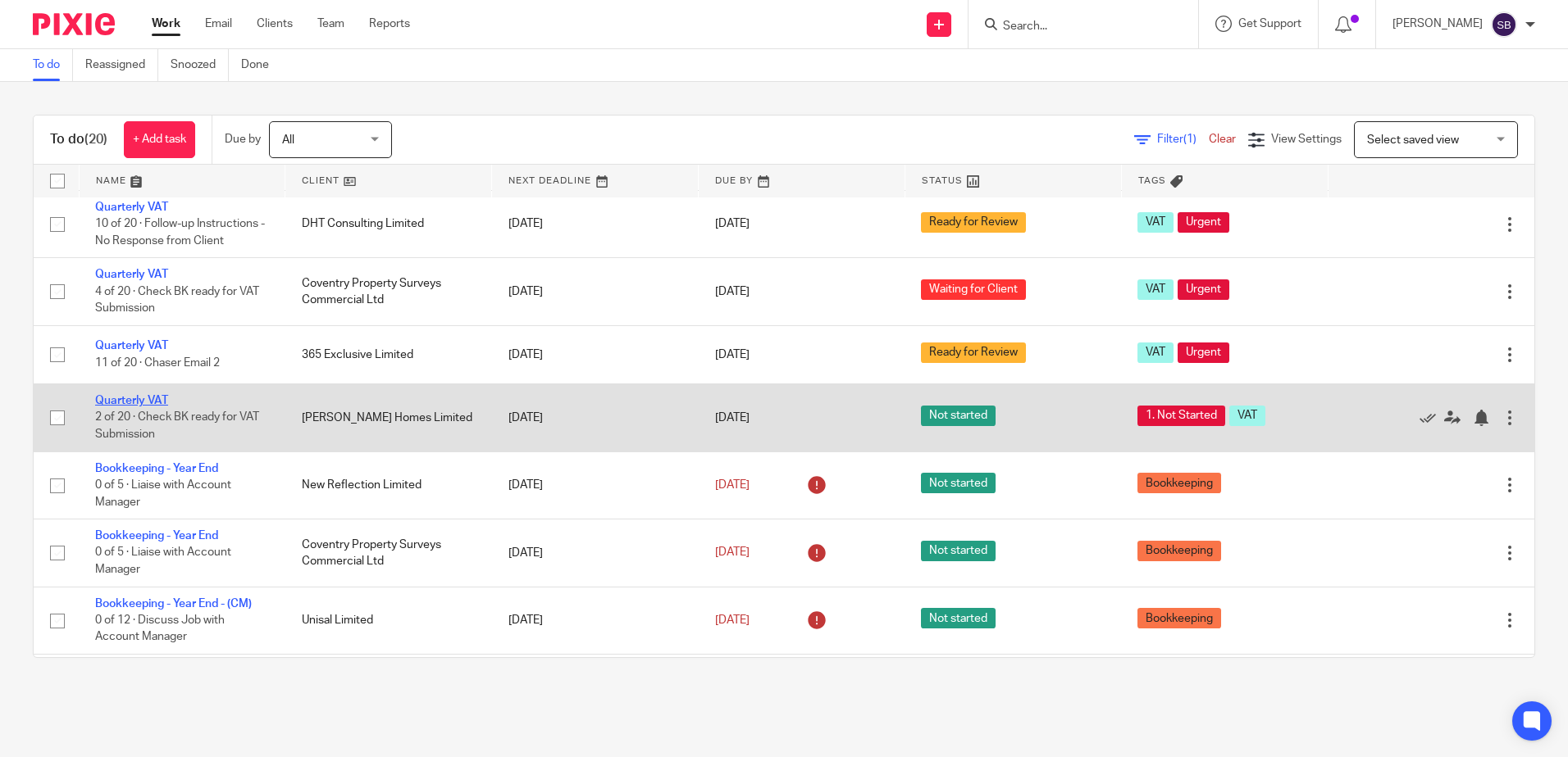
click at [149, 405] on link "Quarterly VAT" at bounding box center [131, 401] width 73 height 12
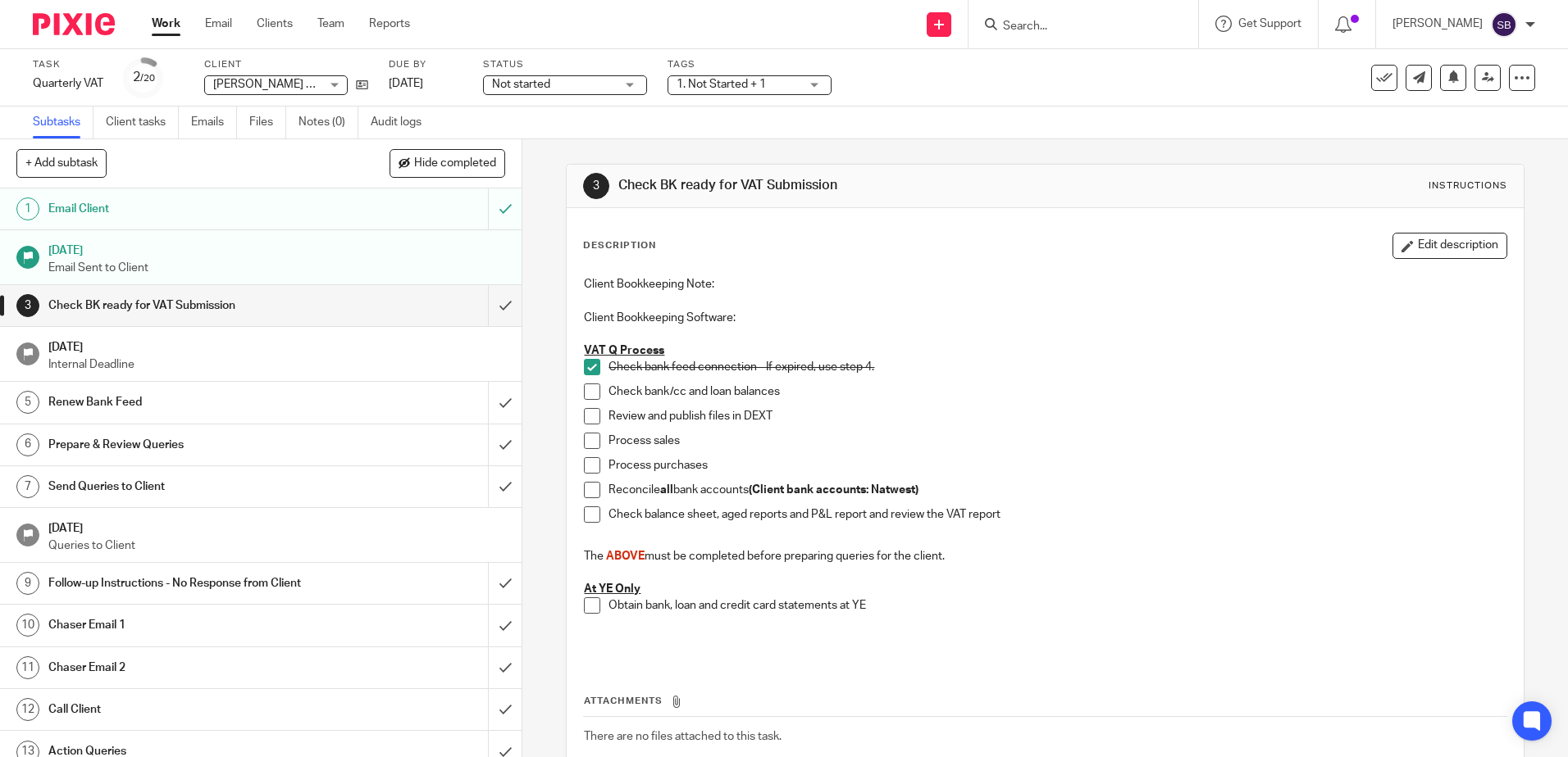
click at [564, 84] on span "Not started" at bounding box center [553, 85] width 123 height 17
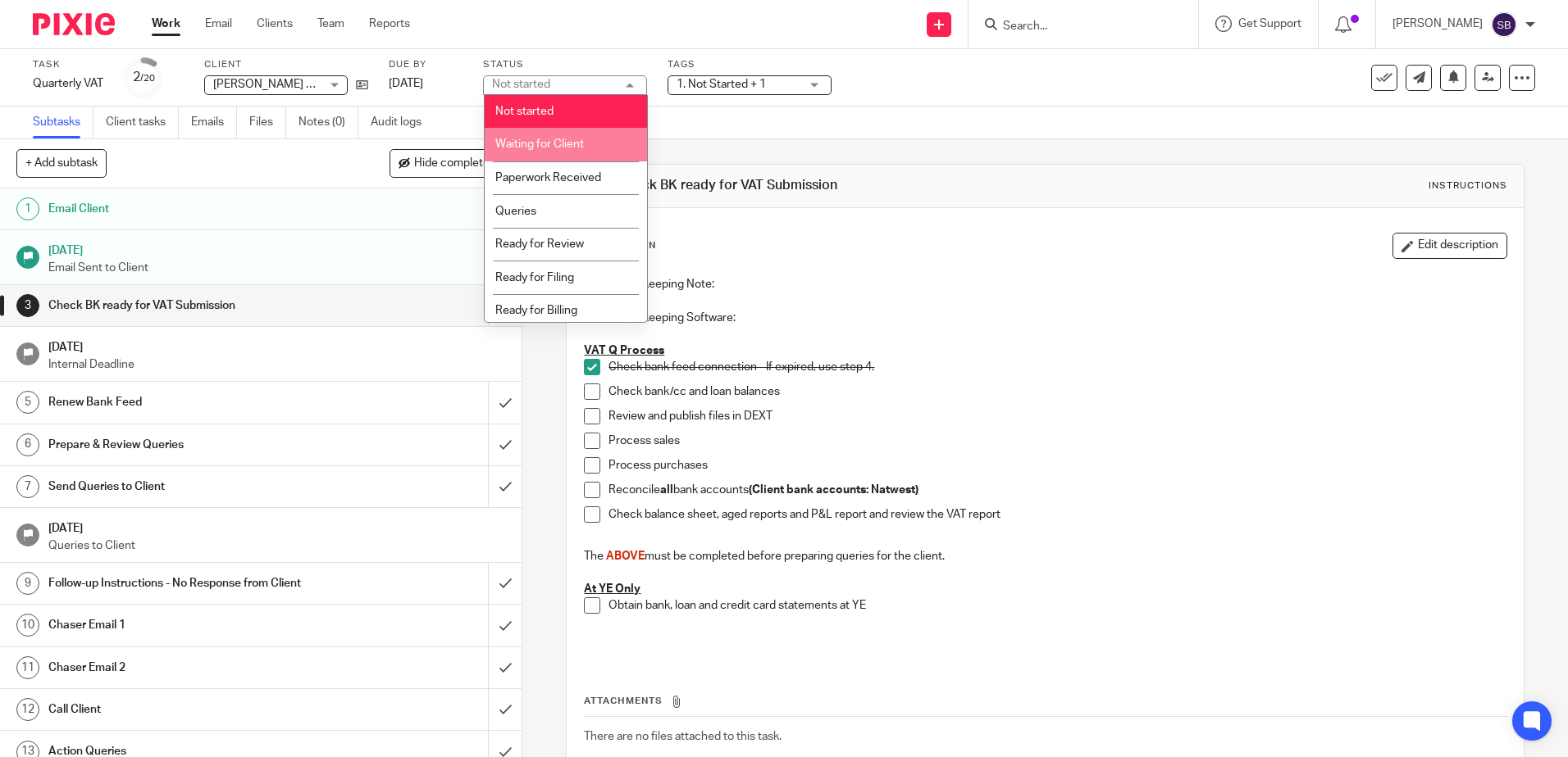
click at [564, 148] on span "Waiting for Client" at bounding box center [540, 144] width 89 height 12
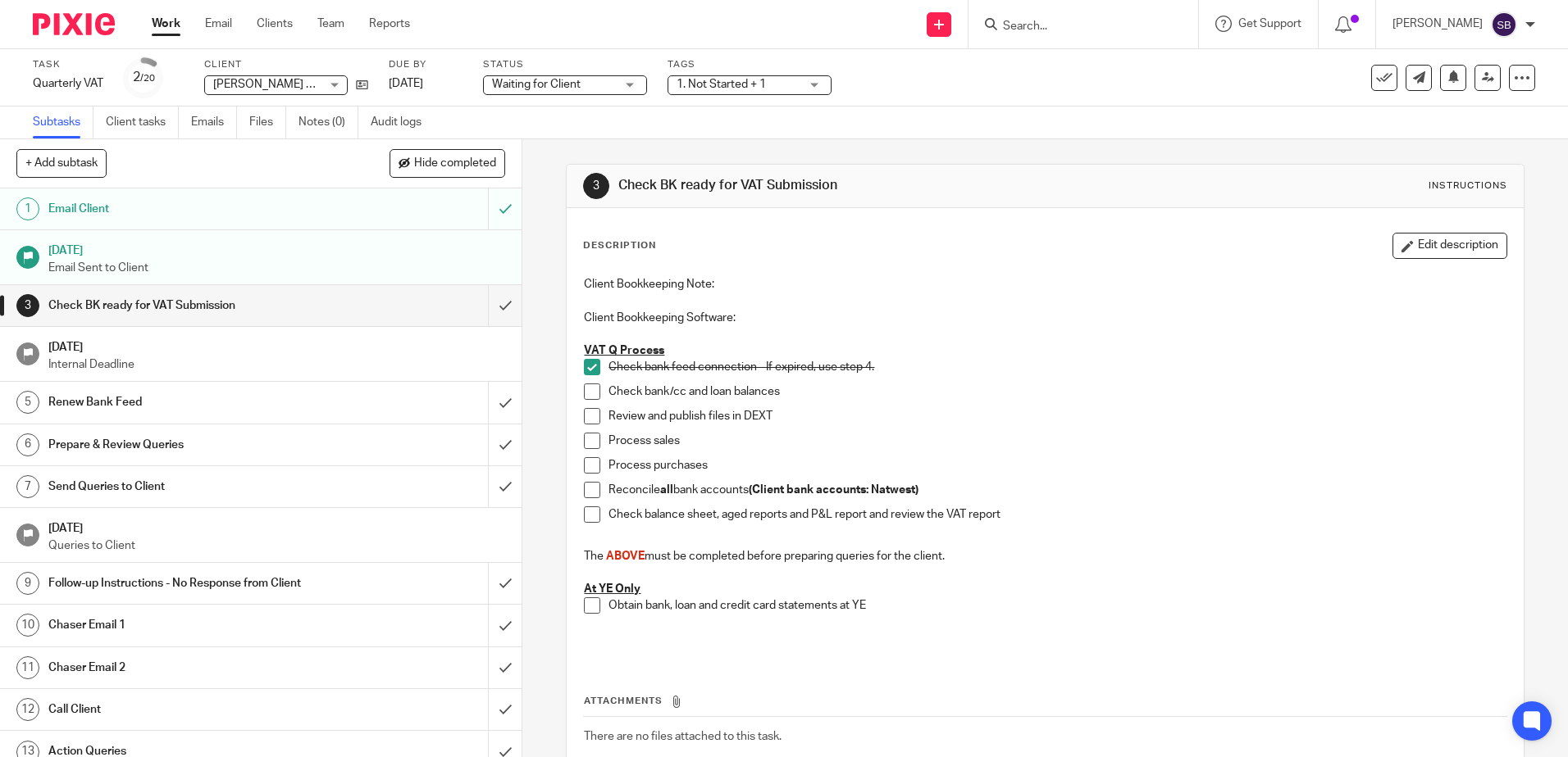
click at [730, 78] on span "1. Not Started + 1" at bounding box center [721, 84] width 90 height 12
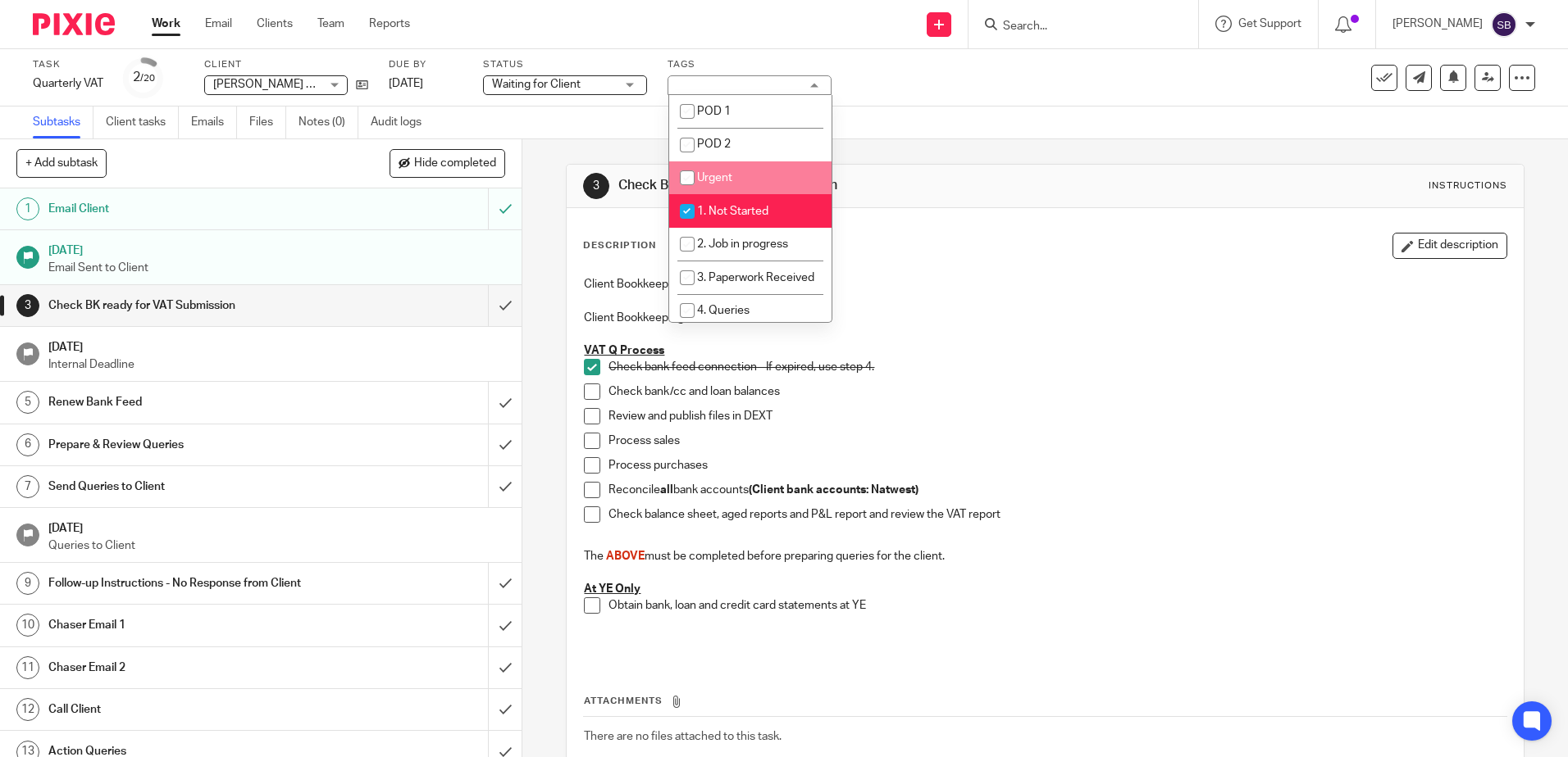
click at [735, 174] on li "Urgent" at bounding box center [751, 178] width 162 height 34
checkbox input "true"
click at [738, 217] on li "1. Not Started" at bounding box center [751, 210] width 162 height 34
checkbox input "false"
click at [574, 111] on div "Subtasks Client tasks Emails Files Notes (0) Audit logs" at bounding box center [784, 123] width 1568 height 33
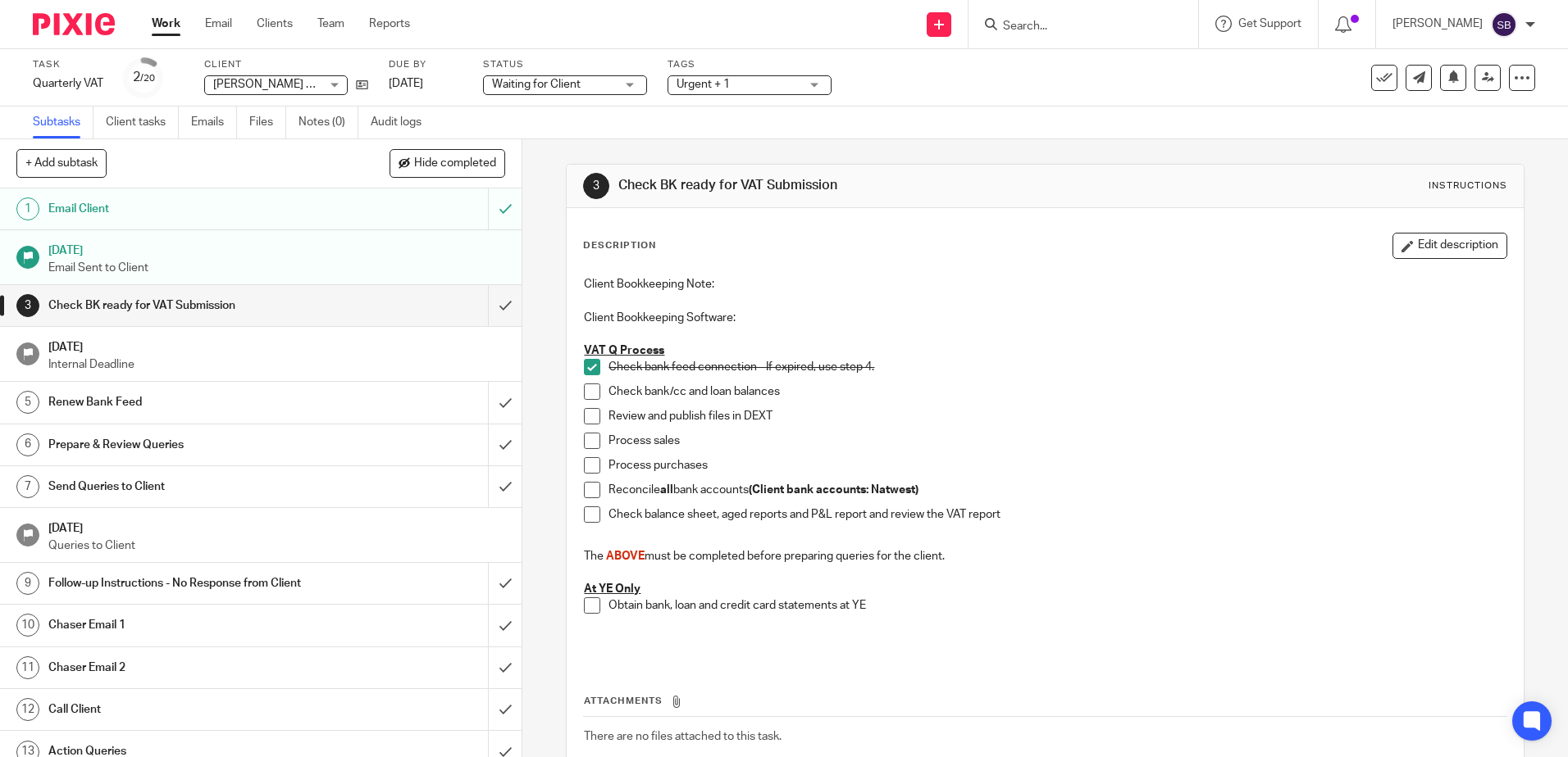
click at [170, 23] on link "Work" at bounding box center [166, 23] width 29 height 16
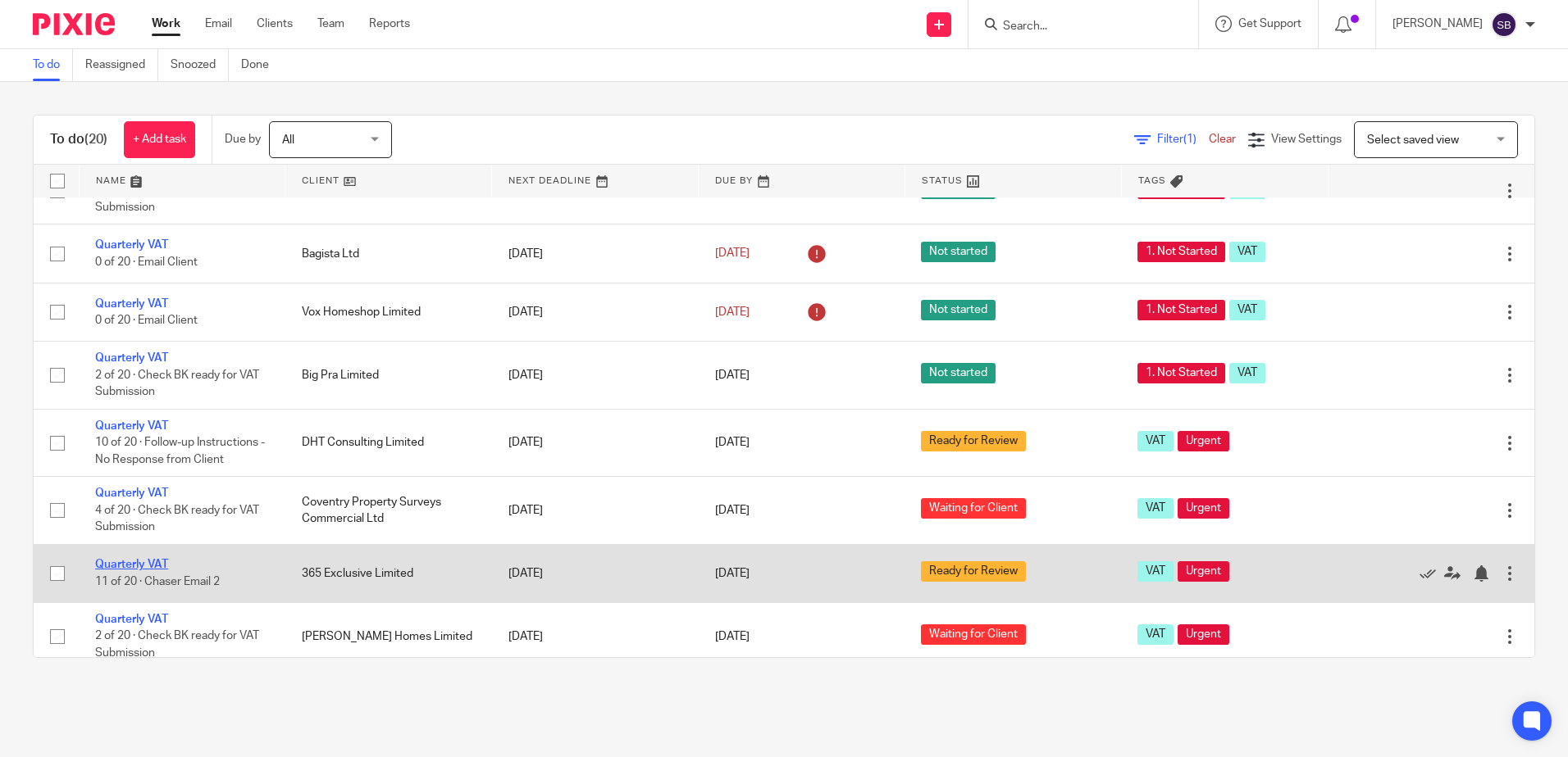
scroll to position [409, 0]
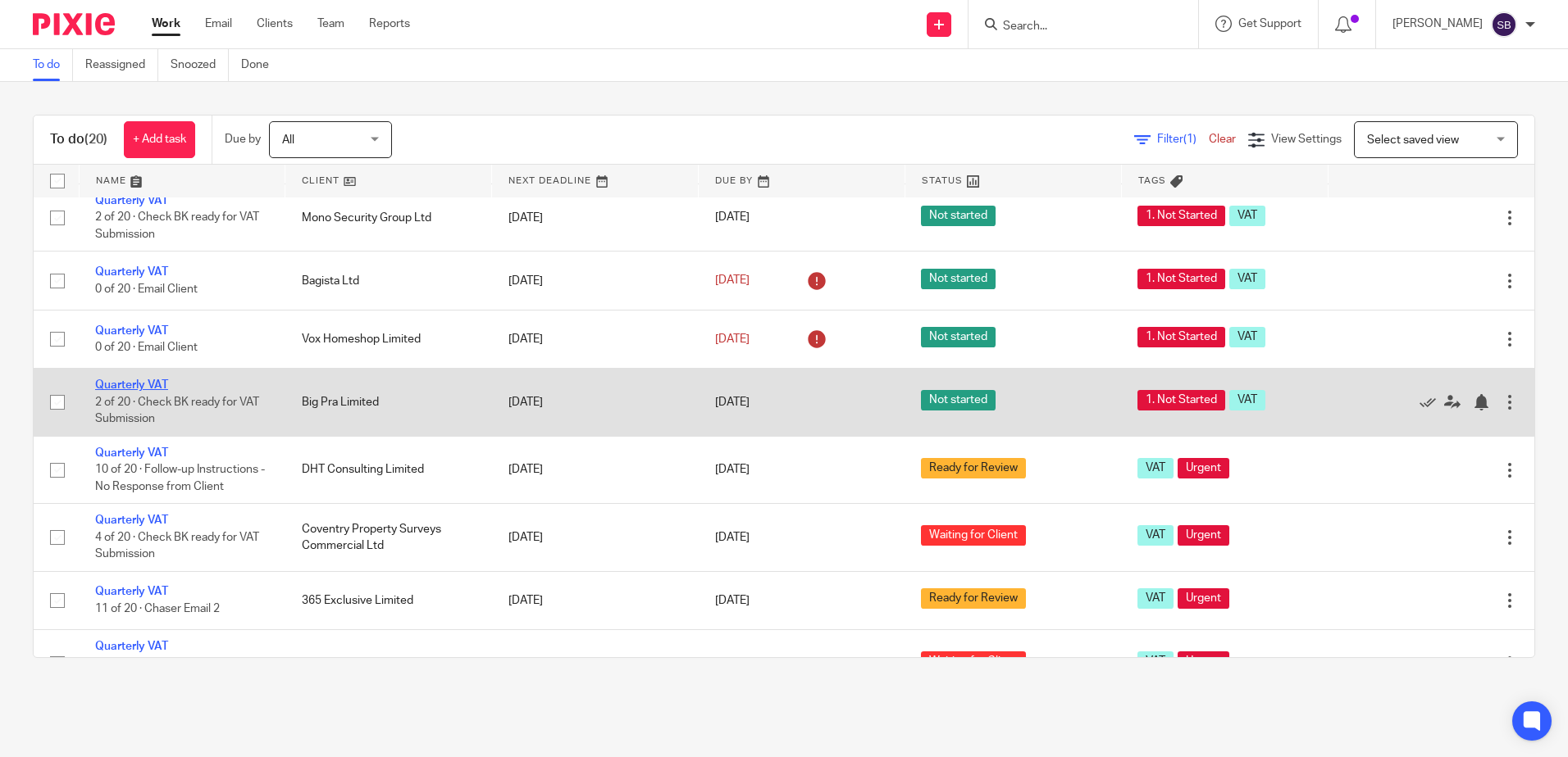
click at [144, 387] on link "Quarterly VAT" at bounding box center [131, 385] width 73 height 12
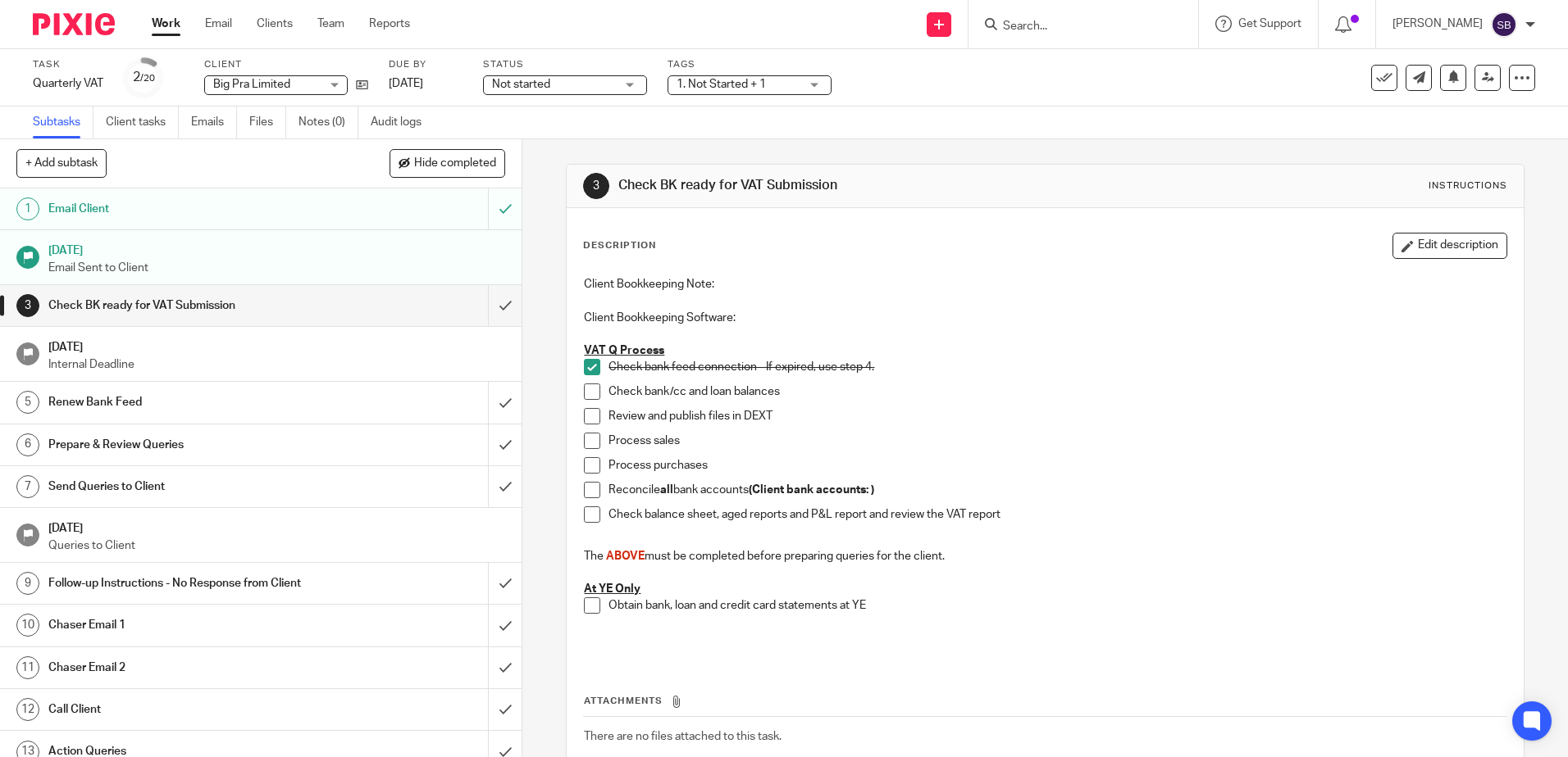
click at [584, 80] on span "Not started" at bounding box center [553, 85] width 123 height 17
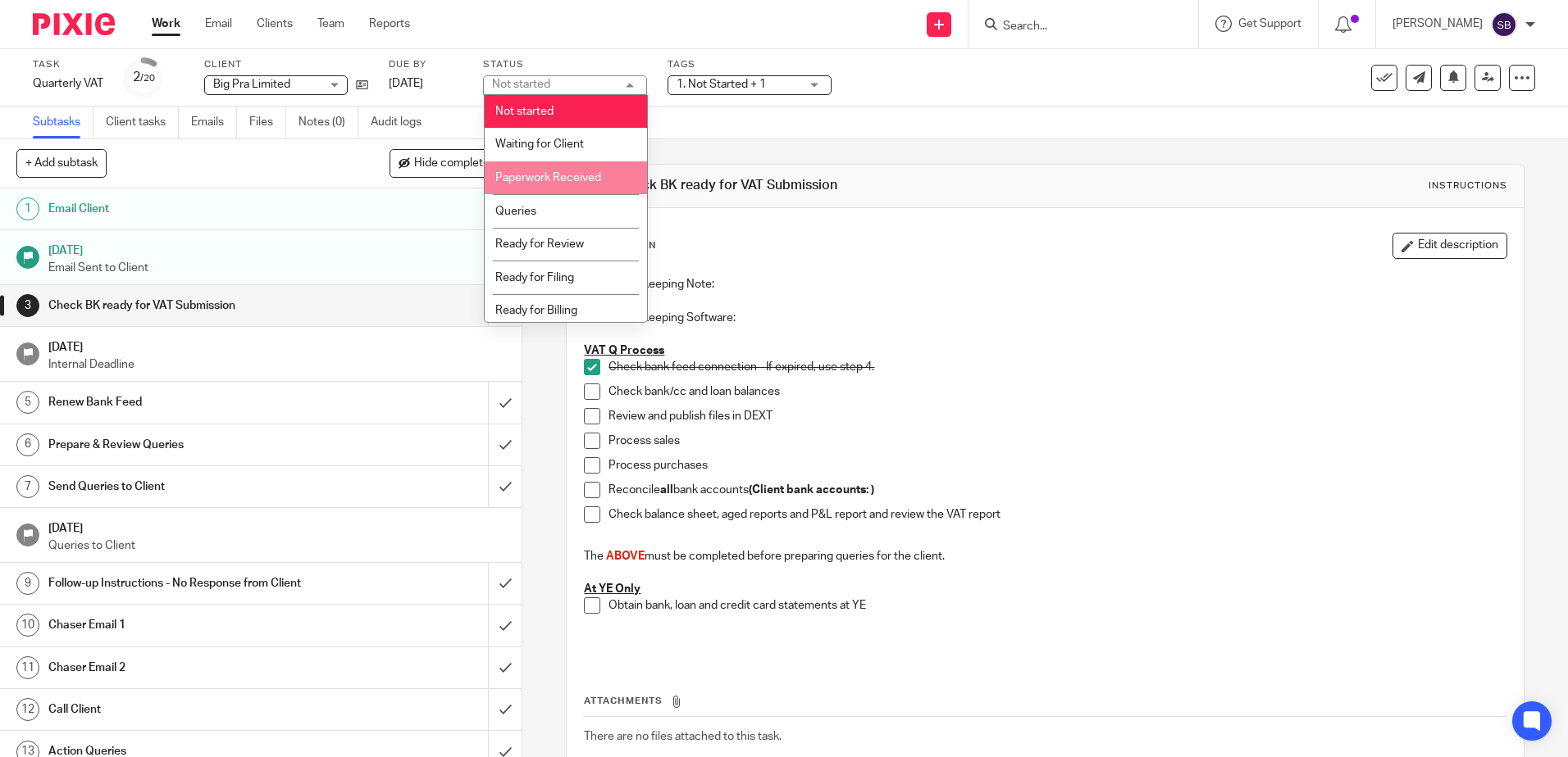
click at [579, 179] on span "Paperwork Received" at bounding box center [549, 178] width 106 height 12
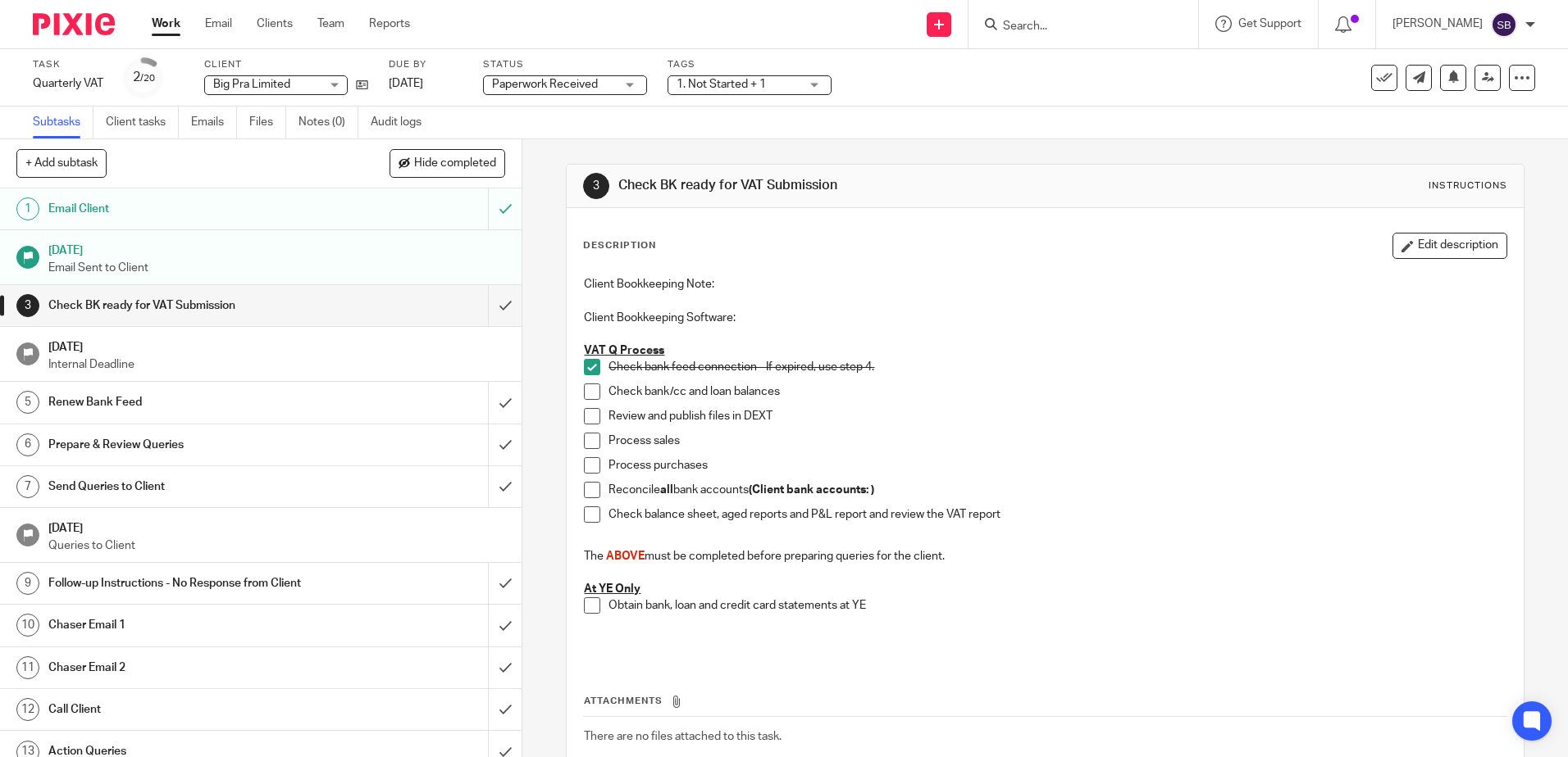
click at [730, 81] on span "1. Not Started + 1" at bounding box center [721, 84] width 90 height 12
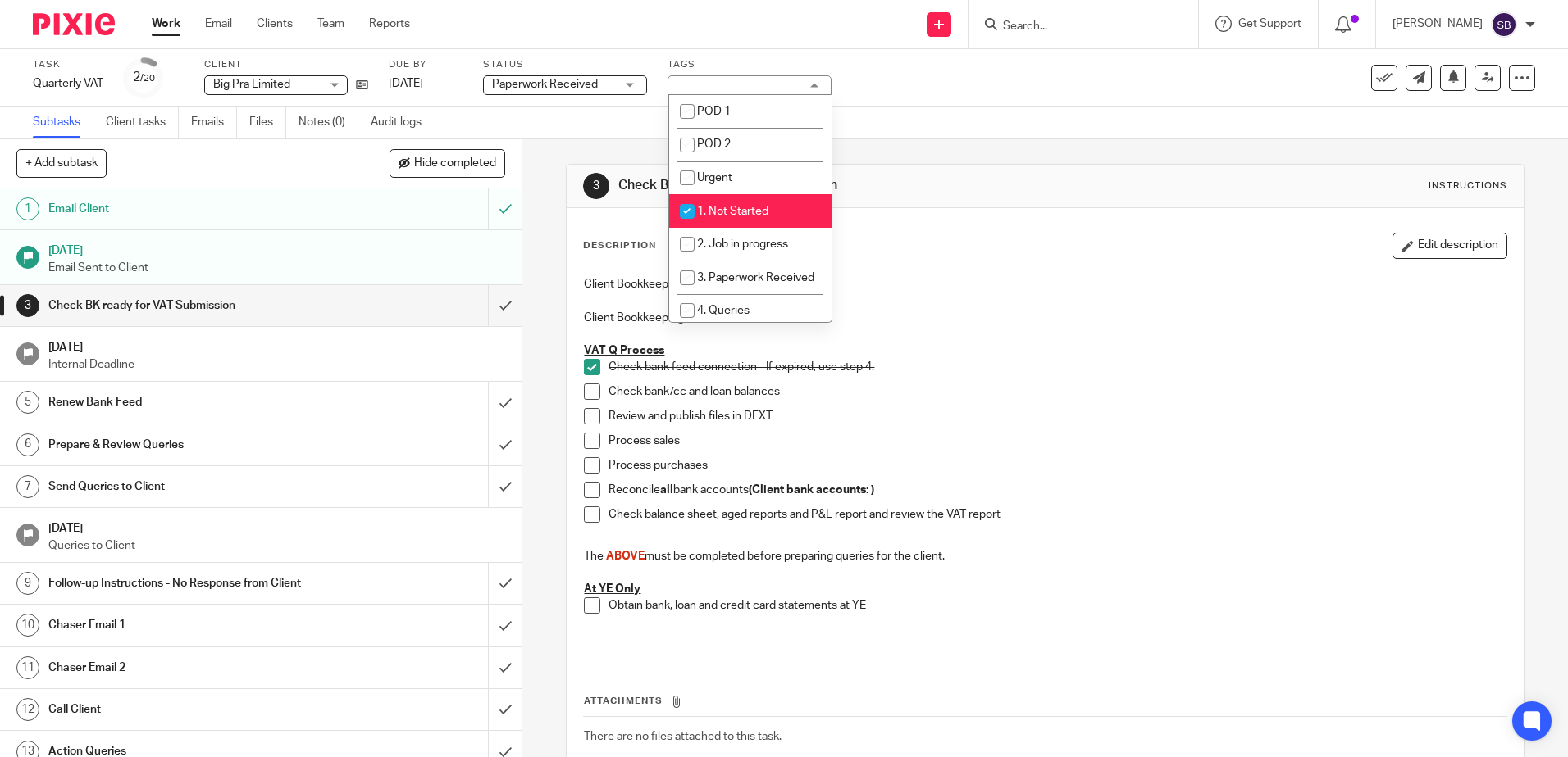
click at [722, 207] on span "1. Not Started" at bounding box center [733, 211] width 71 height 12
checkbox input "false"
click at [731, 168] on li "Urgent" at bounding box center [751, 178] width 162 height 34
checkbox input "true"
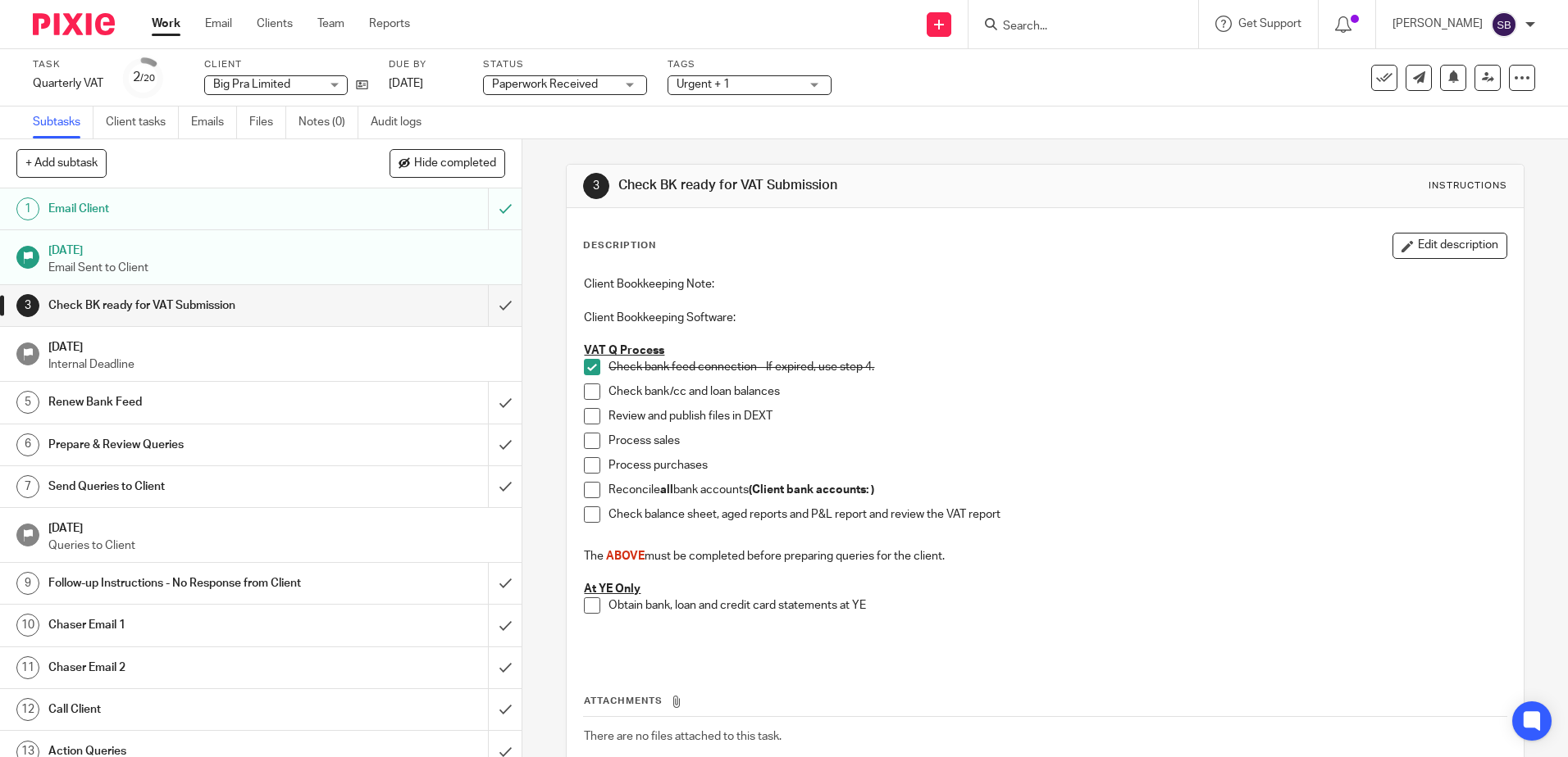
click at [865, 141] on div "3 Check BK ready for VAT Submission Instructions Description Edit description C…" at bounding box center [1044, 499] width 957 height 720
click at [162, 18] on link "Work" at bounding box center [166, 23] width 29 height 16
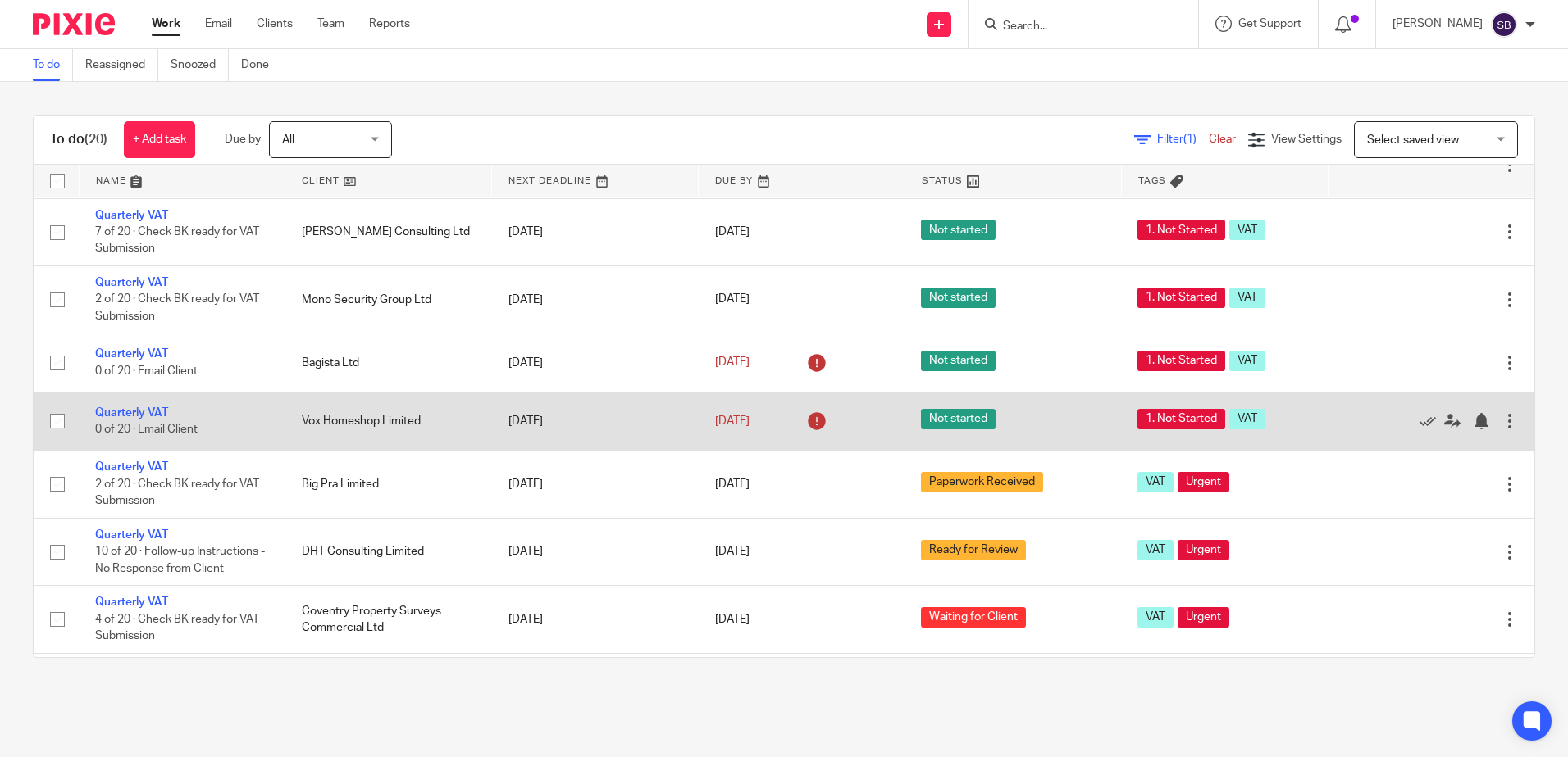
scroll to position [246, 0]
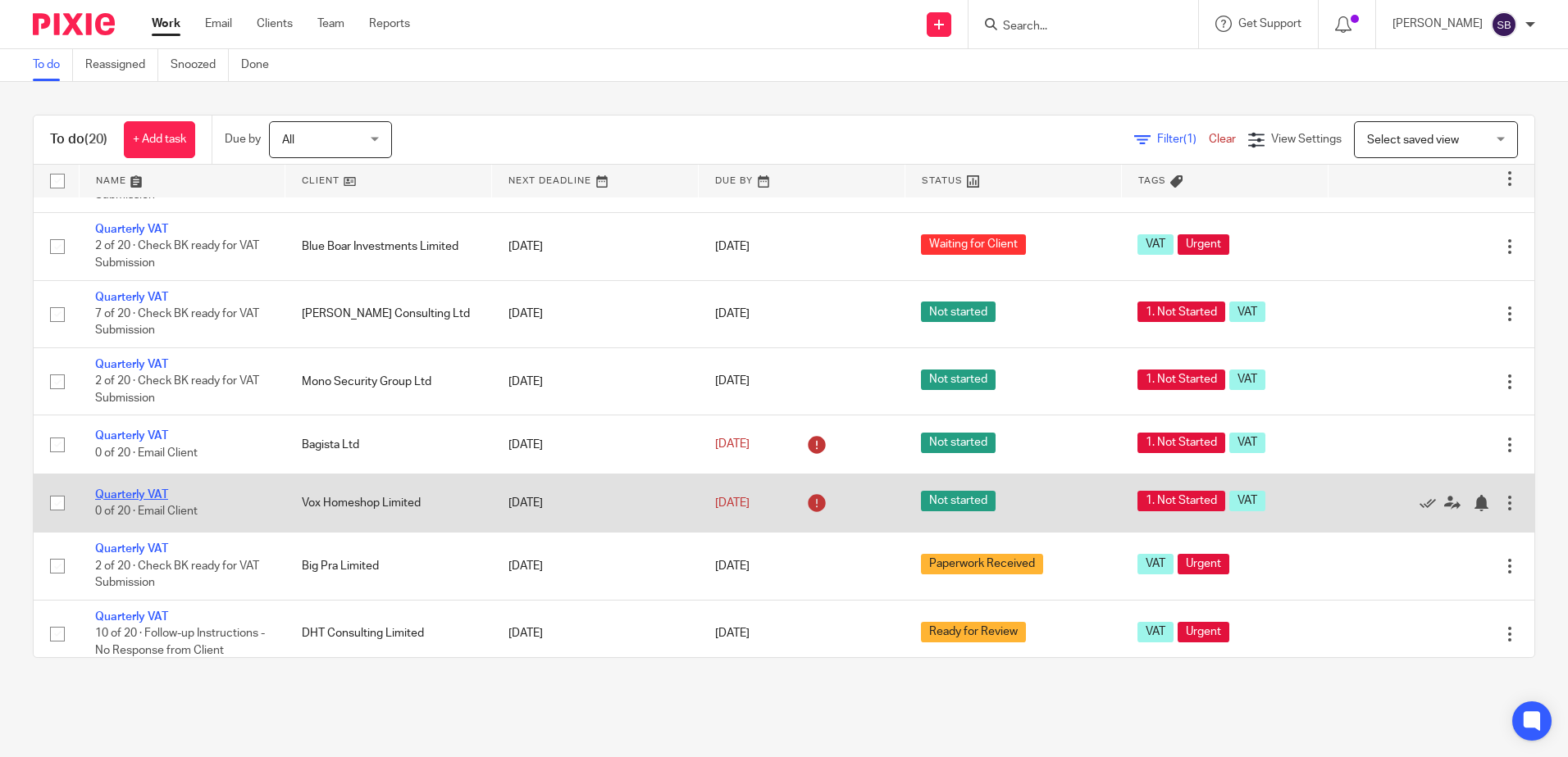
click at [144, 498] on link "Quarterly VAT" at bounding box center [131, 495] width 73 height 12
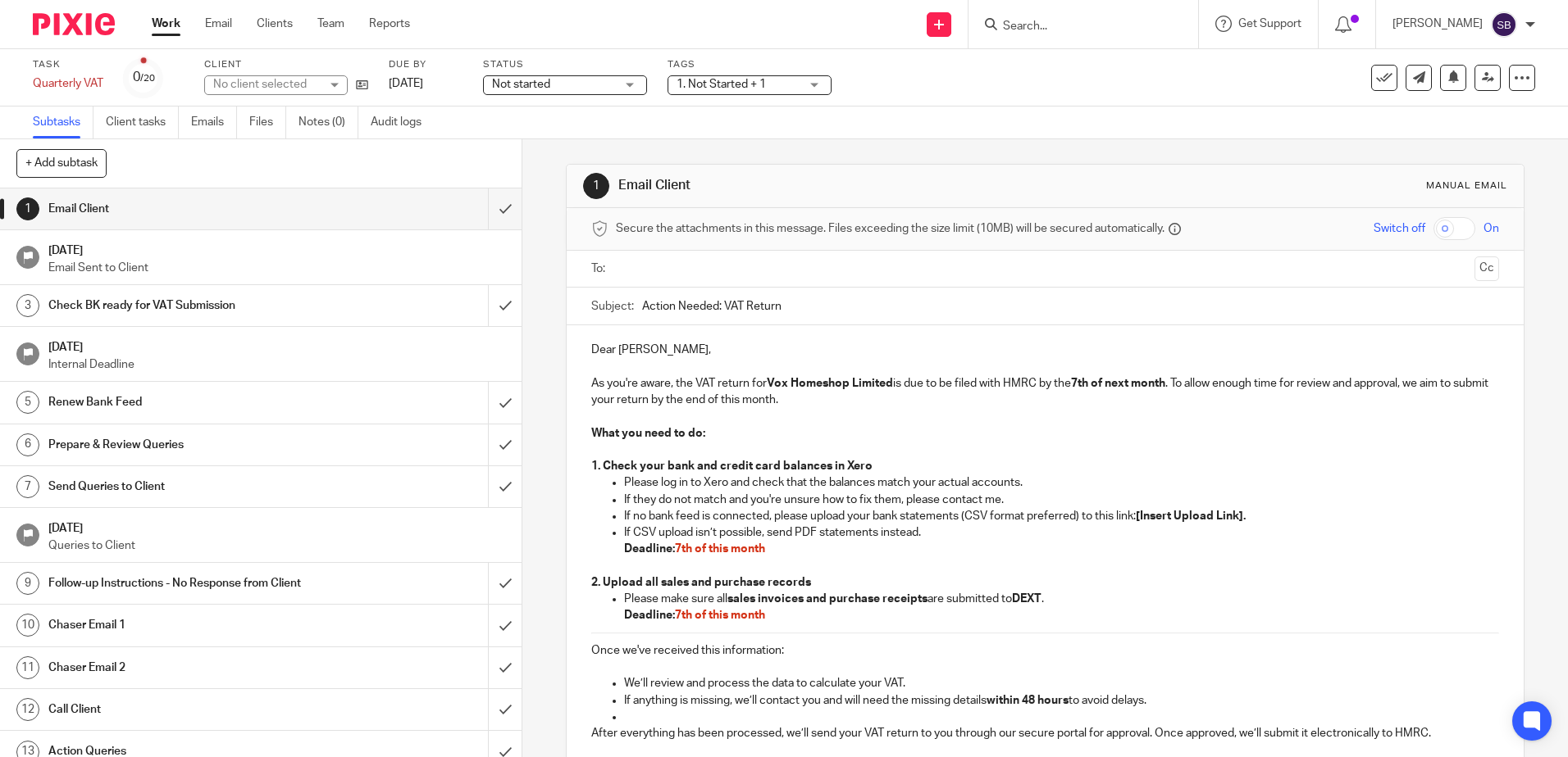
click at [568, 78] on span "Not started" at bounding box center [553, 85] width 123 height 17
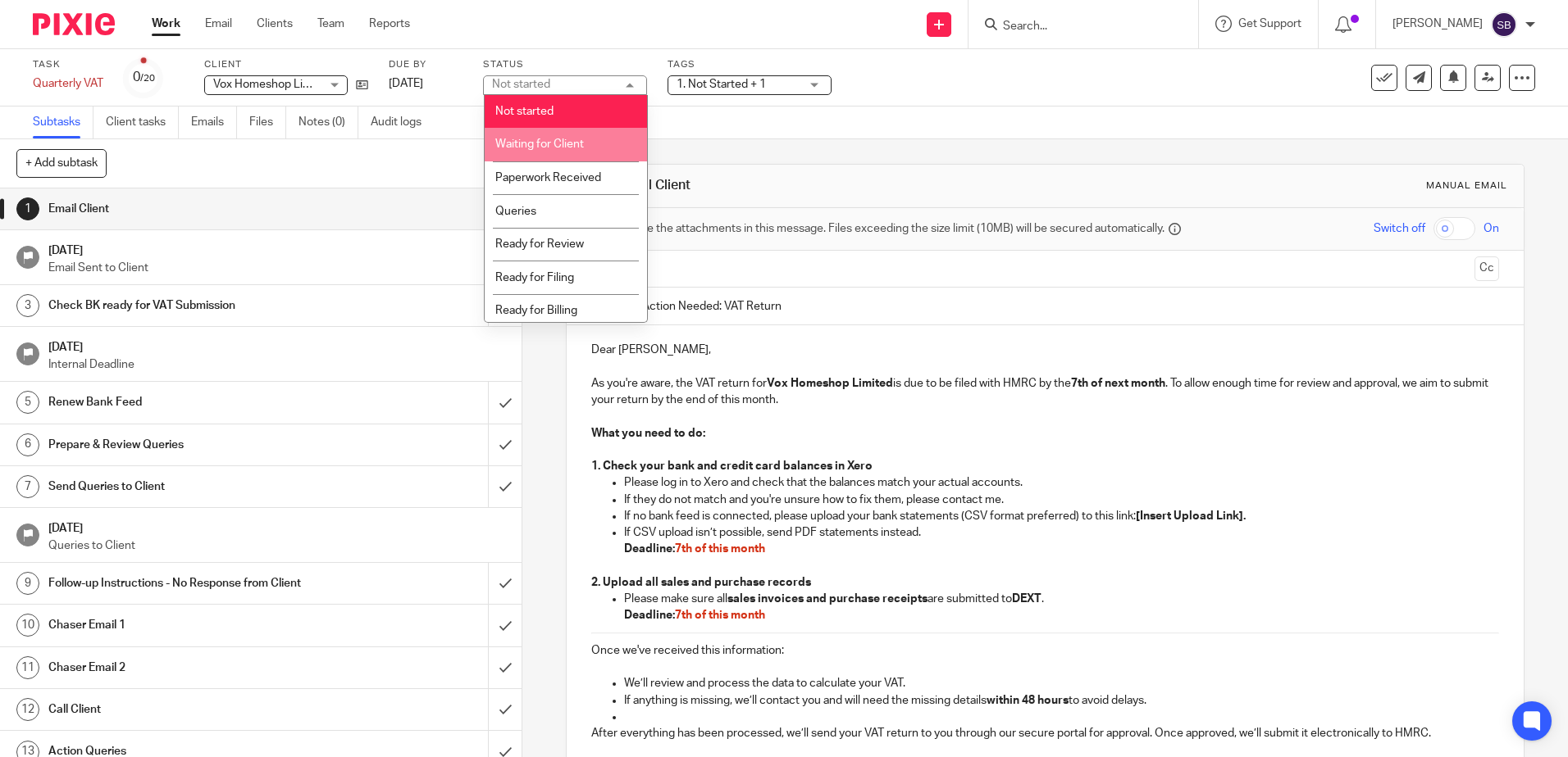
click at [567, 138] on span "Waiting for Client" at bounding box center [540, 144] width 89 height 12
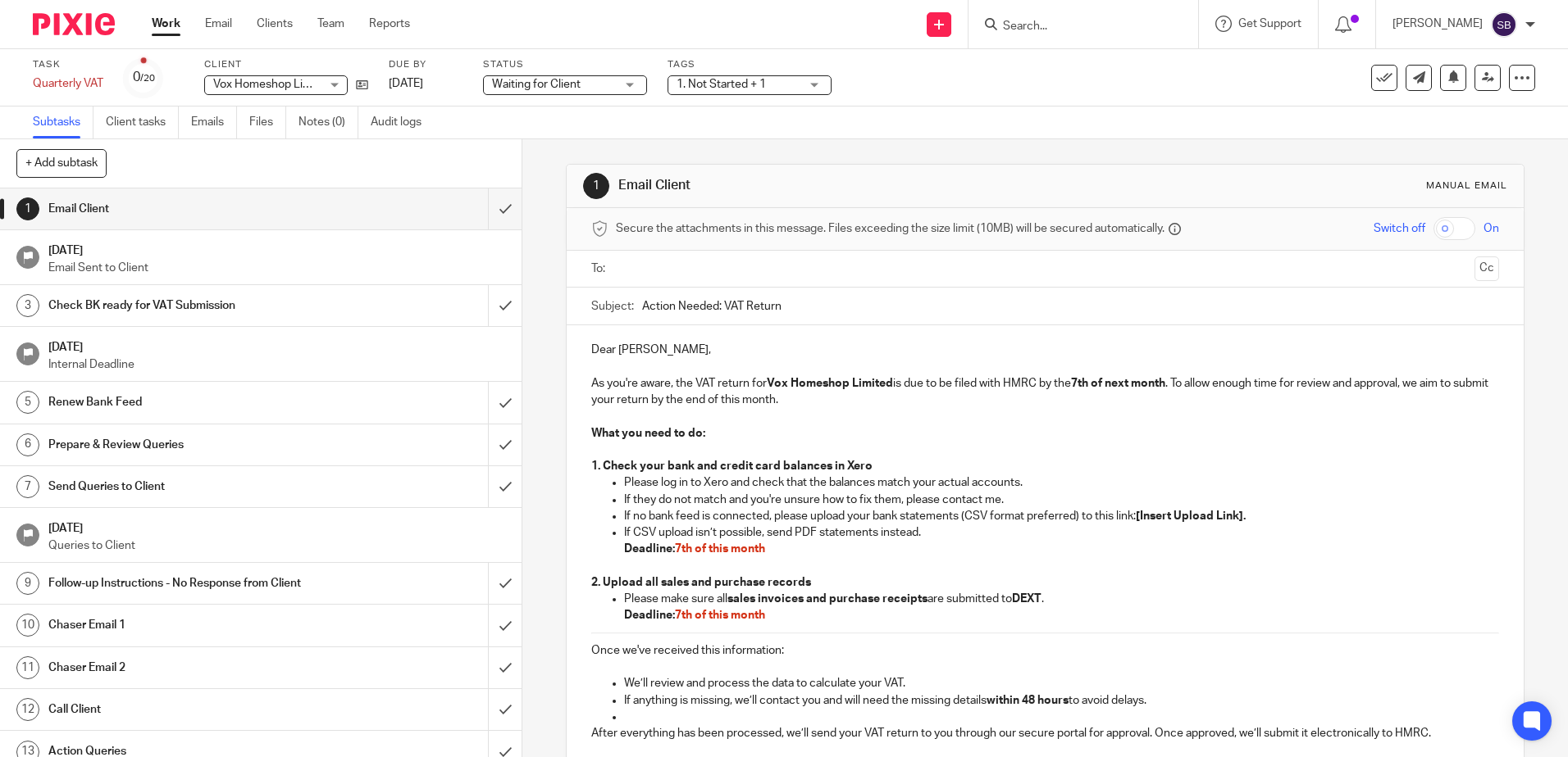
click at [762, 78] on span "1. Not Started + 1" at bounding box center [721, 84] width 90 height 12
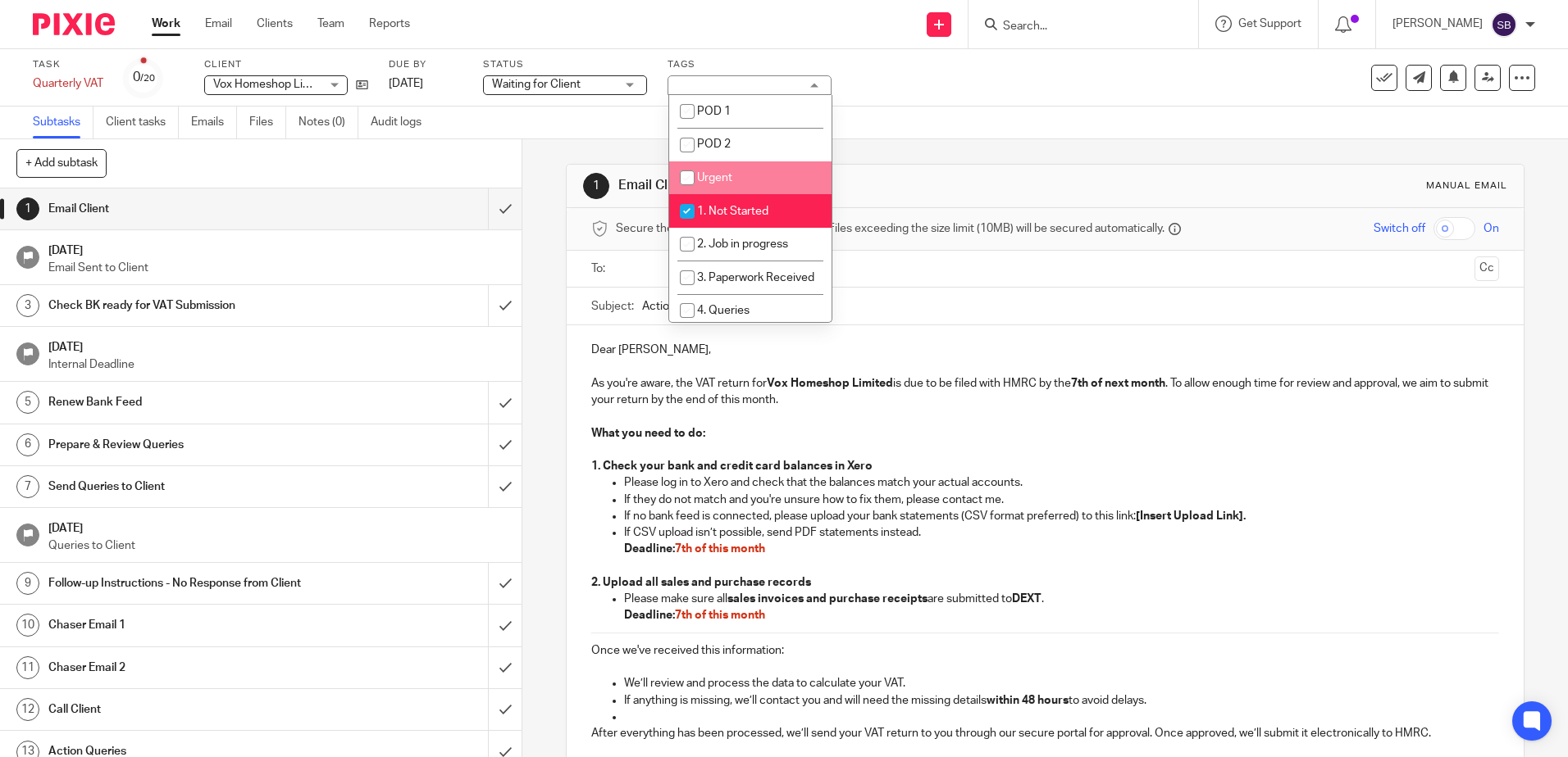
click at [747, 182] on li "Urgent" at bounding box center [751, 178] width 162 height 34
checkbox input "true"
click at [739, 205] on li "1. Not Started" at bounding box center [751, 210] width 162 height 34
checkbox input "false"
click at [171, 23] on link "Work" at bounding box center [166, 23] width 29 height 16
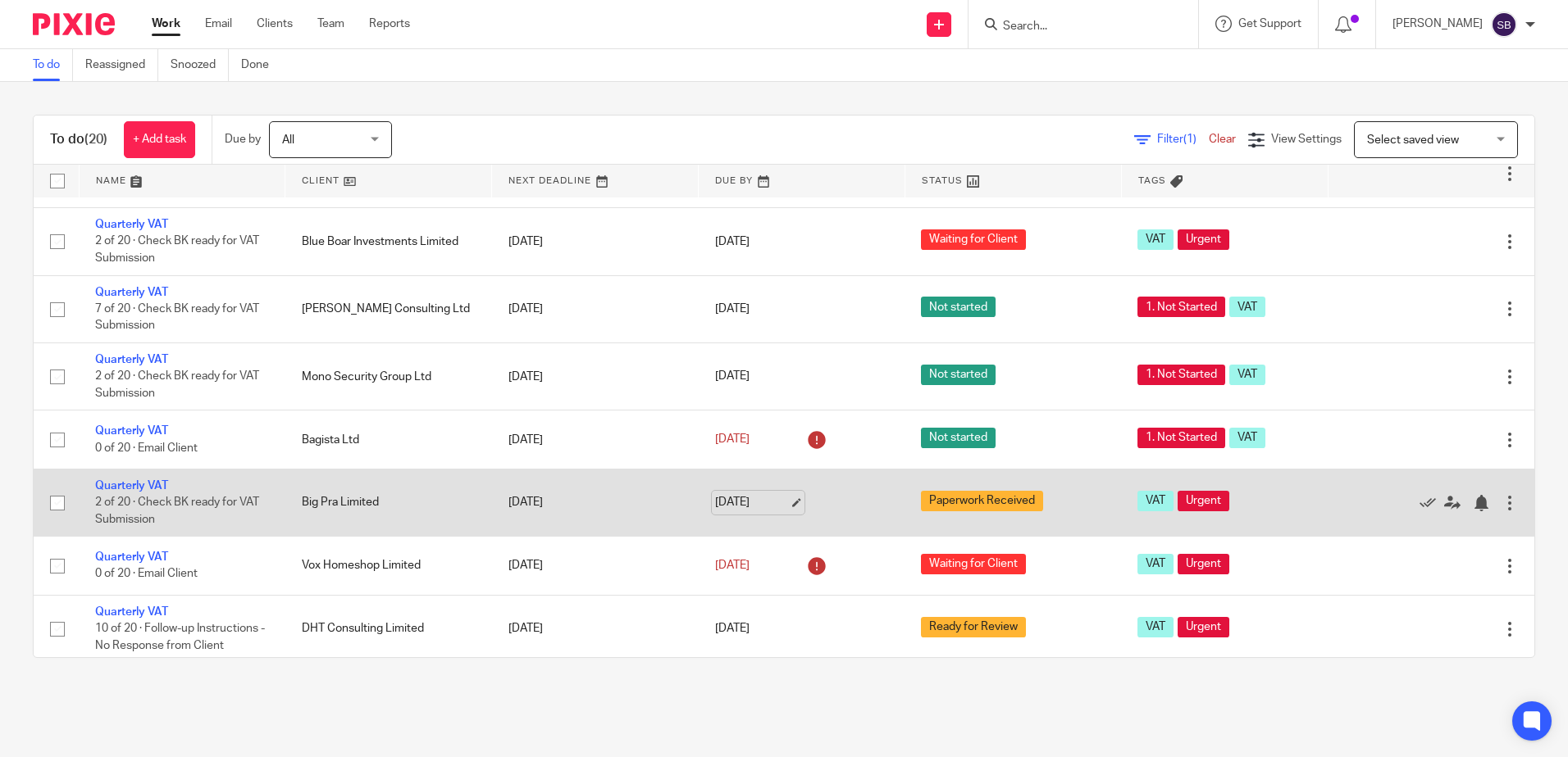
scroll to position [246, 0]
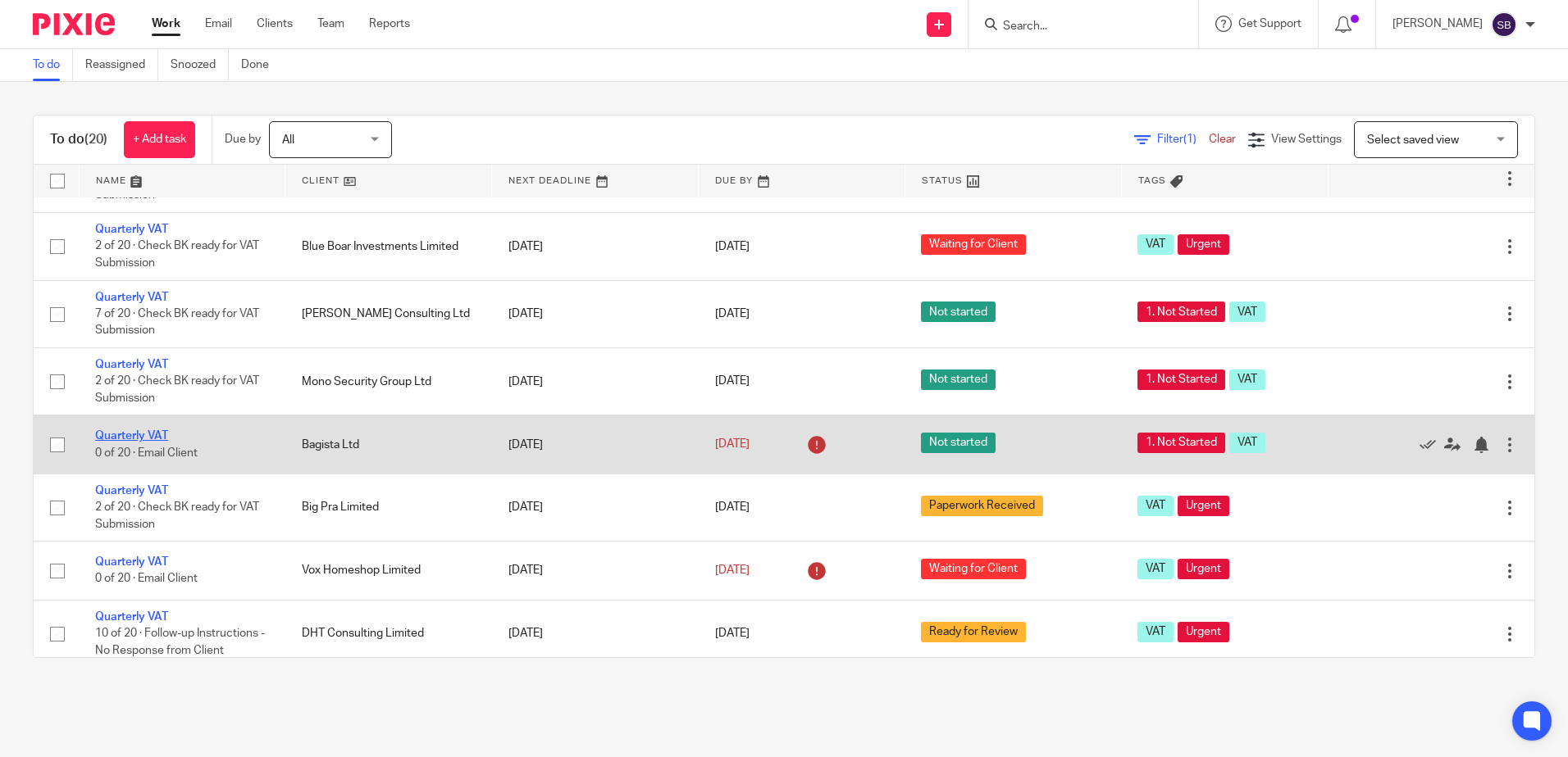
click at [132, 437] on link "Quarterly VAT" at bounding box center [131, 436] width 73 height 12
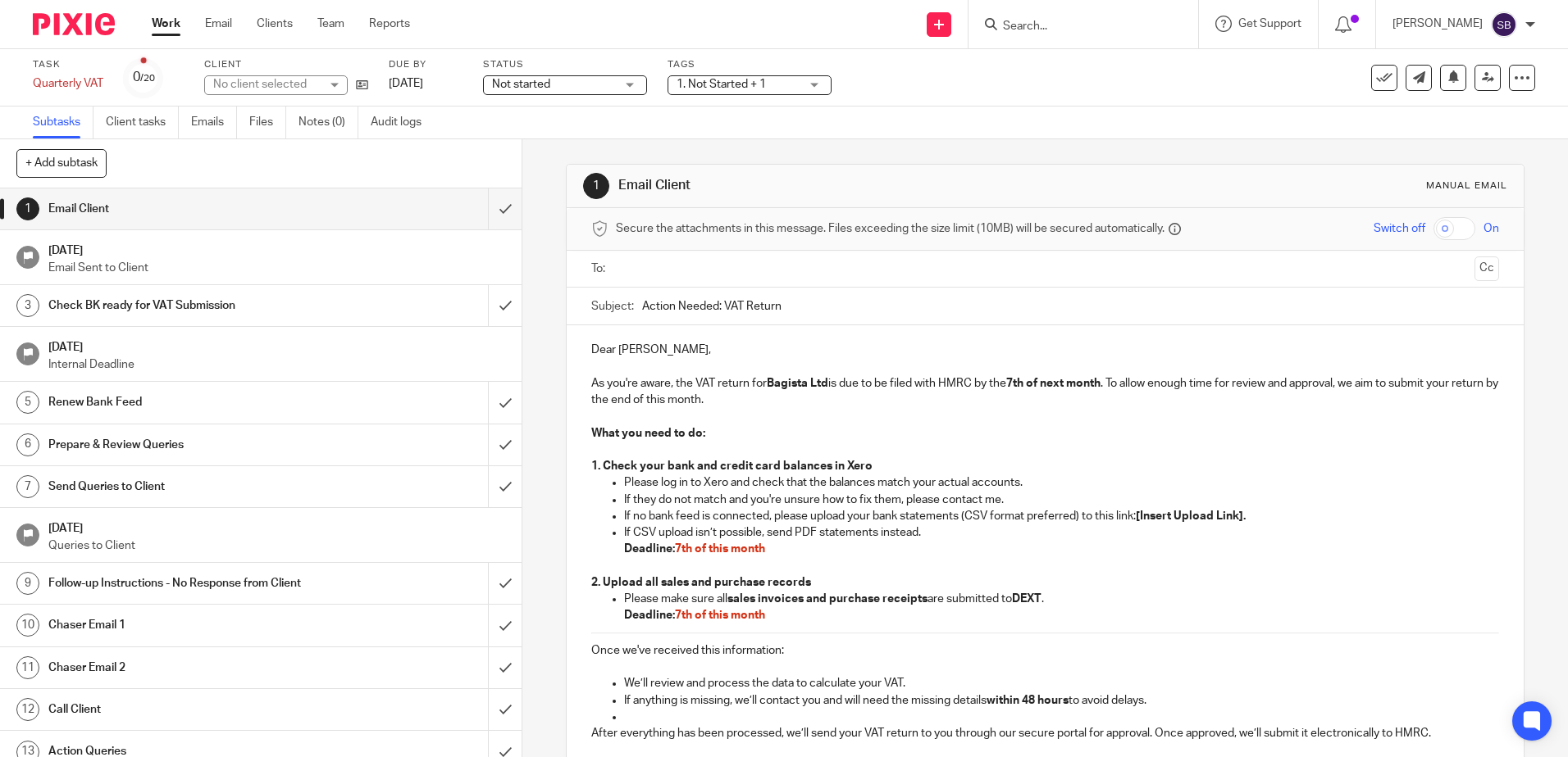
click at [612, 83] on span "Not started" at bounding box center [553, 85] width 123 height 17
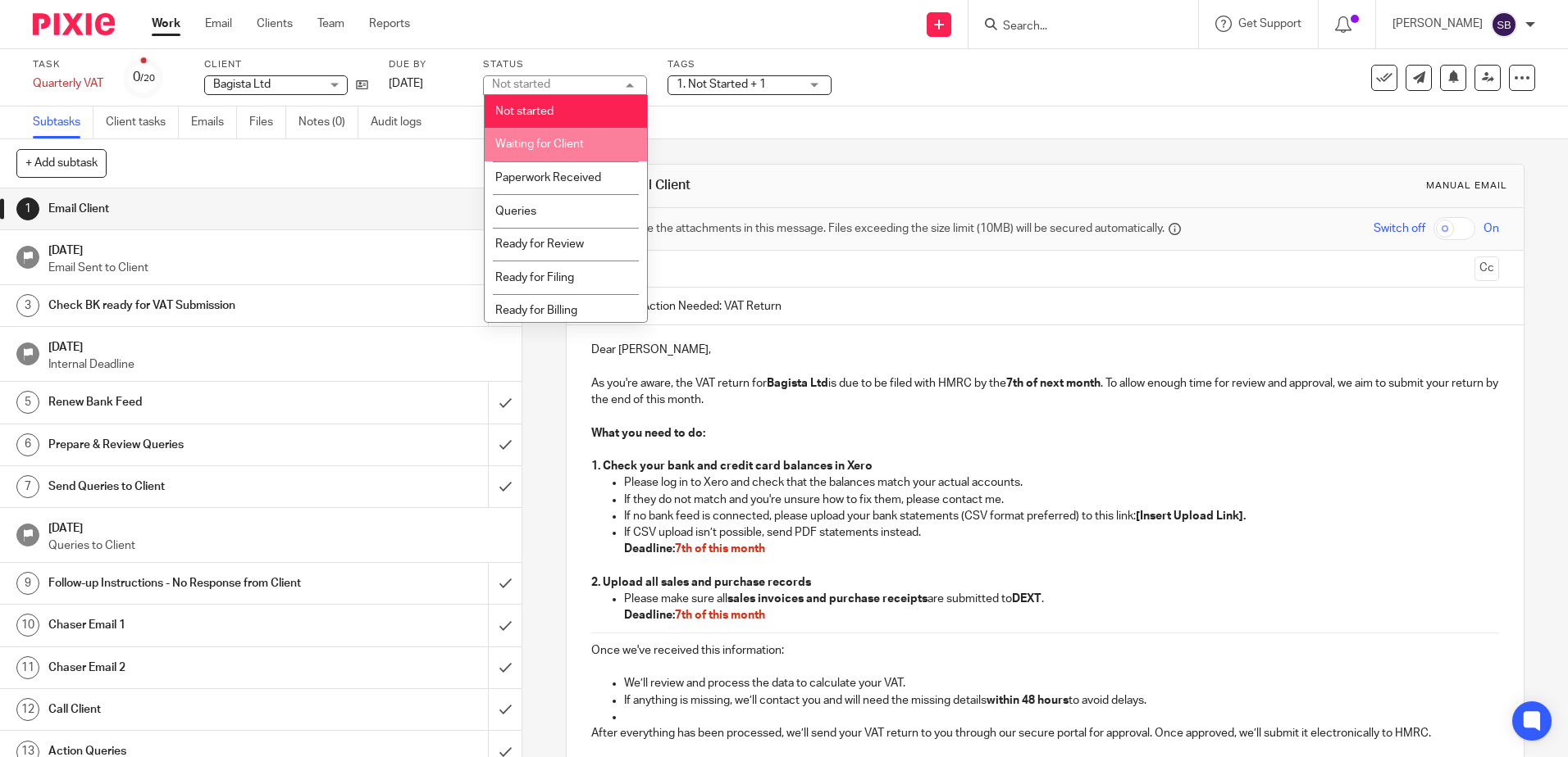
click at [588, 154] on li "Waiting for Client" at bounding box center [566, 144] width 162 height 34
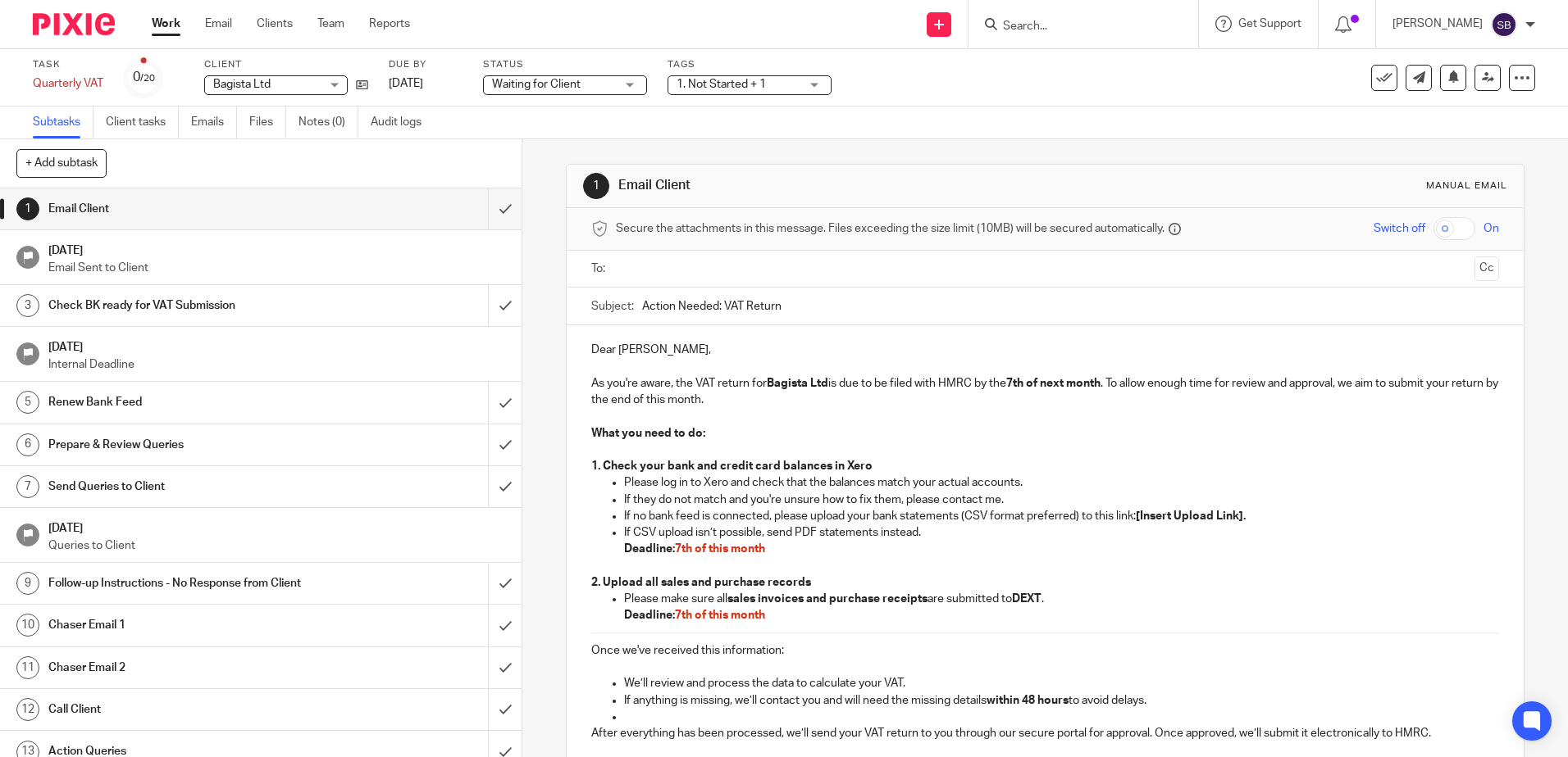
click at [718, 78] on span "1. Not Started + 1" at bounding box center [721, 84] width 90 height 12
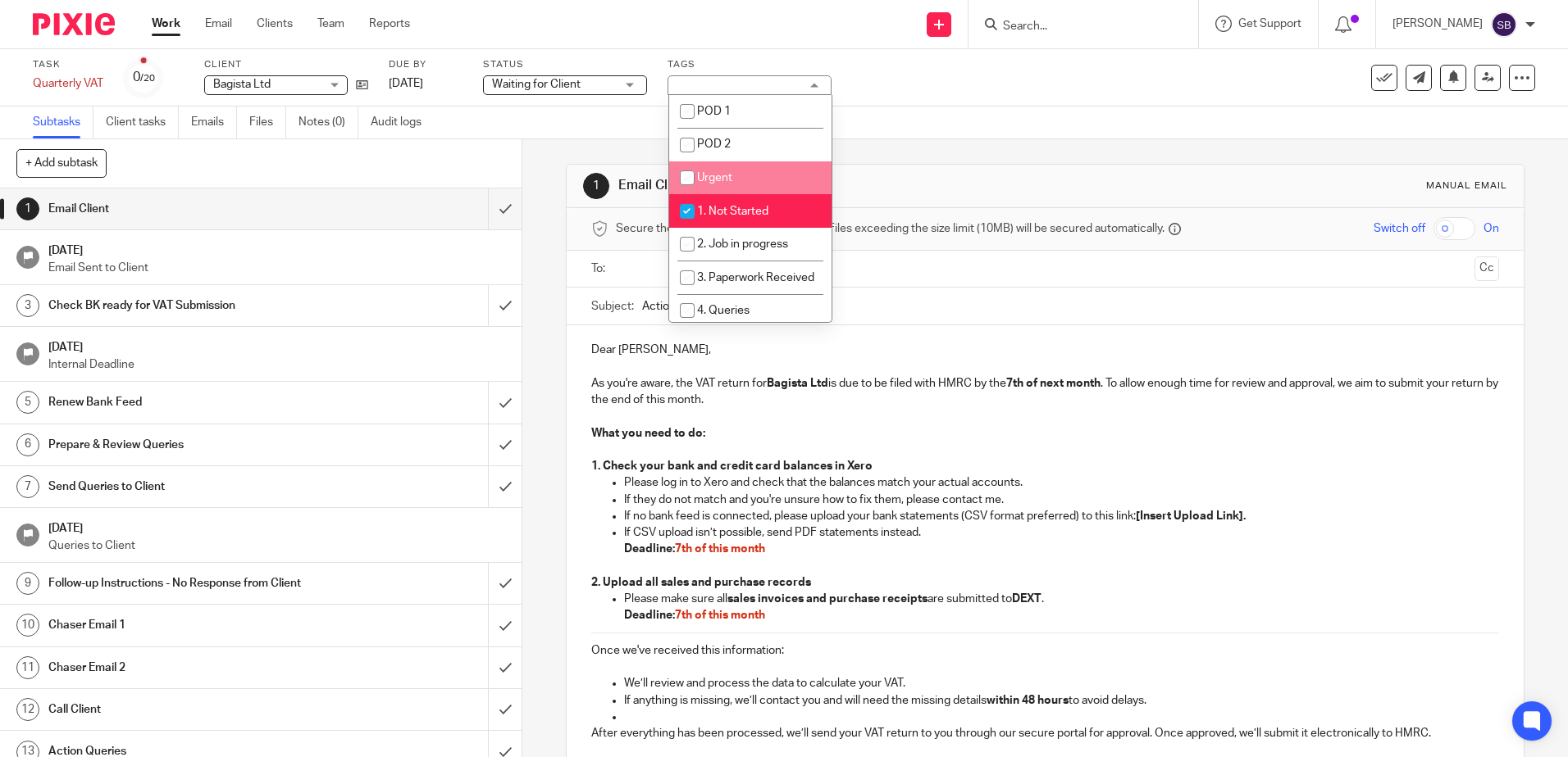
click at [744, 181] on li "Urgent" at bounding box center [751, 178] width 162 height 34
checkbox input "true"
click at [725, 226] on li "1. Not Started" at bounding box center [751, 210] width 162 height 34
checkbox input "false"
click at [181, 16] on link "Work" at bounding box center [166, 23] width 29 height 16
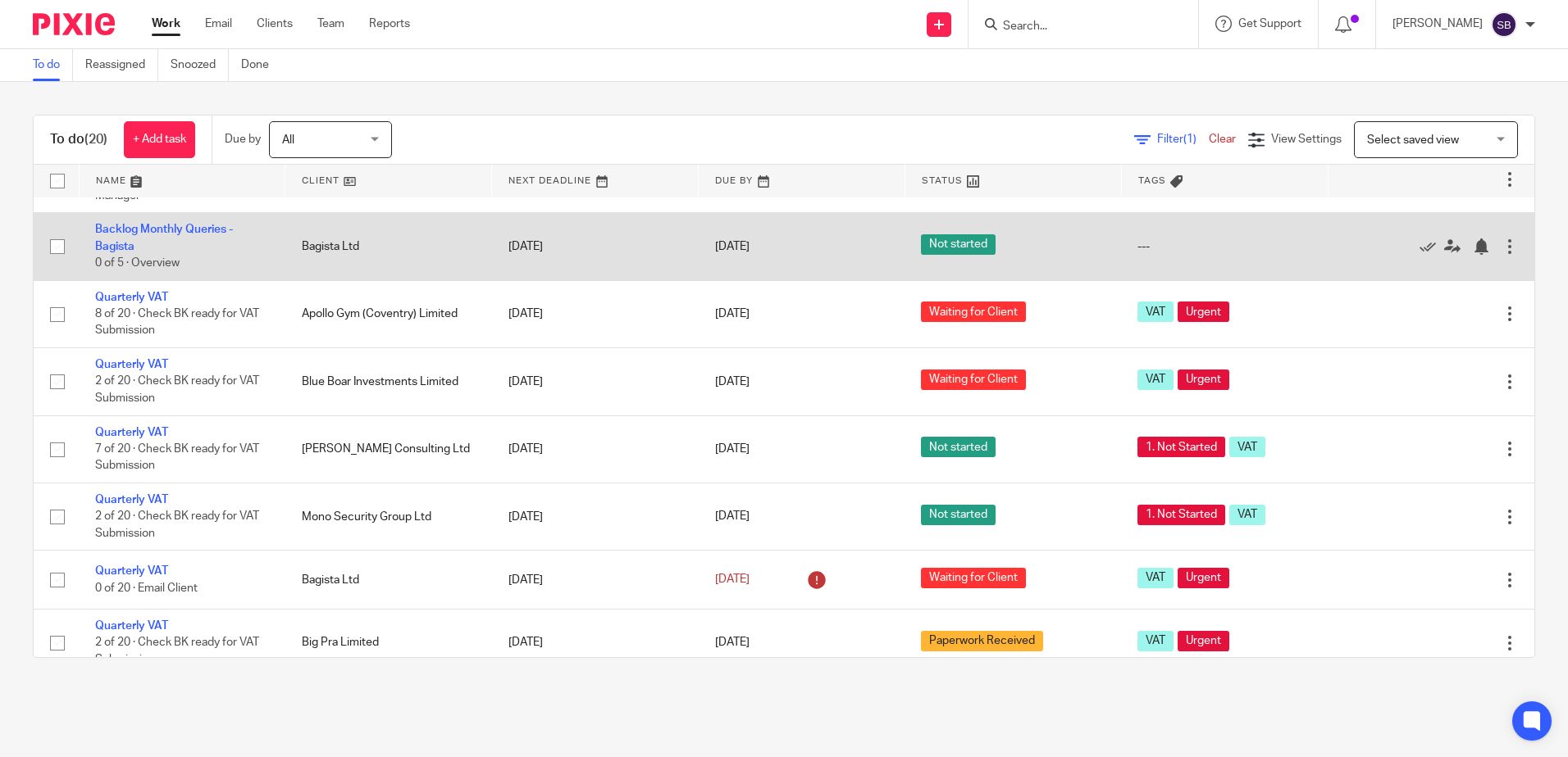
scroll to position [82, 0]
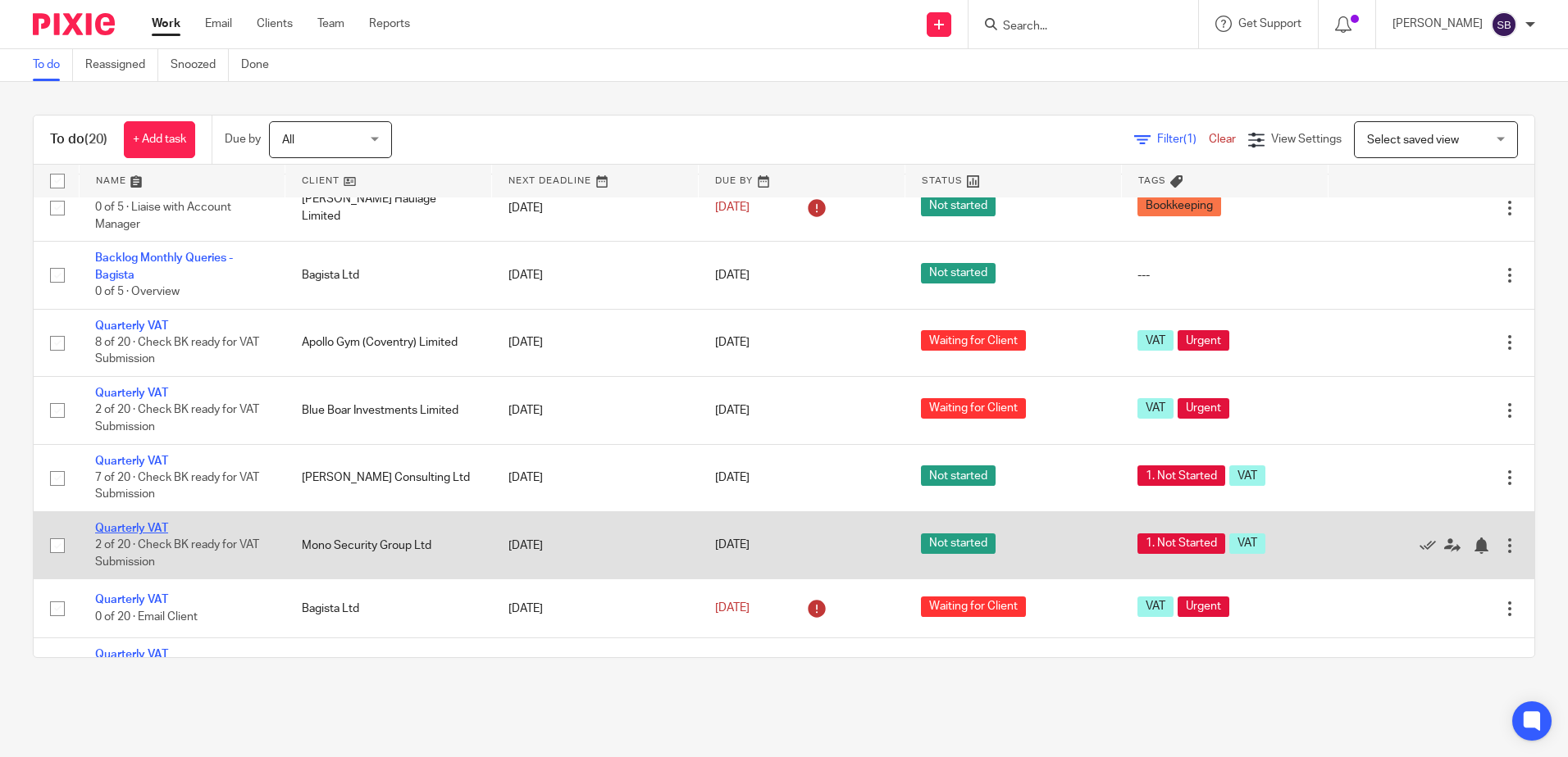
click at [145, 529] on link "Quarterly VAT" at bounding box center [131, 529] width 73 height 12
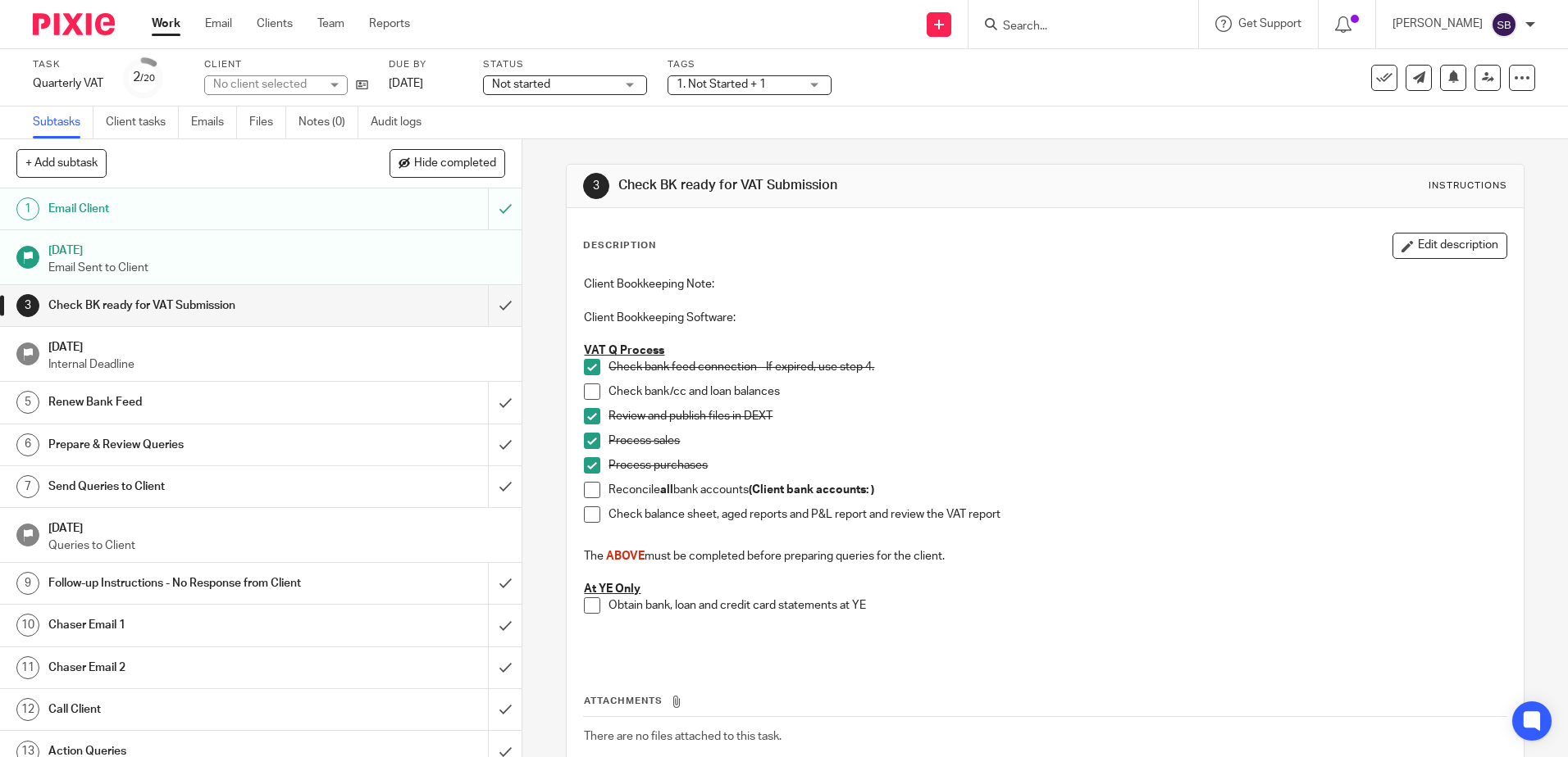
click at [612, 88] on span "Not started" at bounding box center [553, 85] width 123 height 17
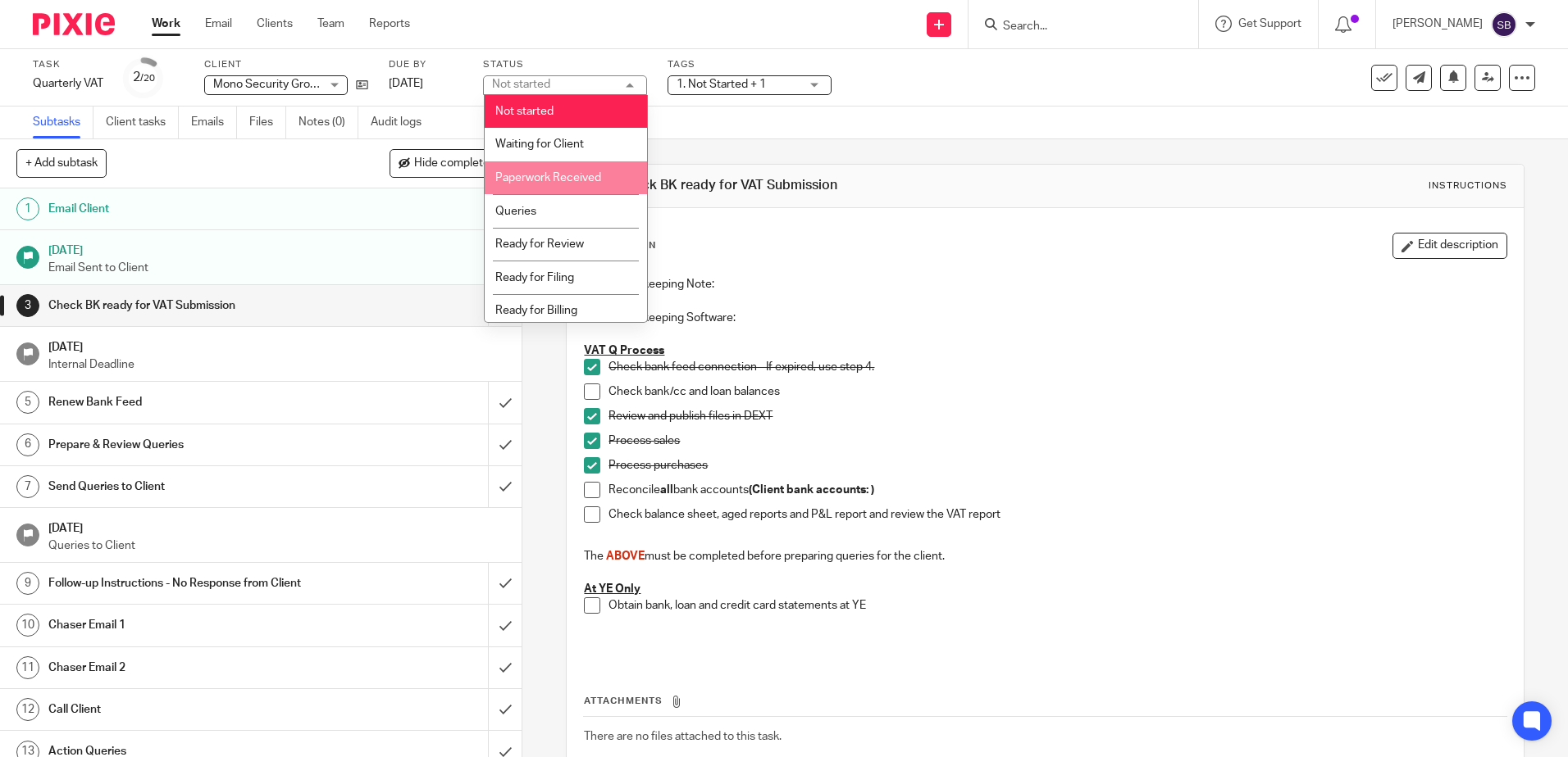
click at [573, 181] on span "Paperwork Received" at bounding box center [549, 178] width 106 height 12
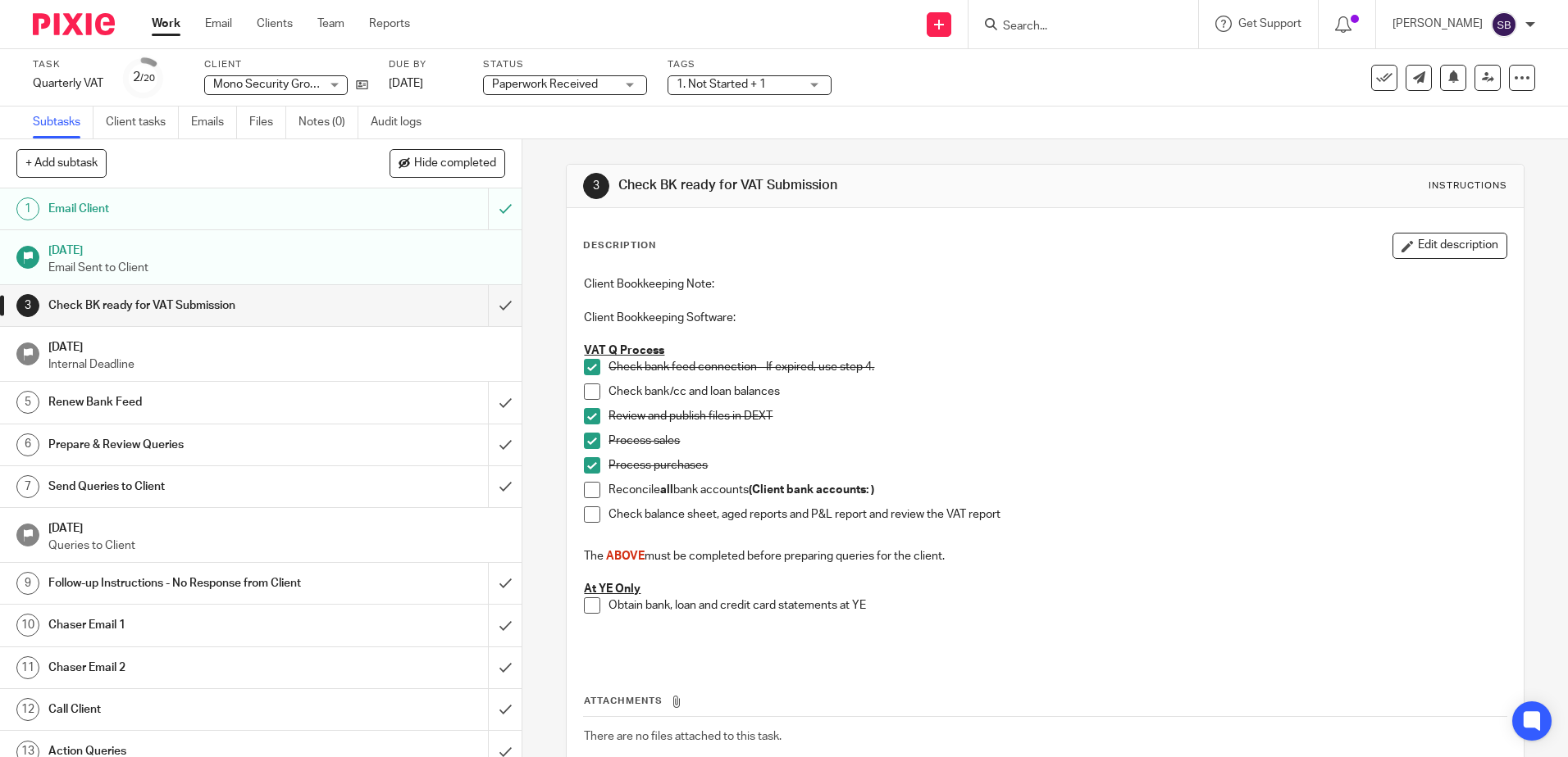
click at [716, 84] on span "1. Not Started + 1" at bounding box center [721, 84] width 90 height 12
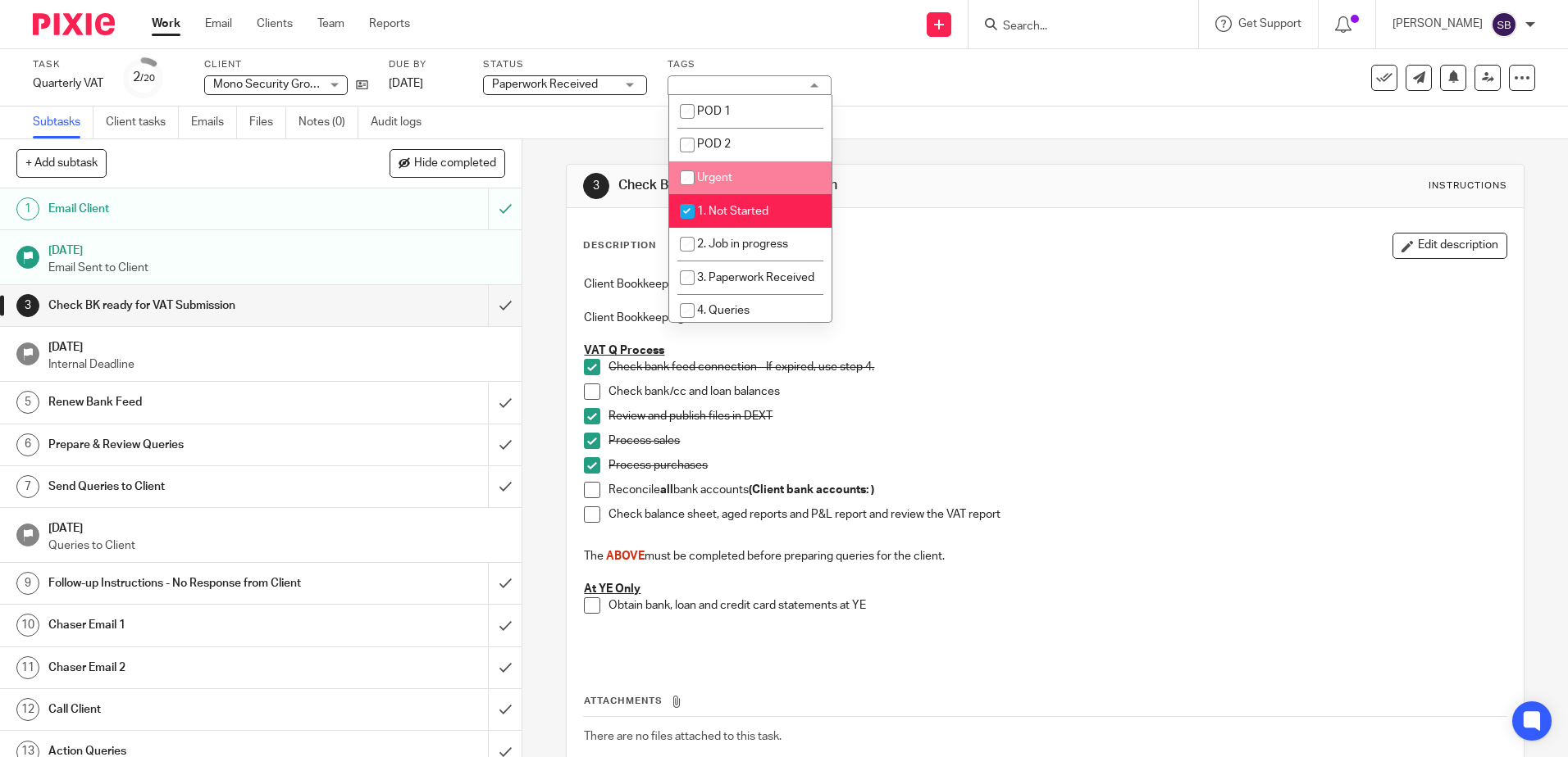
click at [732, 182] on li "Urgent" at bounding box center [751, 178] width 162 height 34
checkbox input "true"
click at [725, 201] on li "1. Not Started" at bounding box center [751, 210] width 162 height 34
checkbox input "false"
click at [180, 27] on link "Work" at bounding box center [166, 23] width 29 height 16
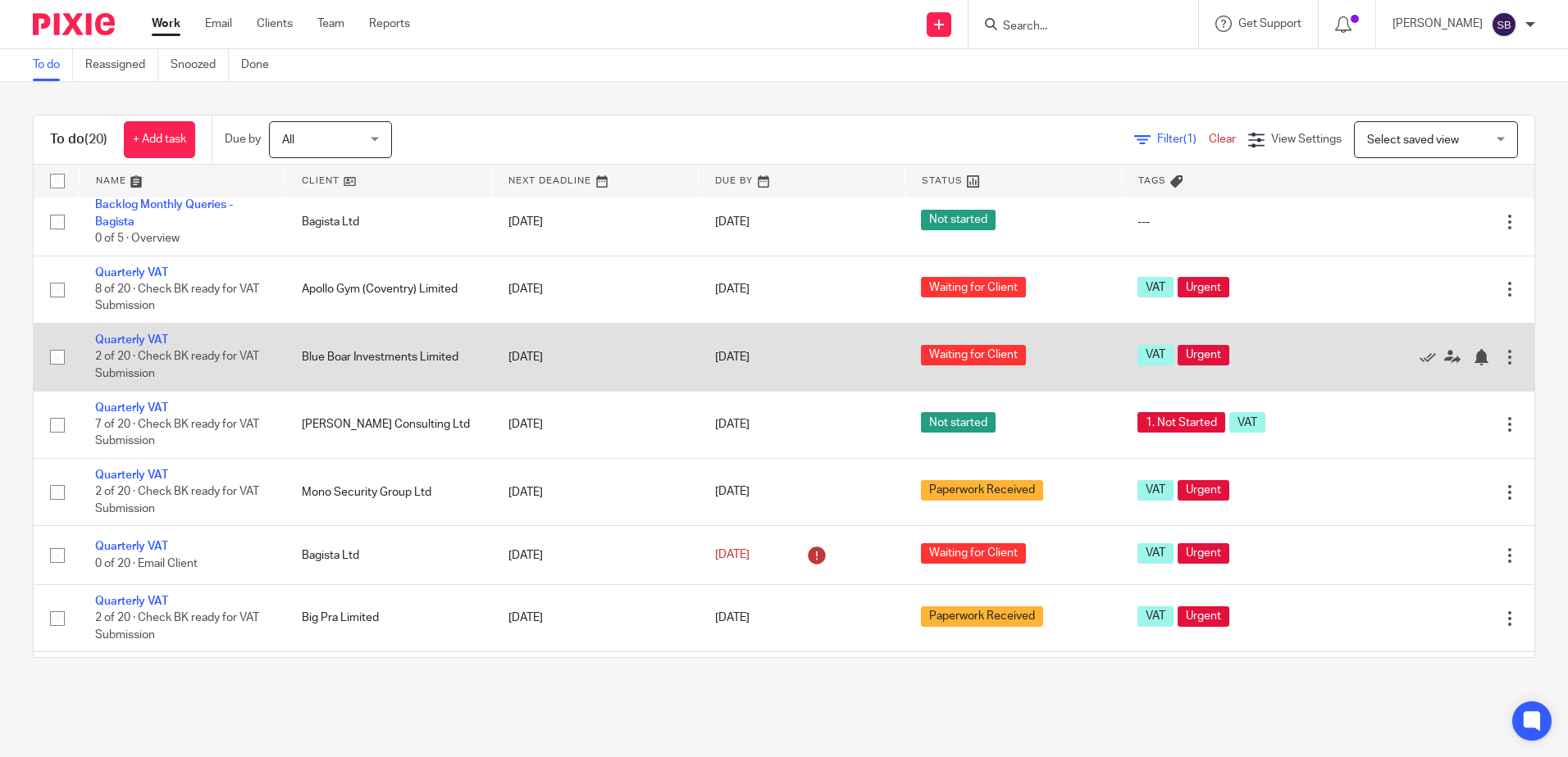
scroll to position [164, 0]
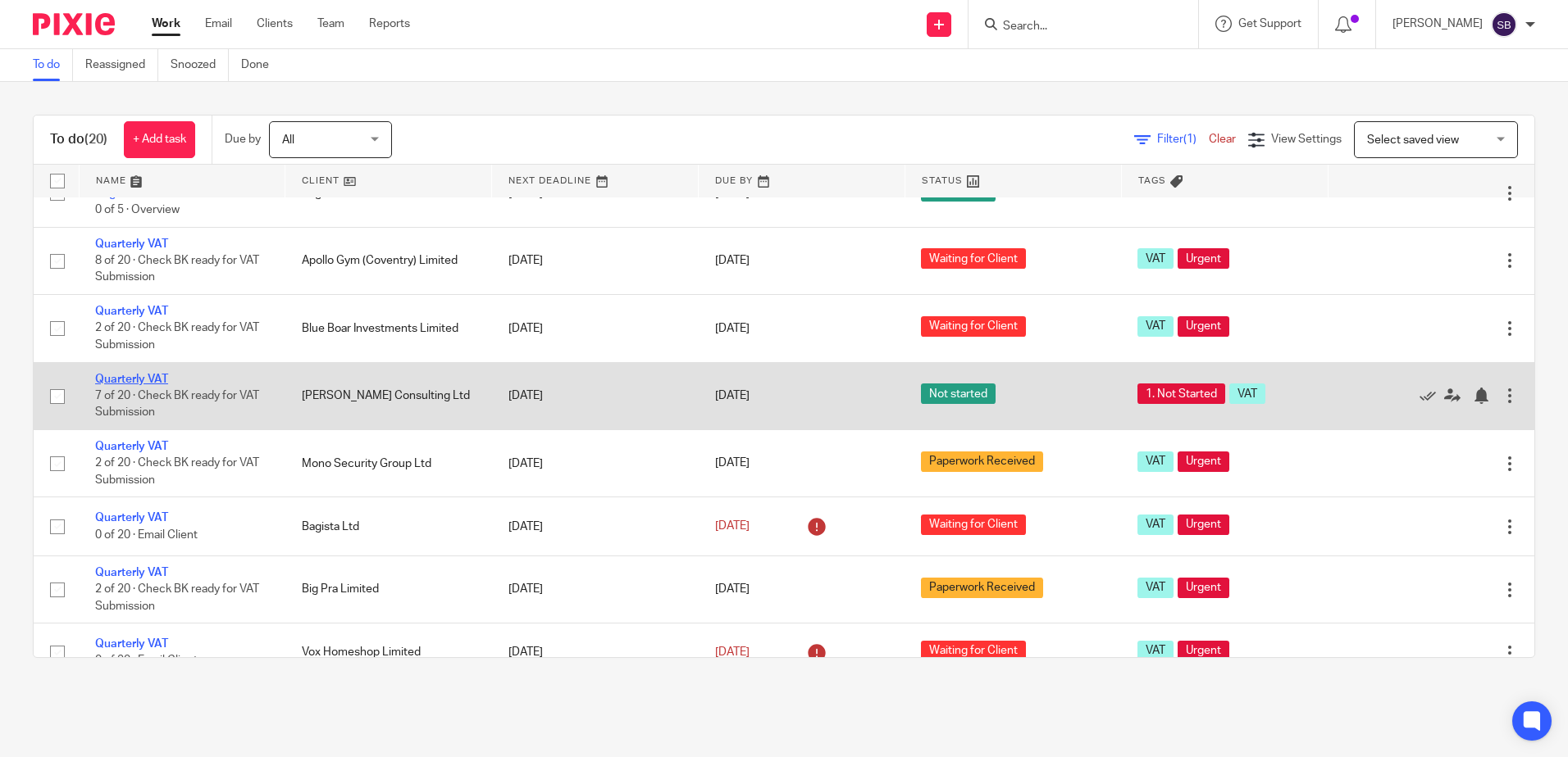
click at [150, 377] on link "Quarterly VAT" at bounding box center [131, 379] width 73 height 12
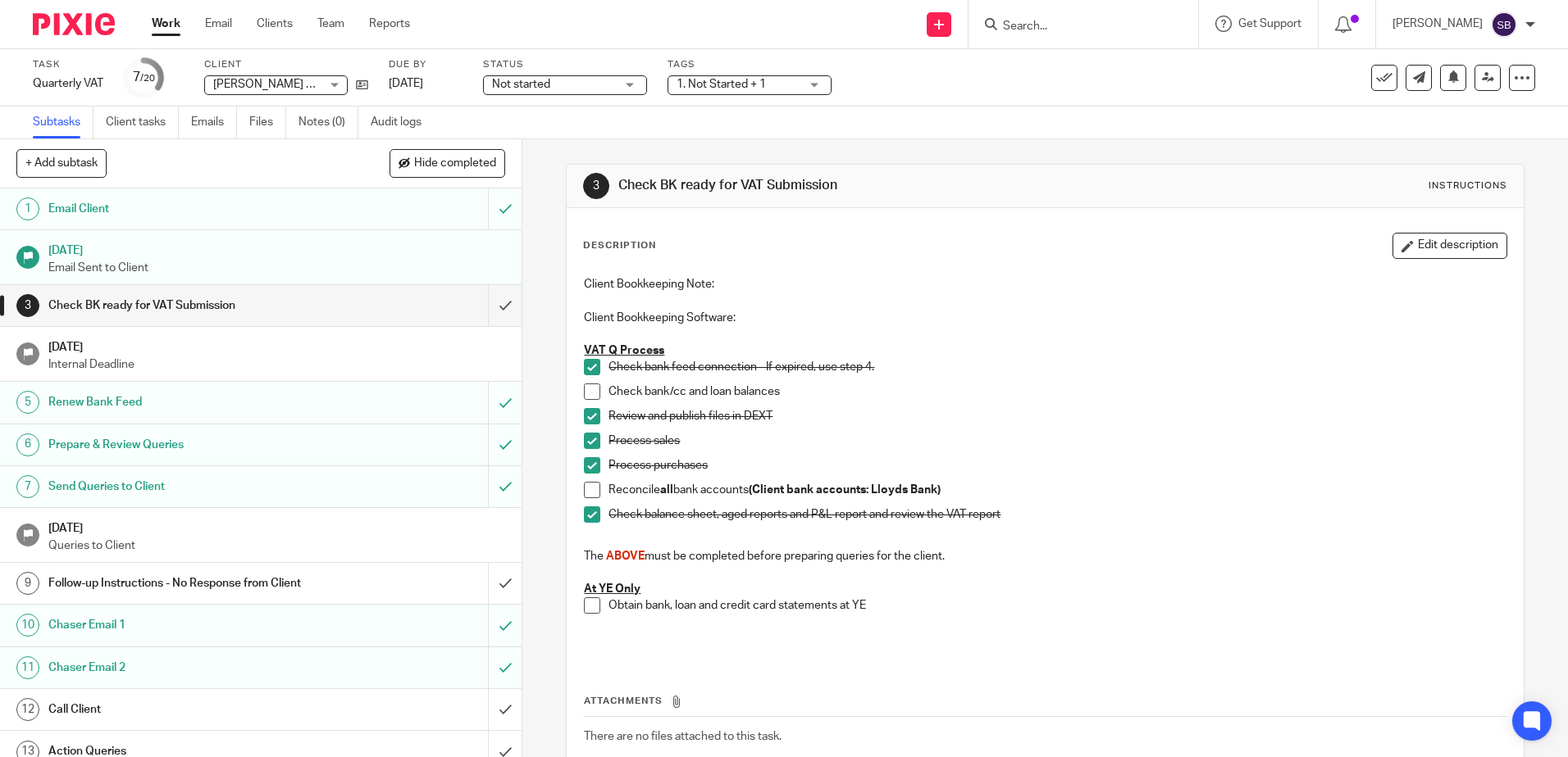
click at [570, 78] on span "Not started" at bounding box center [553, 85] width 123 height 17
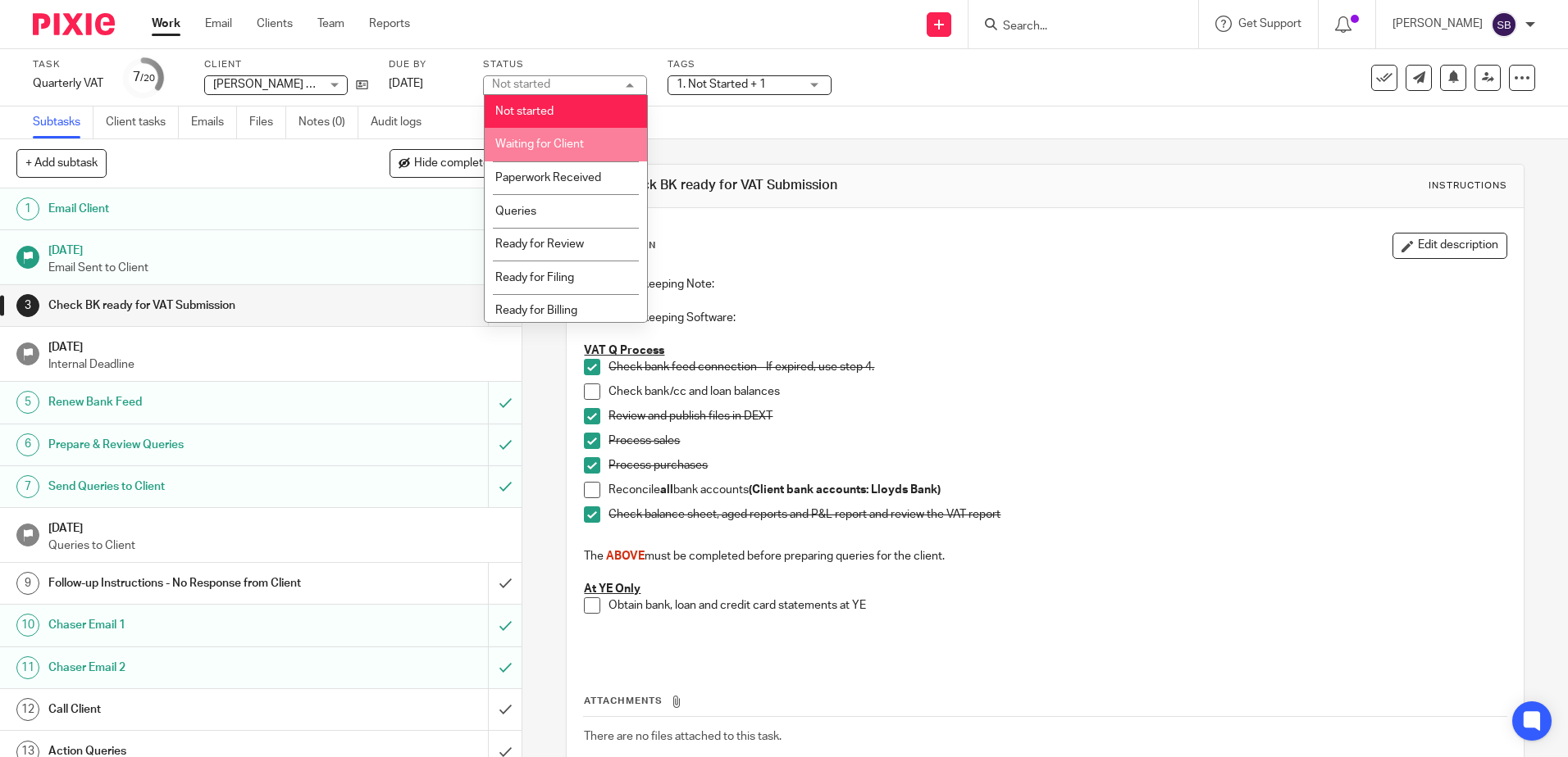
click at [584, 151] on li "Waiting for Client" at bounding box center [566, 144] width 162 height 34
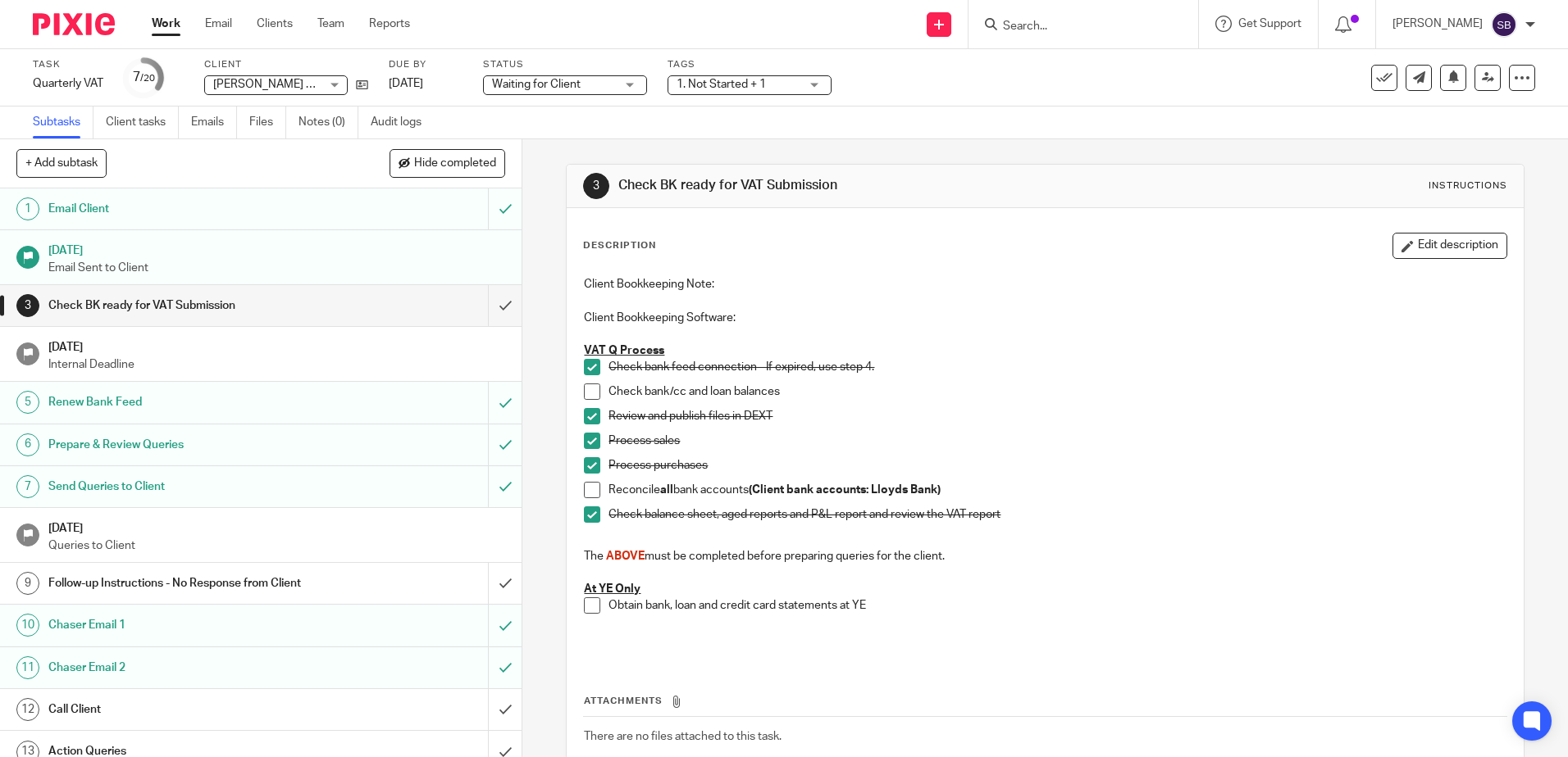
click at [759, 79] on span "1. Not Started + 1" at bounding box center [721, 84] width 90 height 12
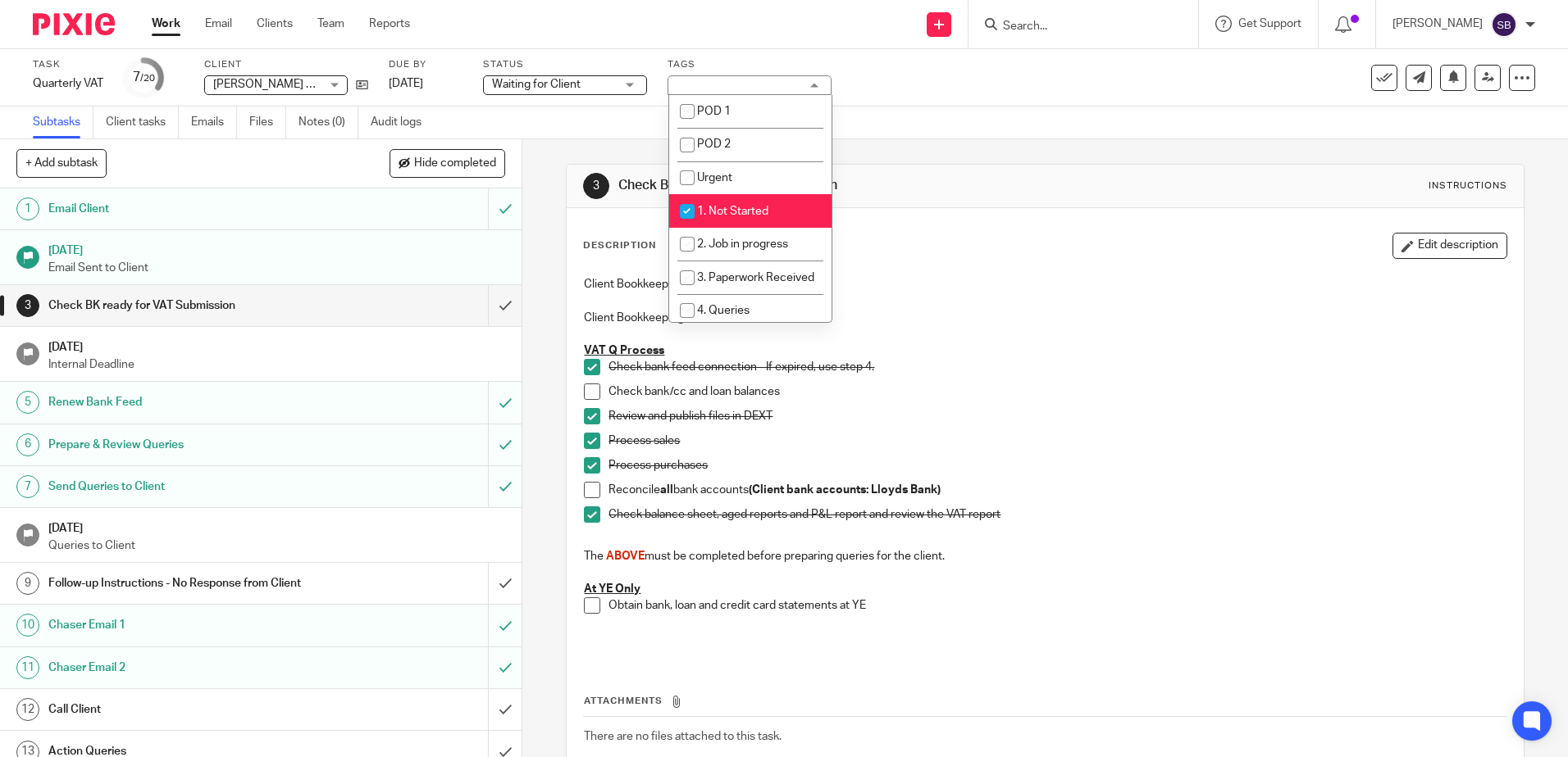
click at [723, 216] on span "1. Not Started" at bounding box center [733, 211] width 71 height 12
checkbox input "false"
click at [734, 184] on li "Urgent" at bounding box center [751, 178] width 162 height 34
checkbox input "true"
click at [576, 144] on div "3 Check BK ready for VAT Submission Instructions Description Edit description C…" at bounding box center [1044, 499] width 957 height 720
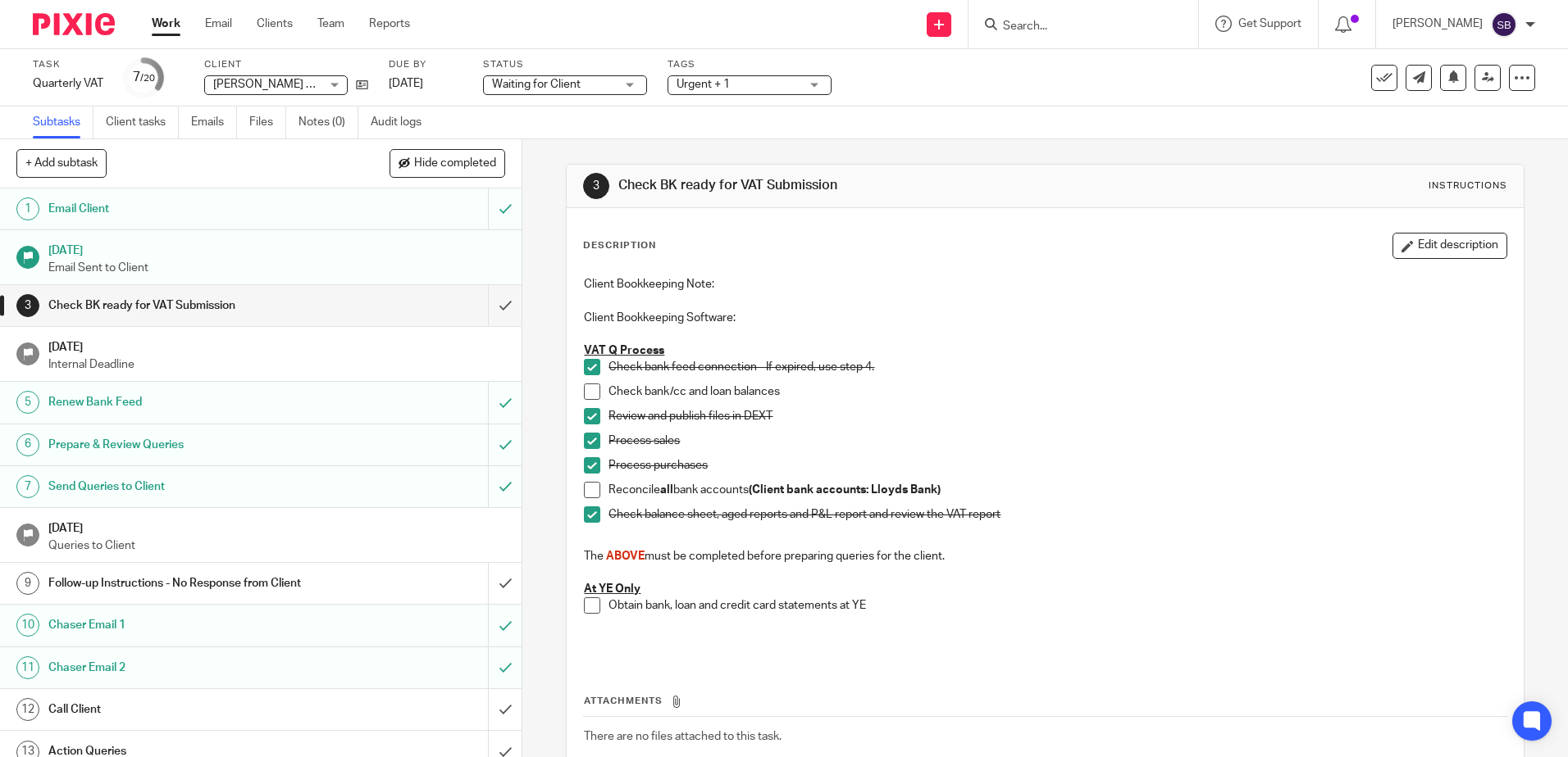
click at [175, 19] on link "Work" at bounding box center [166, 23] width 29 height 16
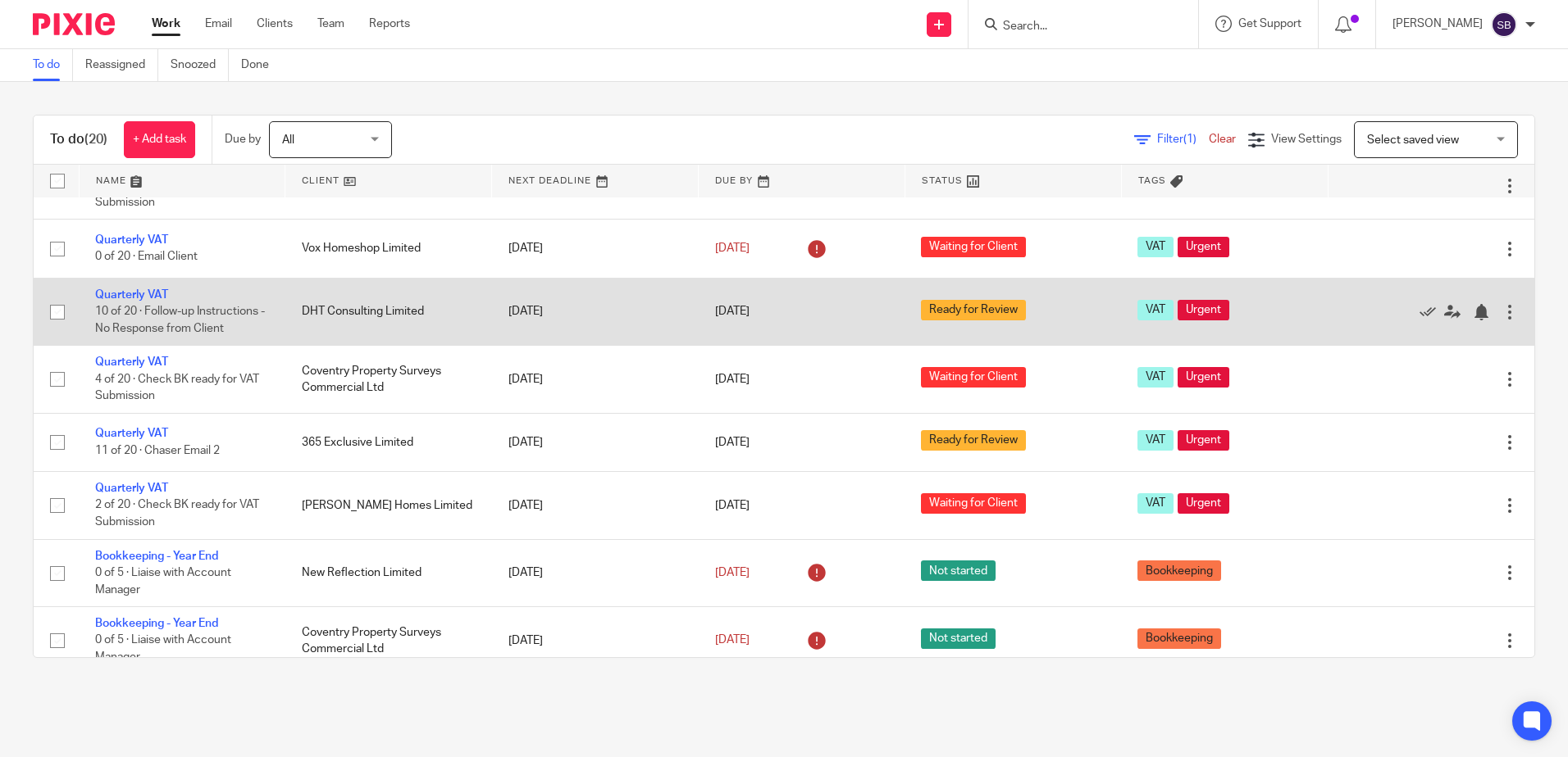
scroll to position [574, 0]
